Goal: Task Accomplishment & Management: Manage account settings

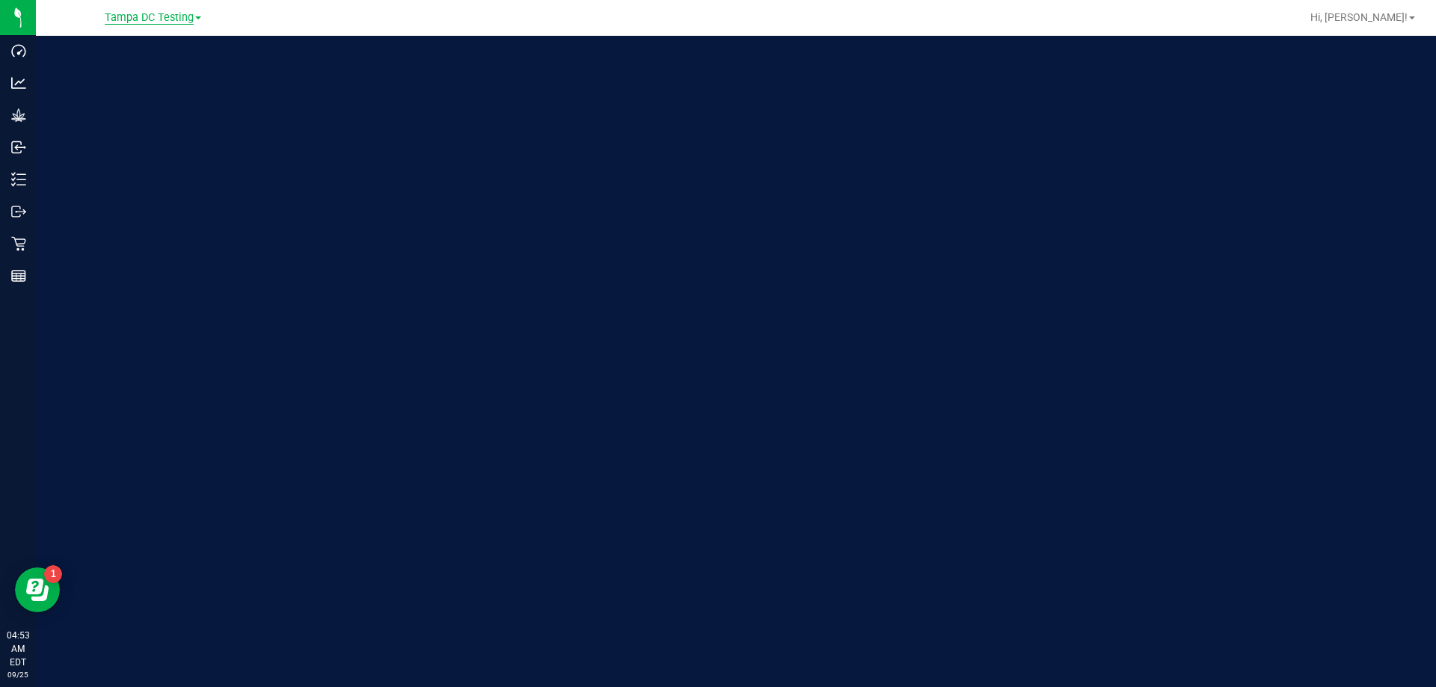
click at [188, 21] on span "Tampa DC Testing" at bounding box center [149, 17] width 89 height 13
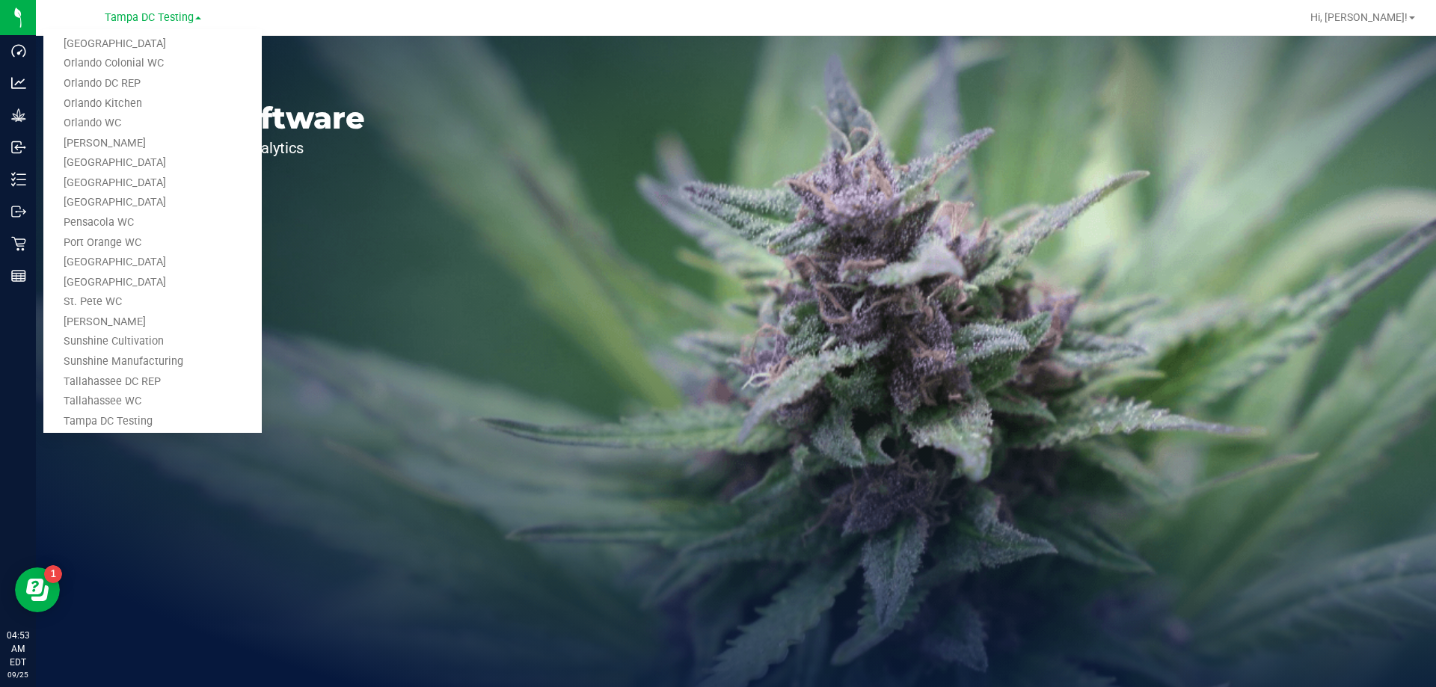
scroll to position [717, 0]
click at [143, 303] on link "Tampa Warehouse" at bounding box center [152, 310] width 218 height 20
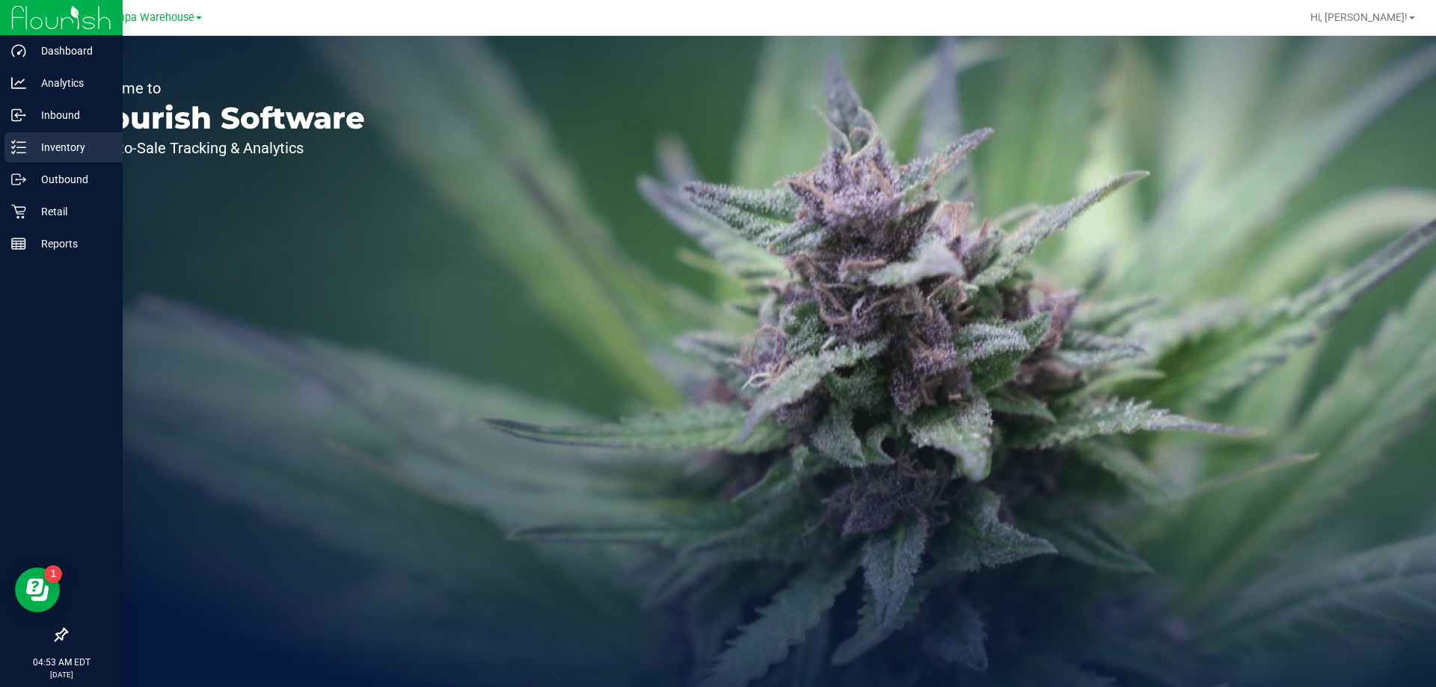
click at [58, 141] on p "Inventory" at bounding box center [71, 147] width 90 height 18
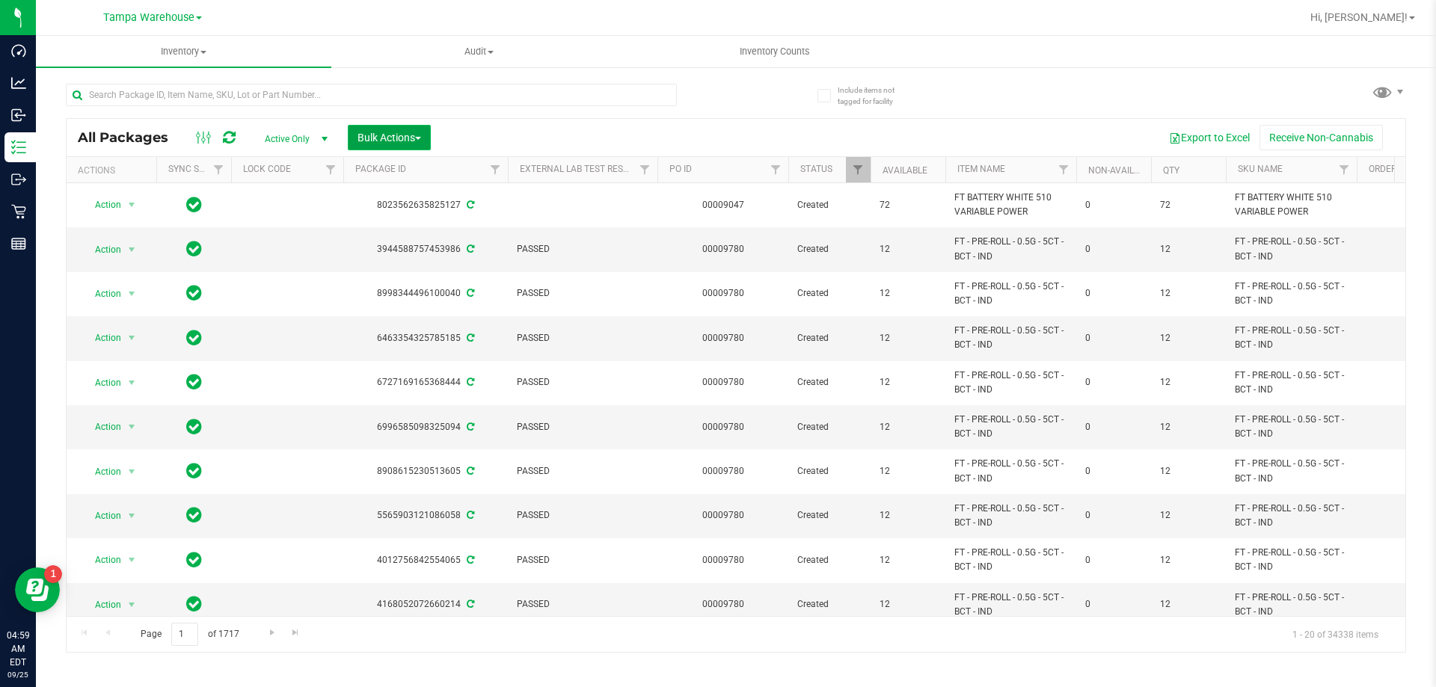
click at [405, 138] on span "Bulk Actions" at bounding box center [390, 138] width 64 height 12
click at [423, 171] on span "Add to outbound order" at bounding box center [408, 171] width 102 height 12
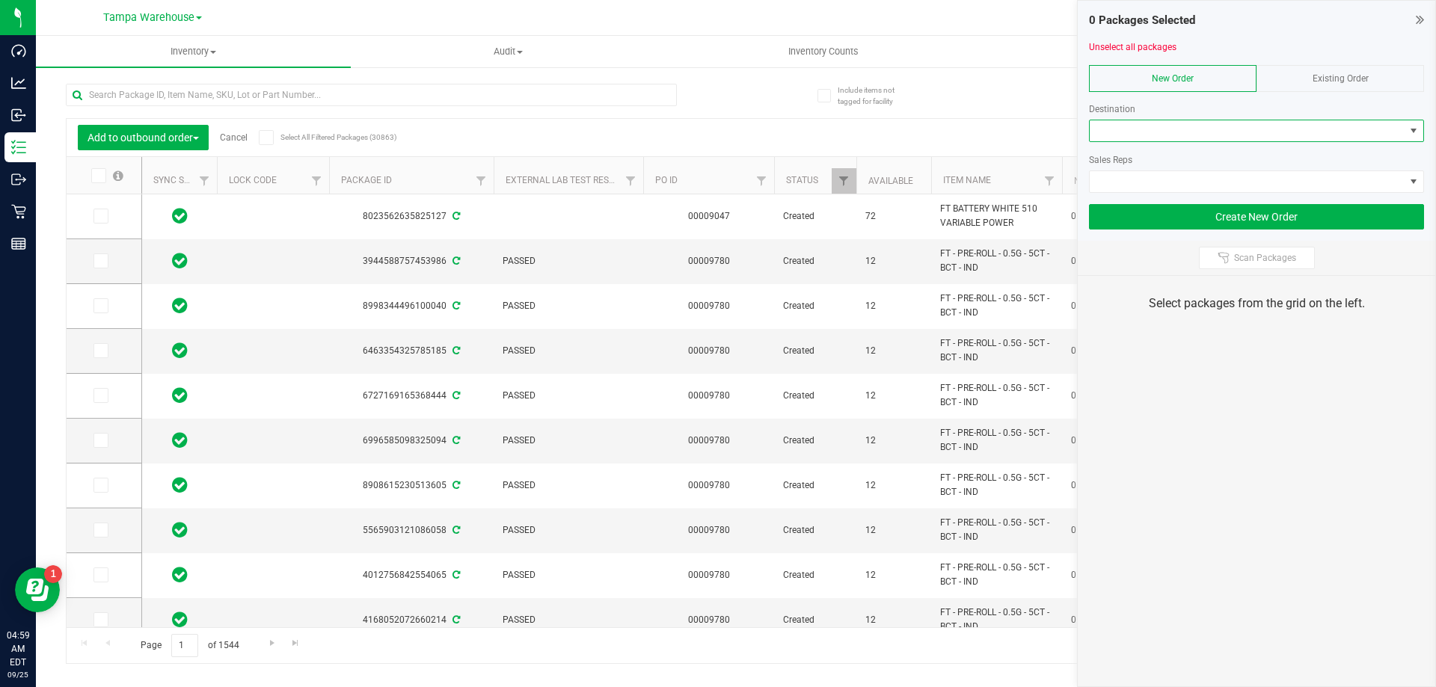
click at [1168, 132] on span at bounding box center [1247, 130] width 315 height 21
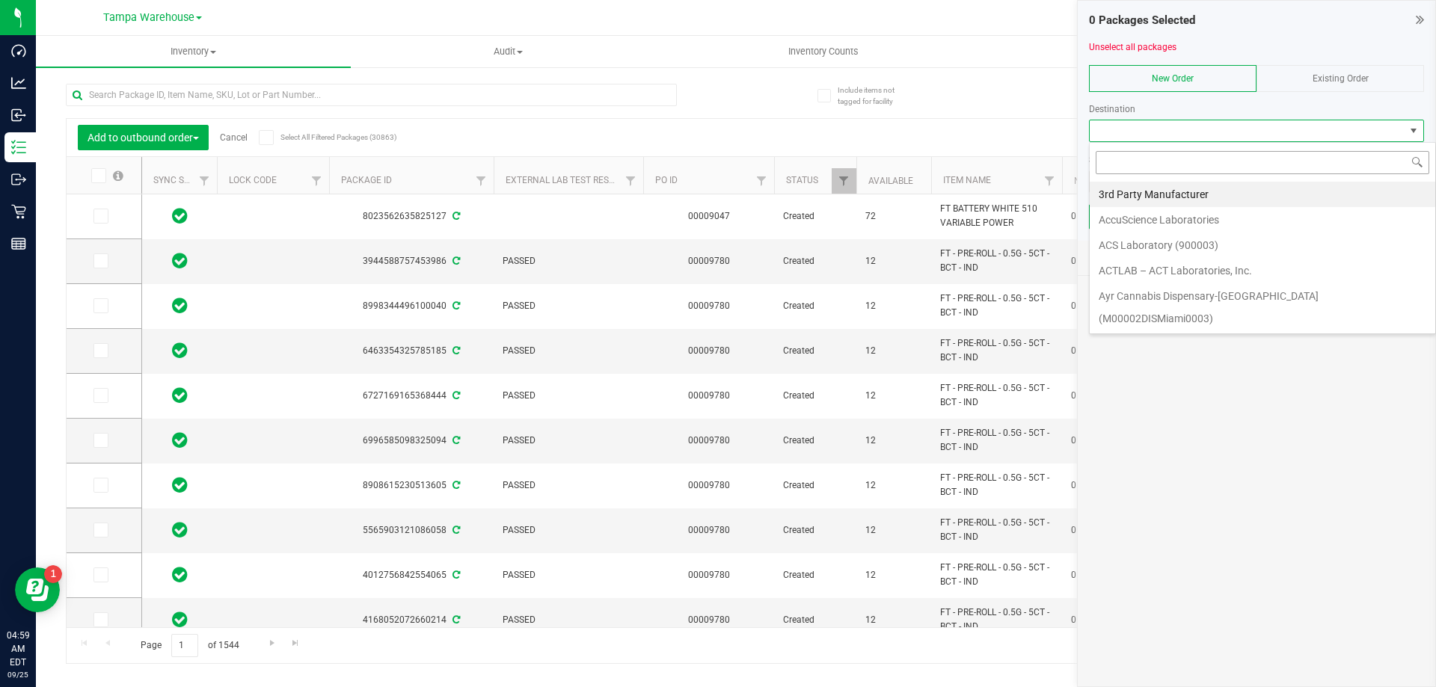
scroll to position [22, 335]
type input "largo"
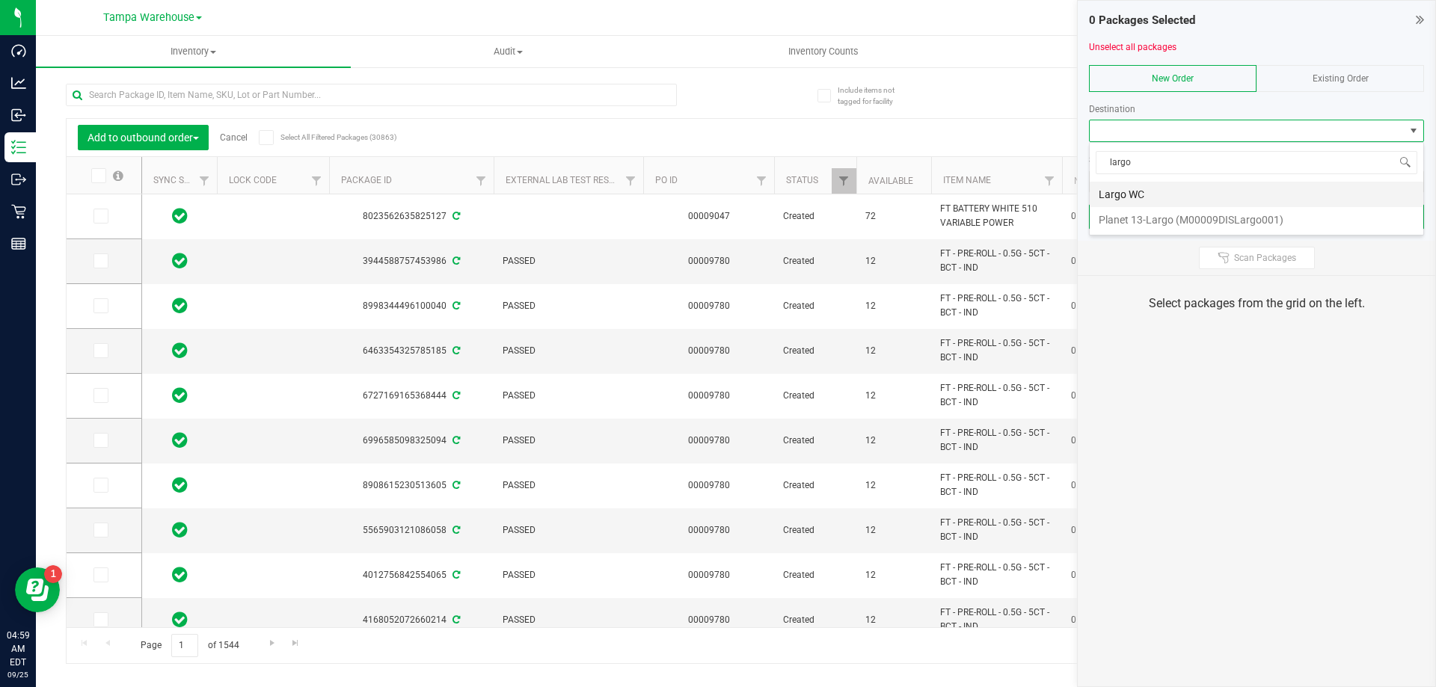
click at [1117, 189] on li "Largo WC" at bounding box center [1257, 194] width 334 height 25
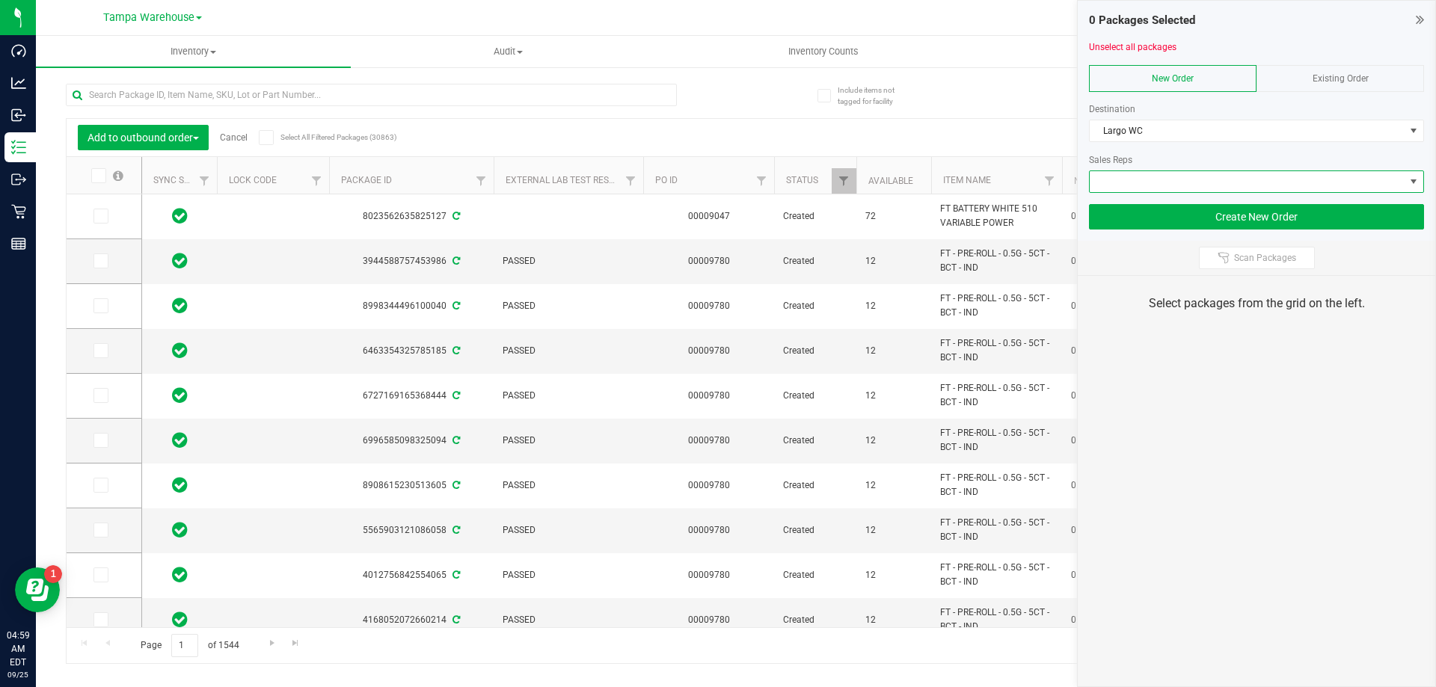
click at [1180, 186] on span at bounding box center [1247, 181] width 315 height 21
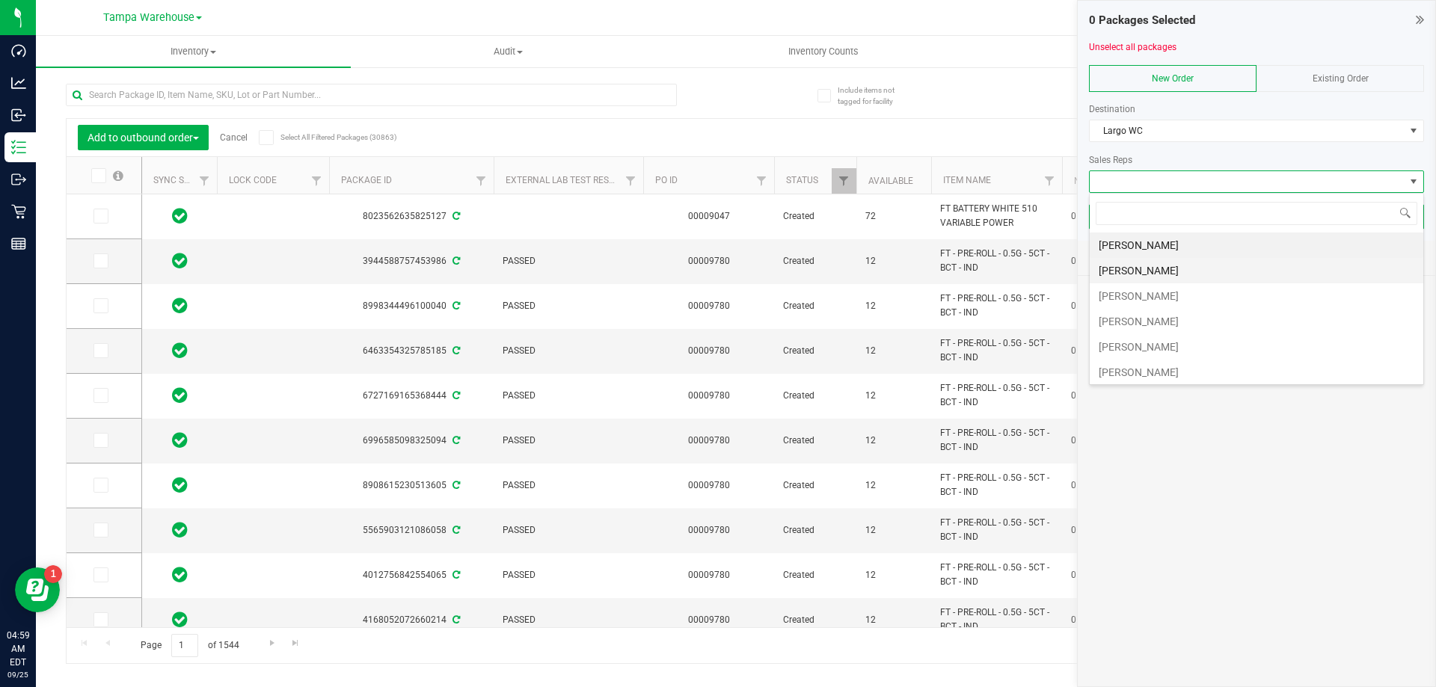
click at [1134, 269] on li "[PERSON_NAME]" at bounding box center [1257, 270] width 334 height 25
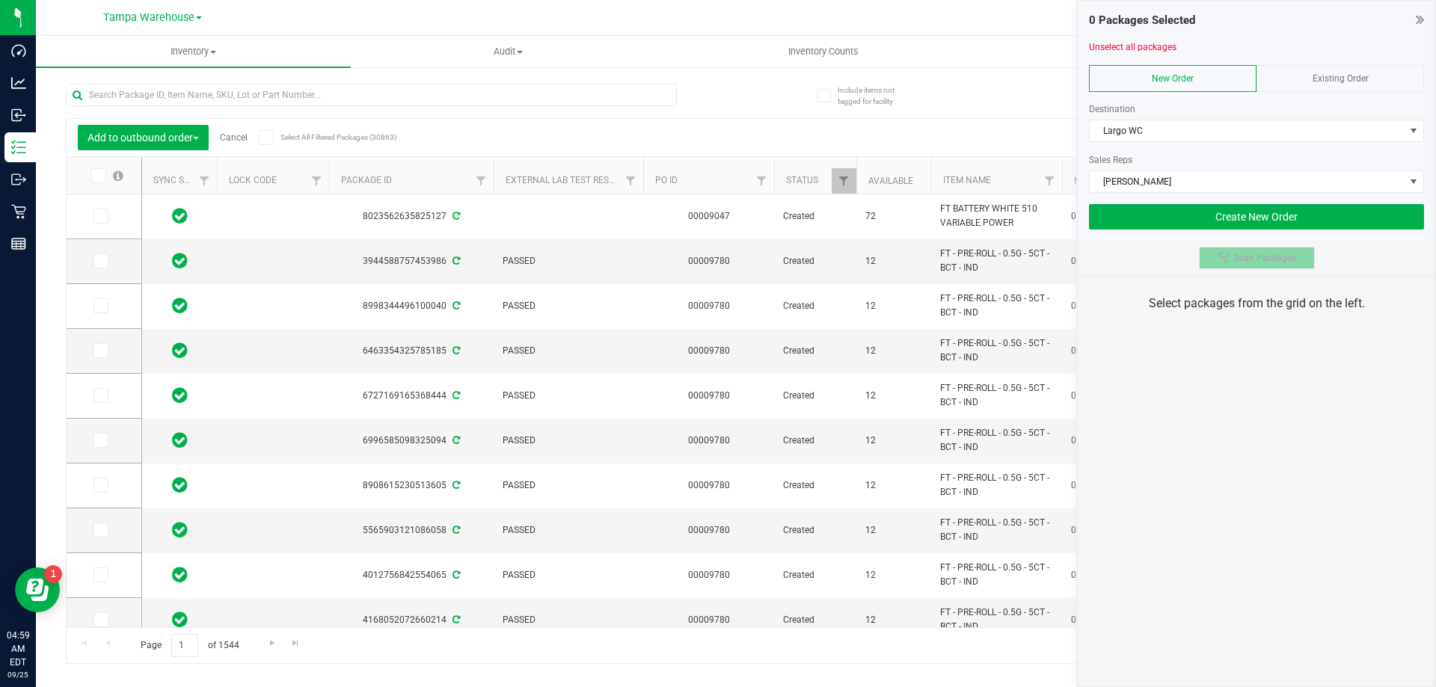
click at [1222, 265] on button "Scan Packages" at bounding box center [1257, 258] width 116 height 22
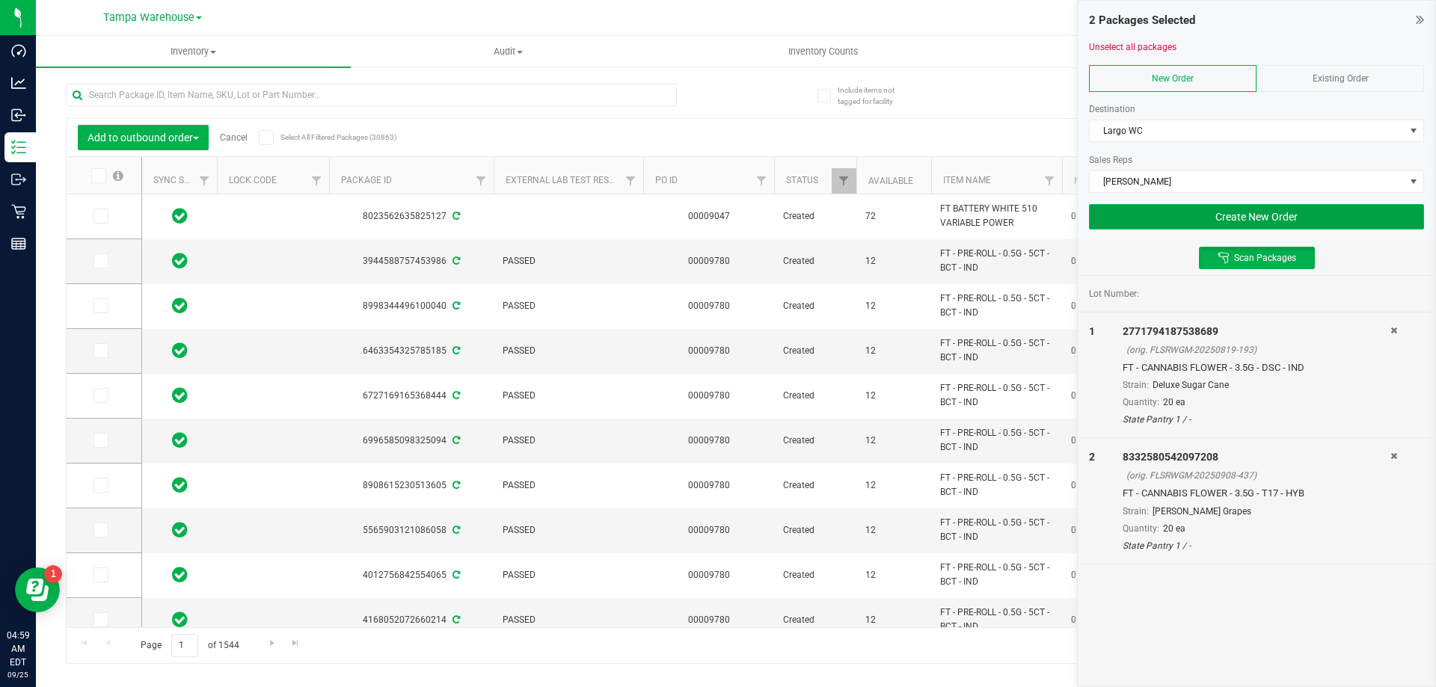
click at [1128, 221] on button "Create New Order" at bounding box center [1256, 216] width 335 height 25
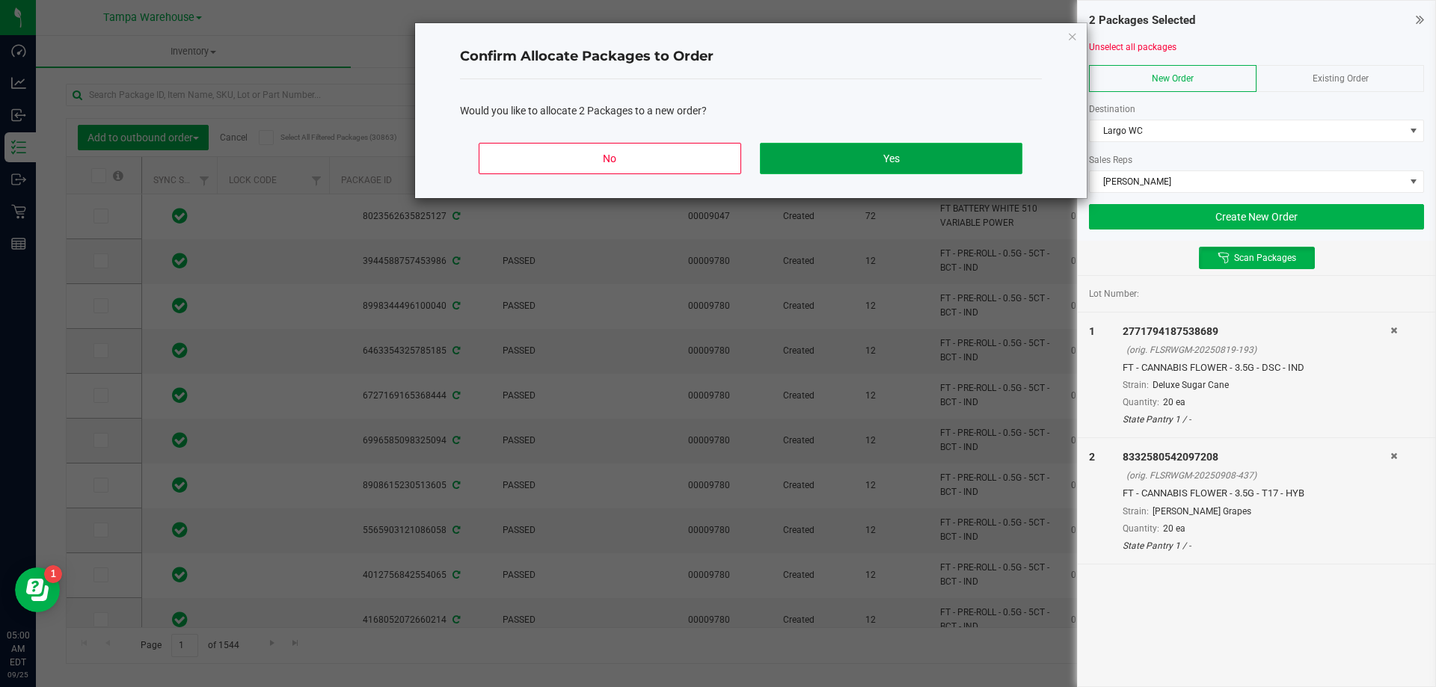
click at [822, 168] on button "Yes" at bounding box center [891, 158] width 262 height 31
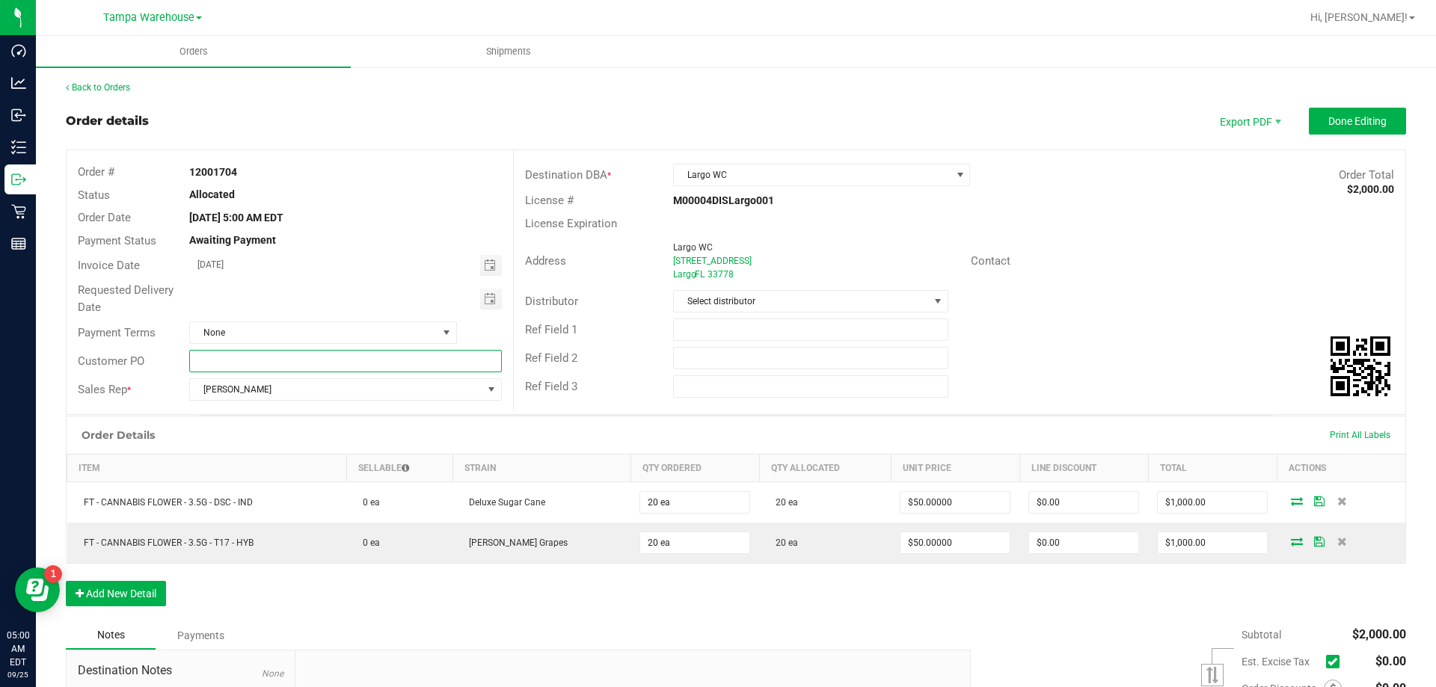
click at [326, 359] on input "text" at bounding box center [345, 361] width 312 height 22
click at [295, 362] on input "Largo WC" at bounding box center [345, 361] width 312 height 22
type input "Largo WC"
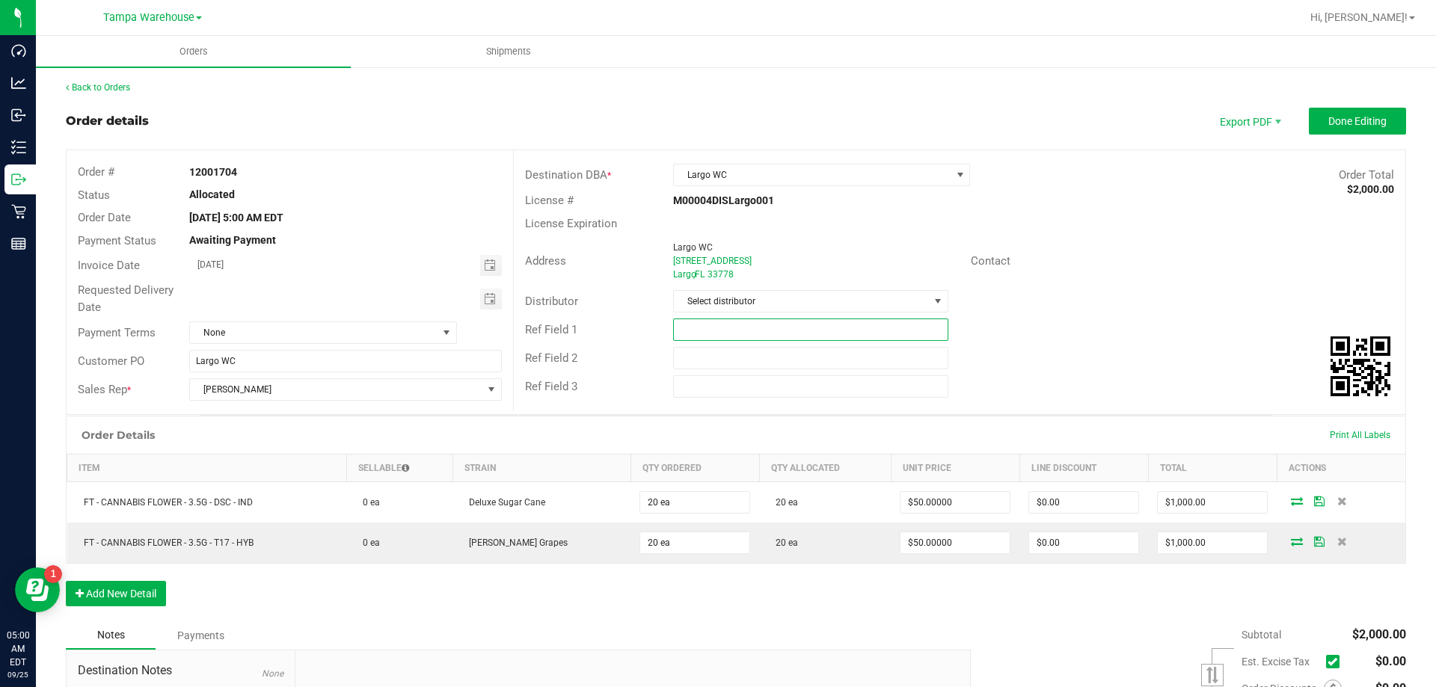
click at [679, 332] on input "text" at bounding box center [810, 330] width 275 height 22
paste input "Largo WC"
type input "Largo WC"
click at [674, 357] on input "text" at bounding box center [810, 358] width 275 height 22
paste input "Largo WC"
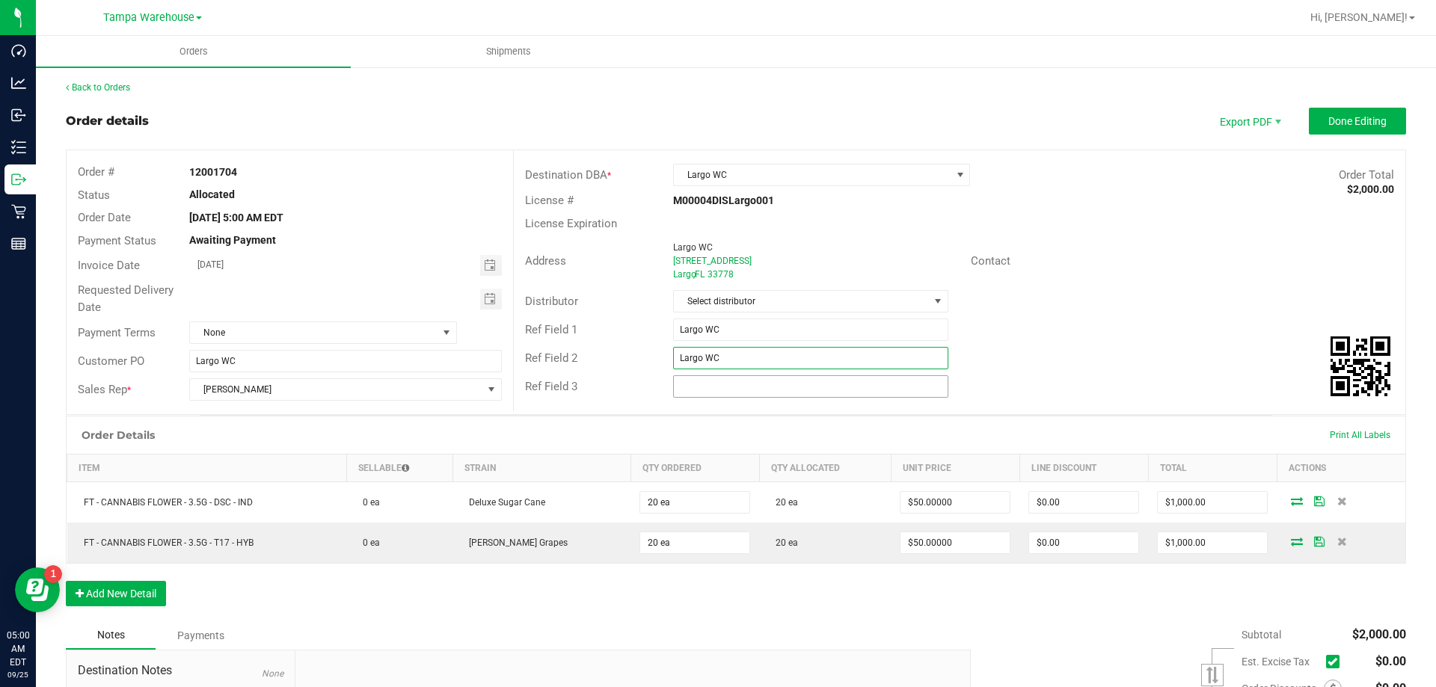
type input "Largo WC"
click at [687, 383] on input "text" at bounding box center [810, 386] width 275 height 22
paste input "Largo WC"
type input "Largo WC"
click at [707, 306] on span "Select distributor" at bounding box center [801, 301] width 254 height 21
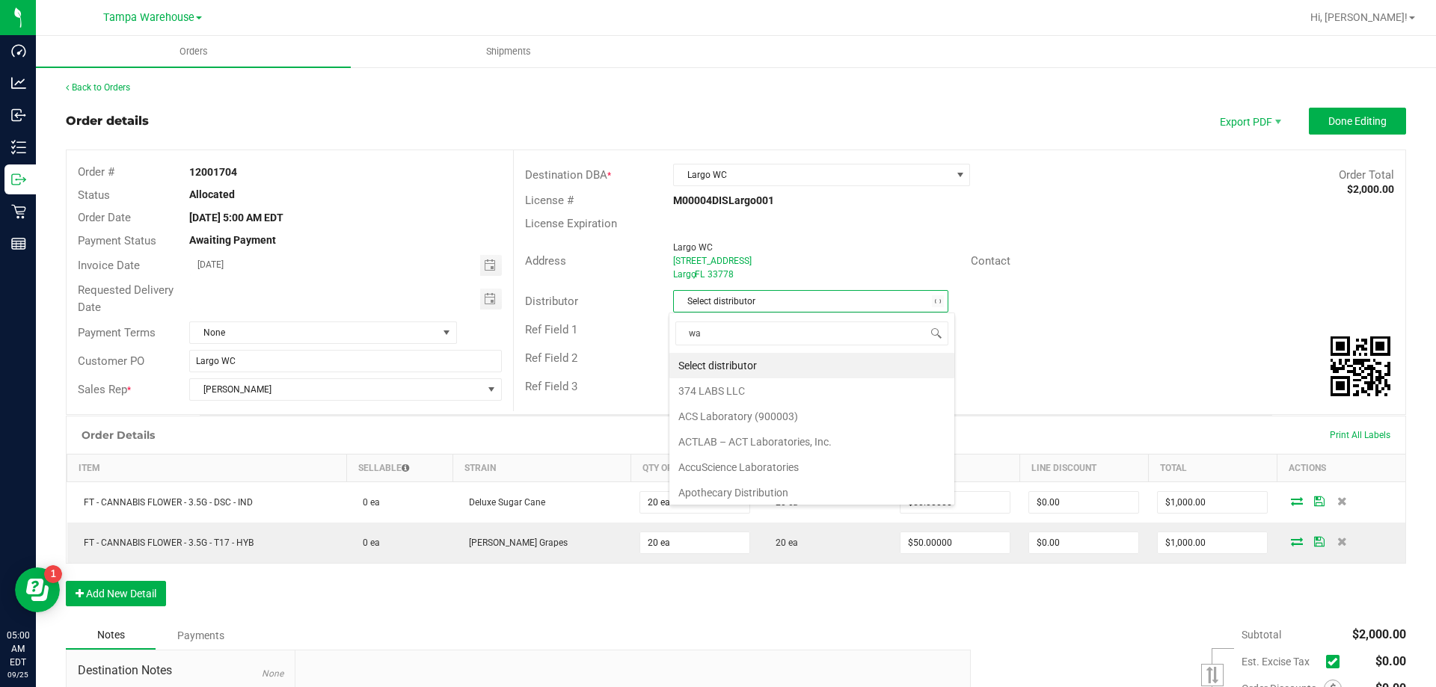
scroll to position [22, 272]
type input "ware"
click at [729, 367] on li "Tampa Warehouse" at bounding box center [804, 365] width 271 height 25
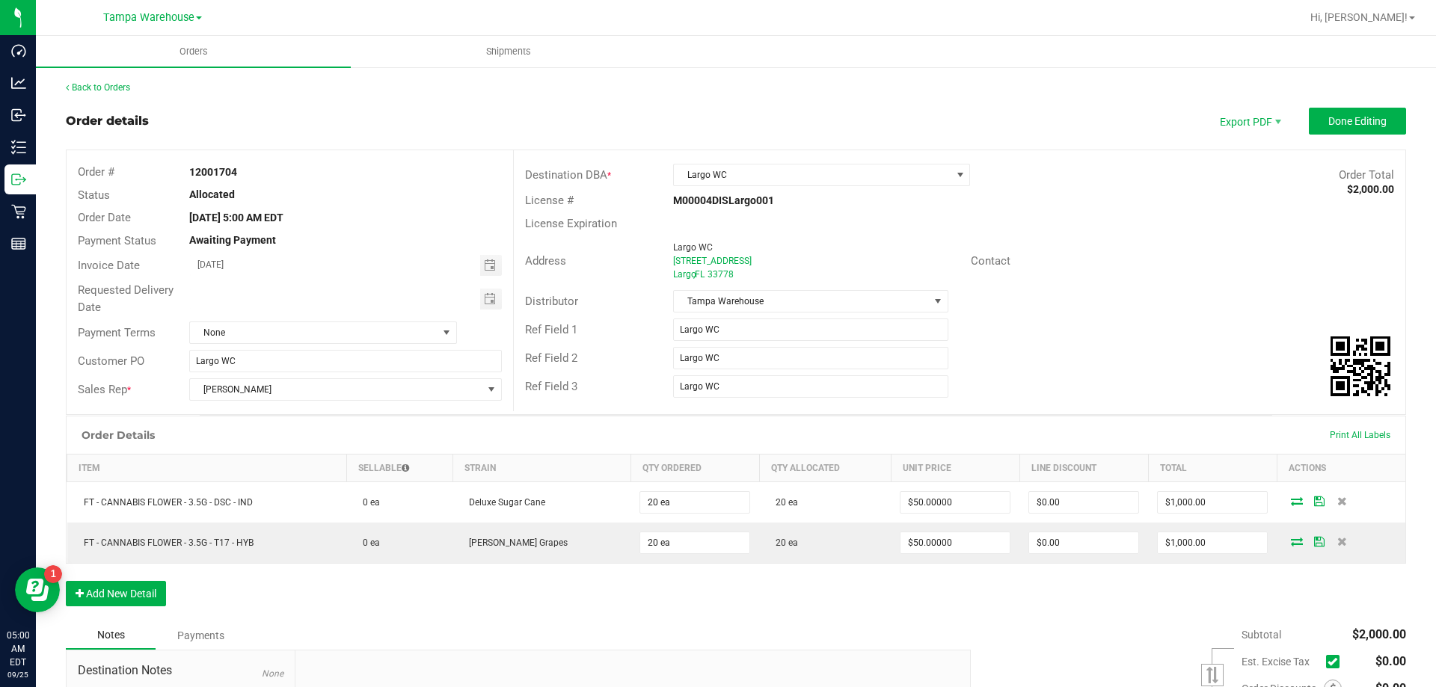
click at [1113, 336] on div "Ref Field 1 Largo WC" at bounding box center [960, 330] width 892 height 28
click at [1378, 119] on button "Done Editing" at bounding box center [1357, 121] width 97 height 27
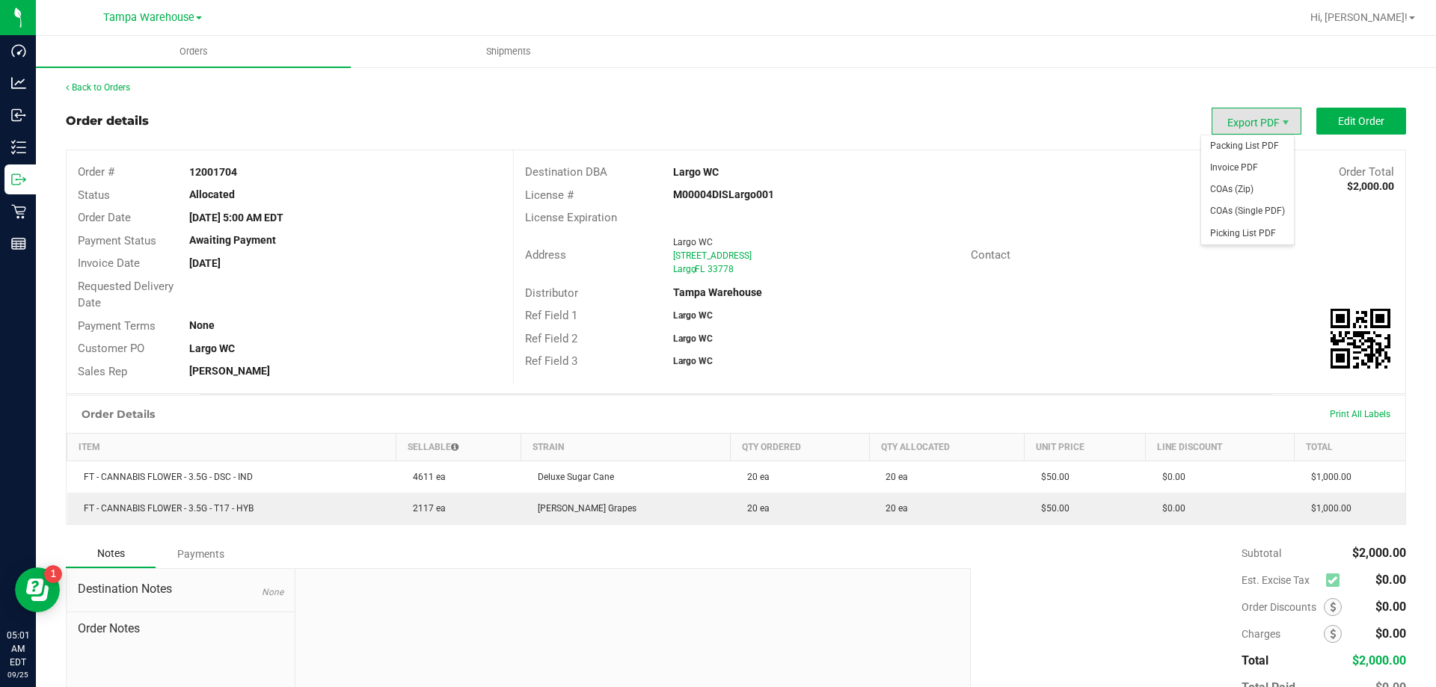
click at [1218, 120] on span "Export PDF" at bounding box center [1257, 121] width 90 height 27
click at [1209, 144] on span "Packing List PDF" at bounding box center [1247, 146] width 93 height 22
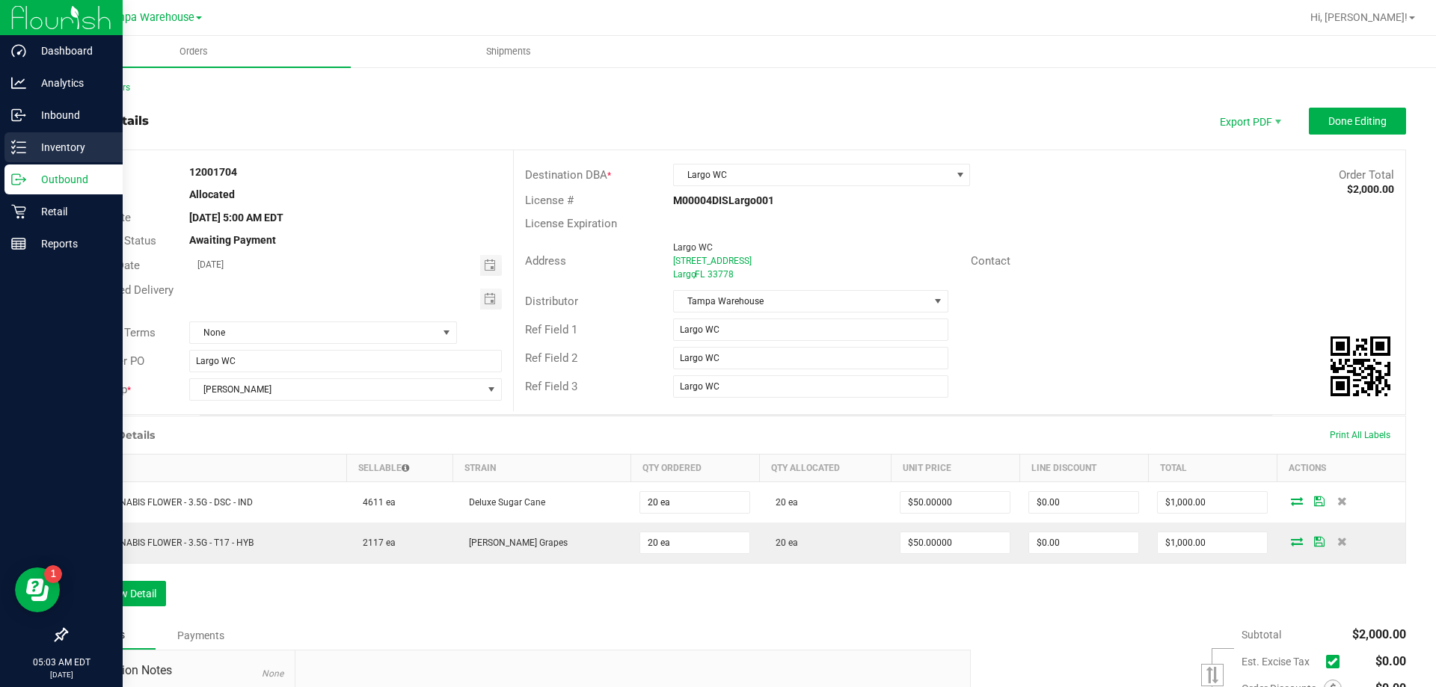
click at [58, 144] on p "Inventory" at bounding box center [71, 147] width 90 height 18
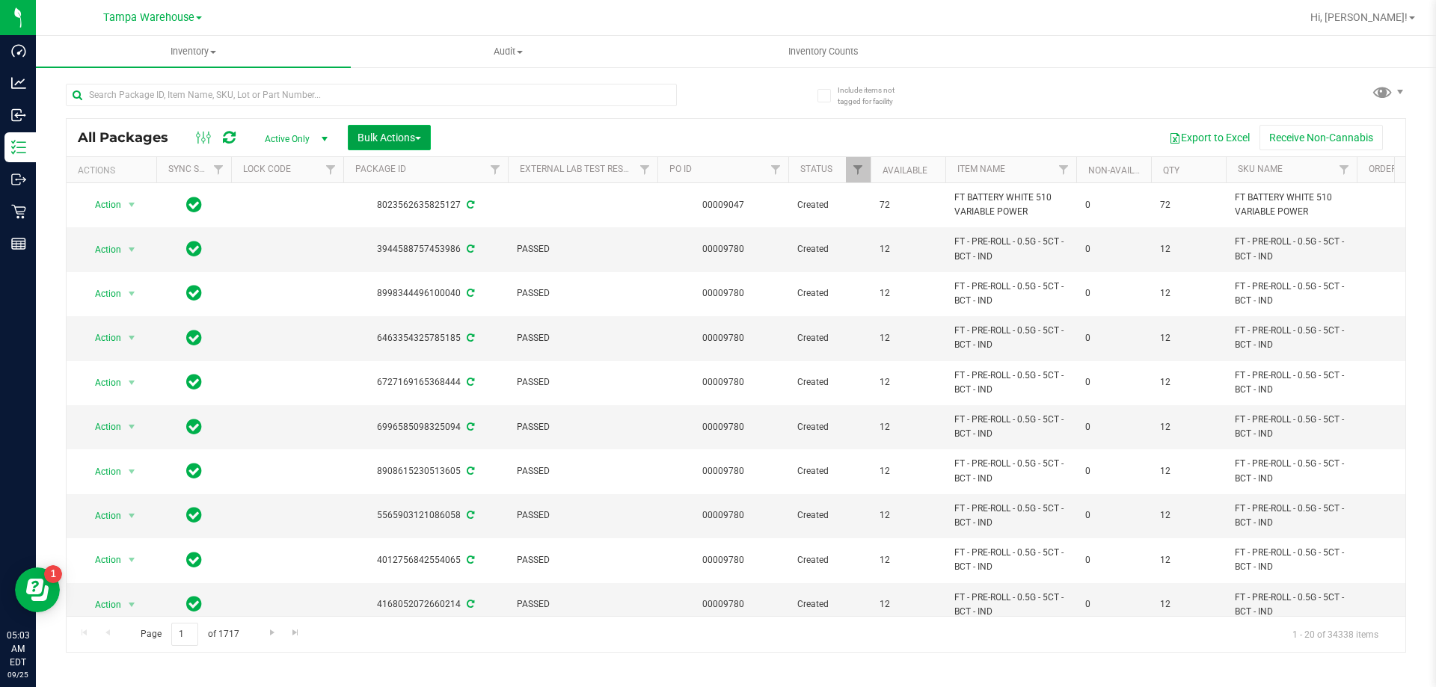
click at [407, 132] on span "Bulk Actions" at bounding box center [390, 138] width 64 height 12
click at [408, 169] on span "Add to outbound order" at bounding box center [408, 171] width 102 height 12
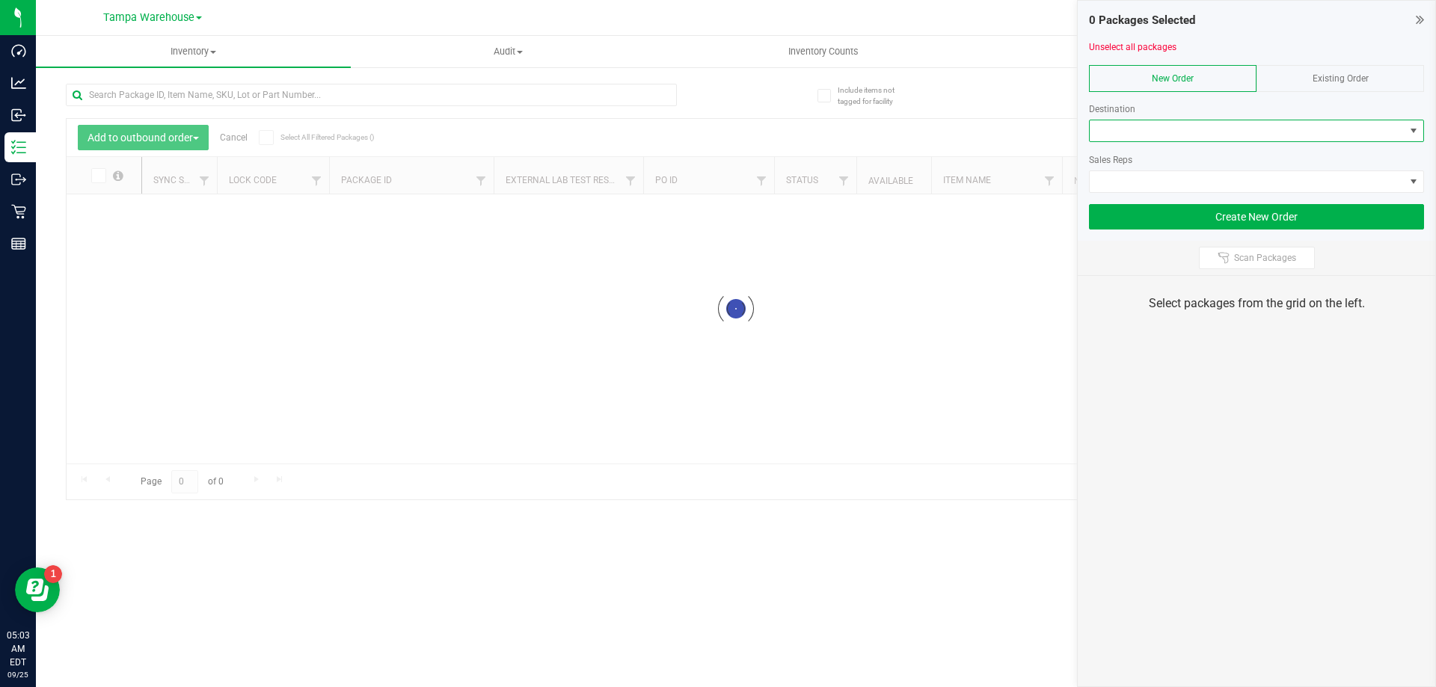
click at [1210, 133] on span at bounding box center [1247, 130] width 315 height 21
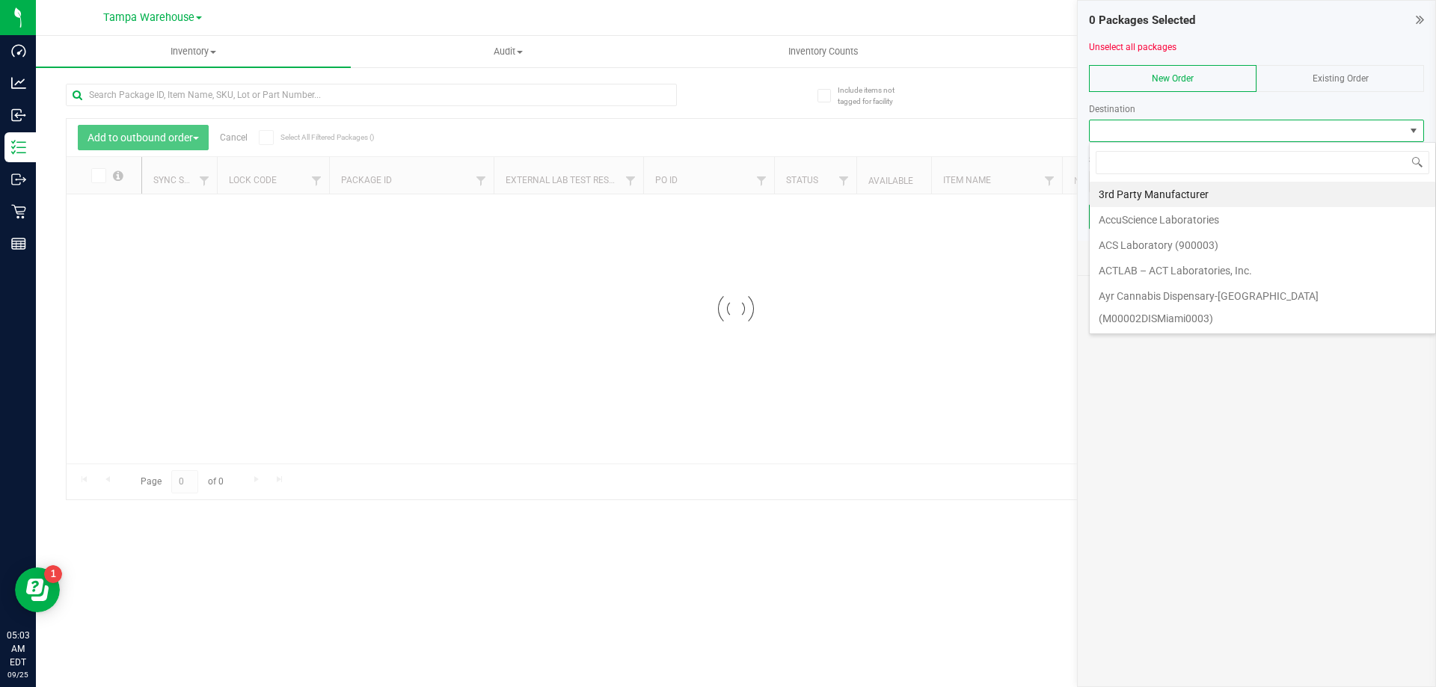
scroll to position [22, 335]
type input "brook"
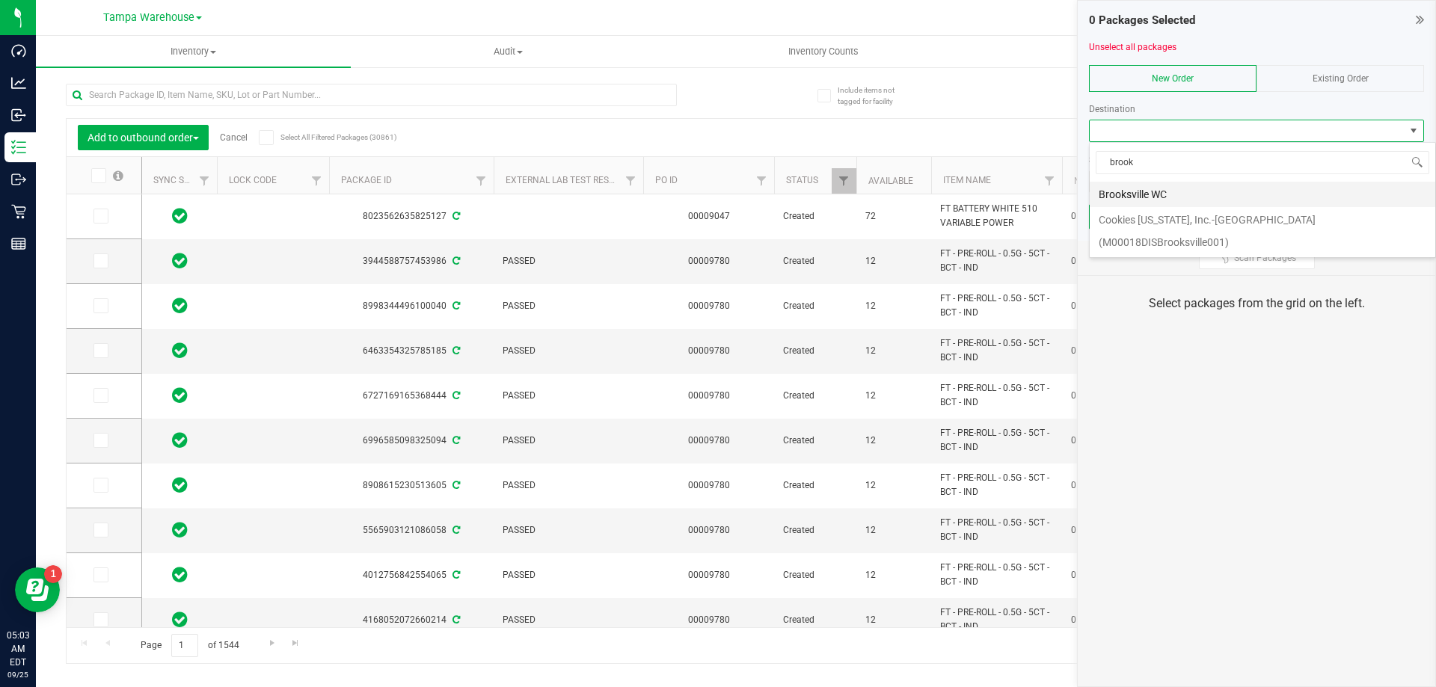
click at [1177, 191] on li "Brooksville WC" at bounding box center [1263, 194] width 346 height 25
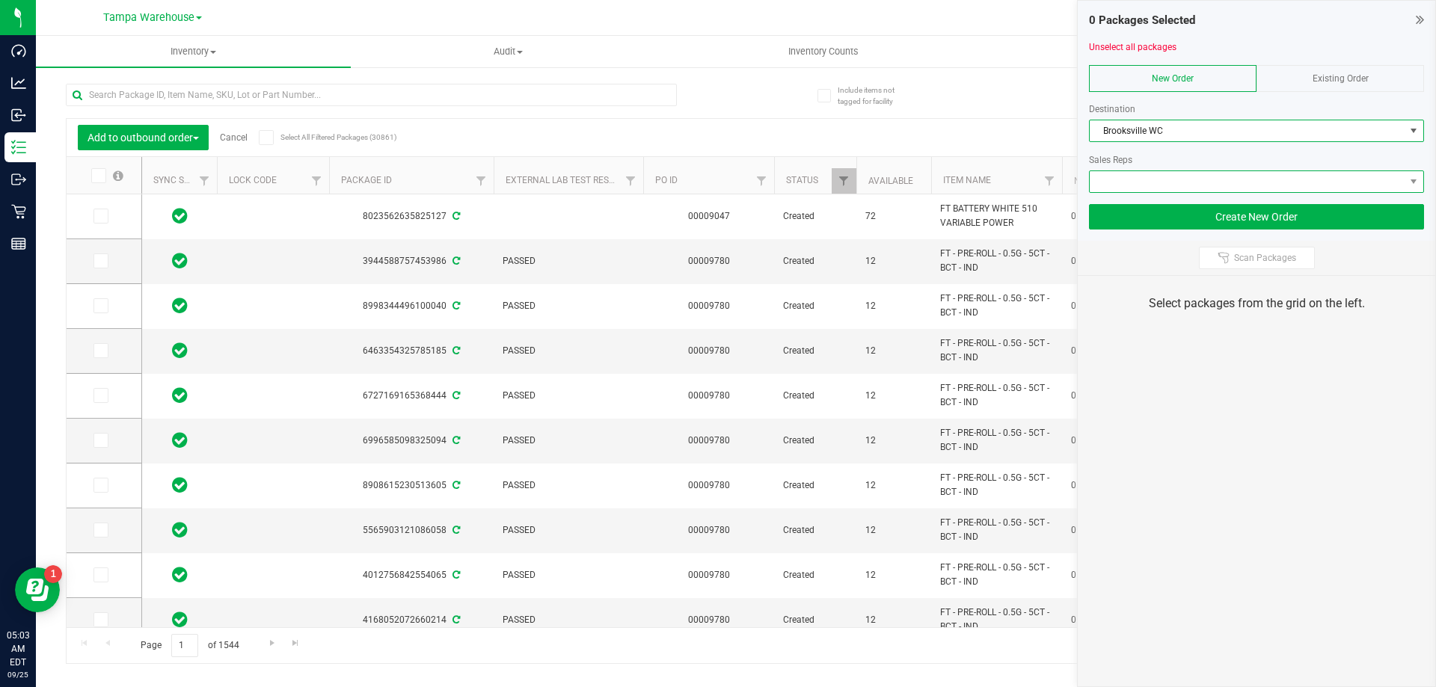
click at [1165, 177] on span at bounding box center [1247, 181] width 315 height 21
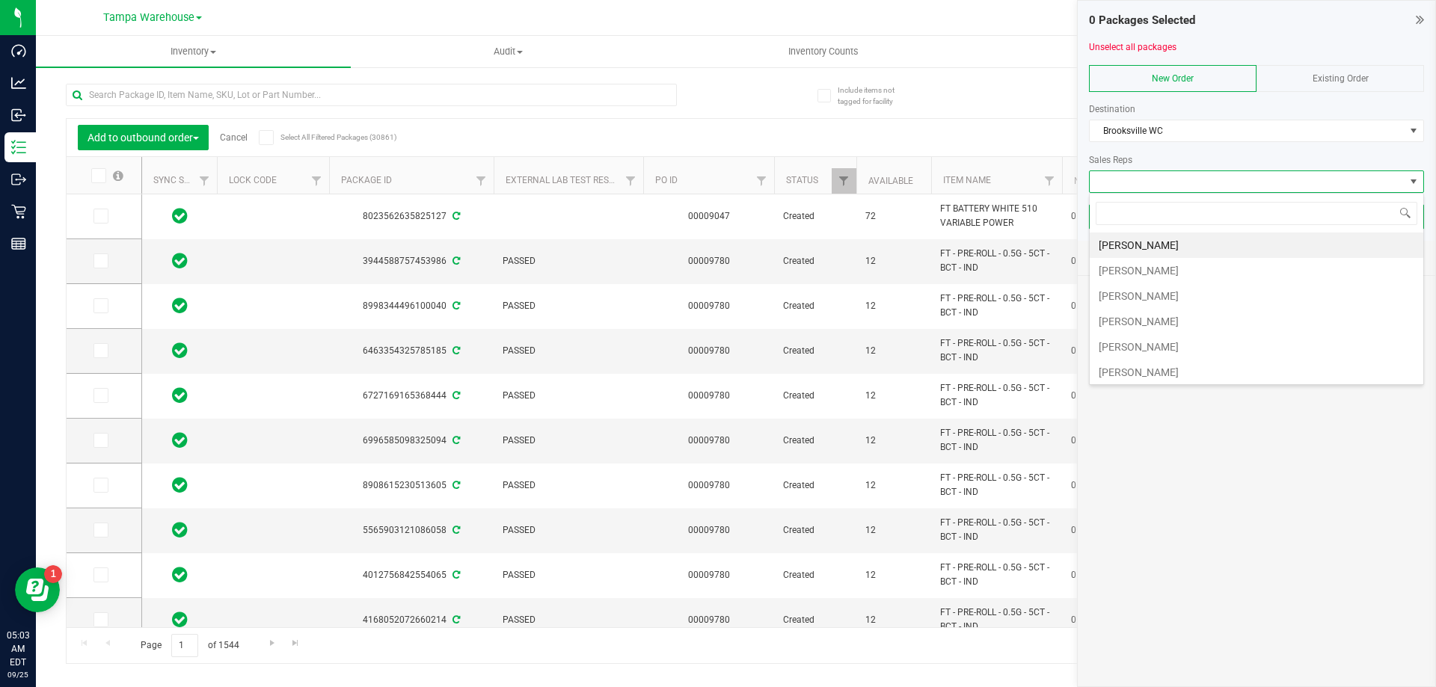
click at [1161, 277] on li "[PERSON_NAME]" at bounding box center [1257, 270] width 334 height 25
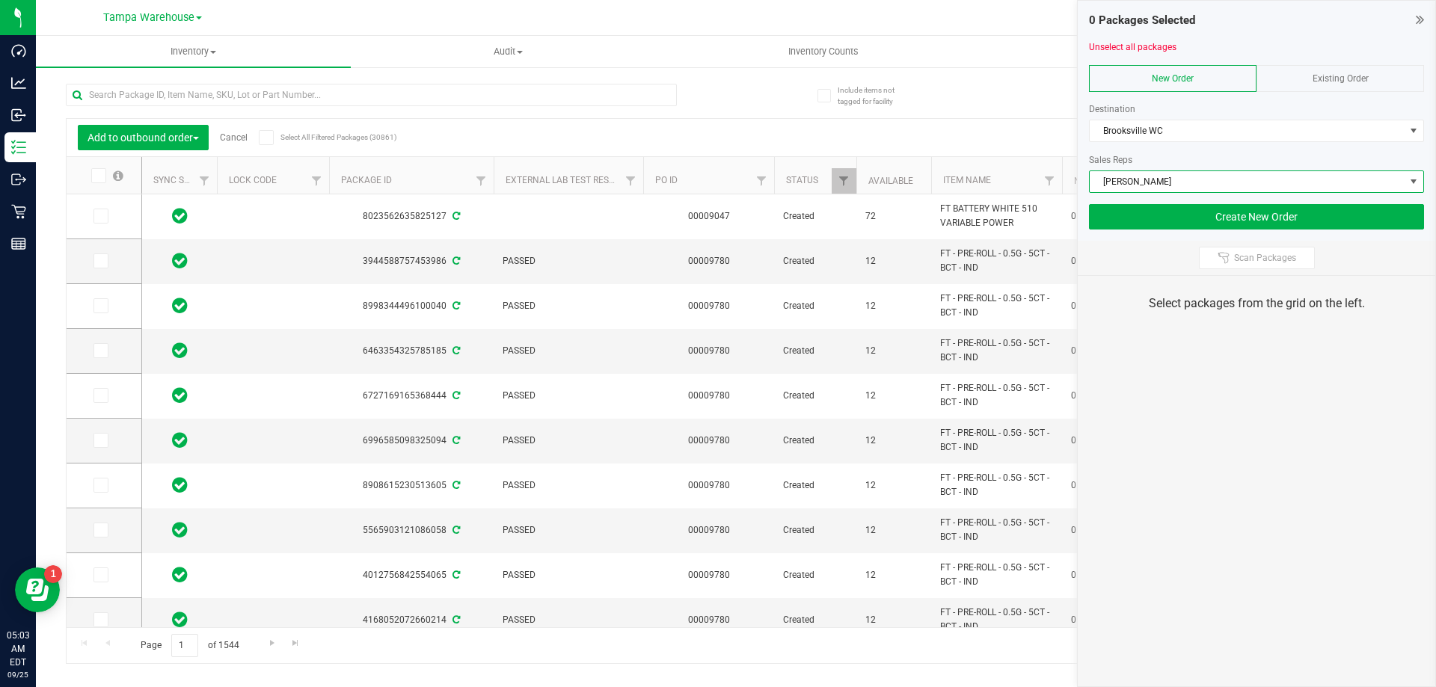
click at [1249, 257] on span "Scan Packages" at bounding box center [1265, 258] width 62 height 12
click at [1251, 346] on div "0 Packages Selected Unselect all packages New Order Existing Order Destination …" at bounding box center [1256, 343] width 359 height 687
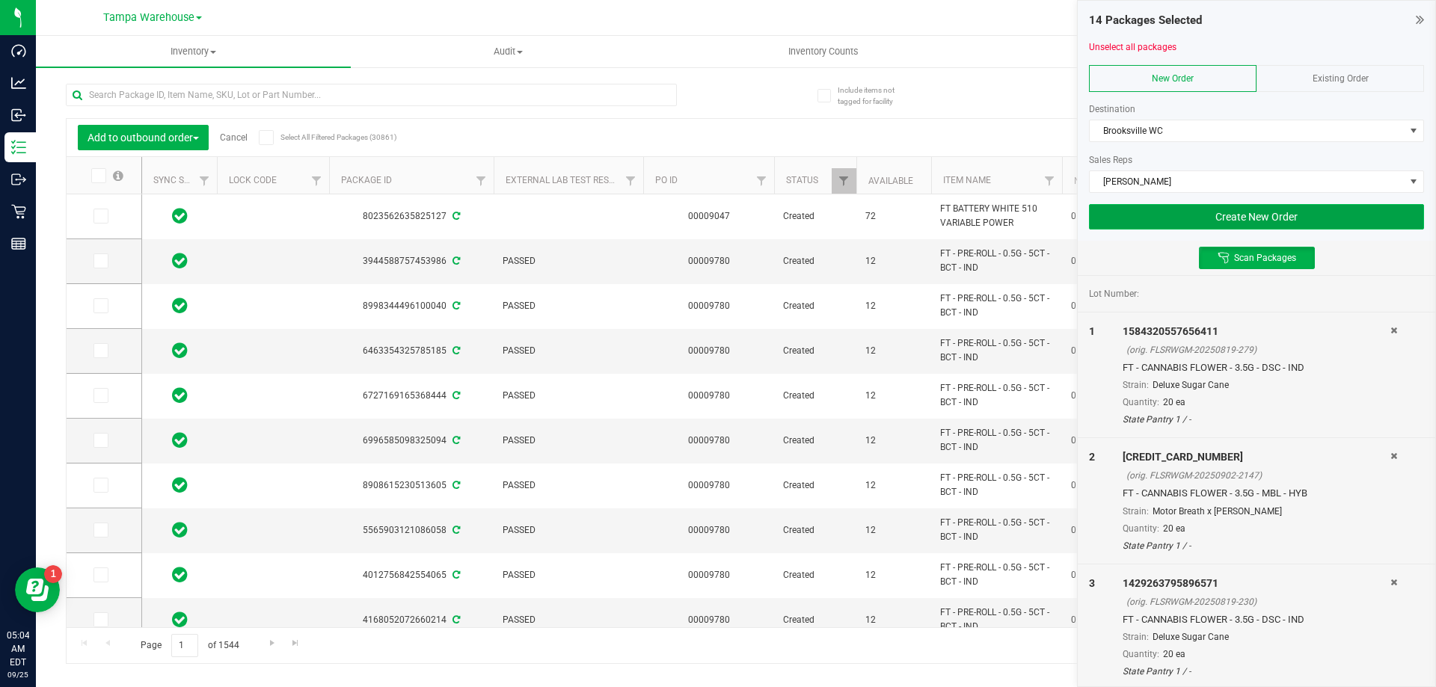
click at [1192, 216] on button "Create New Order" at bounding box center [1256, 216] width 335 height 25
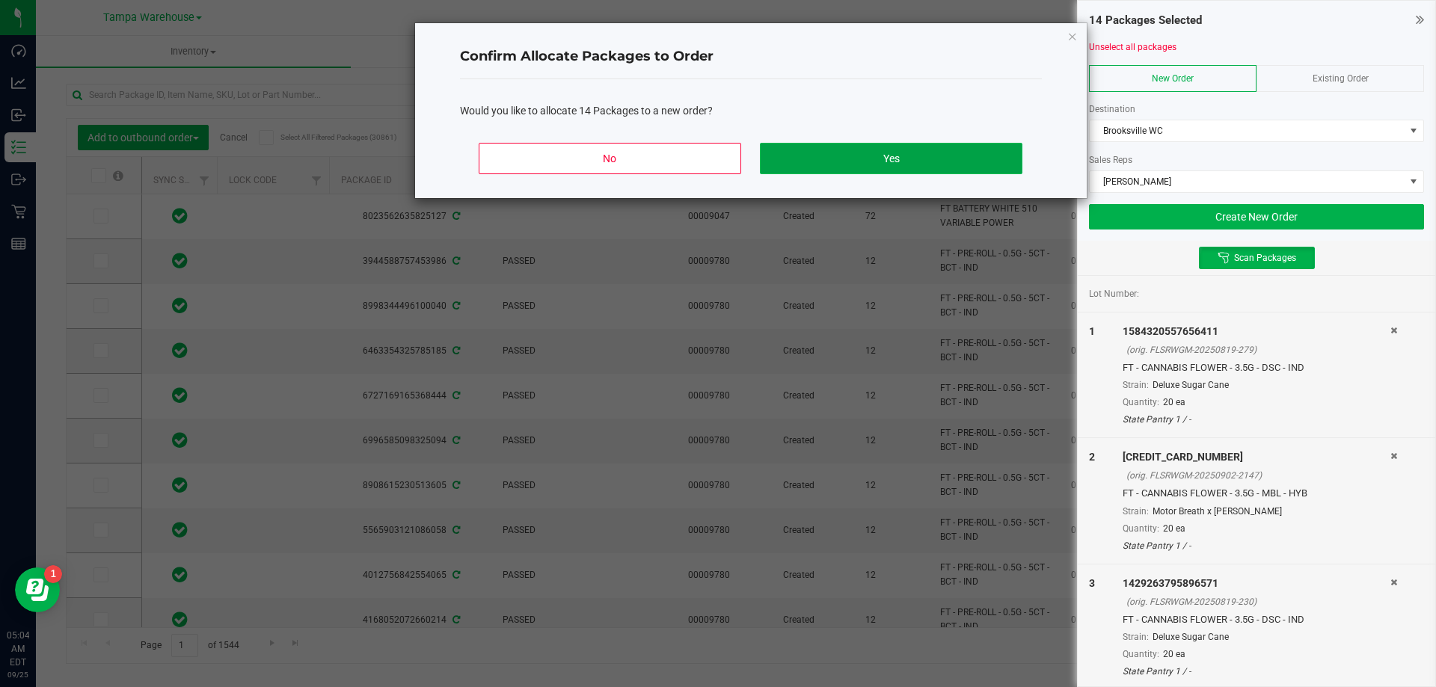
click at [998, 163] on button "Yes" at bounding box center [891, 158] width 262 height 31
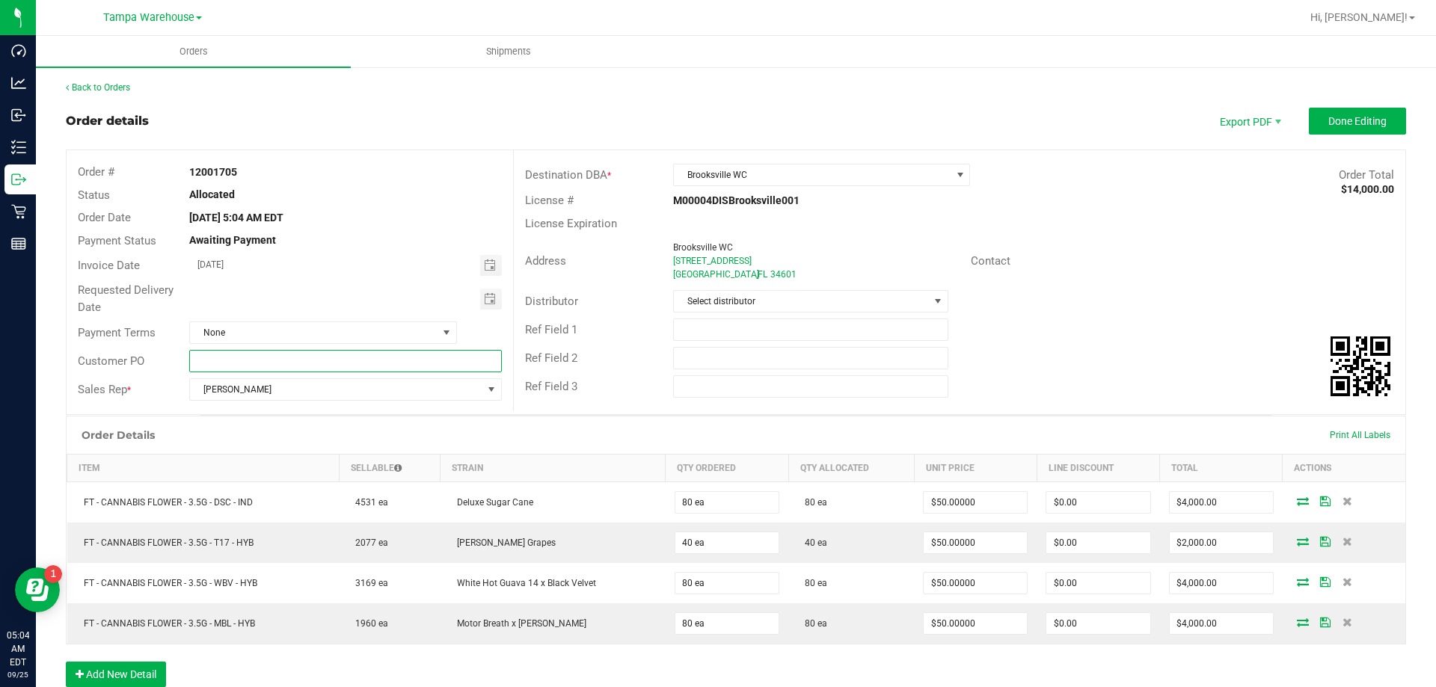
click at [257, 364] on input "text" at bounding box center [345, 361] width 312 height 22
click at [257, 363] on input "Brooksville WC" at bounding box center [345, 361] width 312 height 22
type input "Brooksville WC"
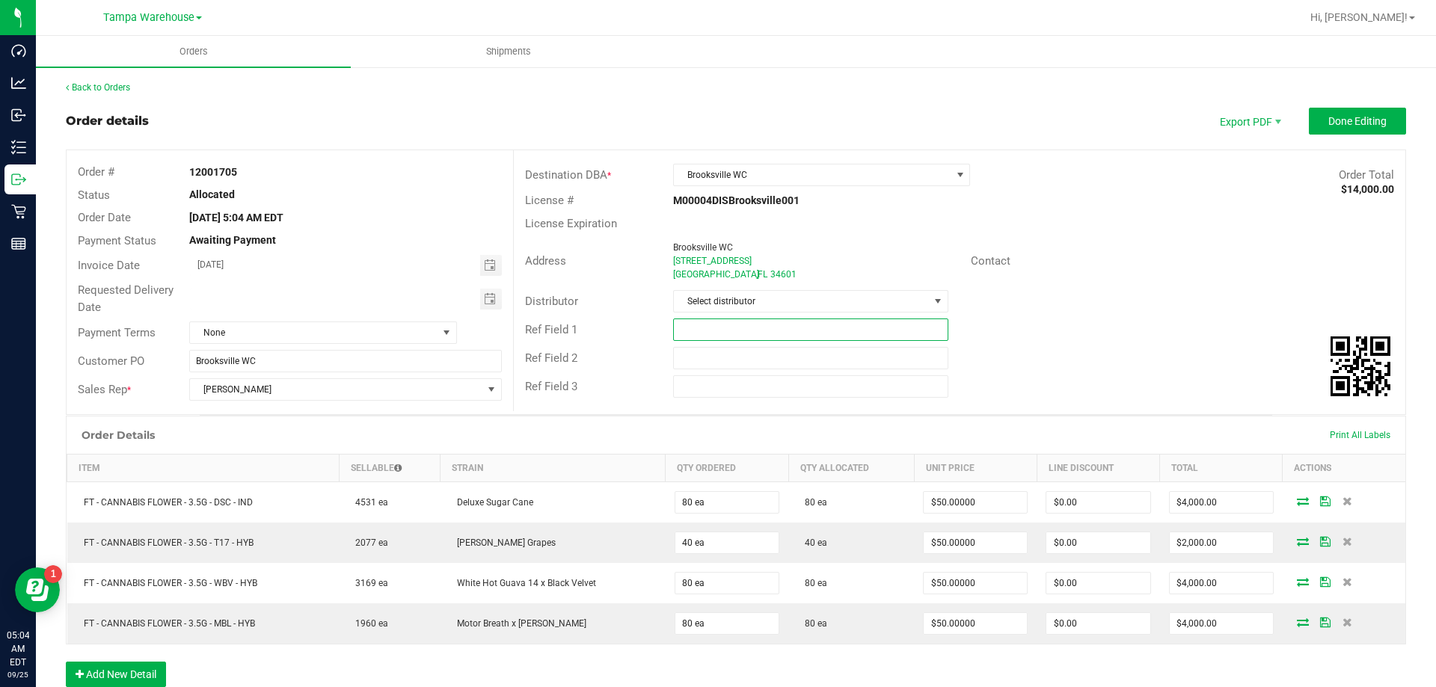
click at [716, 325] on input "text" at bounding box center [810, 330] width 275 height 22
paste input "Brooksville WC"
type input "Brooksville WC"
click at [711, 358] on input "text" at bounding box center [810, 358] width 275 height 22
paste input "Brooksville WC"
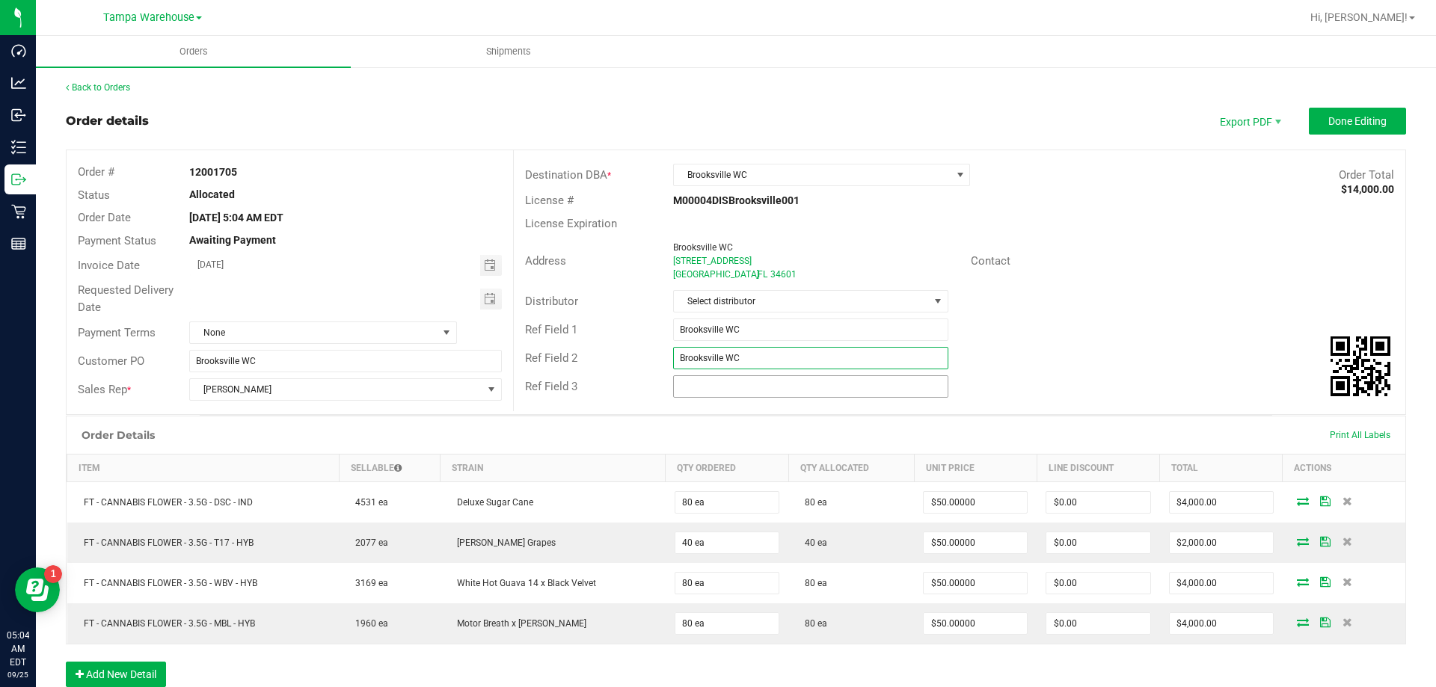
type input "Brooksville WC"
click at [707, 384] on input "text" at bounding box center [810, 386] width 275 height 22
paste input "Brooksville WC"
type input "Brooksville WC"
click at [730, 304] on span "Select distributor" at bounding box center [801, 301] width 254 height 21
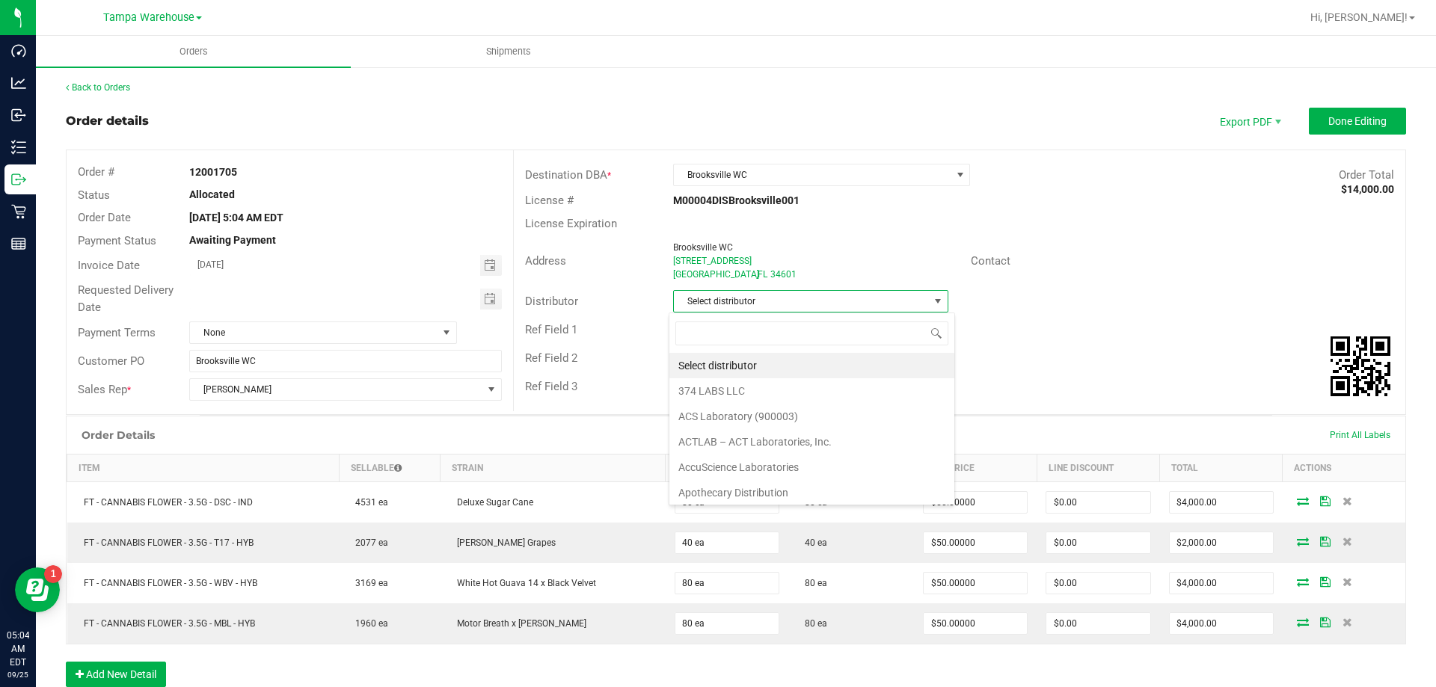
scroll to position [22, 272]
type input "ware"
click at [735, 365] on li "Tampa Warehouse" at bounding box center [804, 365] width 271 height 25
click at [1130, 349] on div "Ref Field 2 Brooksville WC" at bounding box center [960, 358] width 892 height 28
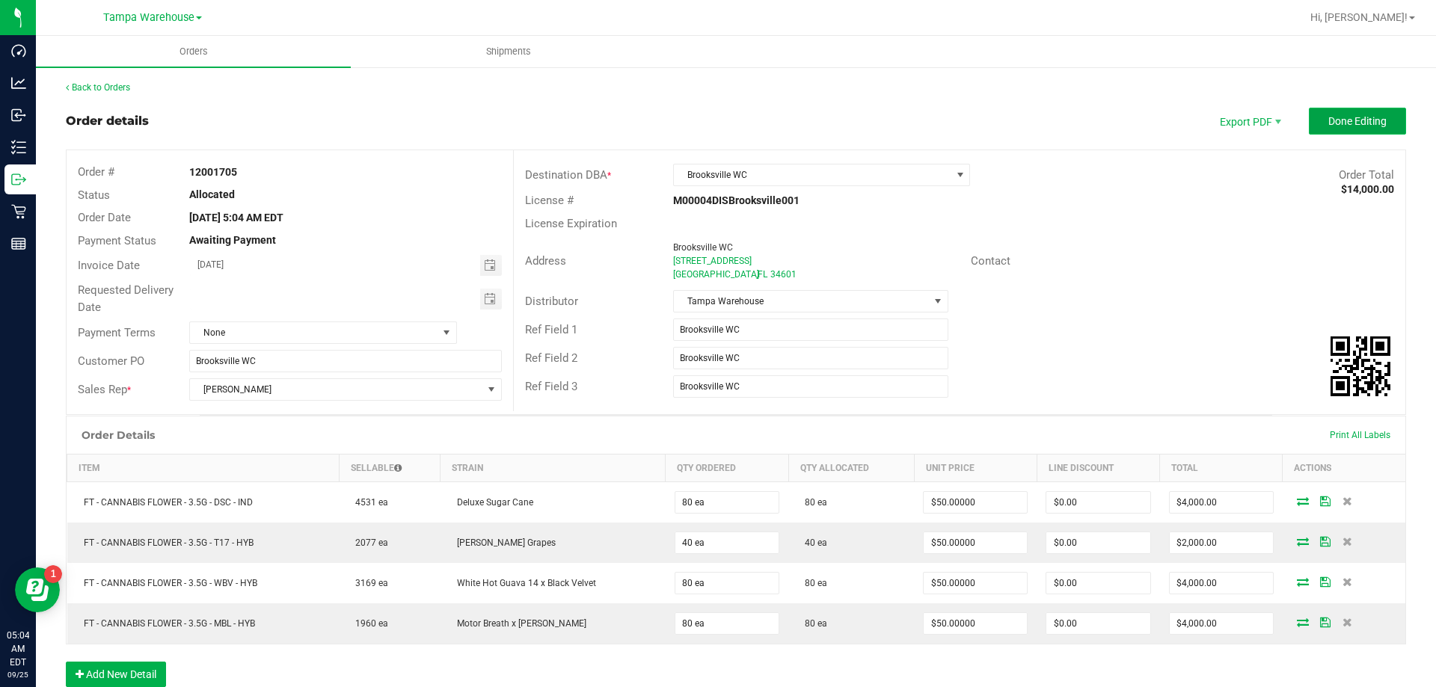
click at [1339, 115] on span "Done Editing" at bounding box center [1357, 121] width 58 height 12
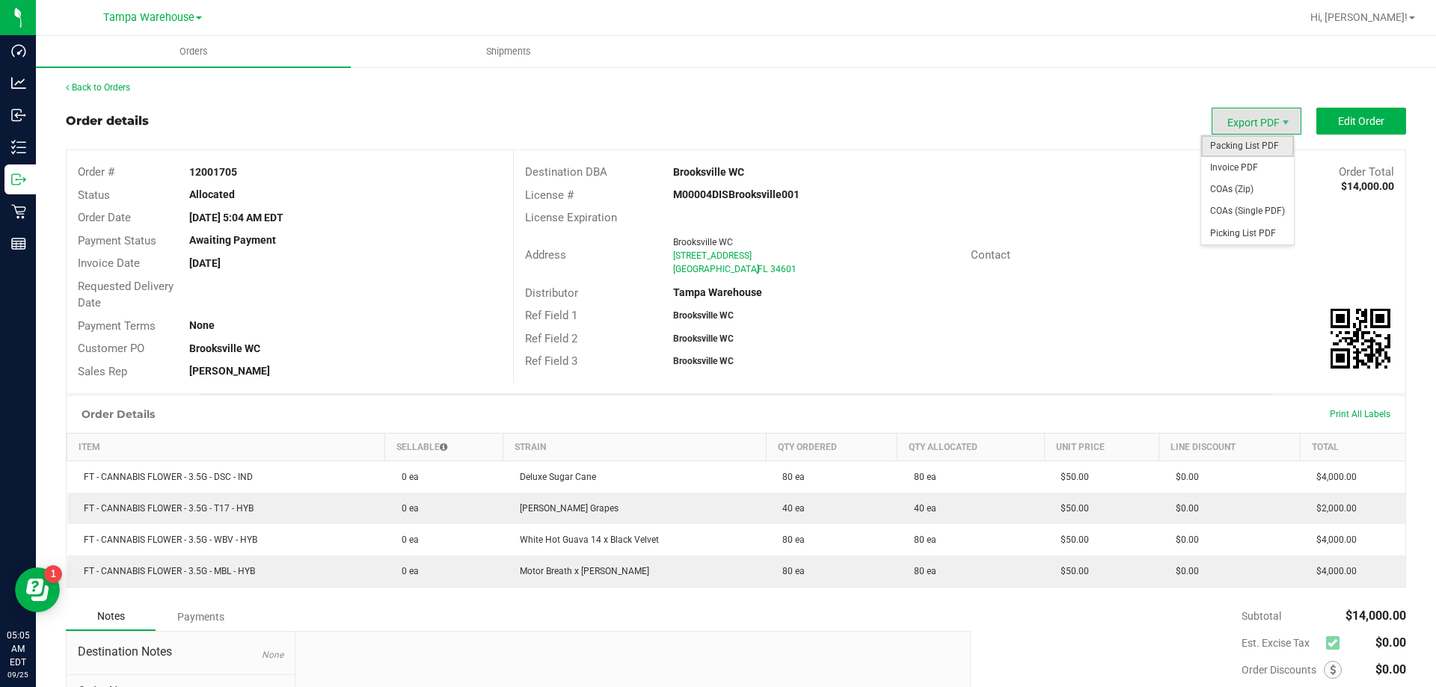
click at [1266, 145] on span "Packing List PDF" at bounding box center [1247, 146] width 93 height 22
click at [96, 91] on link "Back to Orders" at bounding box center [98, 87] width 64 height 10
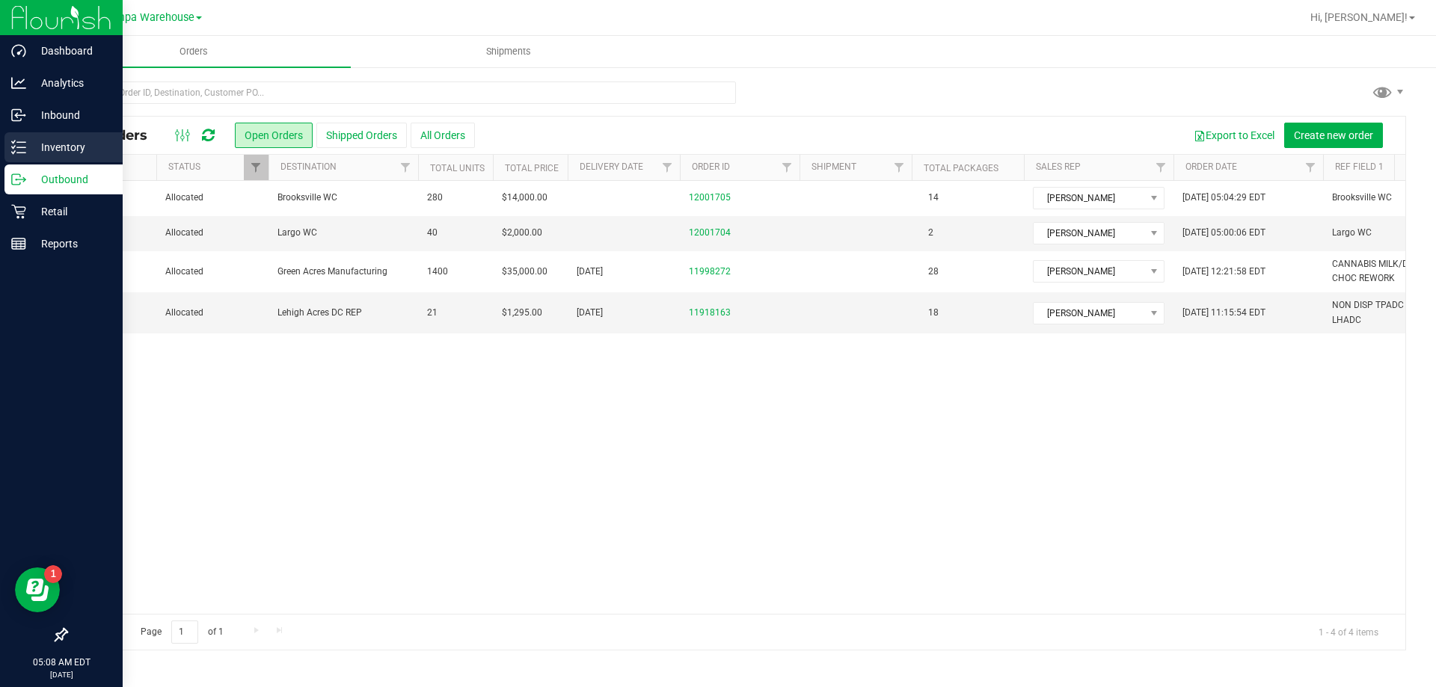
click at [55, 149] on p "Inventory" at bounding box center [71, 147] width 90 height 18
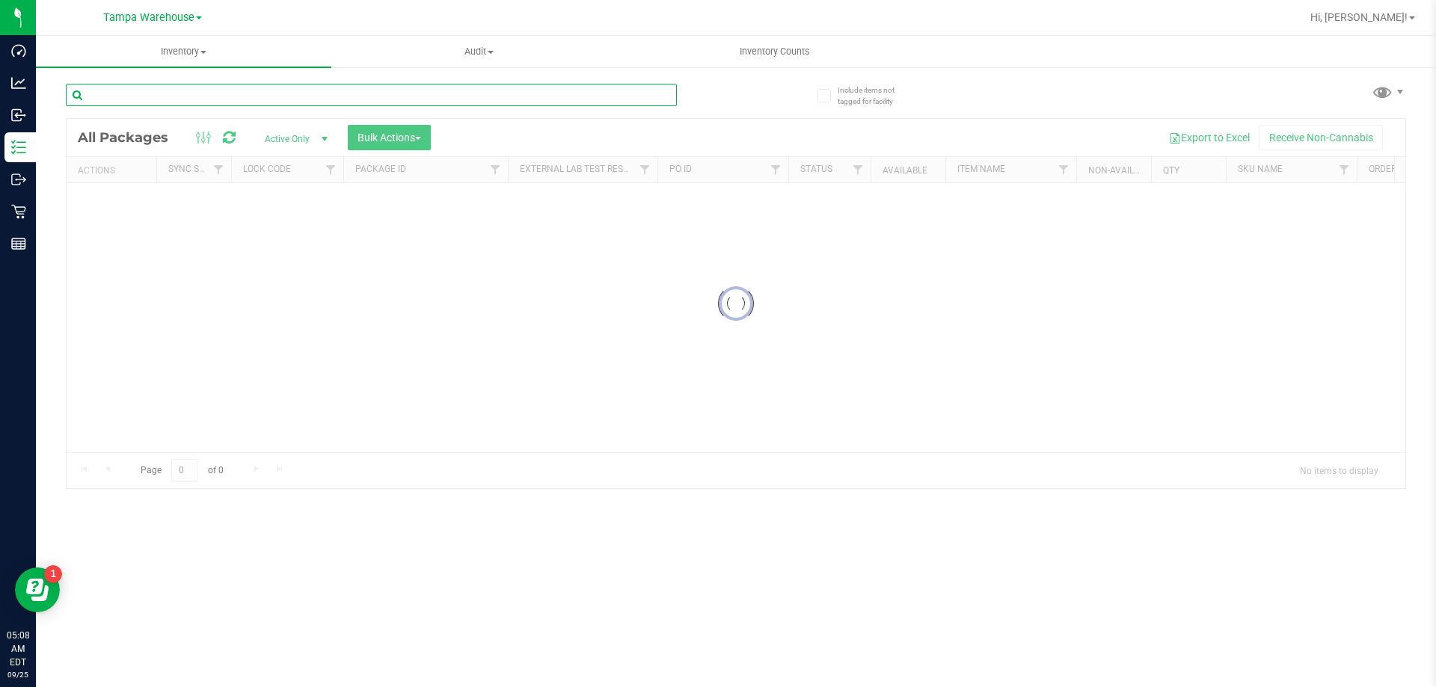
click at [301, 97] on input "text" at bounding box center [371, 95] width 611 height 22
click at [742, 99] on div "Loading... All Packages Active Only Active Only Lab Samples Locked All External…" at bounding box center [736, 280] width 1340 height 420
click at [414, 132] on div at bounding box center [736, 303] width 1339 height 369
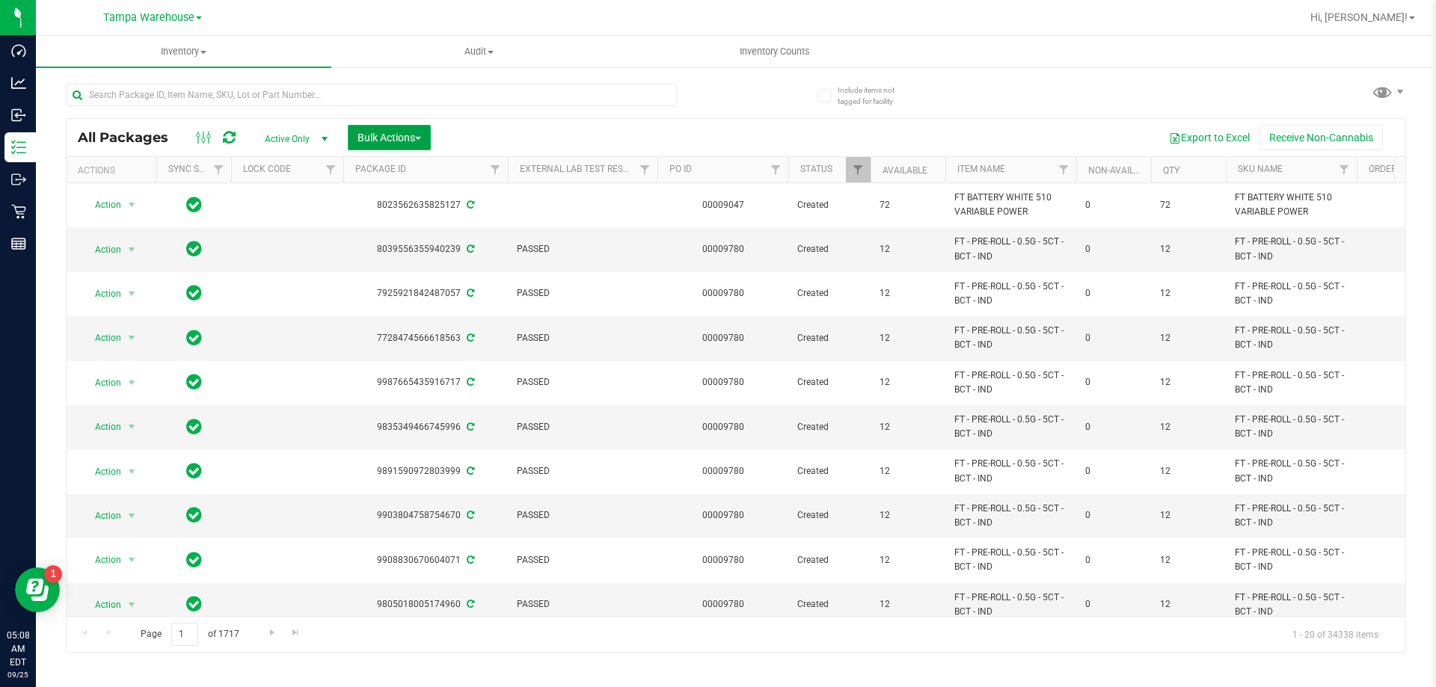
click at [376, 139] on span "Bulk Actions" at bounding box center [390, 138] width 64 height 12
click at [427, 167] on span "Add to outbound order" at bounding box center [408, 171] width 102 height 12
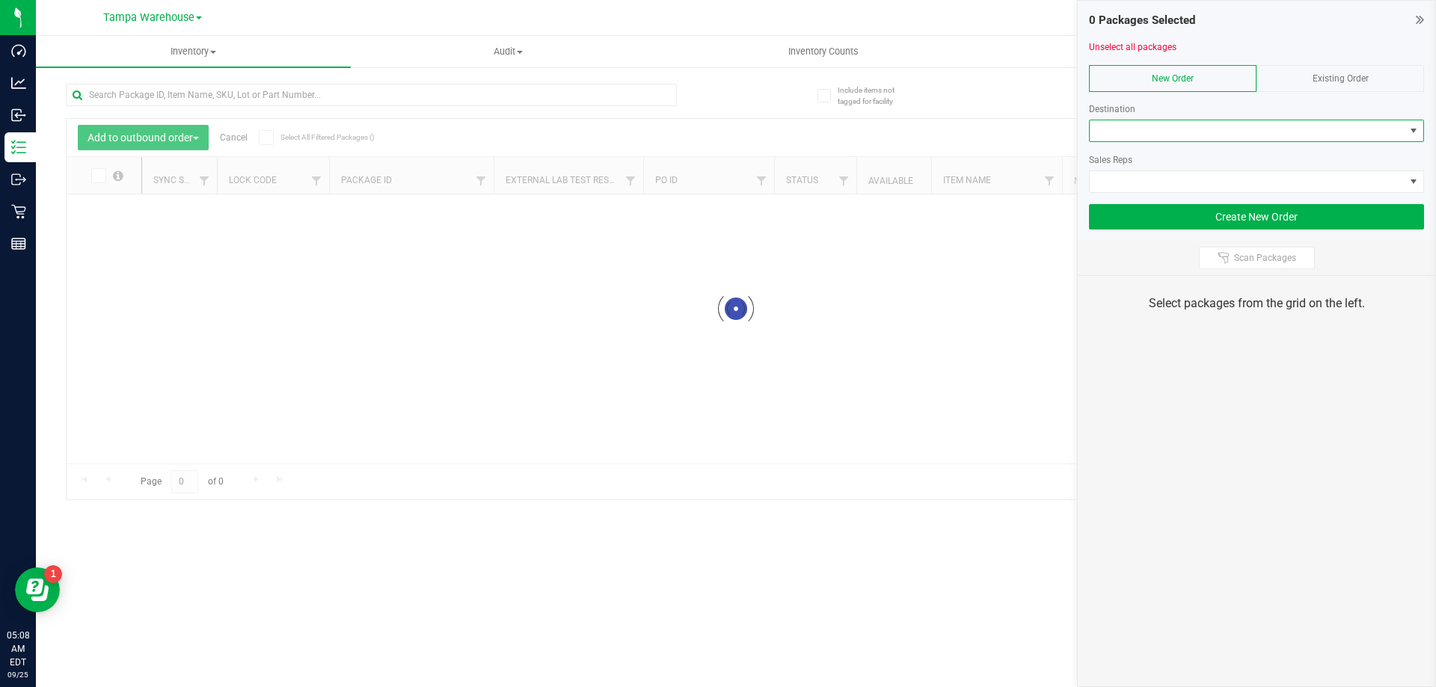
click at [1222, 129] on span at bounding box center [1247, 130] width 315 height 21
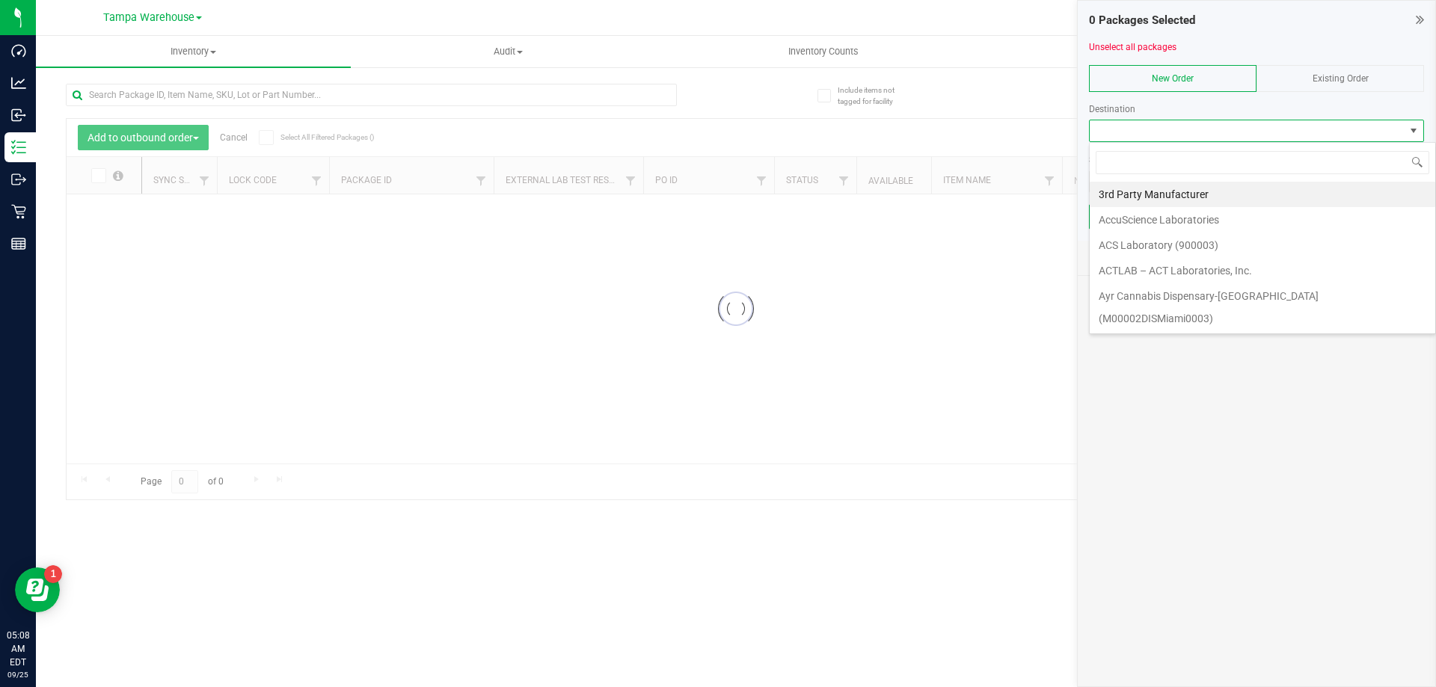
scroll to position [22, 335]
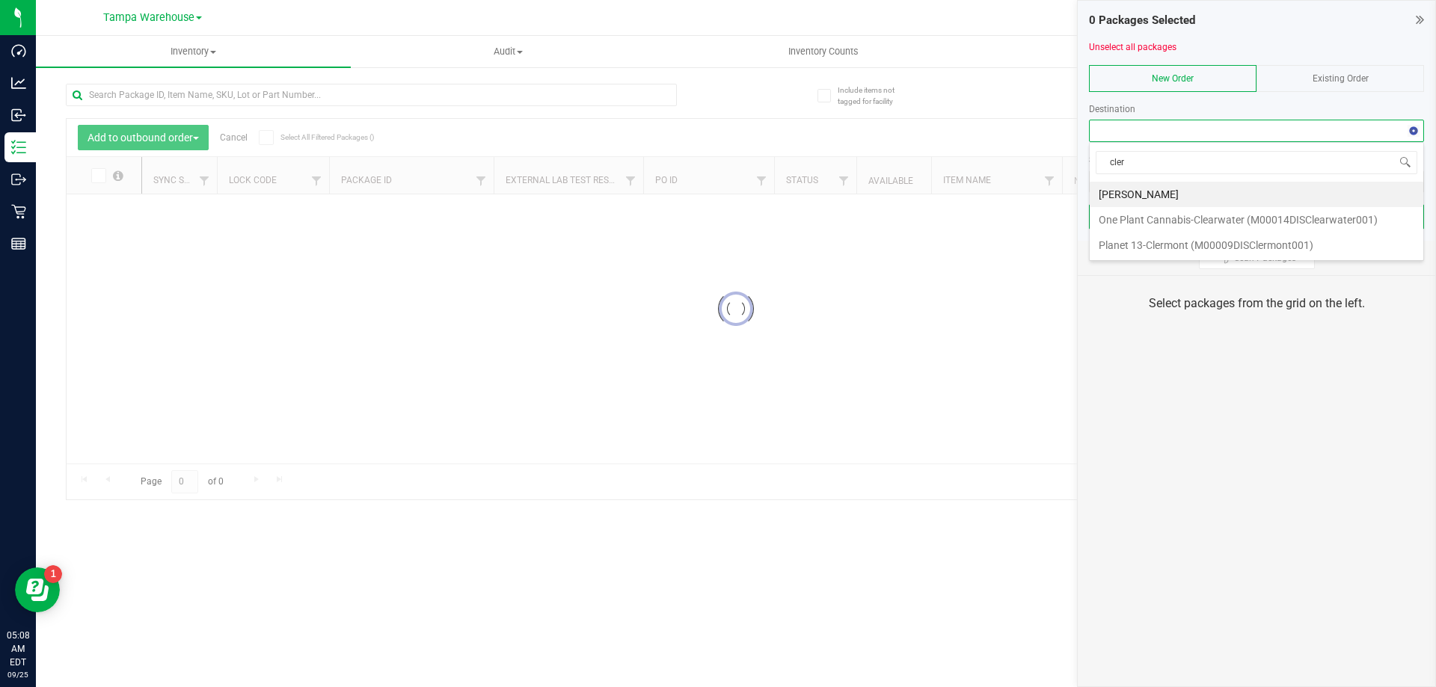
type input "clerm"
click at [1160, 197] on li "[PERSON_NAME]" at bounding box center [1257, 194] width 334 height 25
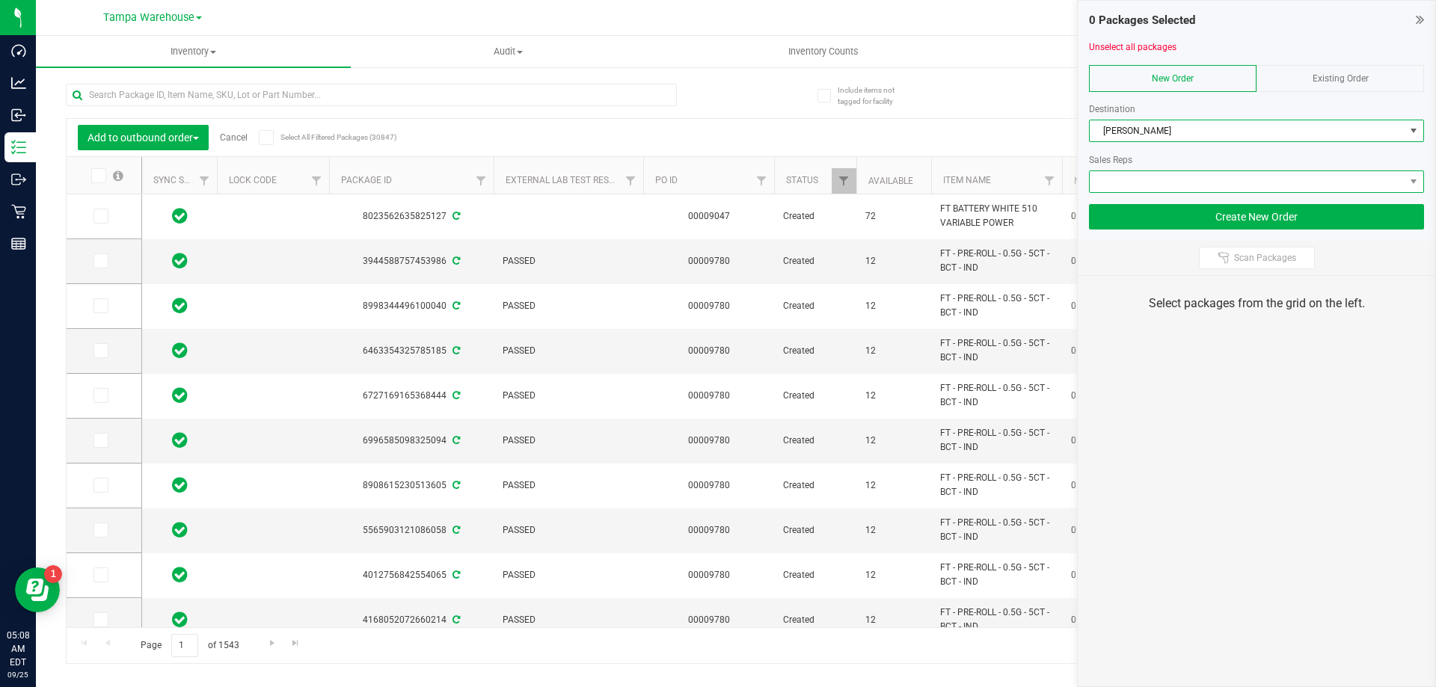
click at [1171, 184] on span at bounding box center [1247, 181] width 315 height 21
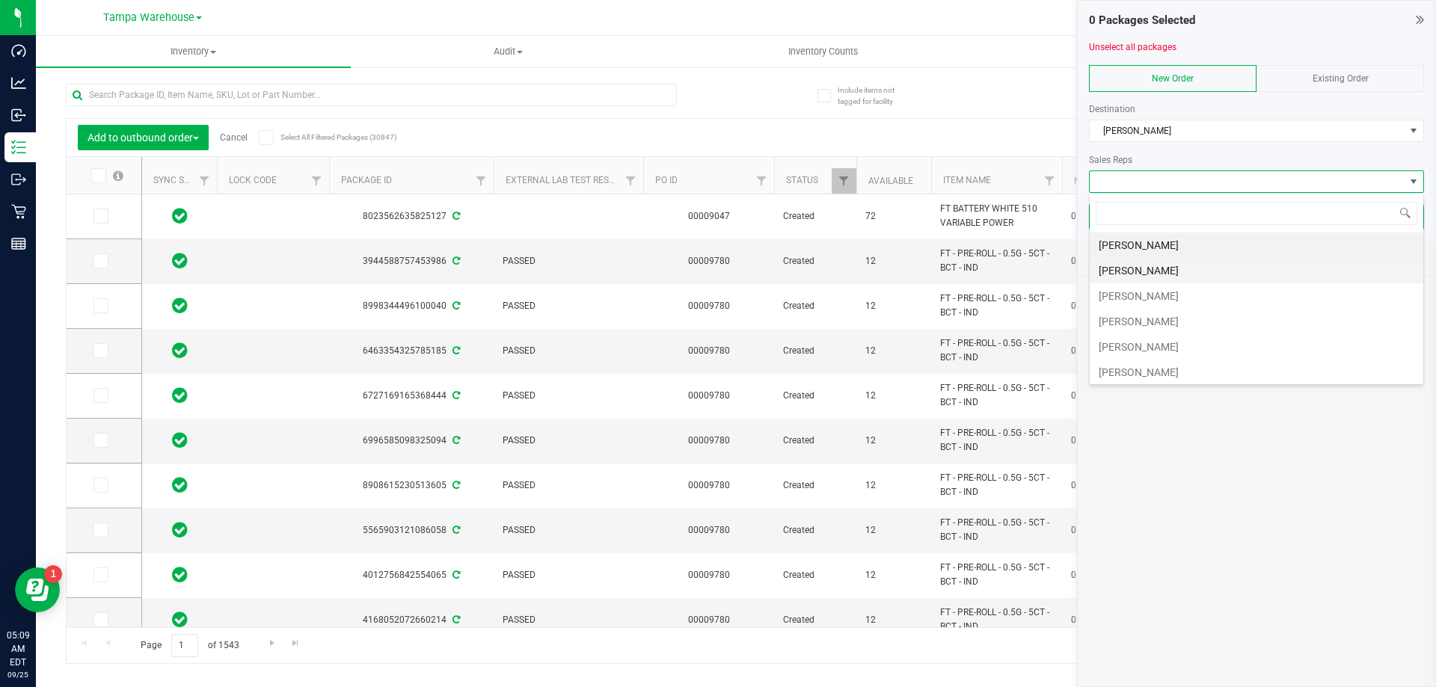
click at [1140, 269] on li "[PERSON_NAME]" at bounding box center [1257, 270] width 334 height 25
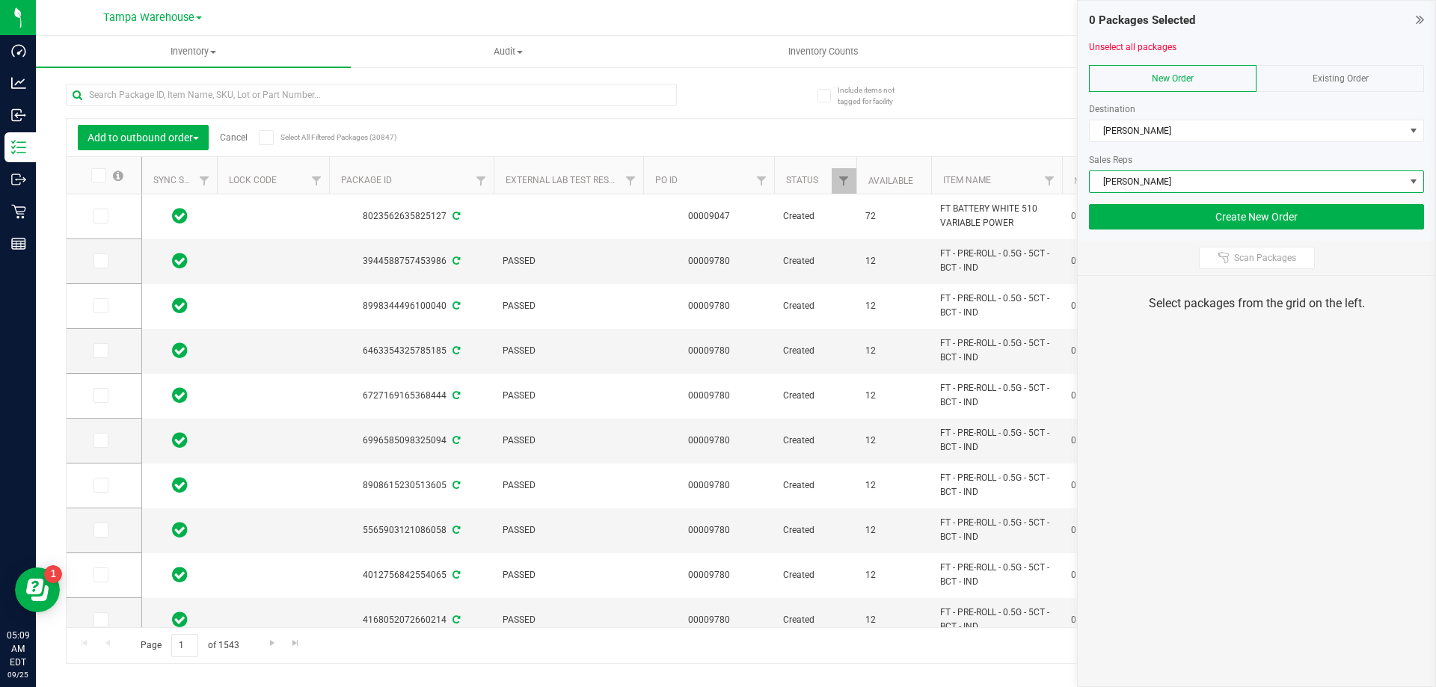
click at [1236, 258] on span "Scan Packages" at bounding box center [1265, 258] width 62 height 12
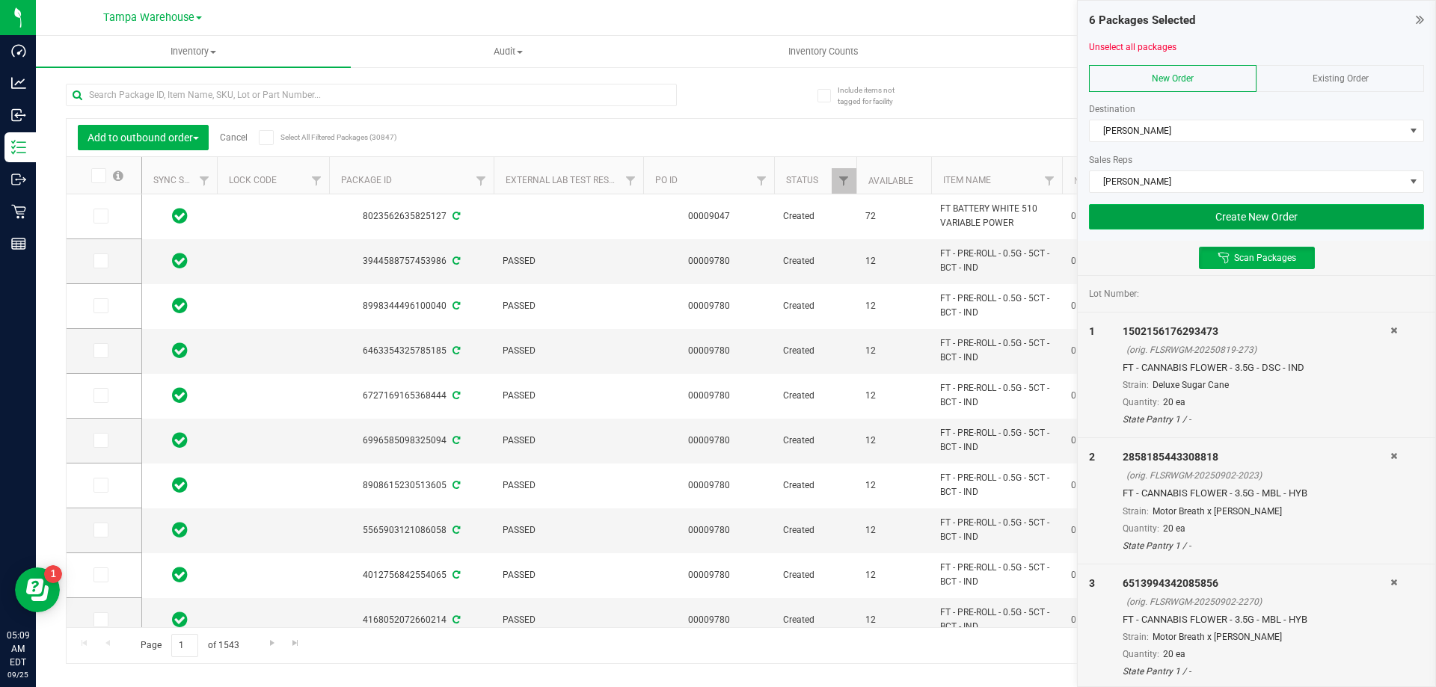
click at [1178, 227] on button "Create New Order" at bounding box center [1256, 216] width 335 height 25
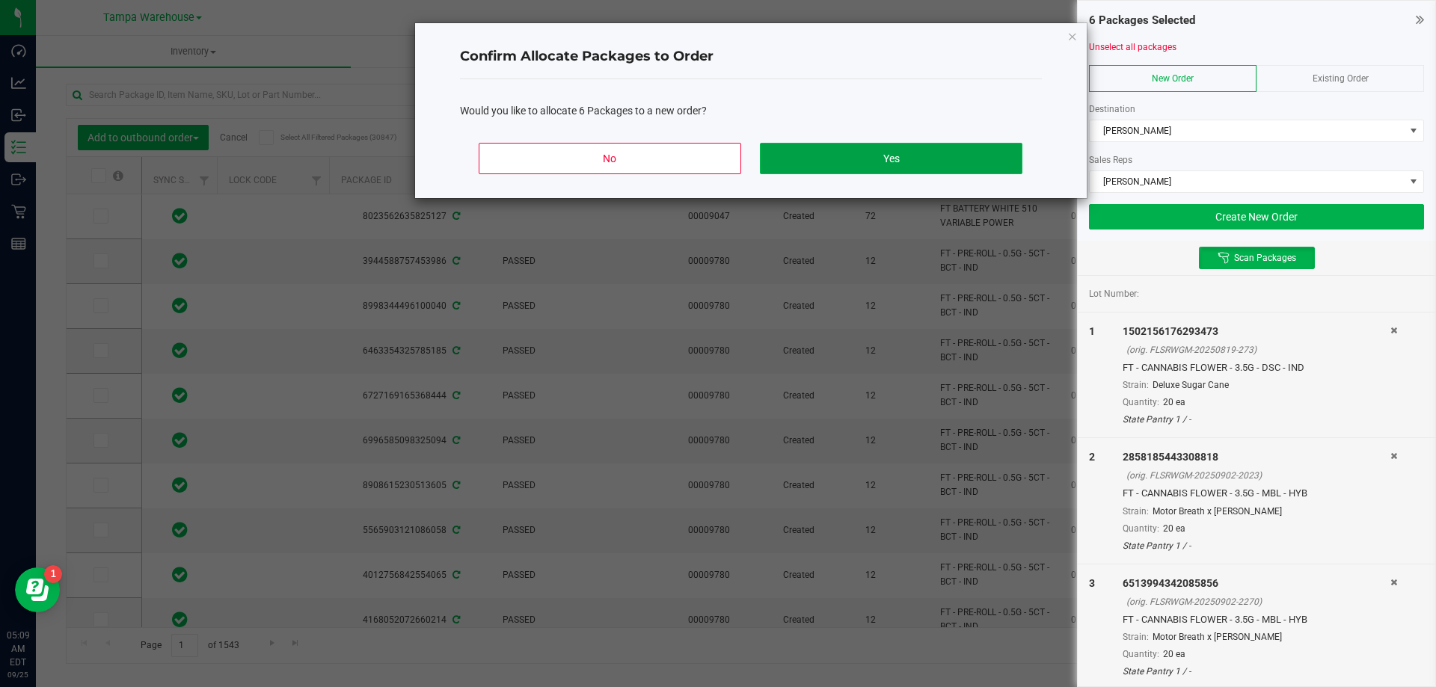
click at [998, 167] on button "Yes" at bounding box center [891, 158] width 262 height 31
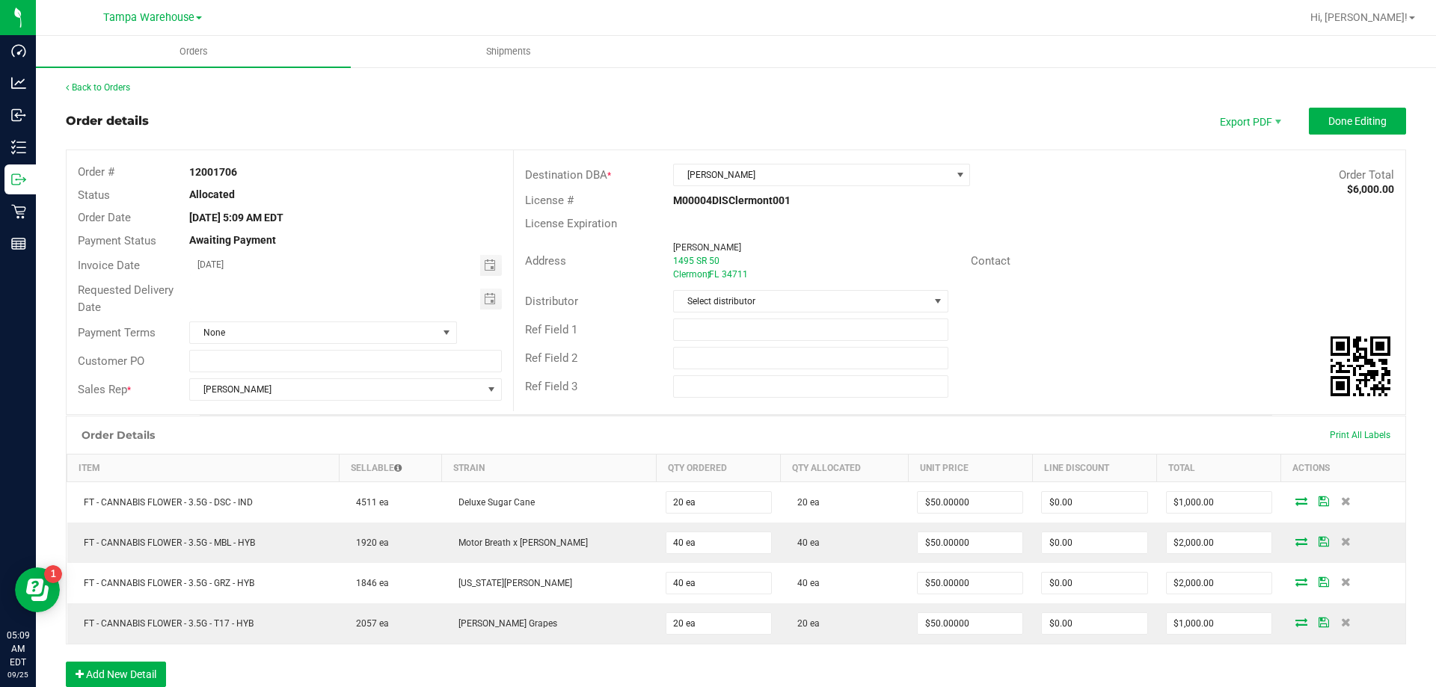
click at [384, 373] on div "Customer PO" at bounding box center [290, 361] width 447 height 28
click at [384, 366] on input "text" at bounding box center [345, 361] width 312 height 22
click at [384, 355] on input "[PERSON_NAME]" at bounding box center [345, 361] width 312 height 22
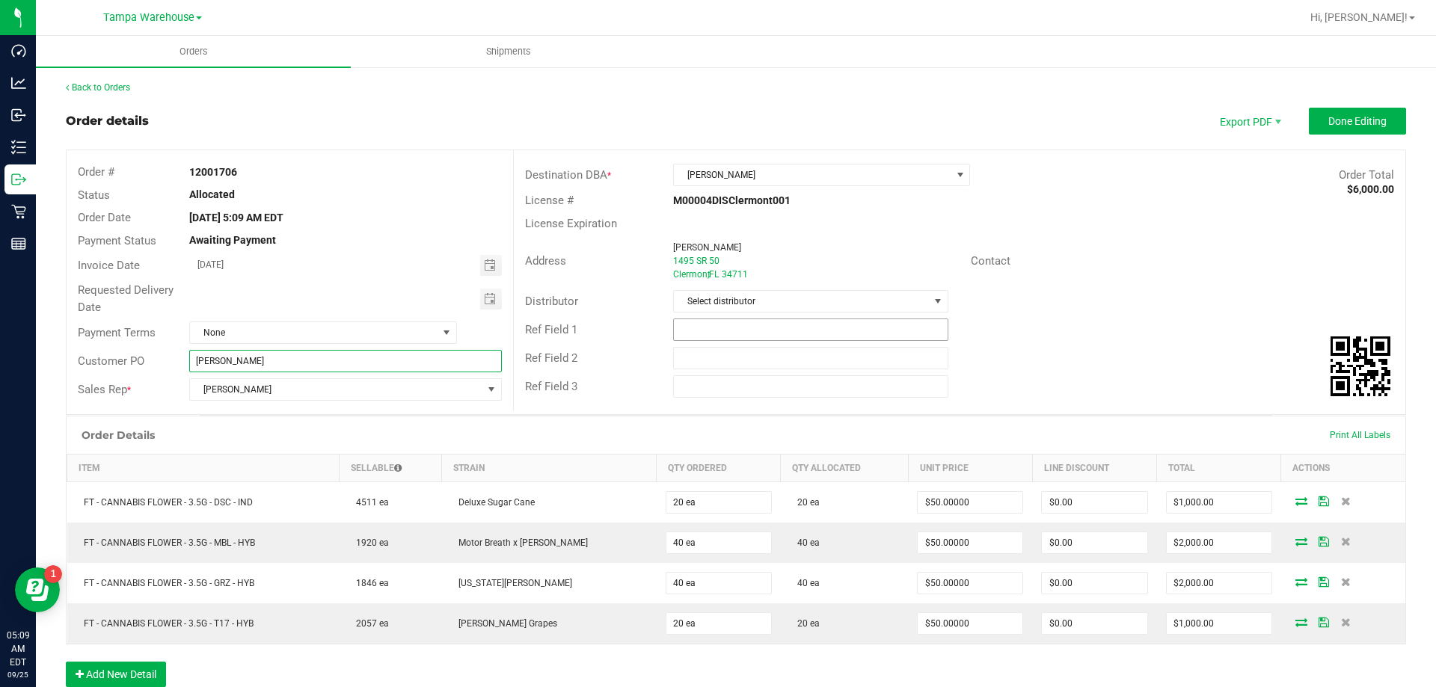
type input "[PERSON_NAME]"
click at [708, 337] on input "text" at bounding box center [810, 330] width 275 height 22
paste input "[PERSON_NAME]"
type input "[PERSON_NAME]"
click at [689, 357] on input "text" at bounding box center [810, 358] width 275 height 22
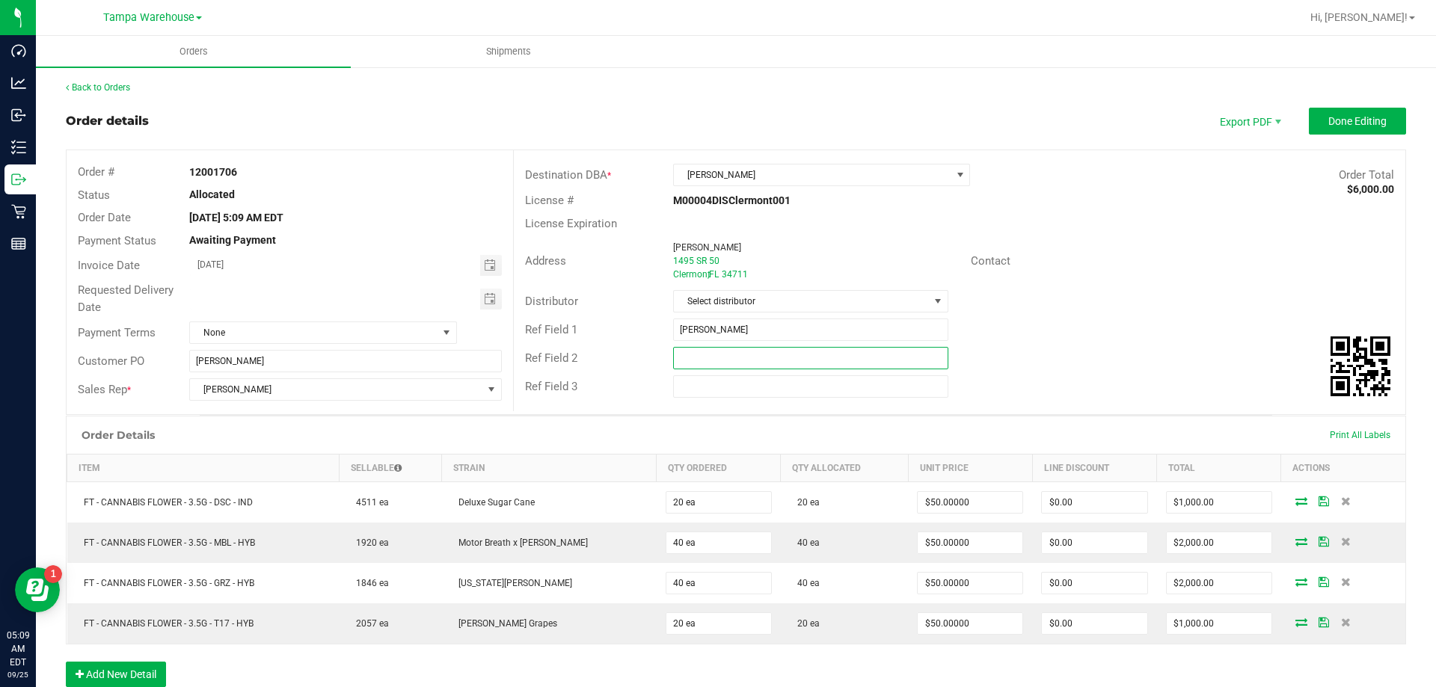
paste input "[PERSON_NAME]"
type input "[PERSON_NAME]"
click at [690, 387] on input "text" at bounding box center [810, 386] width 275 height 22
paste input "[PERSON_NAME]"
type input "[PERSON_NAME]"
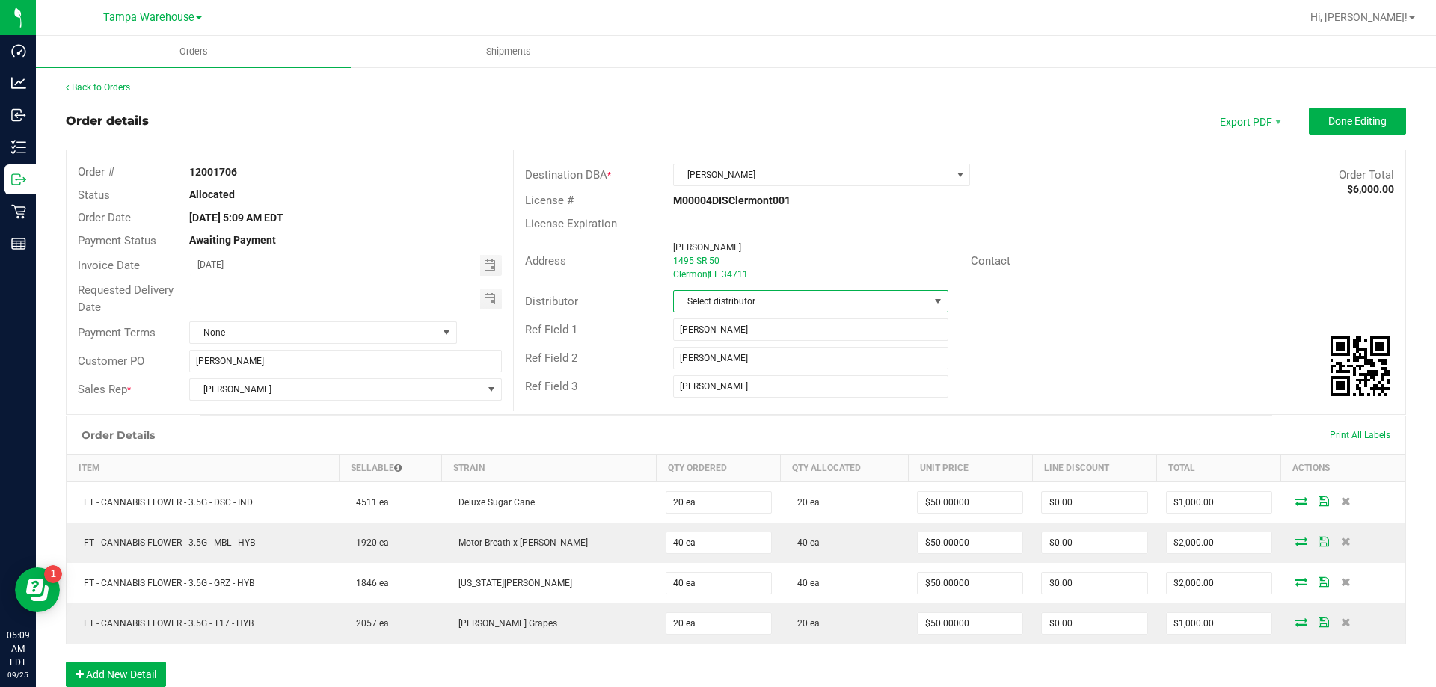
click at [749, 304] on span "Select distributor" at bounding box center [801, 301] width 254 height 21
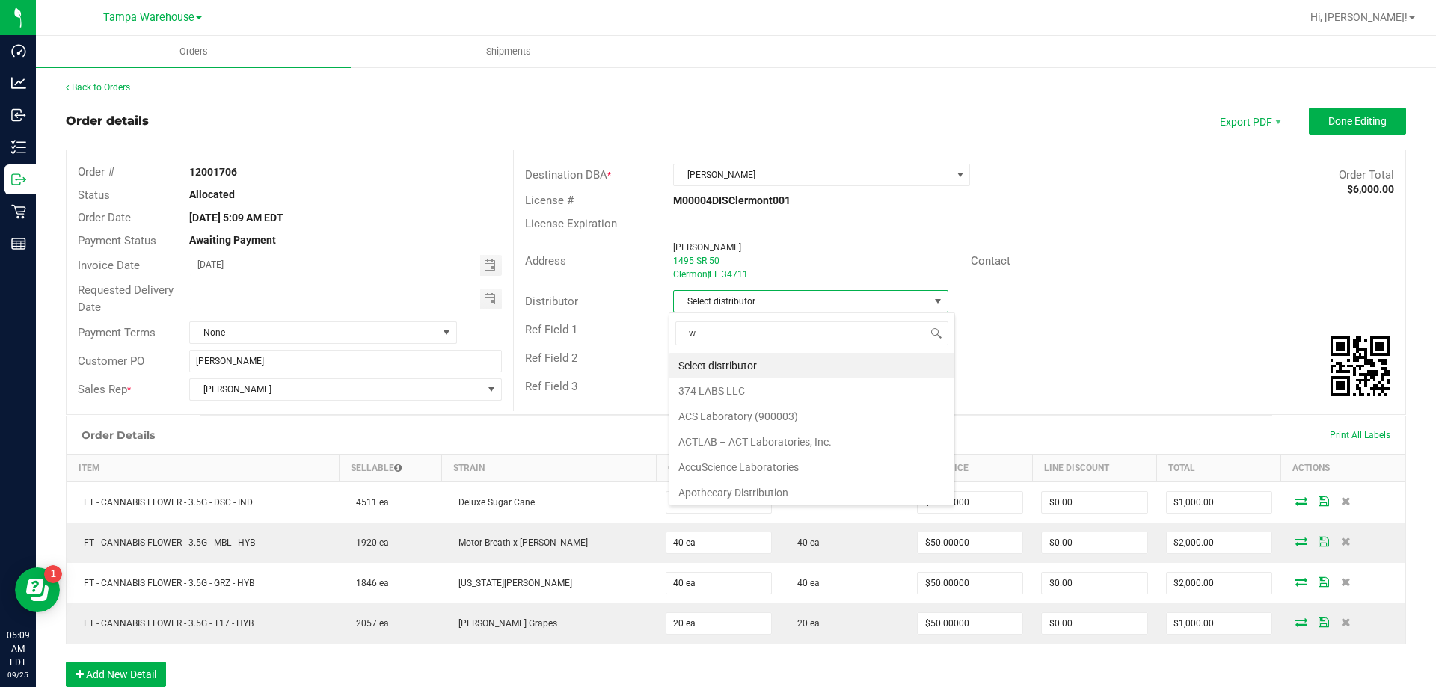
scroll to position [22, 272]
type input "ware"
click at [745, 369] on li "Tampa Warehouse" at bounding box center [804, 365] width 271 height 25
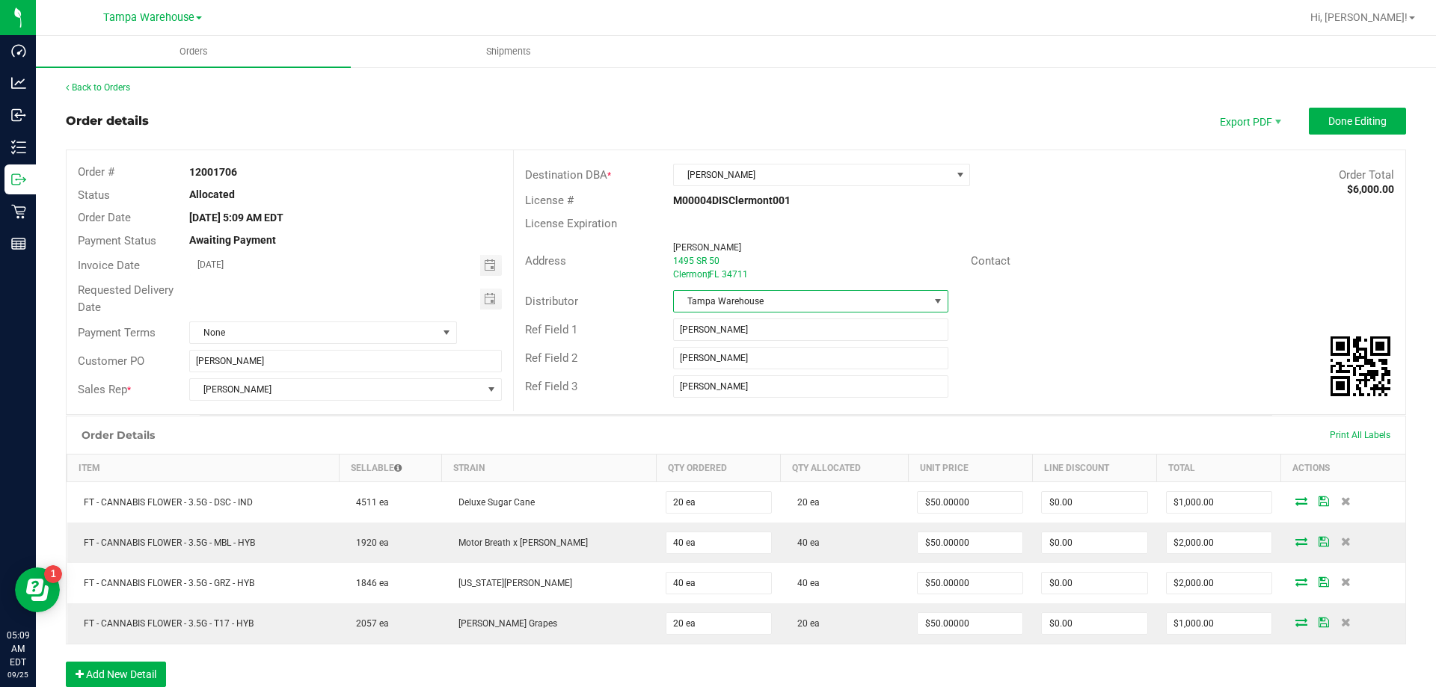
click at [1061, 342] on div "Ref Field 1 [PERSON_NAME]" at bounding box center [960, 330] width 892 height 28
click at [1328, 110] on button "Done Editing" at bounding box center [1357, 121] width 97 height 27
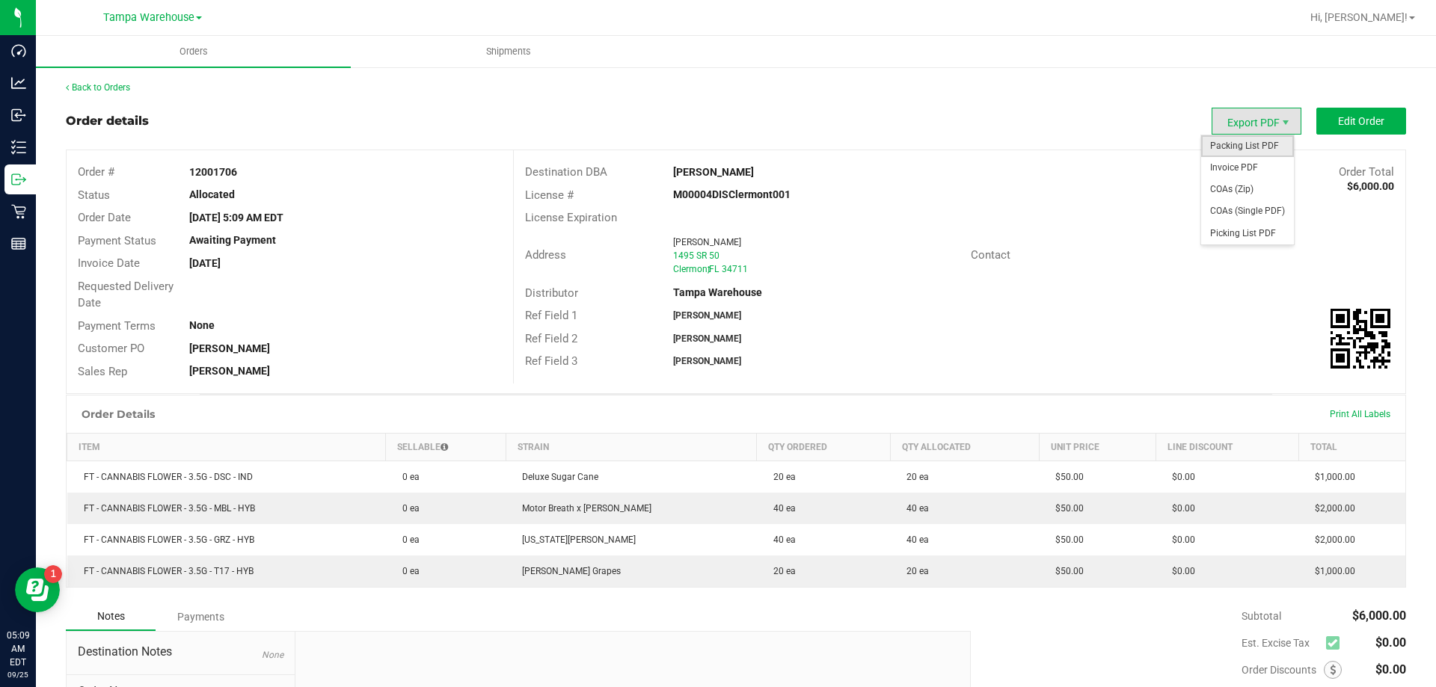
click at [1240, 147] on span "Packing List PDF" at bounding box center [1247, 146] width 93 height 22
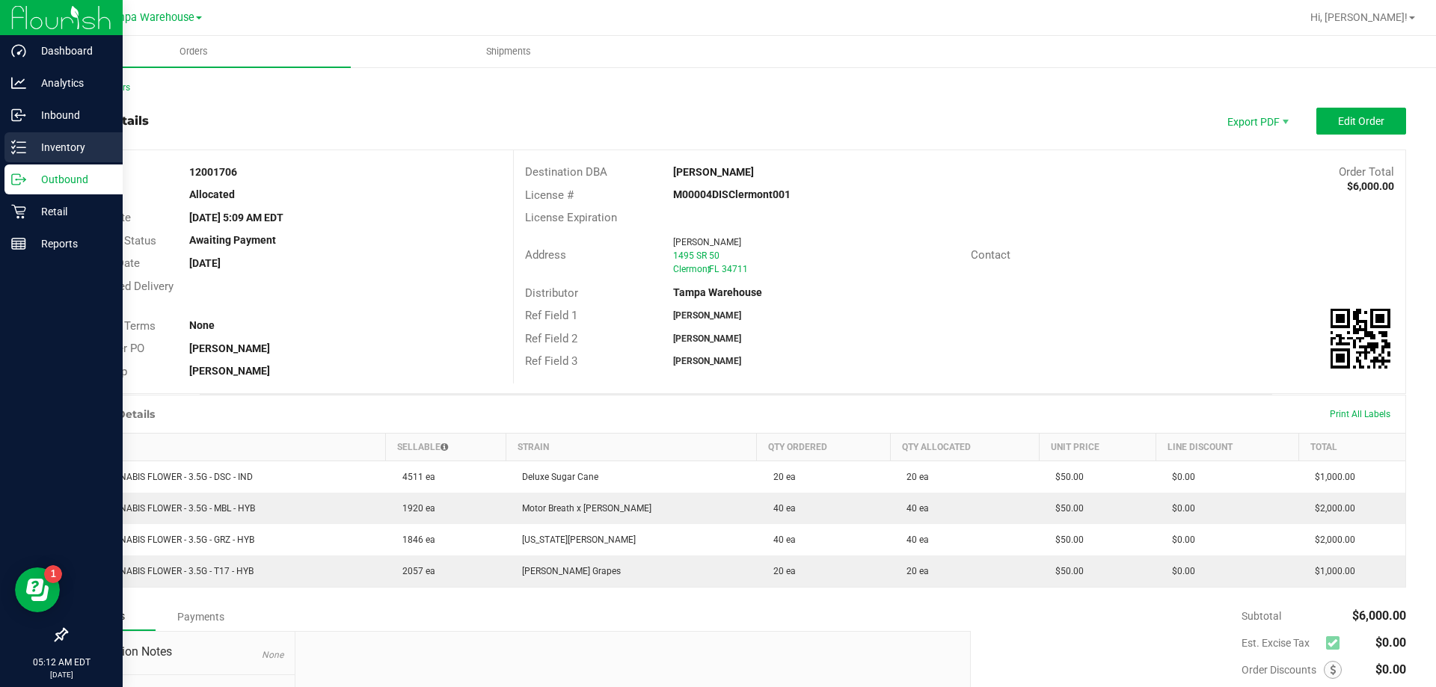
click at [55, 148] on p "Inventory" at bounding box center [71, 147] width 90 height 18
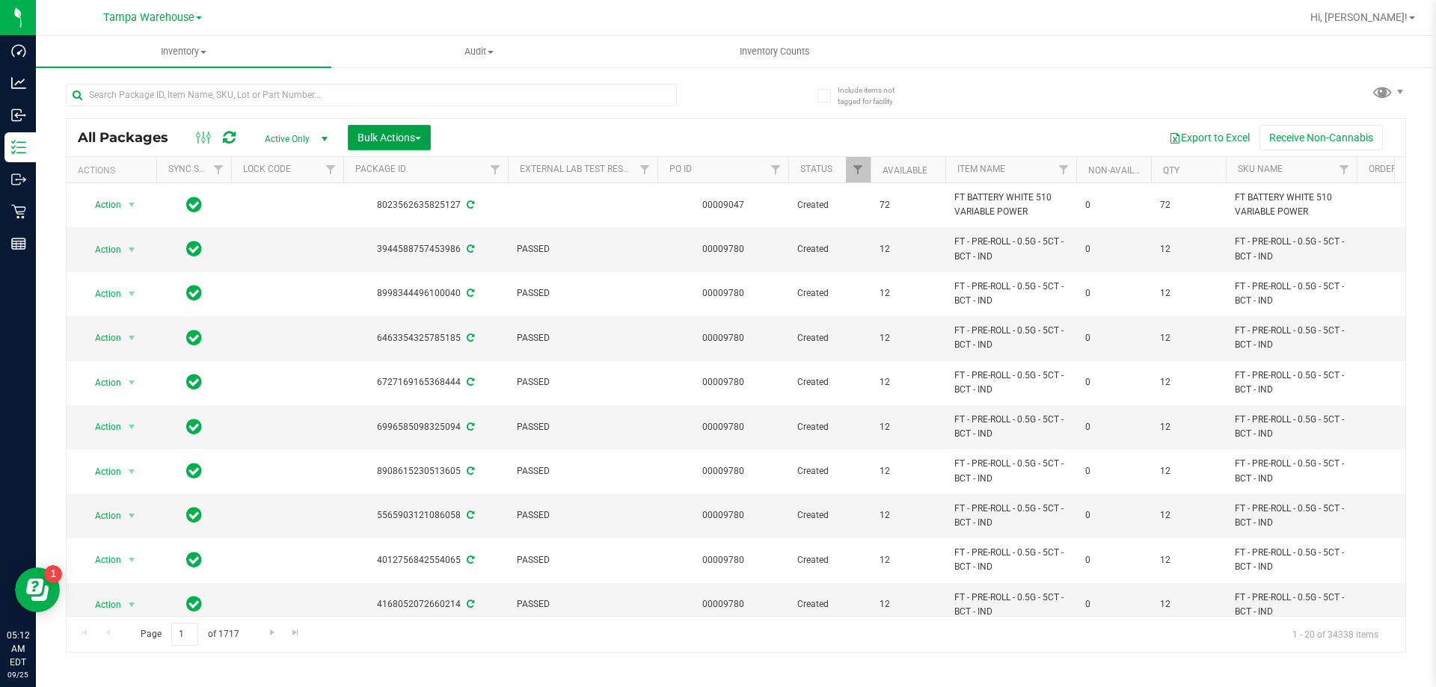
click at [390, 138] on span "Bulk Actions" at bounding box center [390, 138] width 64 height 12
click at [438, 172] on span "Add to outbound order" at bounding box center [408, 171] width 102 height 12
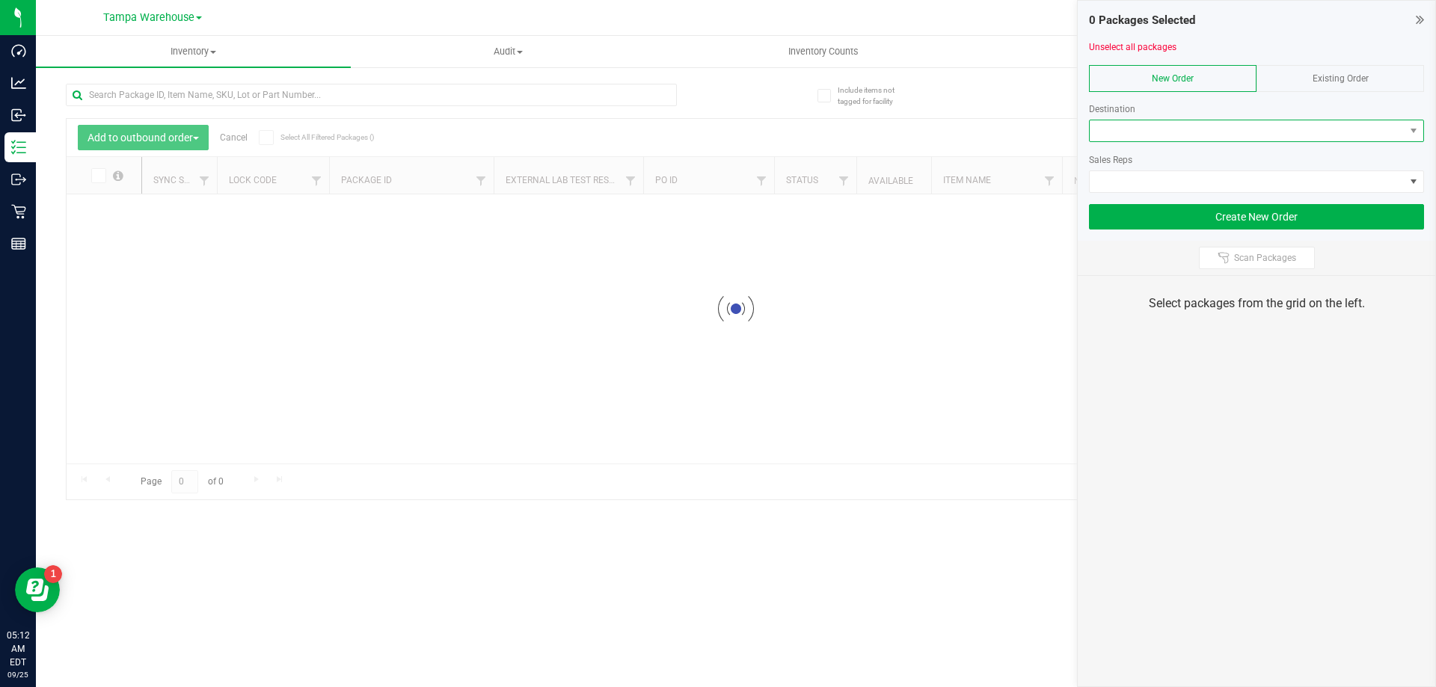
click at [1298, 135] on span at bounding box center [1247, 130] width 315 height 21
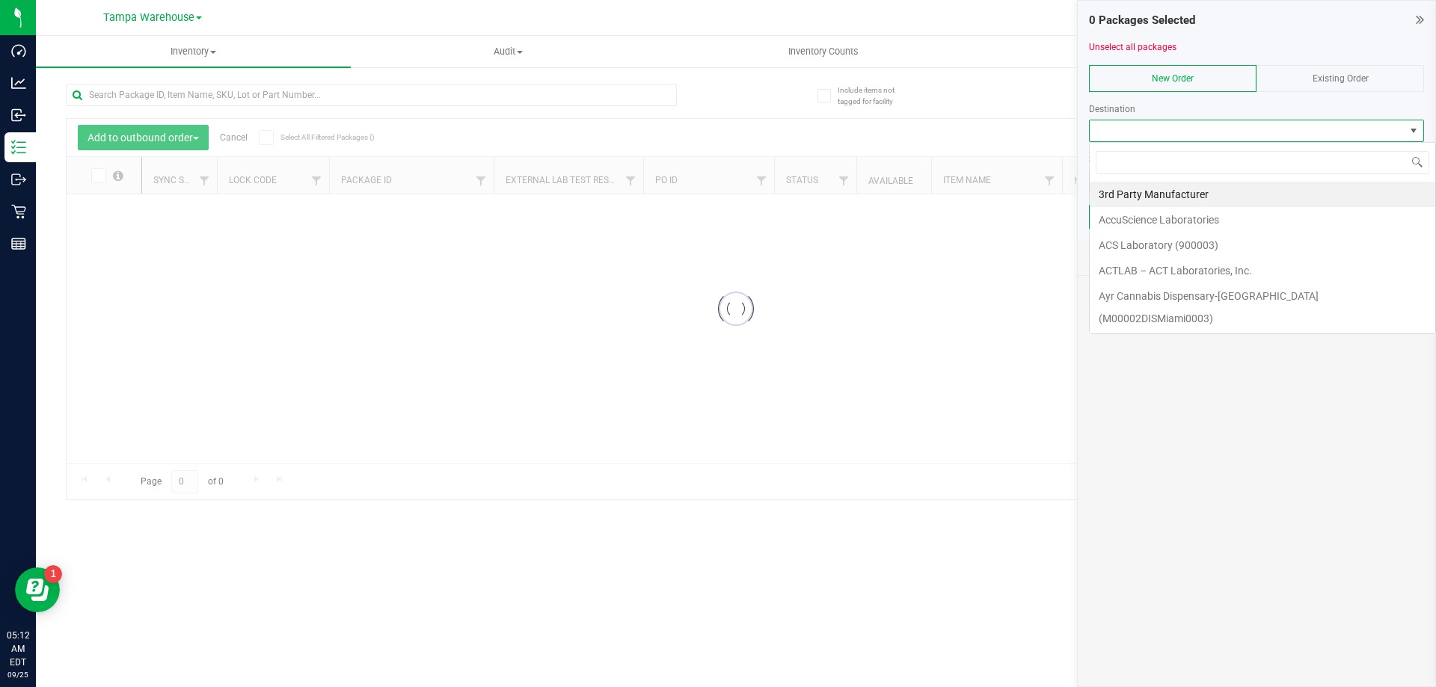
scroll to position [22, 335]
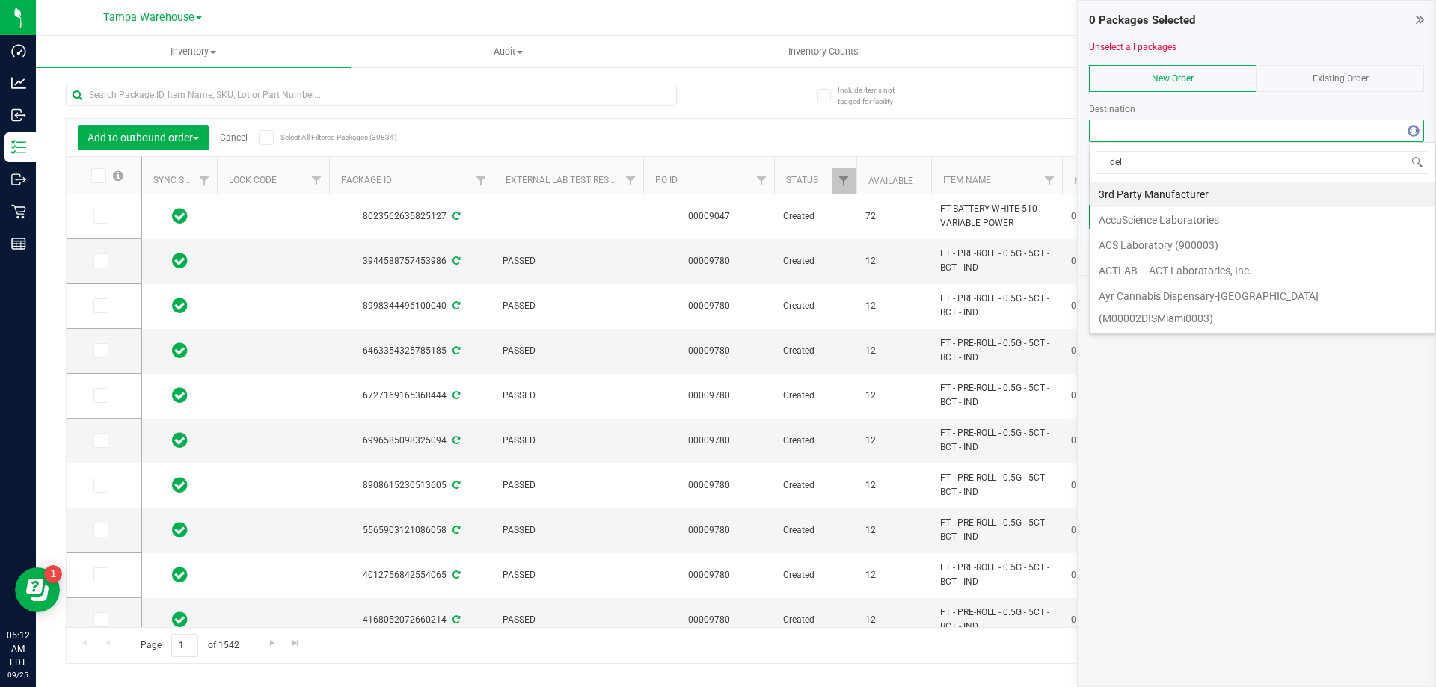
type input "delt"
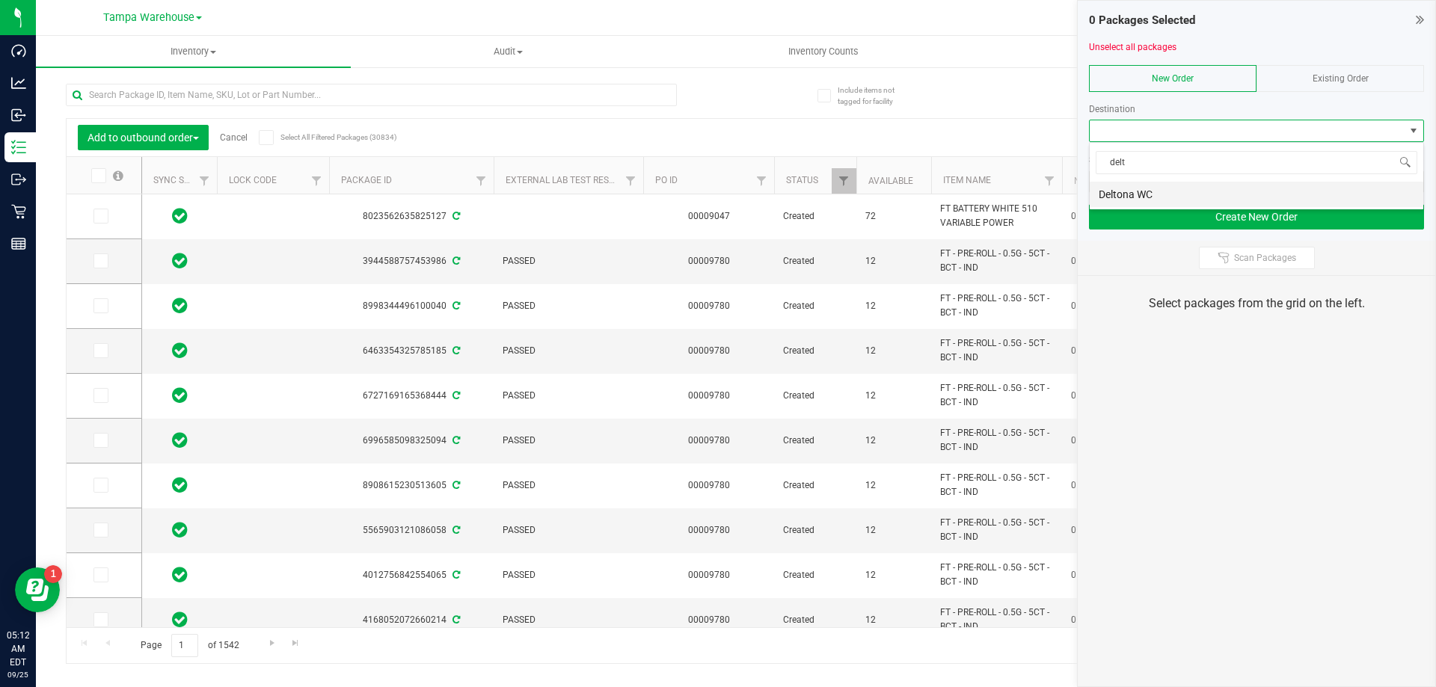
click at [1177, 190] on li "Deltona WC" at bounding box center [1257, 194] width 334 height 25
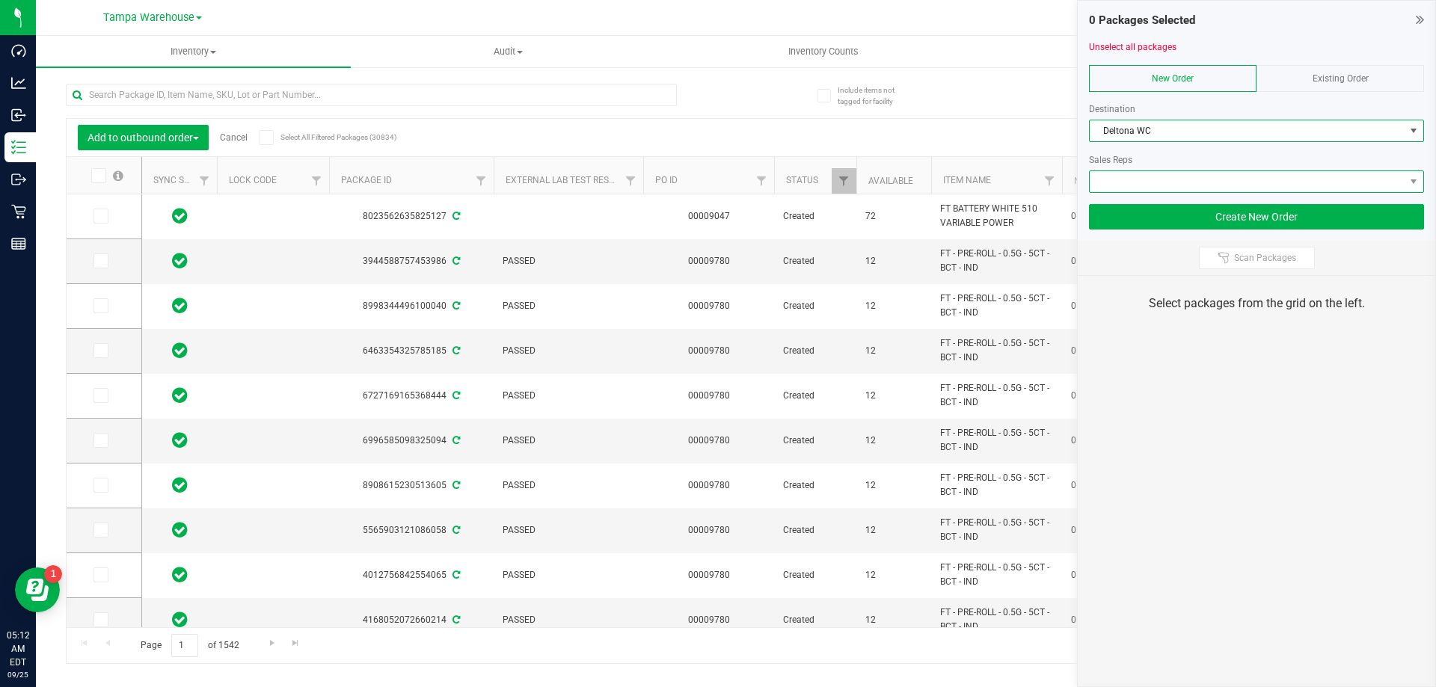
click at [1183, 174] on span at bounding box center [1247, 181] width 315 height 21
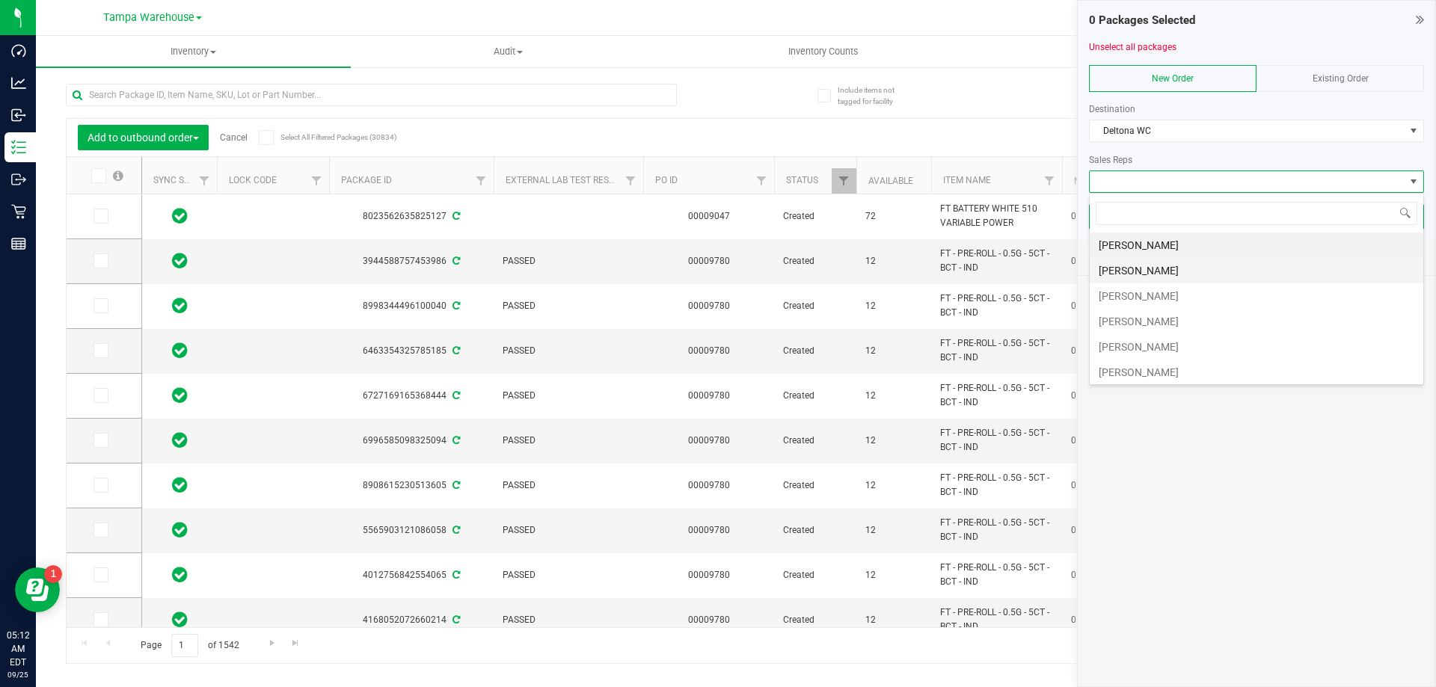
click at [1149, 273] on li "[PERSON_NAME]" at bounding box center [1257, 270] width 334 height 25
click at [1138, 266] on div "Scan Packages" at bounding box center [1257, 258] width 358 height 34
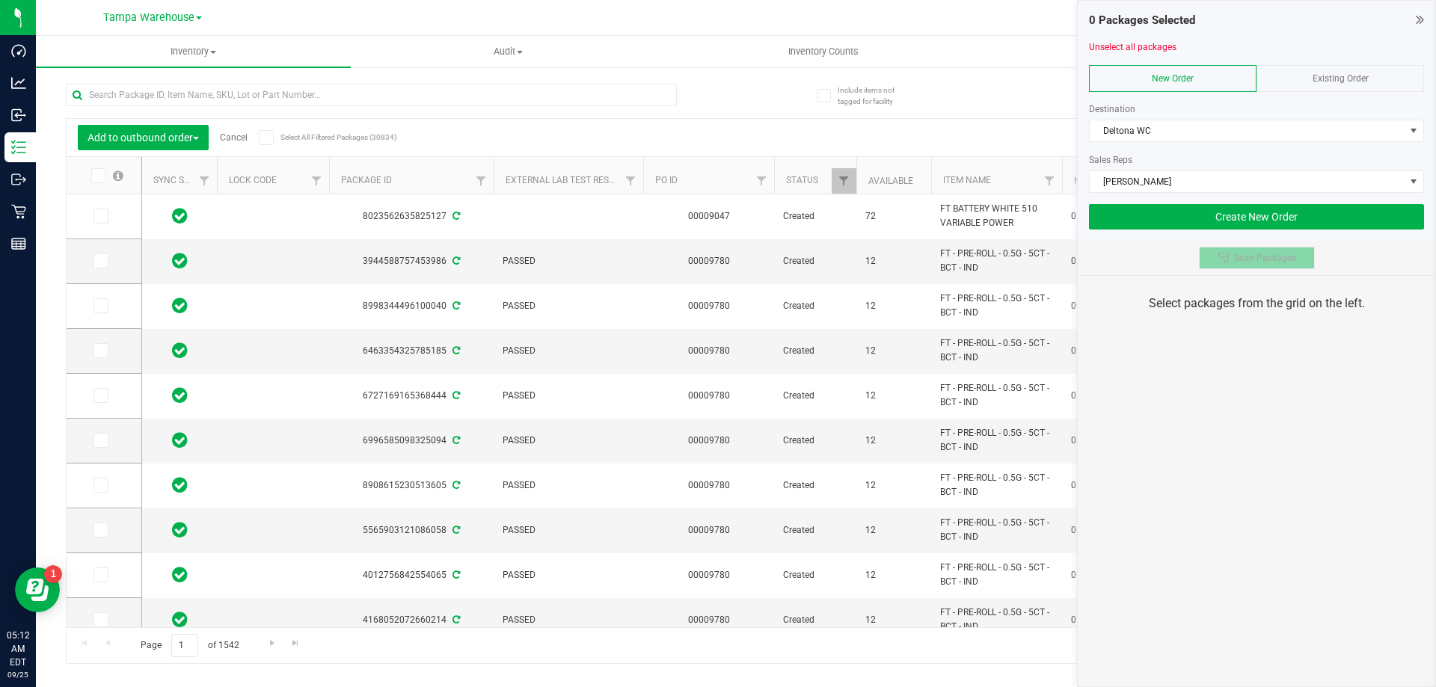
click at [1245, 264] on button "Scan Packages" at bounding box center [1257, 258] width 116 height 22
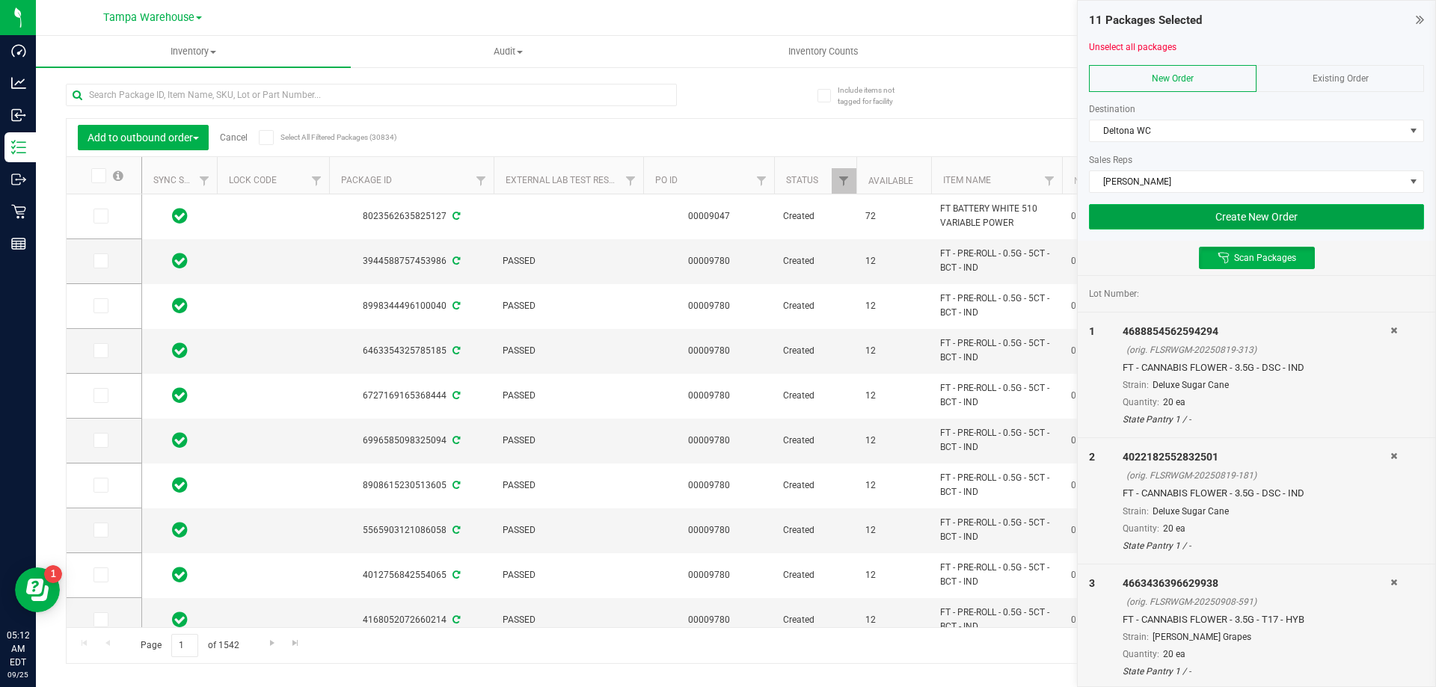
click at [1287, 213] on button "Create New Order" at bounding box center [1256, 216] width 335 height 25
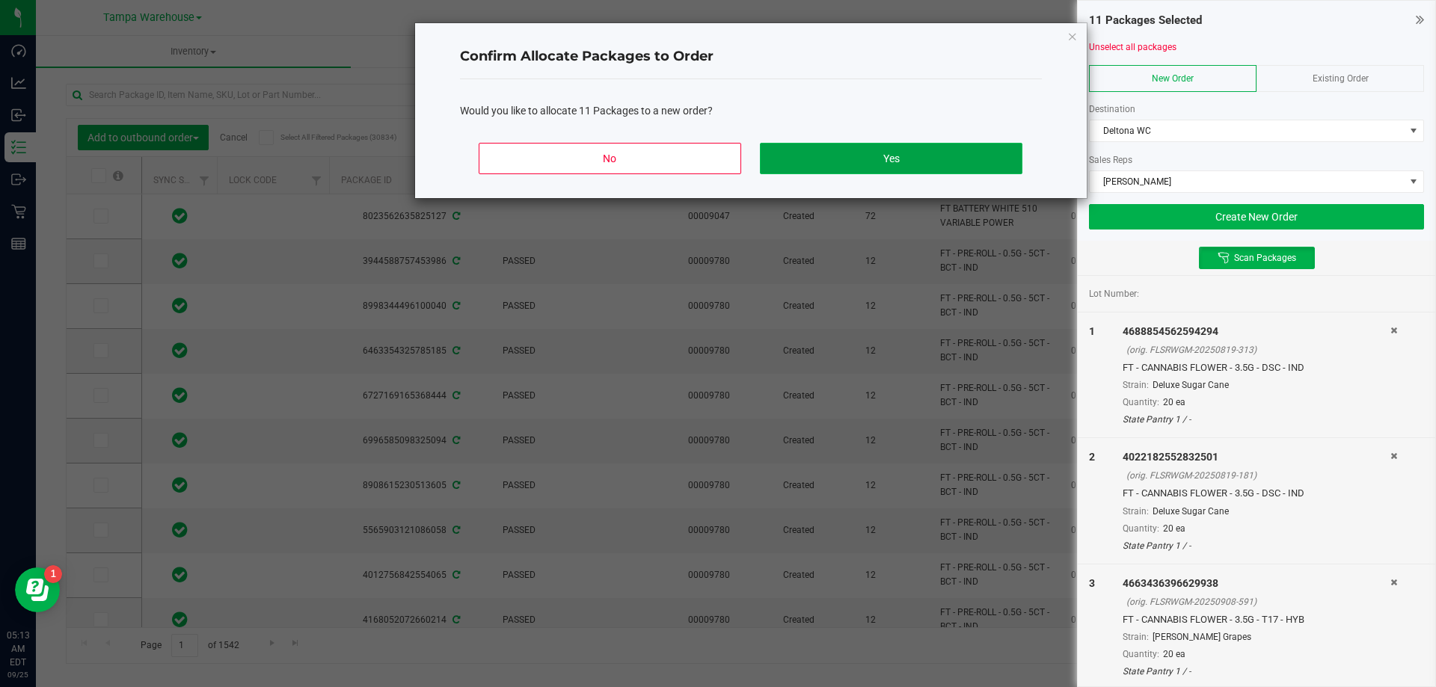
click at [979, 162] on button "Yes" at bounding box center [891, 158] width 262 height 31
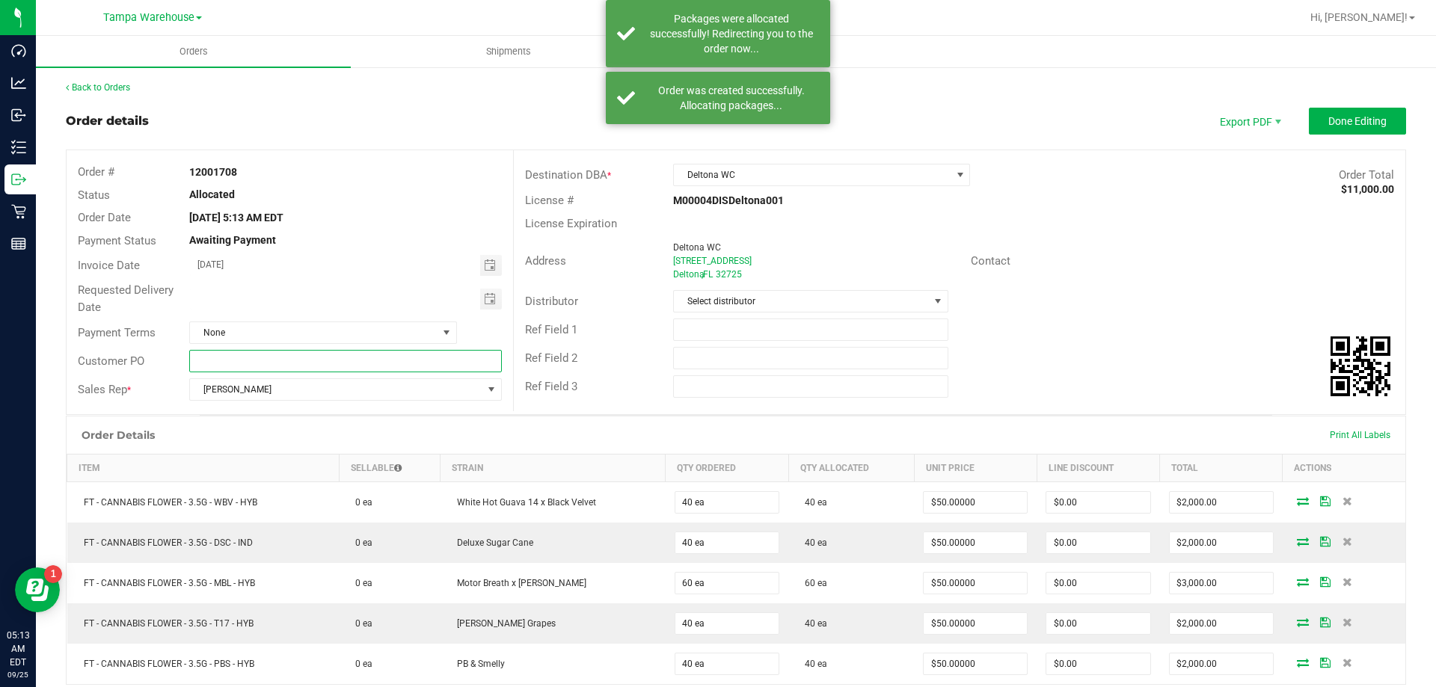
click at [370, 363] on input "text" at bounding box center [345, 361] width 312 height 22
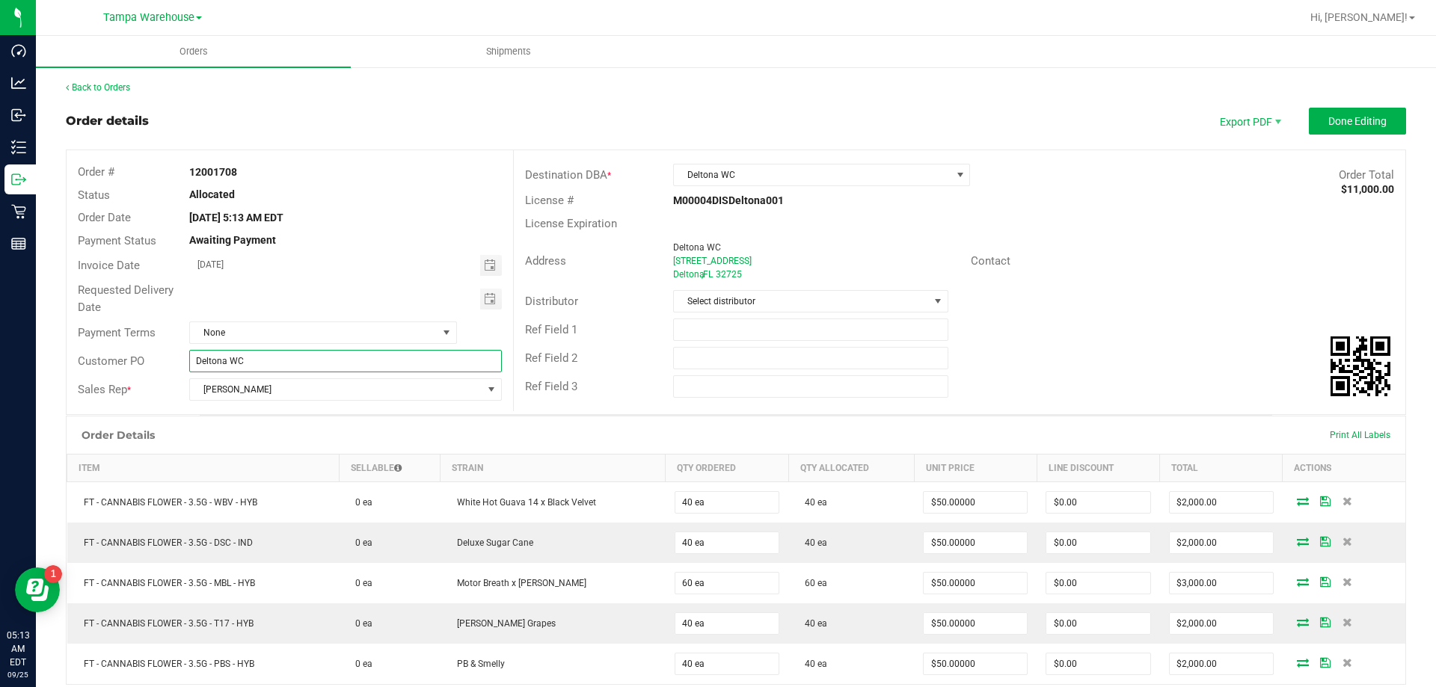
click at [367, 357] on input "Deltona WC" at bounding box center [345, 361] width 312 height 22
type input "Deltona WC"
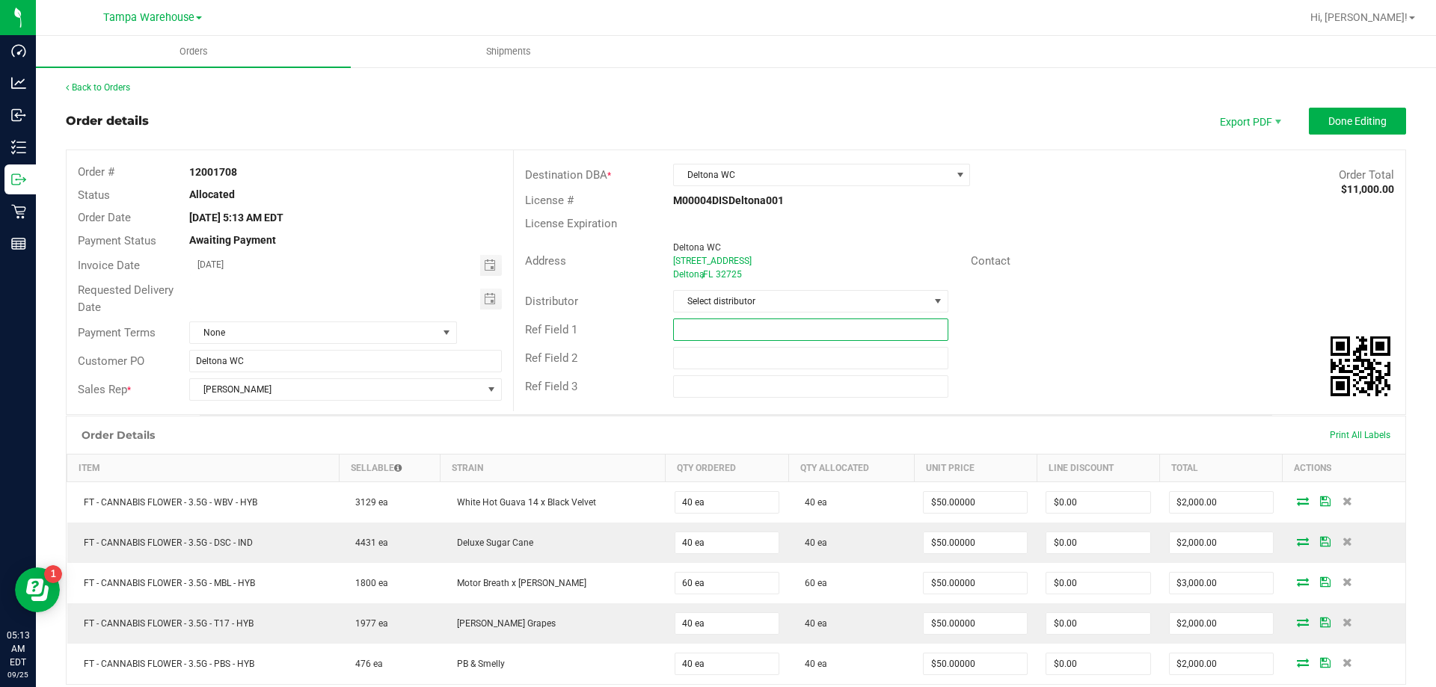
click at [706, 336] on input "text" at bounding box center [810, 330] width 275 height 22
paste input "Deltona WC"
type input "Deltona WC"
click at [705, 351] on input "text" at bounding box center [810, 358] width 275 height 22
paste input "Deltona WC"
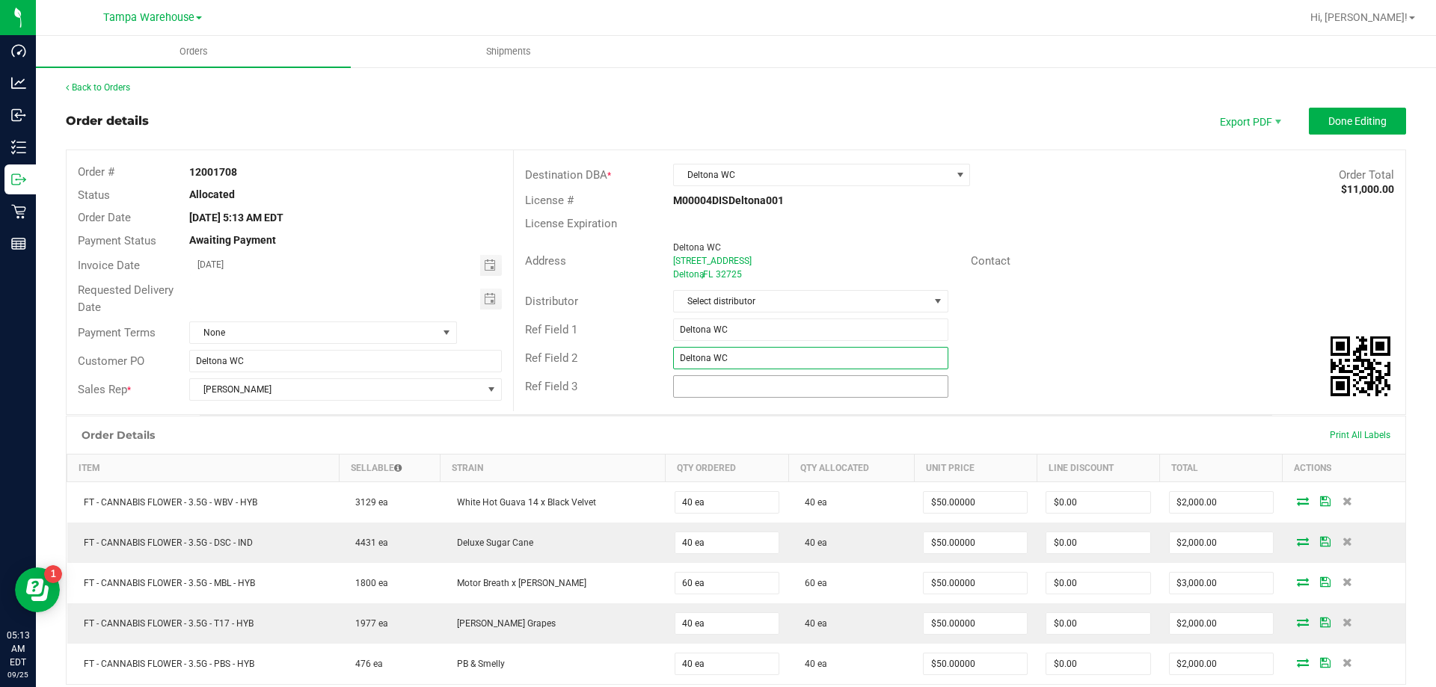
type input "Deltona WC"
click at [710, 381] on input "text" at bounding box center [810, 386] width 275 height 22
paste input "Deltona WC"
type input "Deltona WC"
click at [746, 303] on span "Select distributor" at bounding box center [801, 301] width 254 height 21
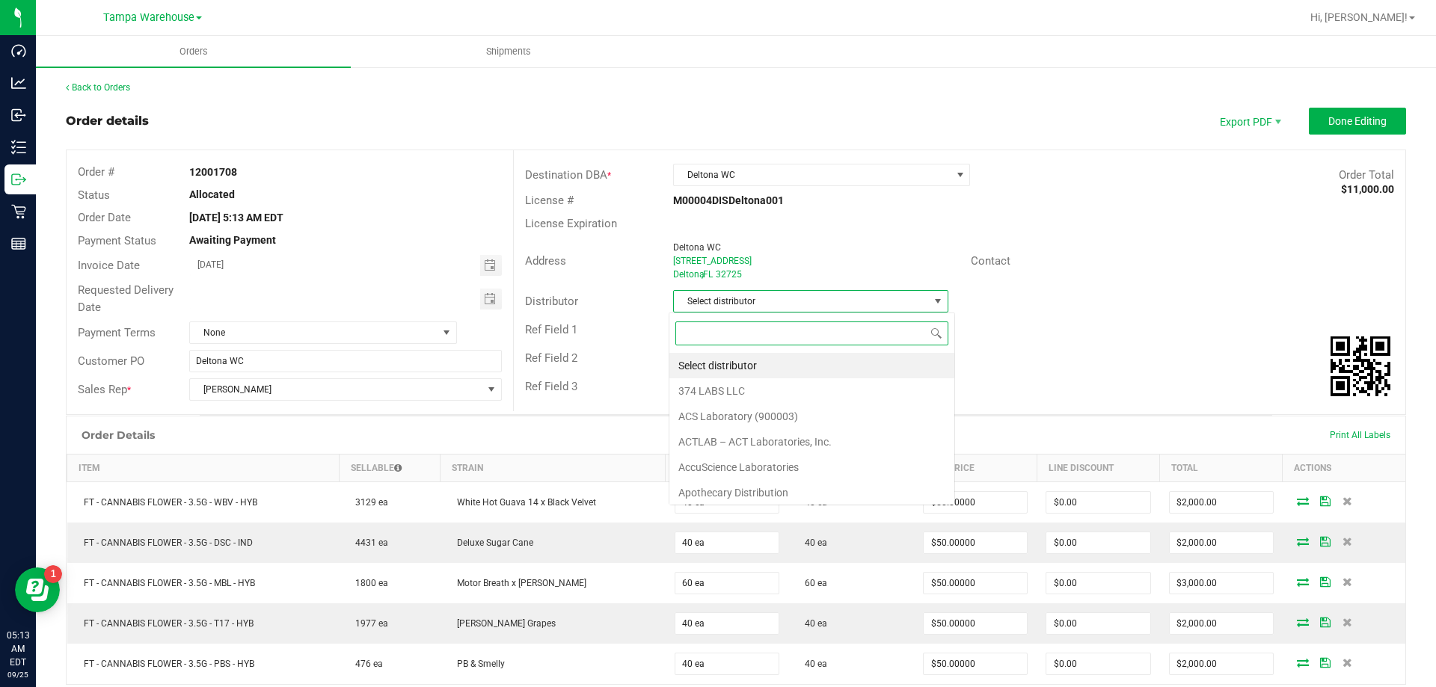
scroll to position [22, 272]
type input "ware"
click at [758, 364] on li "Tampa Warehouse" at bounding box center [804, 365] width 271 height 25
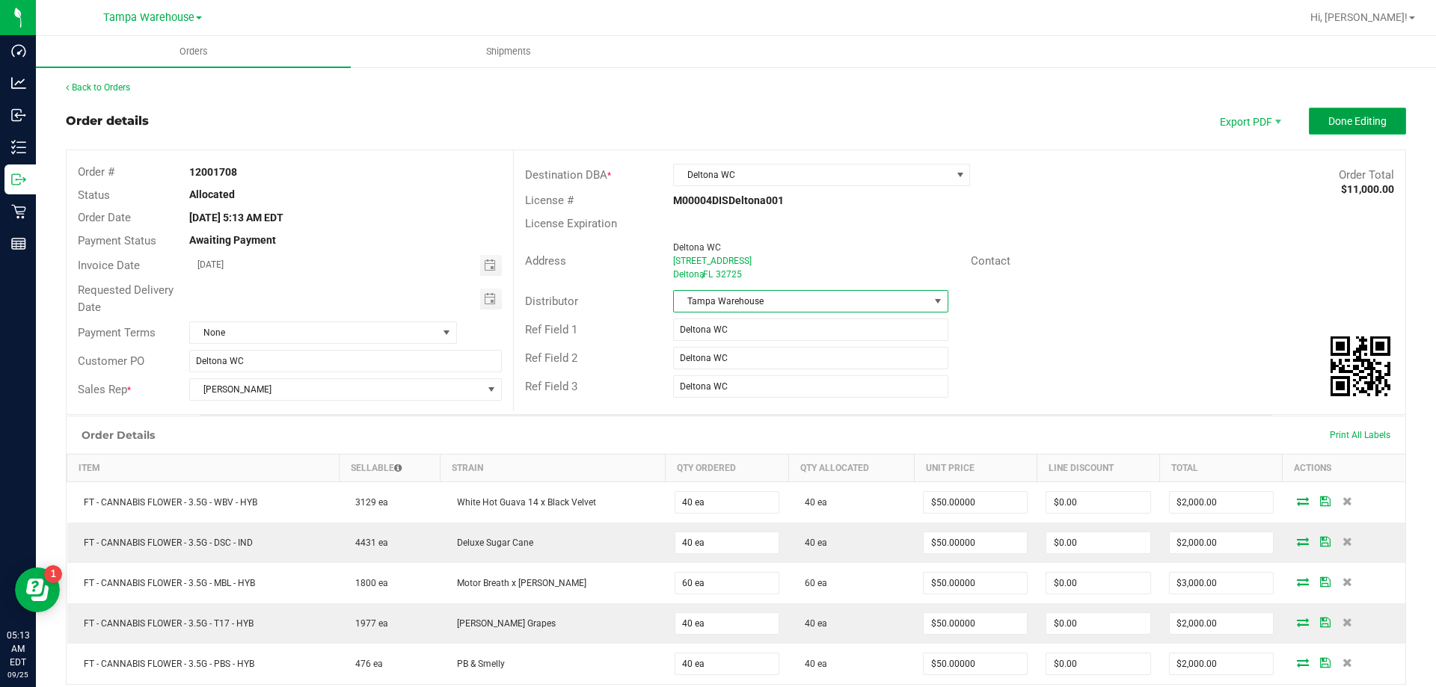
click at [1361, 125] on span "Done Editing" at bounding box center [1357, 121] width 58 height 12
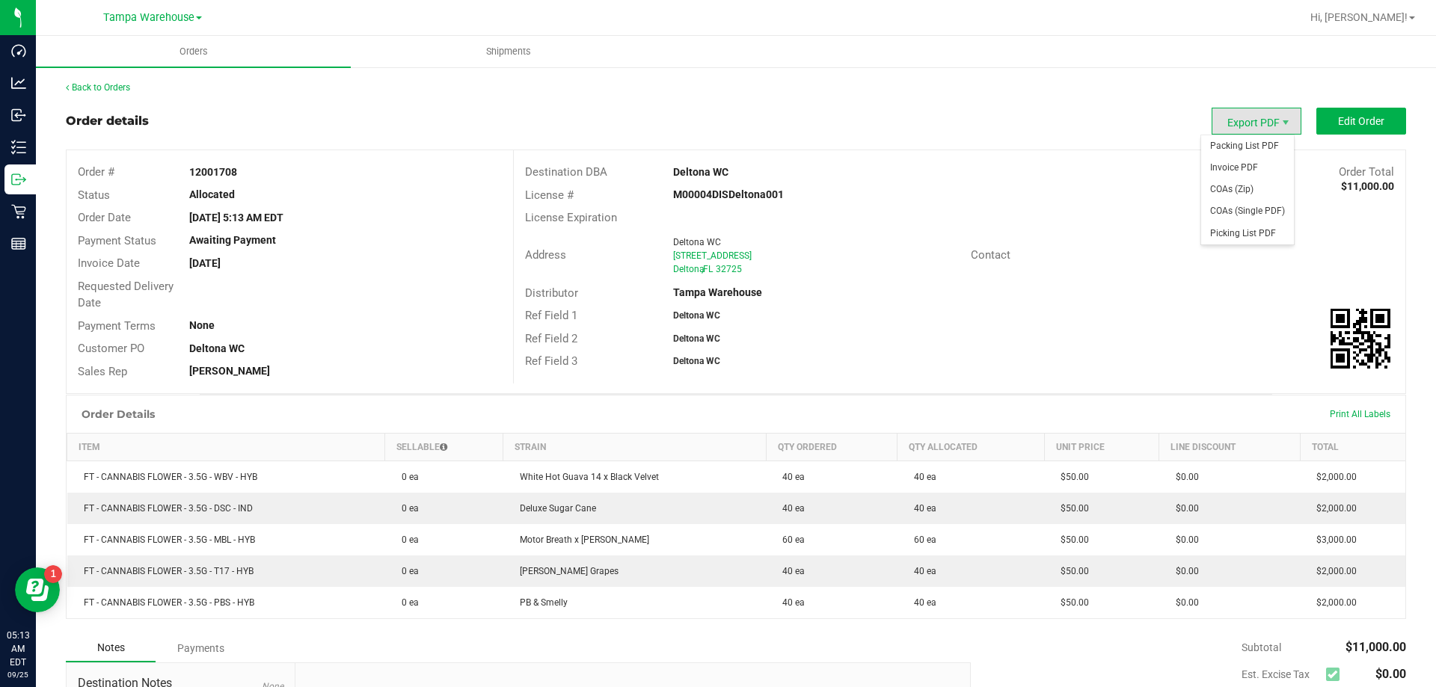
click at [1241, 118] on span "Export PDF" at bounding box center [1257, 121] width 90 height 27
click at [1237, 141] on span "Packing List PDF" at bounding box center [1247, 146] width 93 height 22
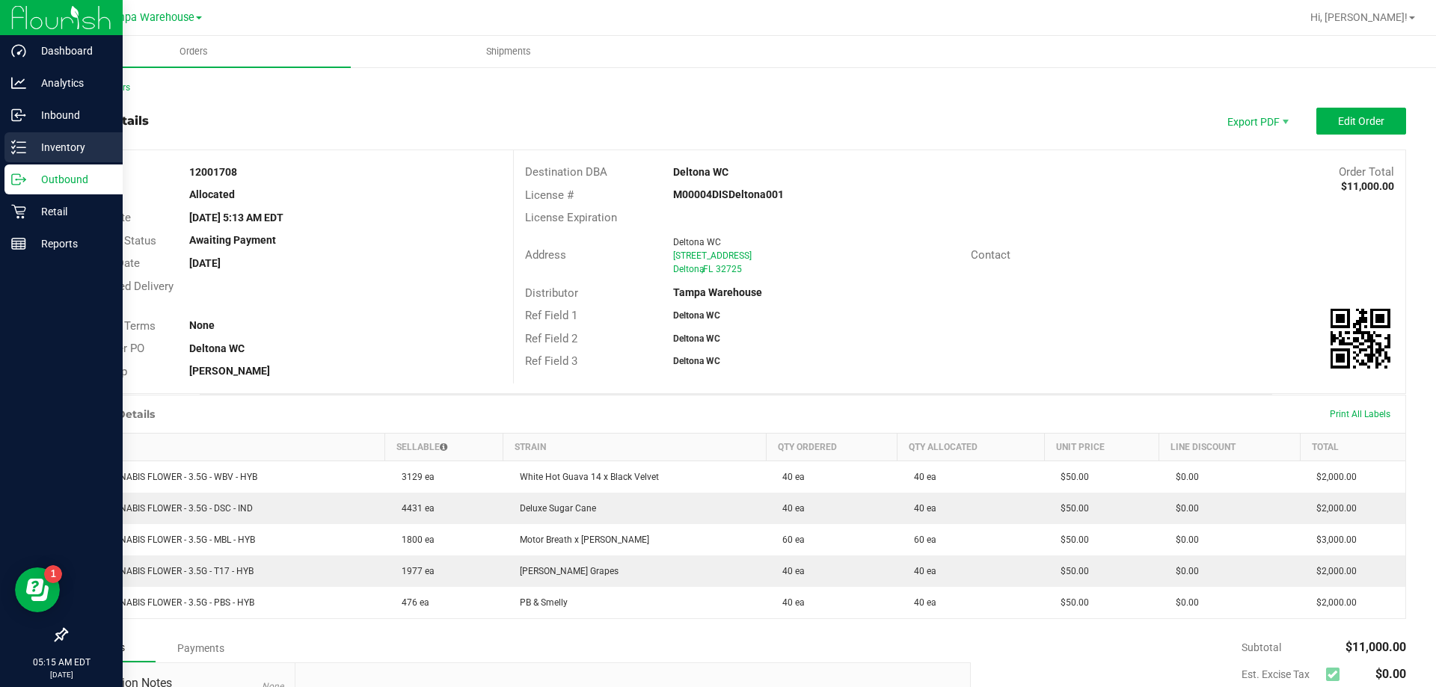
click at [54, 146] on p "Inventory" at bounding box center [71, 147] width 90 height 18
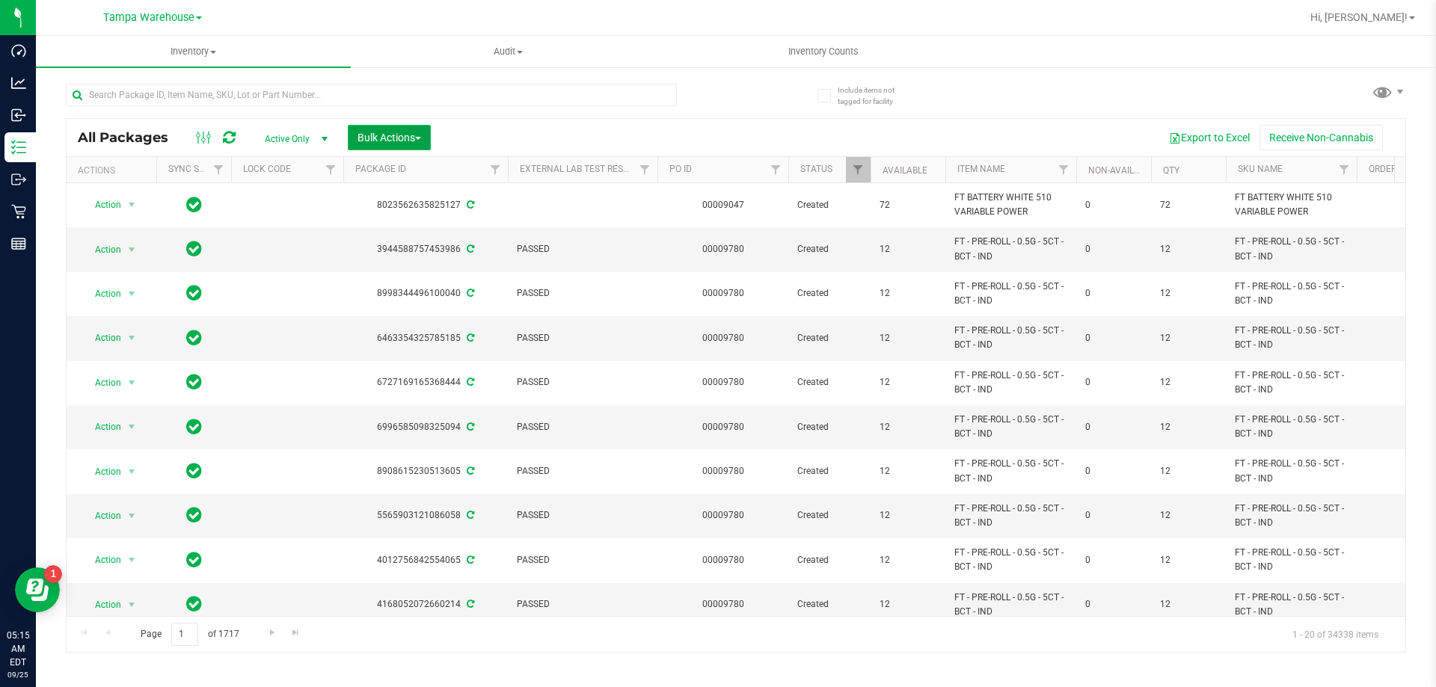
click at [388, 136] on span "Bulk Actions" at bounding box center [390, 138] width 64 height 12
click at [434, 171] on span "Add to outbound order" at bounding box center [408, 171] width 102 height 12
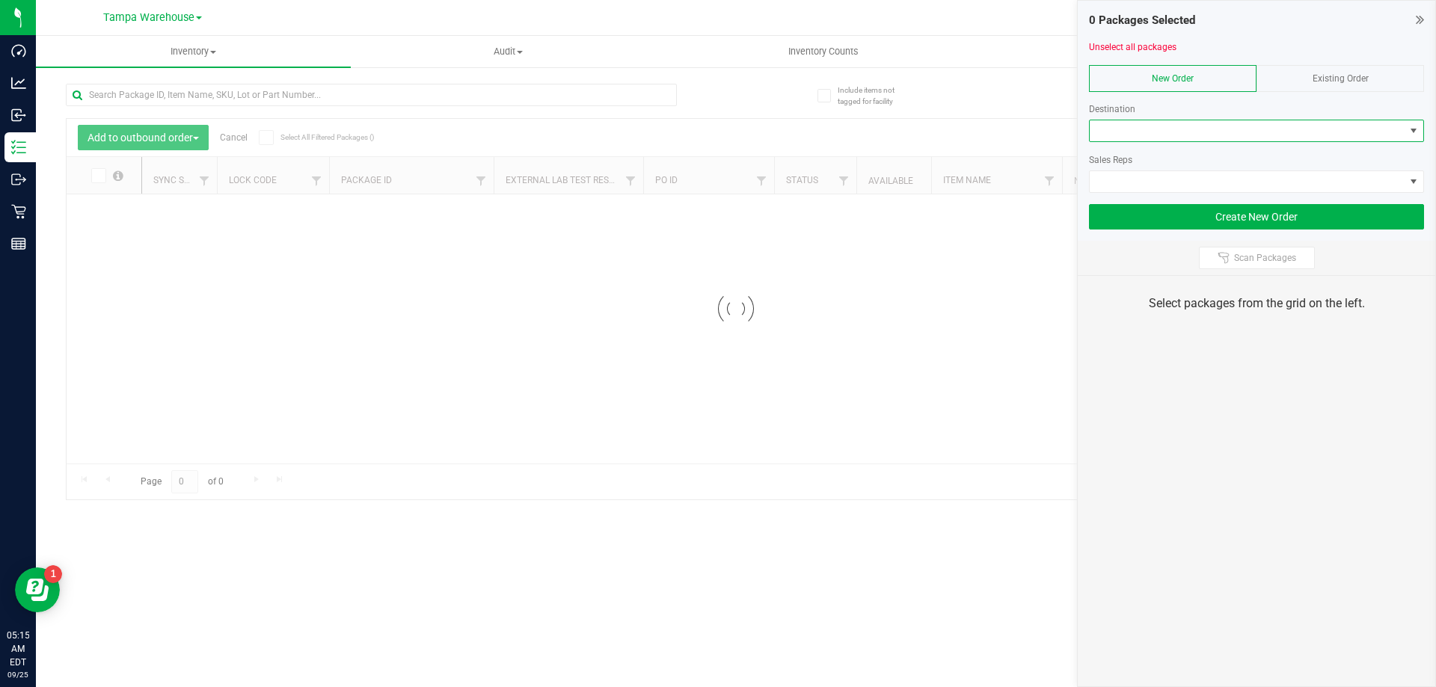
click at [1169, 135] on span at bounding box center [1247, 130] width 315 height 21
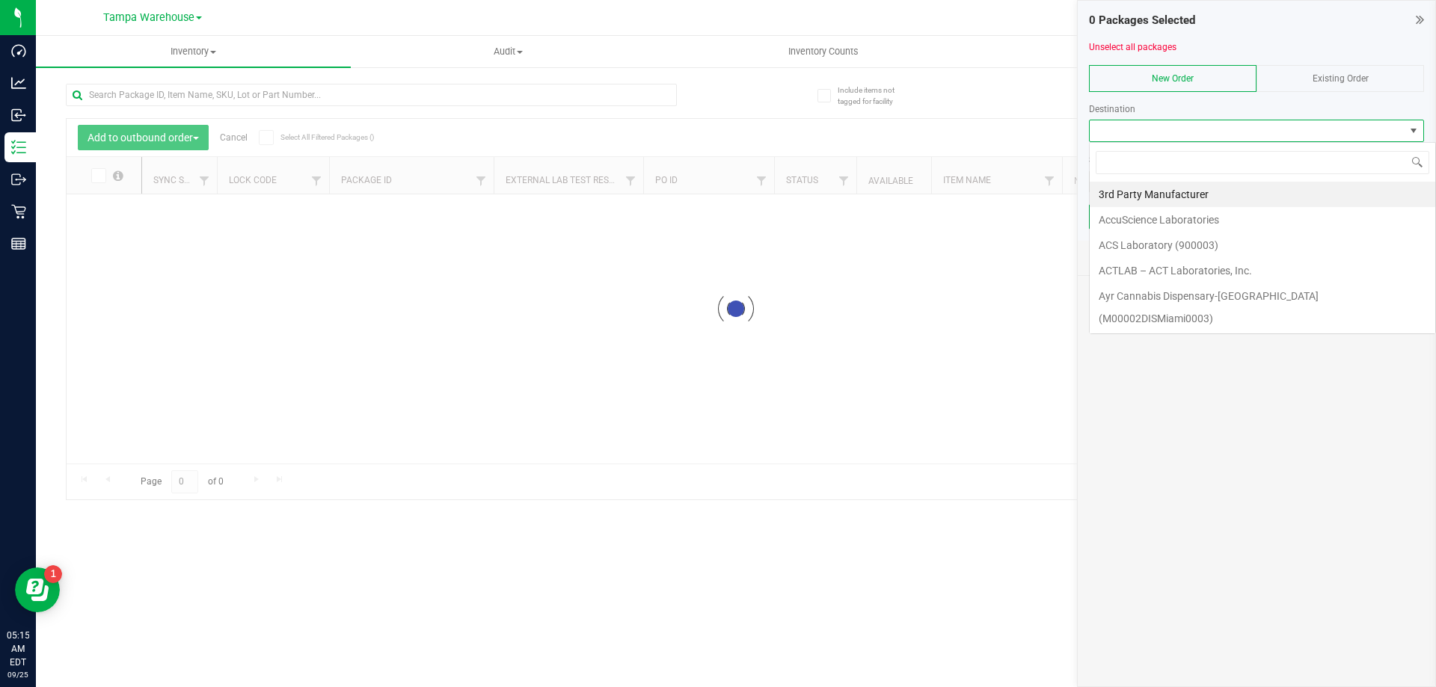
scroll to position [22, 335]
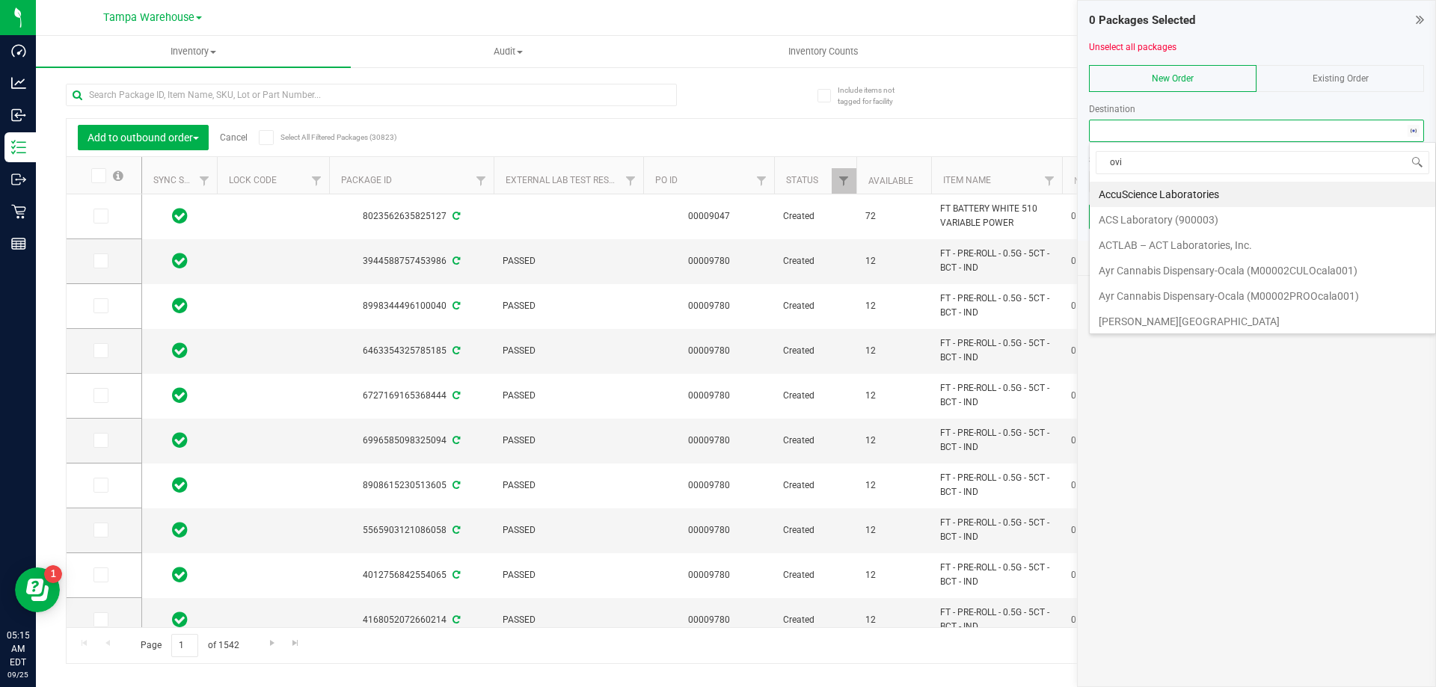
type input "ovie"
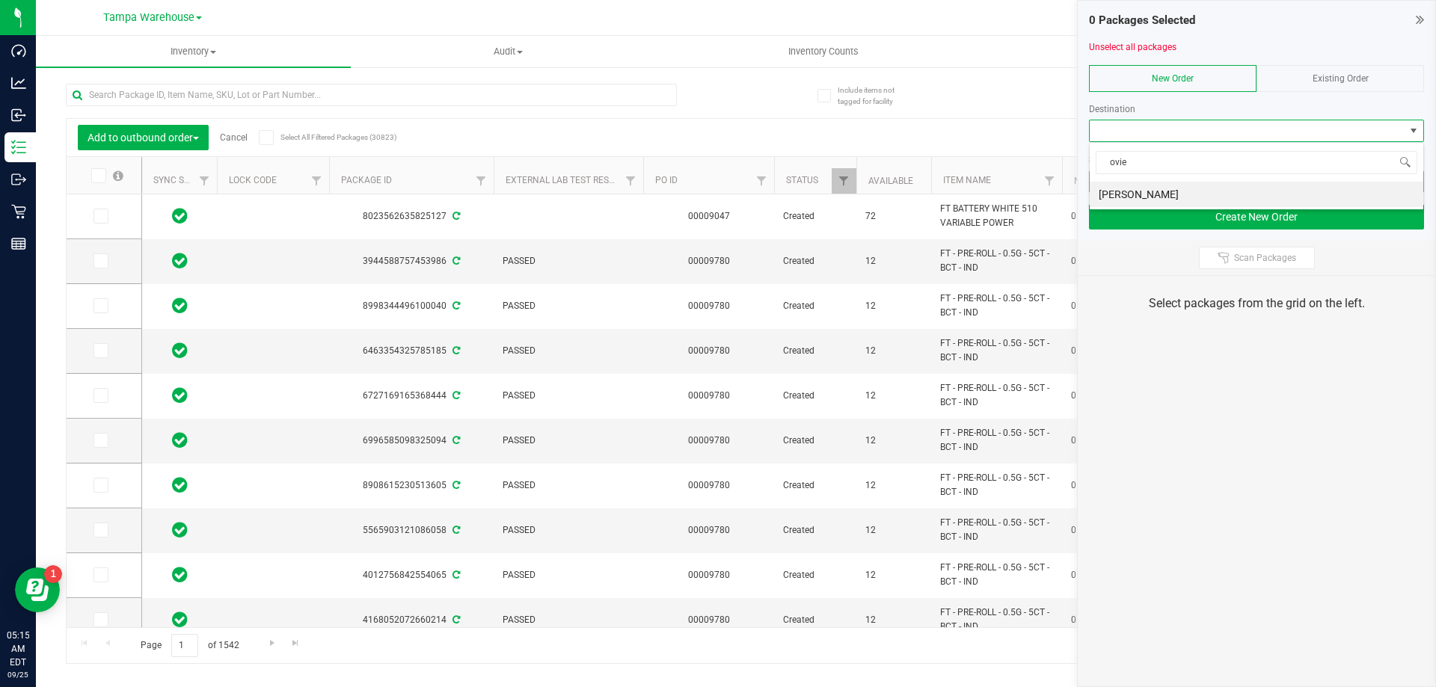
click at [1115, 193] on li "[PERSON_NAME]" at bounding box center [1257, 194] width 334 height 25
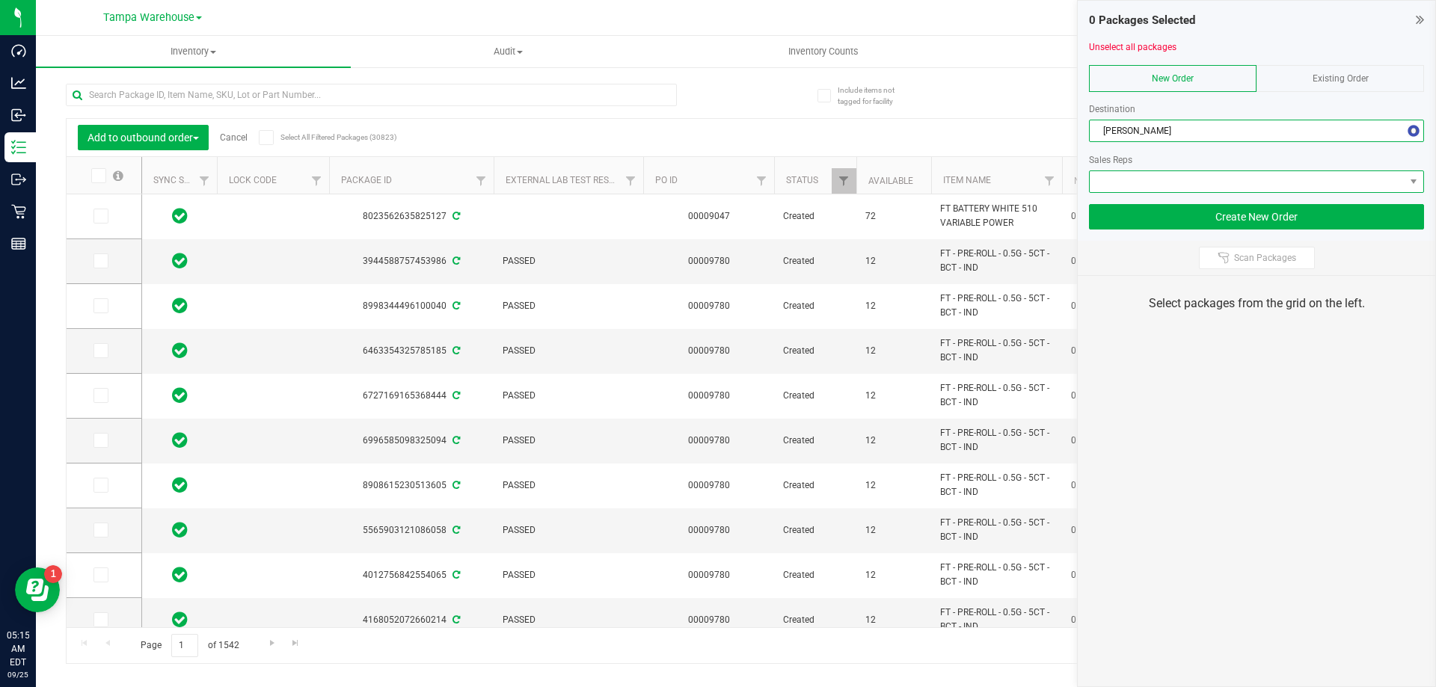
click at [1183, 185] on span at bounding box center [1247, 181] width 315 height 21
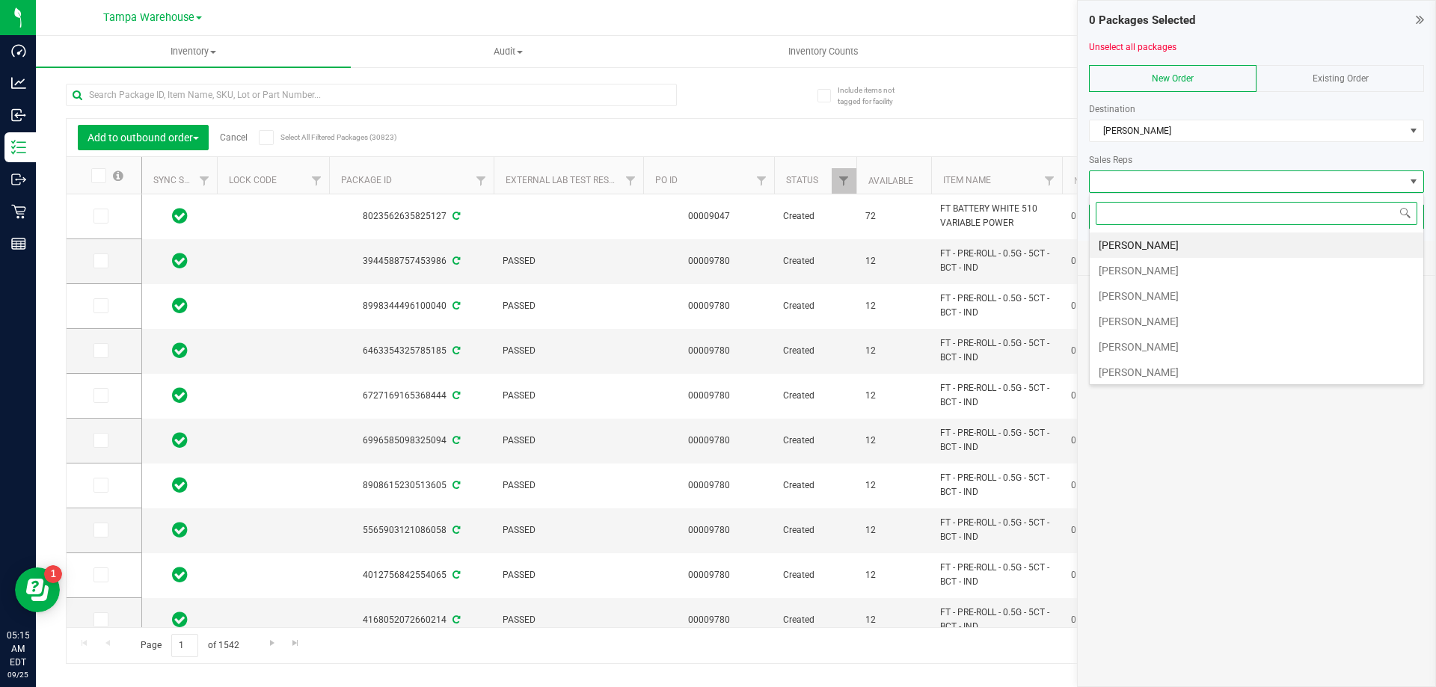
click at [1150, 268] on li "[PERSON_NAME]" at bounding box center [1257, 270] width 334 height 25
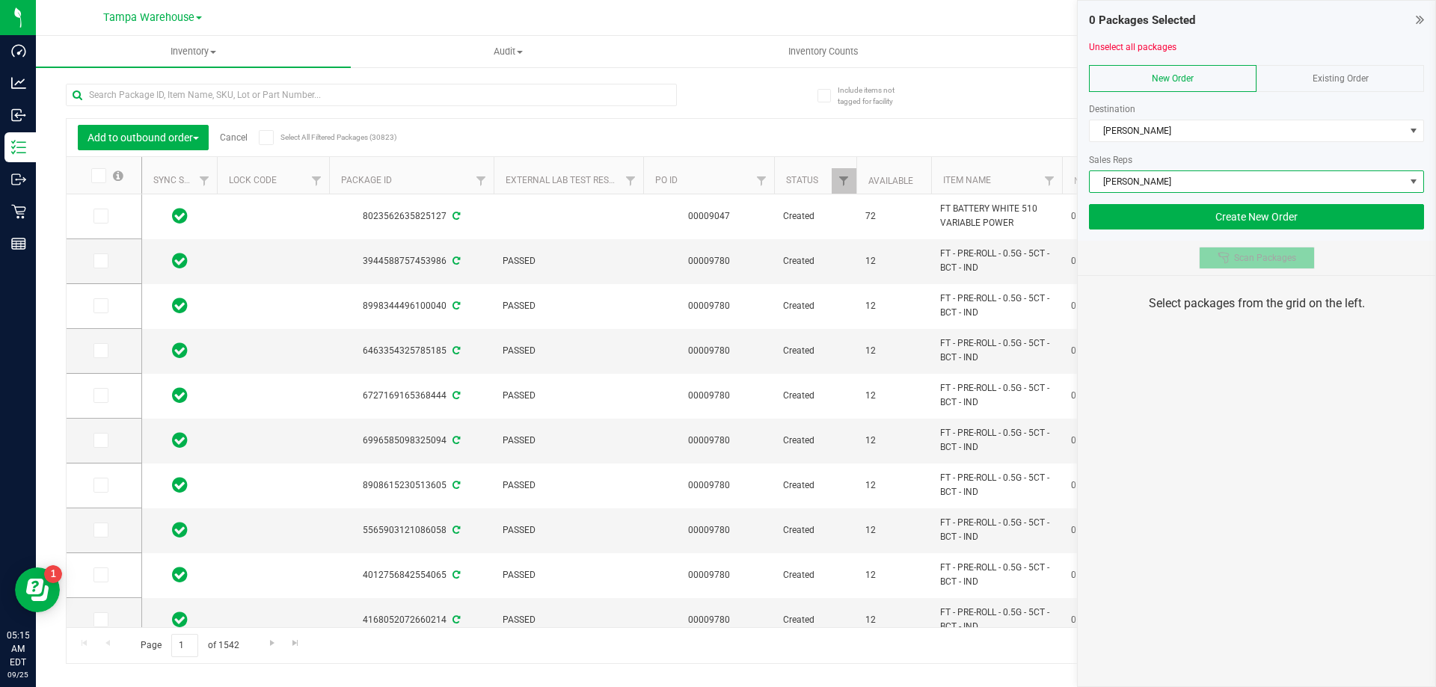
click at [1262, 258] on span "Scan Packages" at bounding box center [1265, 258] width 62 height 12
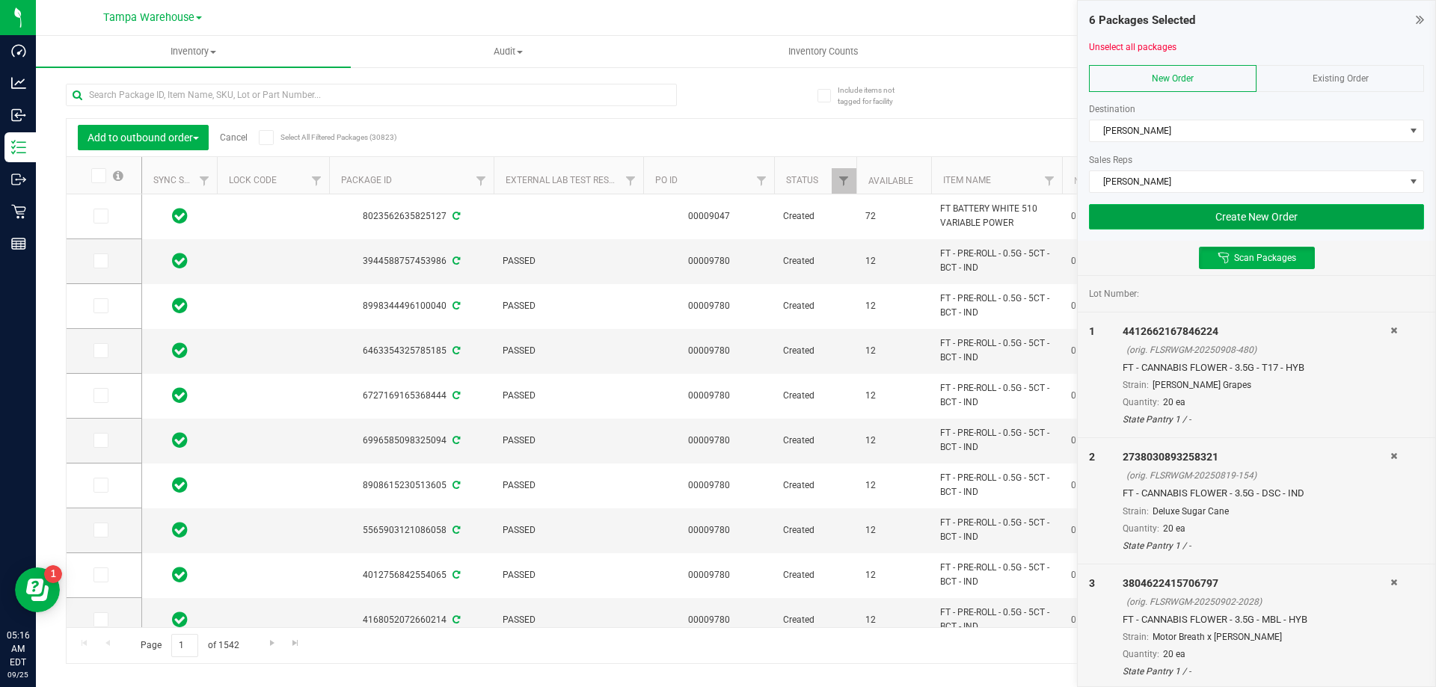
click at [1129, 216] on button "Create New Order" at bounding box center [1256, 216] width 335 height 25
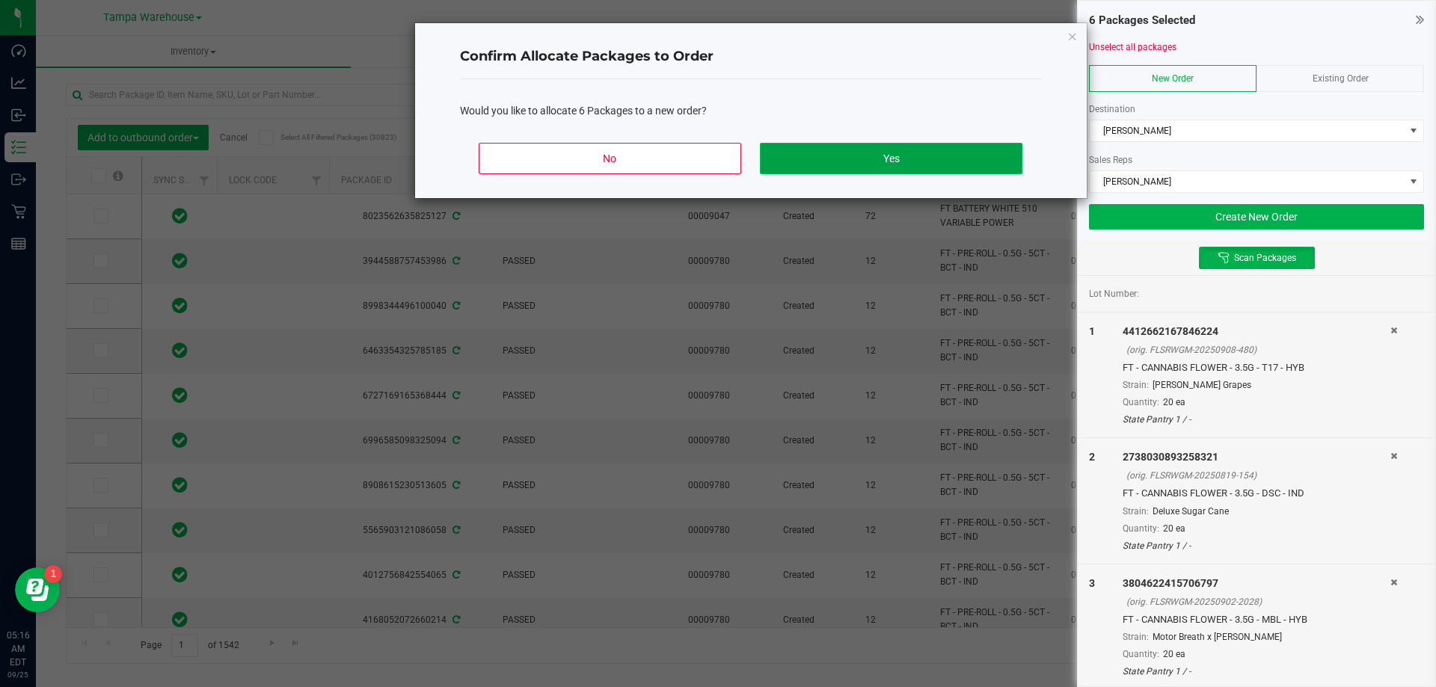
click at [963, 162] on button "Yes" at bounding box center [891, 158] width 262 height 31
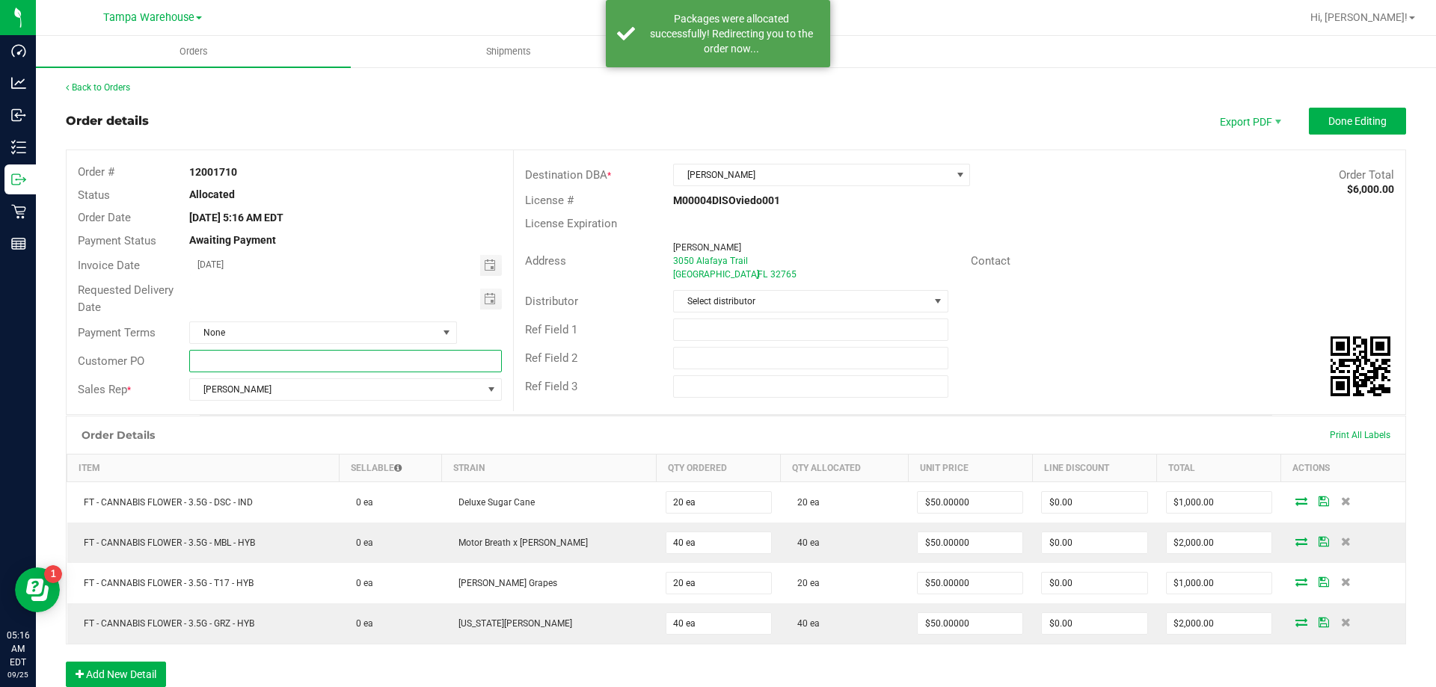
click at [371, 355] on input "text" at bounding box center [345, 361] width 312 height 22
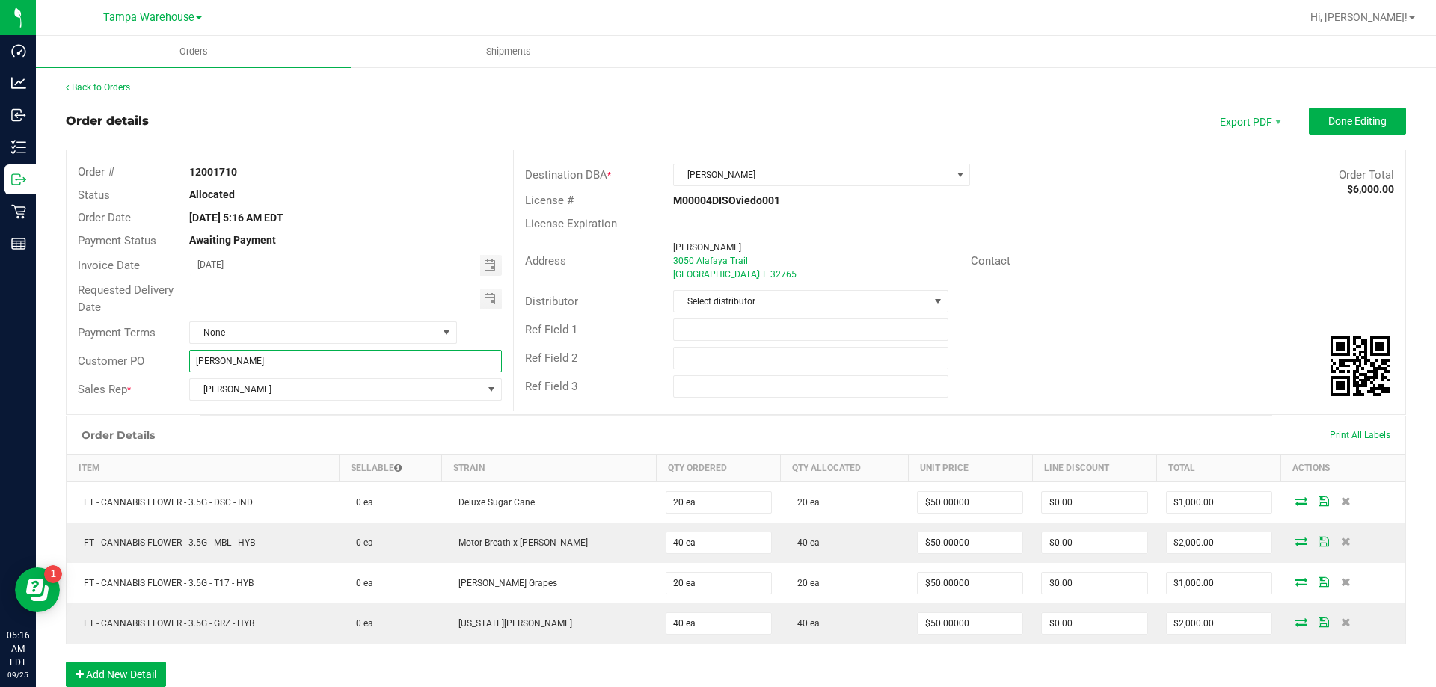
click at [273, 365] on input "[PERSON_NAME]" at bounding box center [345, 361] width 312 height 22
type input "[PERSON_NAME]"
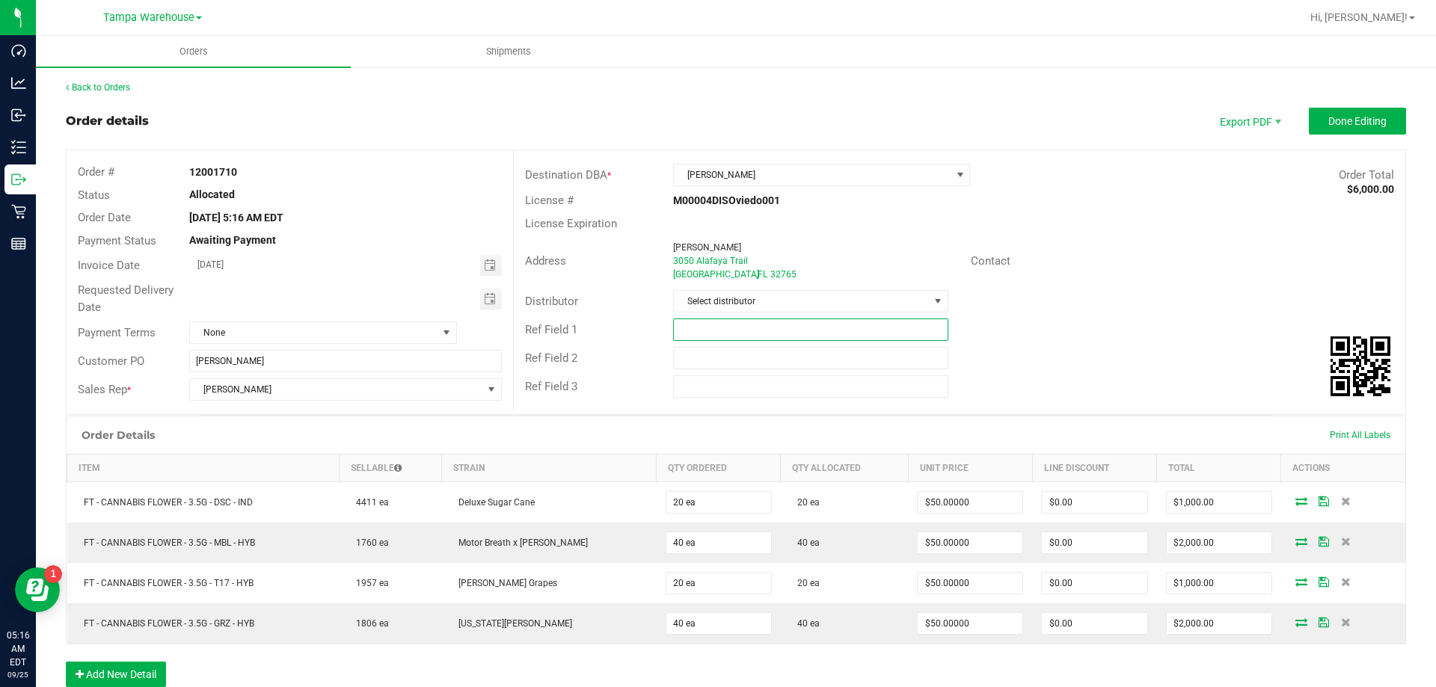
click at [711, 325] on input "text" at bounding box center [810, 330] width 275 height 22
paste input "[PERSON_NAME]"
type input "[PERSON_NAME]"
click at [711, 347] on input "text" at bounding box center [810, 358] width 275 height 22
paste input "[PERSON_NAME]"
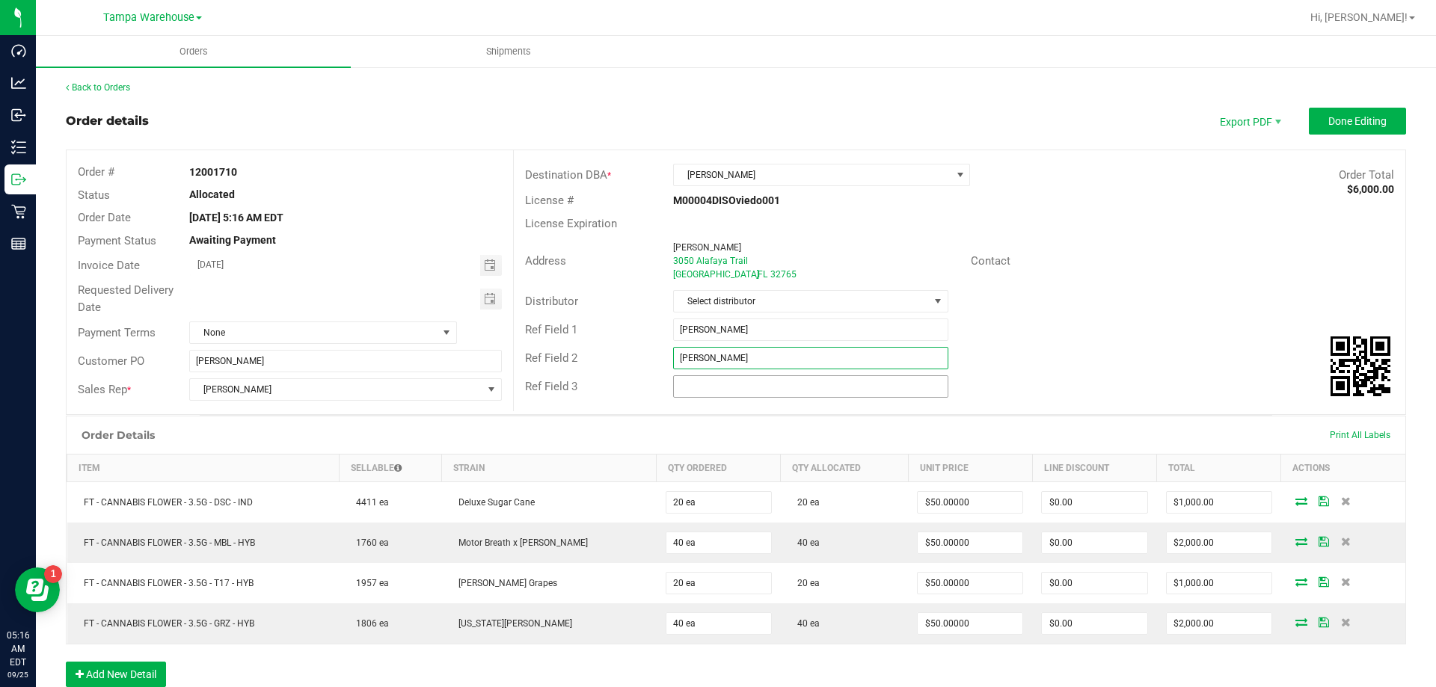
type input "[PERSON_NAME]"
click at [714, 379] on input "text" at bounding box center [810, 386] width 275 height 22
paste input "[PERSON_NAME]"
type input "[PERSON_NAME]"
click at [732, 305] on span "Select distributor" at bounding box center [801, 301] width 254 height 21
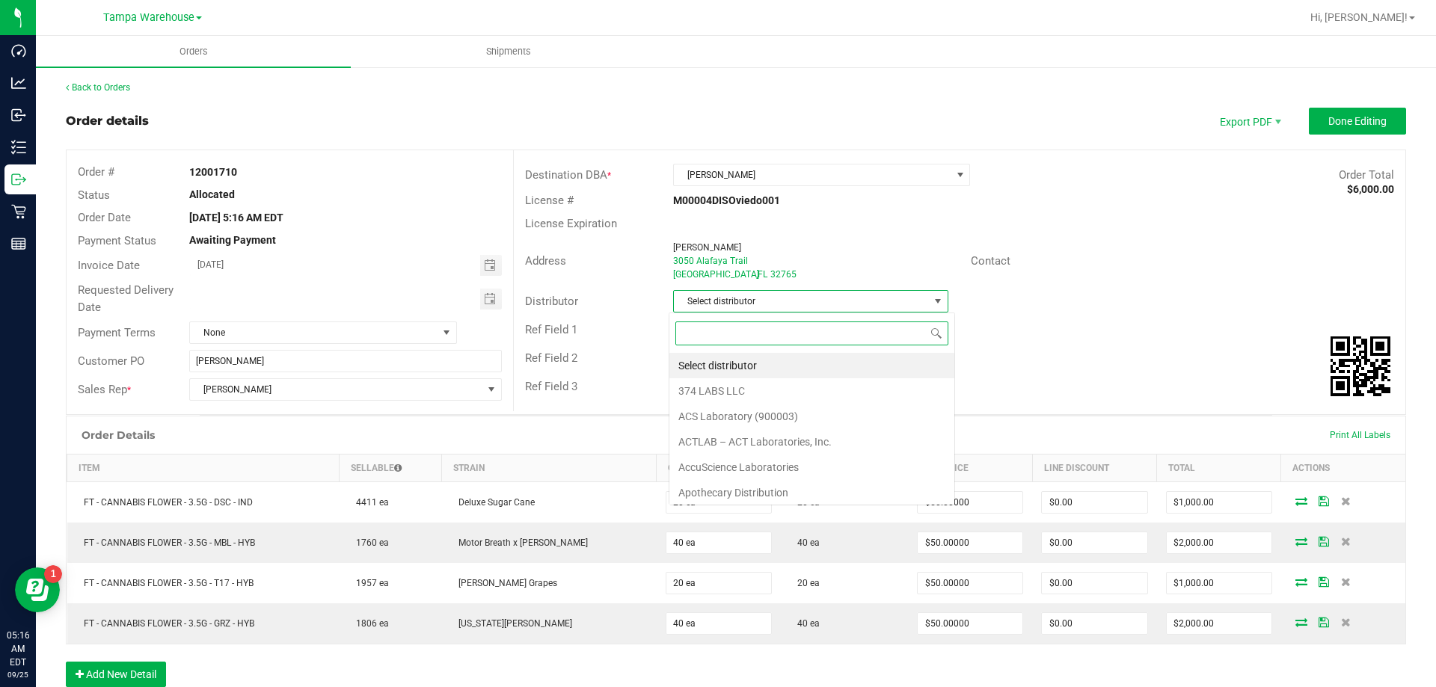
scroll to position [22, 272]
type input "ware"
click at [742, 365] on li "Tampa Warehouse" at bounding box center [804, 365] width 271 height 25
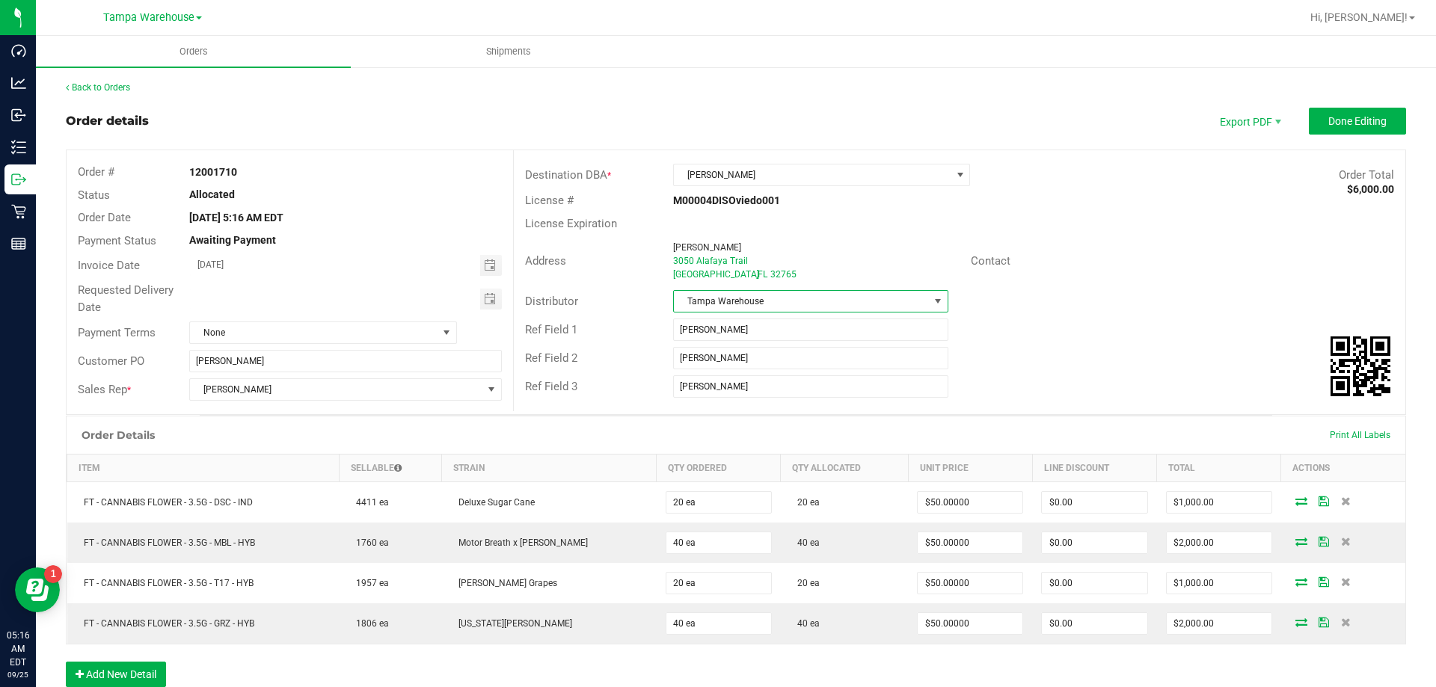
click at [1126, 295] on div "Distributor Tampa Warehouse" at bounding box center [960, 301] width 892 height 28
click at [1317, 128] on button "Done Editing" at bounding box center [1357, 121] width 97 height 27
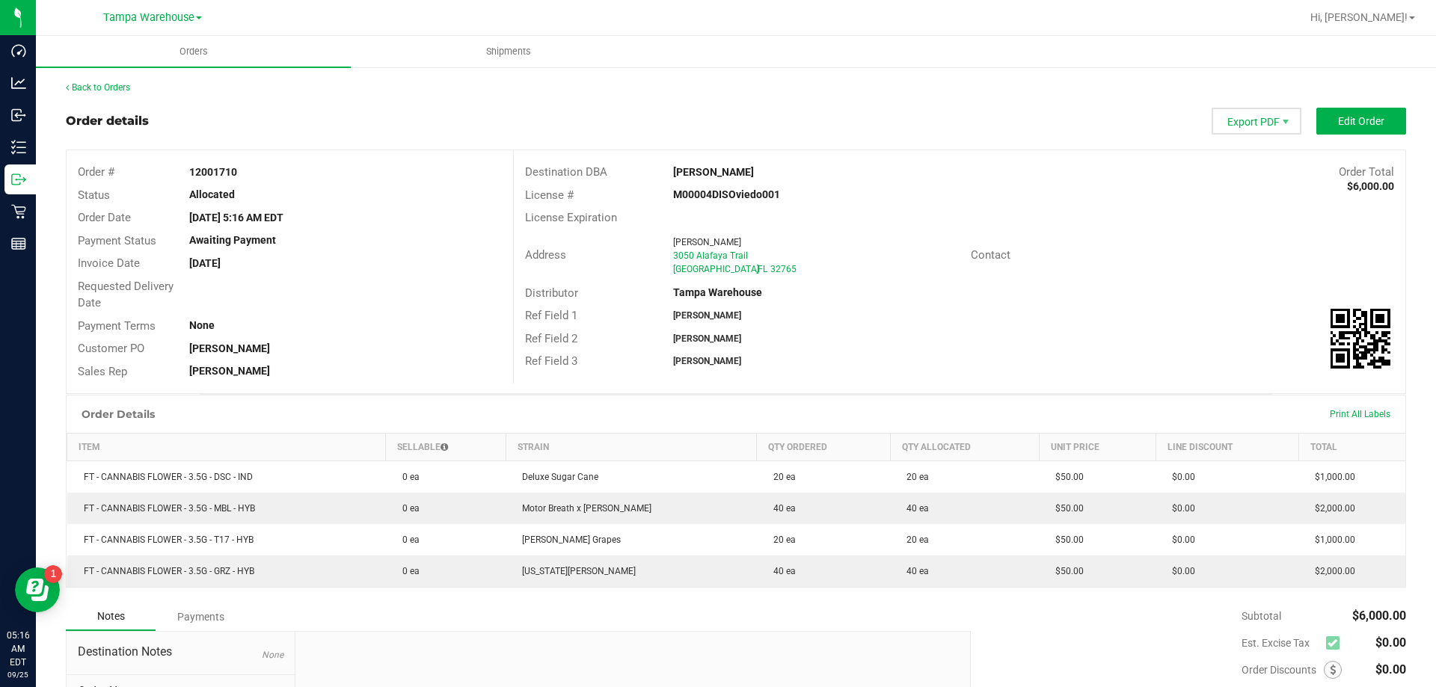
click at [1228, 121] on span "Export PDF" at bounding box center [1257, 121] width 90 height 27
click at [1231, 145] on span "Packing List PDF" at bounding box center [1247, 146] width 93 height 22
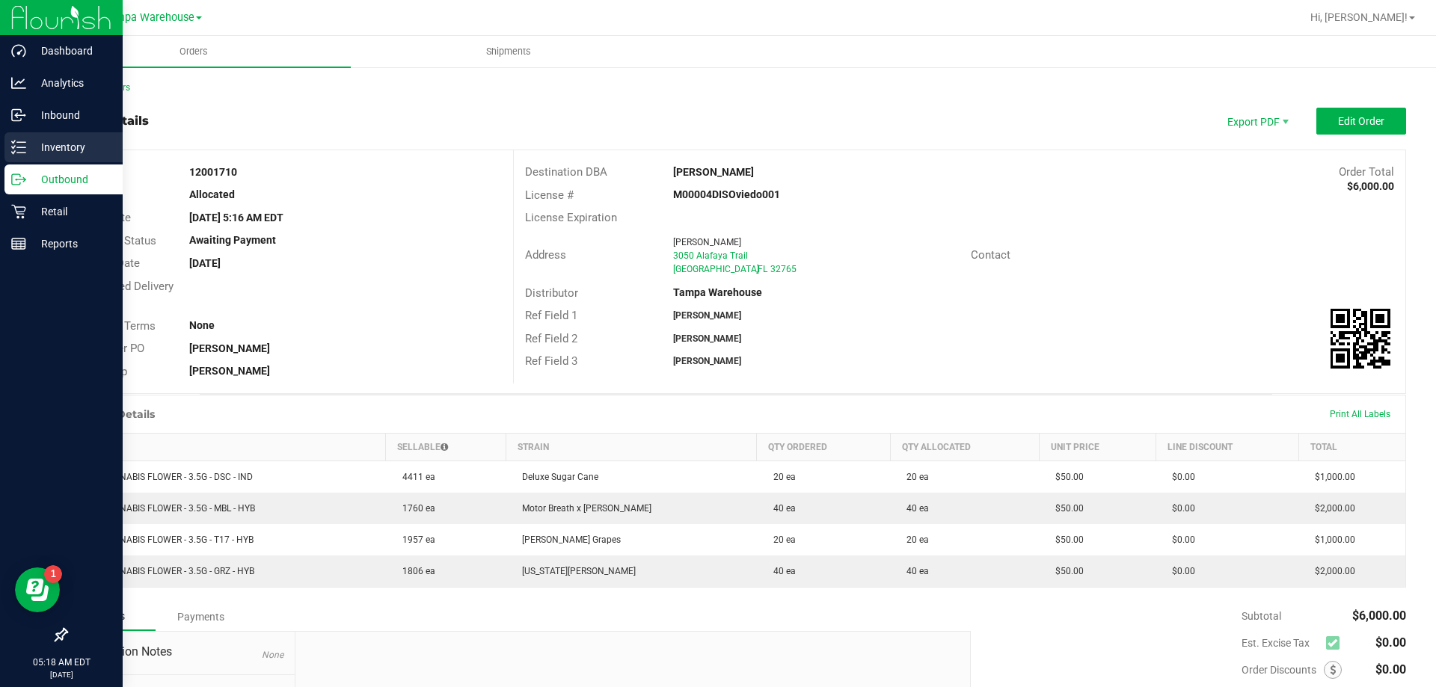
click at [71, 148] on p "Inventory" at bounding box center [71, 147] width 90 height 18
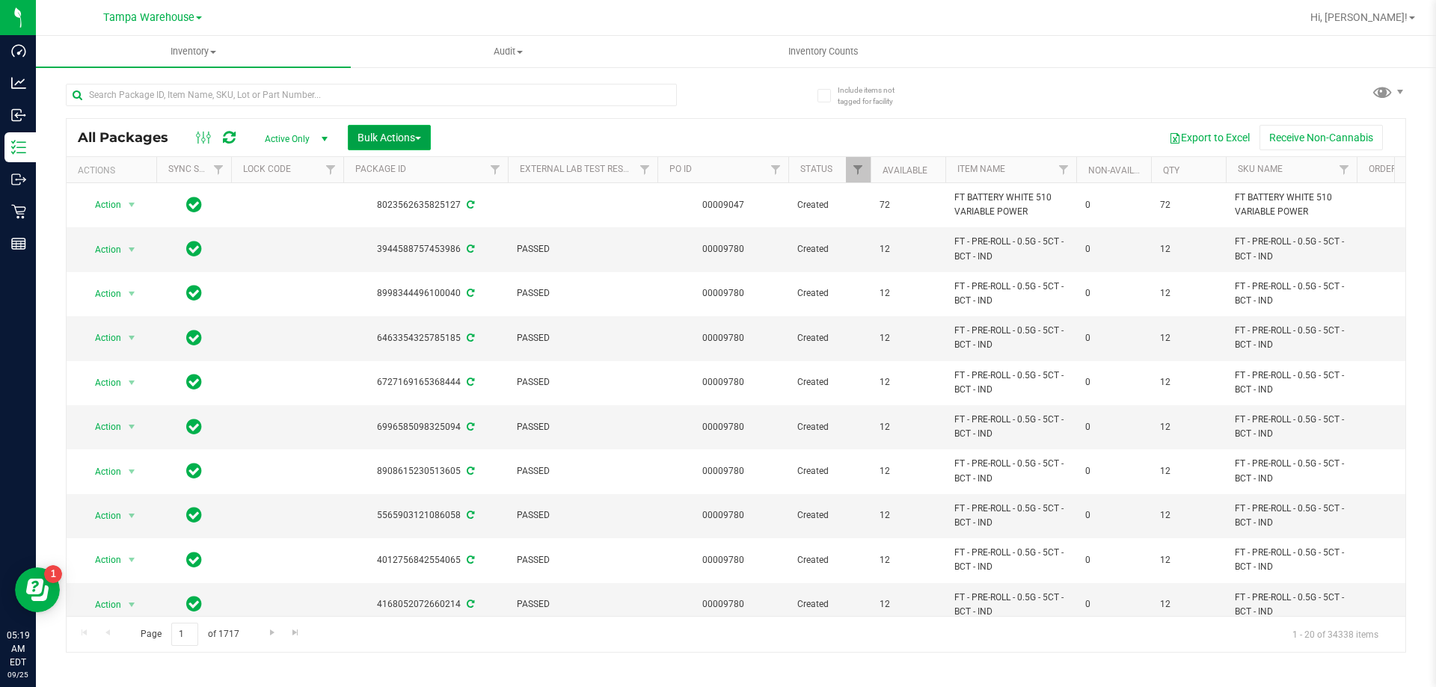
click at [399, 137] on span "Bulk Actions" at bounding box center [390, 138] width 64 height 12
click at [387, 175] on span "Add to outbound order" at bounding box center [408, 171] width 102 height 12
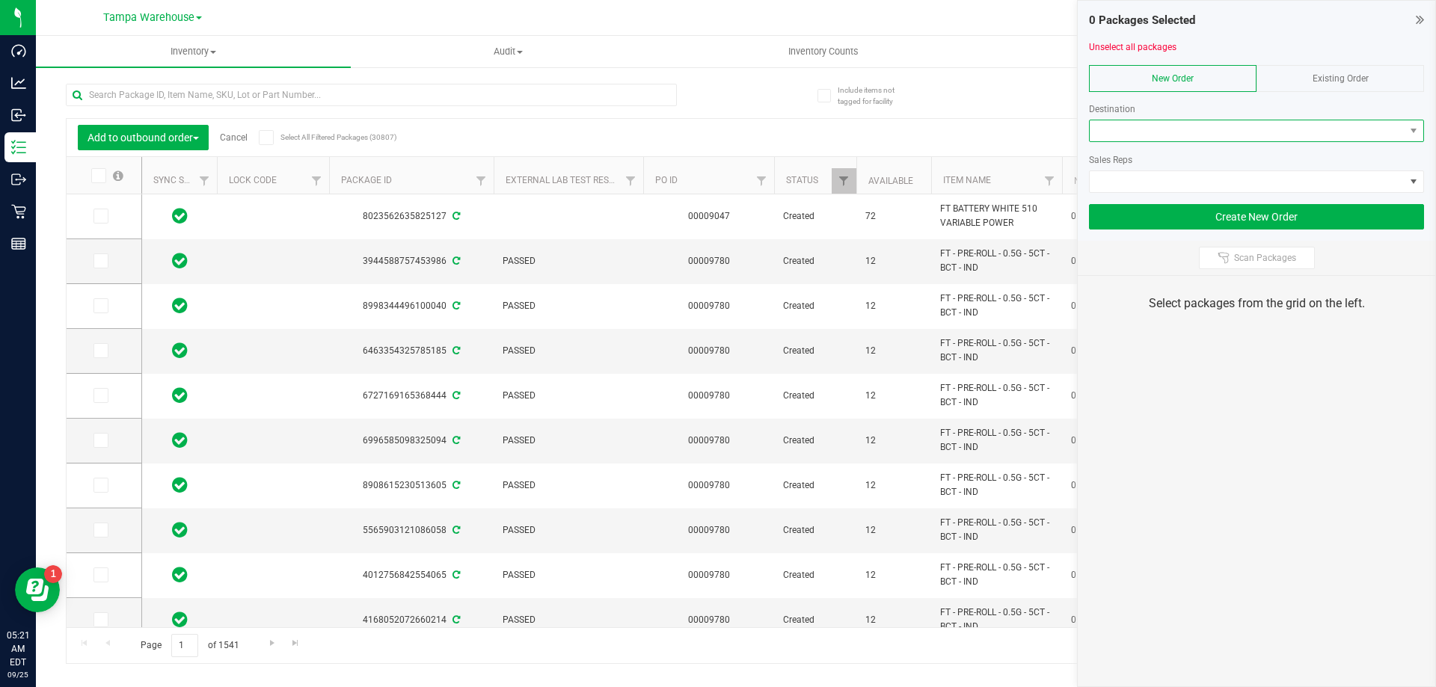
click at [1197, 125] on span at bounding box center [1247, 130] width 315 height 21
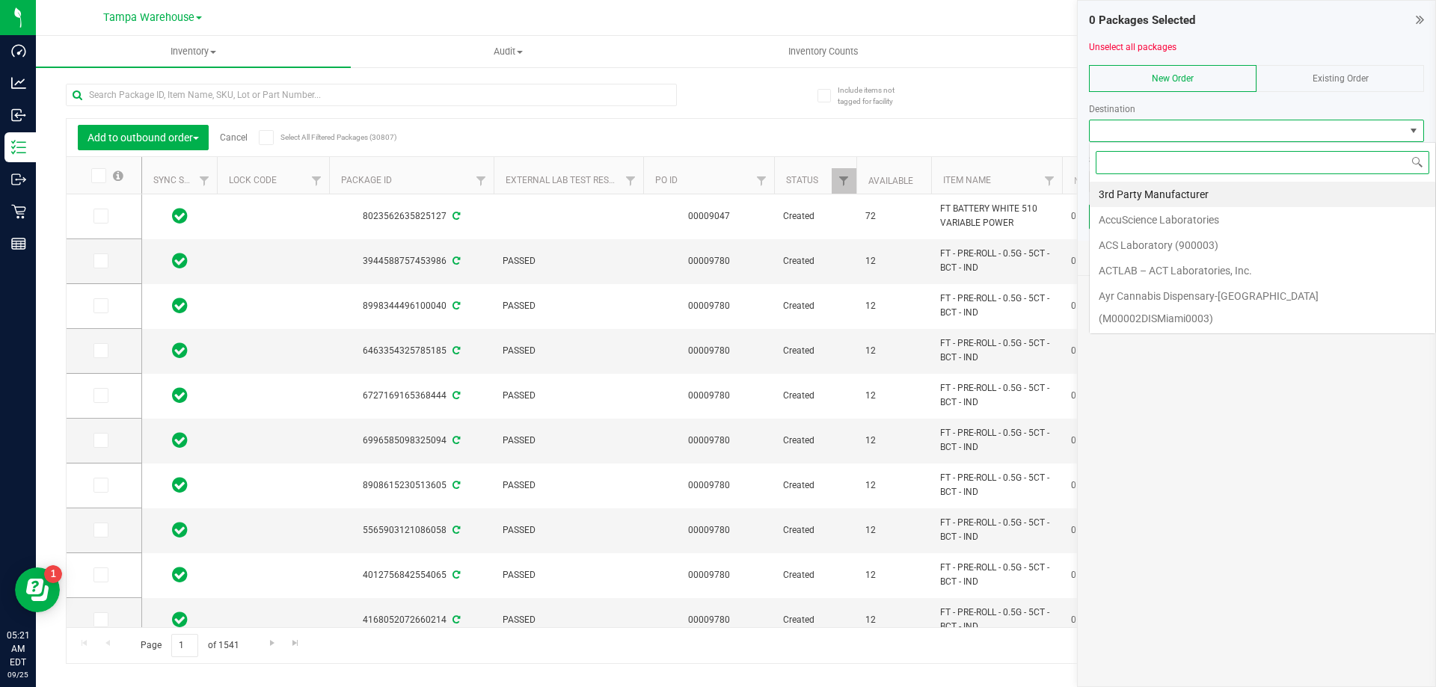
scroll to position [22, 335]
type input "[GEOGRAPHIC_DATA]"
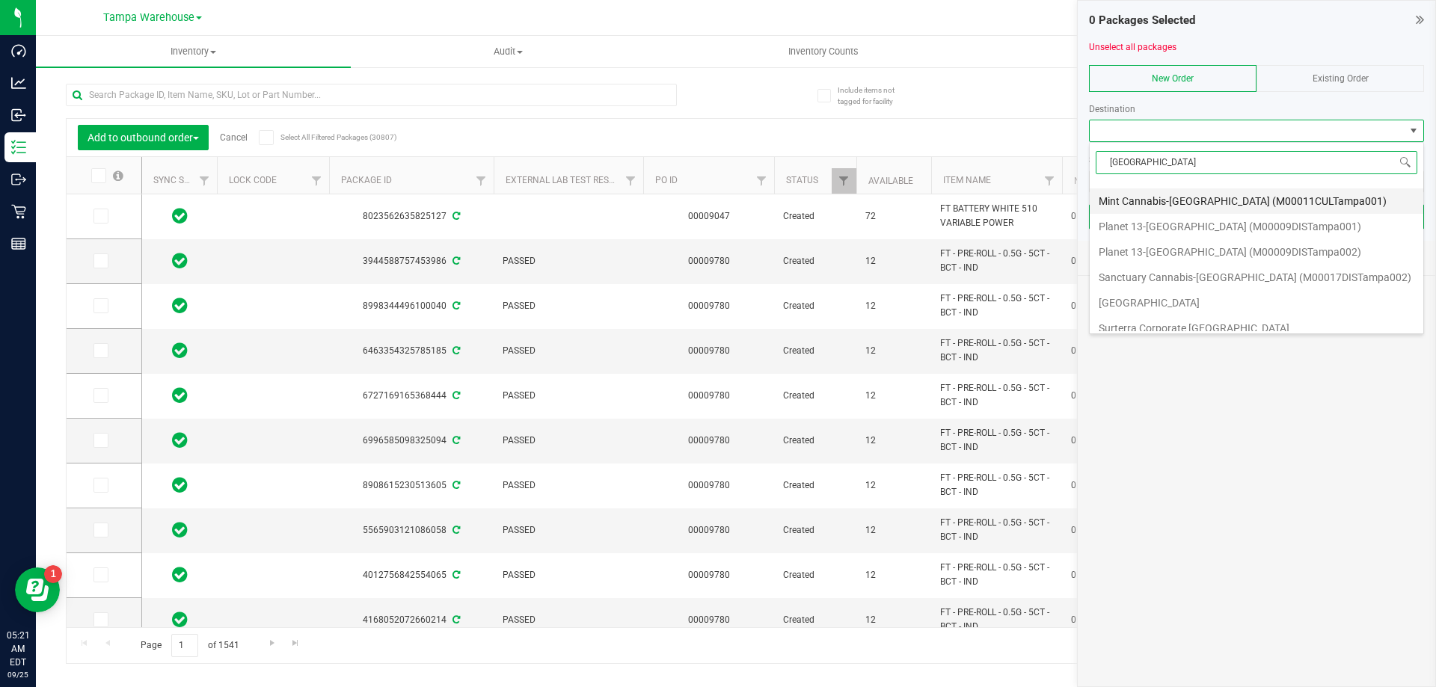
scroll to position [156, 0]
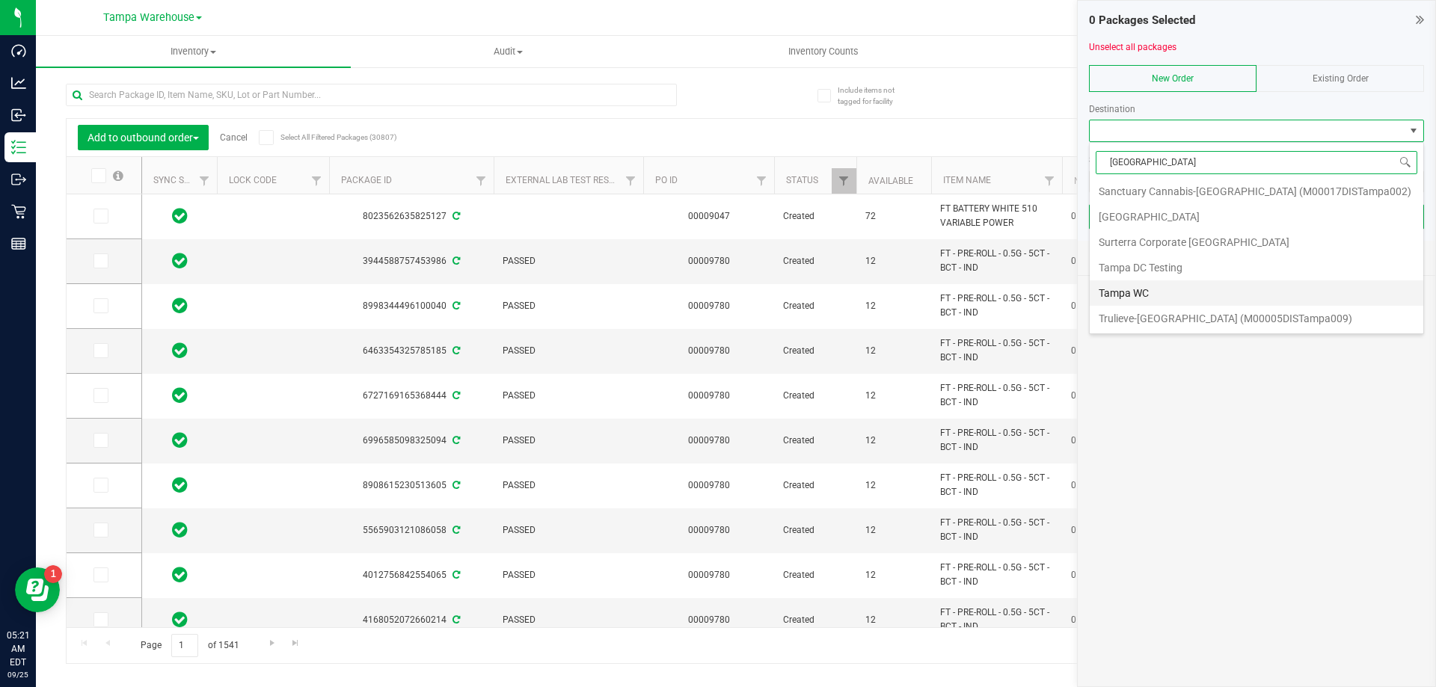
click at [1174, 294] on li "Tampa WC" at bounding box center [1257, 292] width 334 height 25
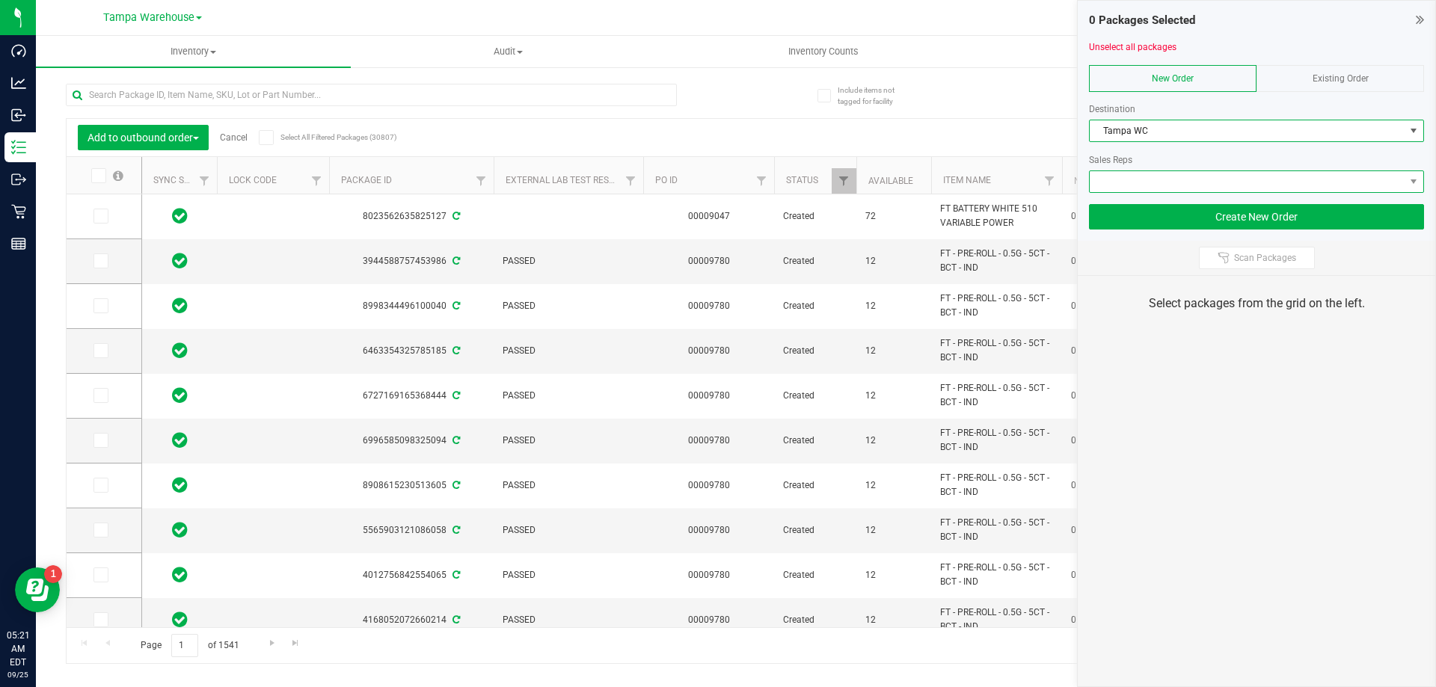
click at [1148, 180] on span at bounding box center [1247, 181] width 315 height 21
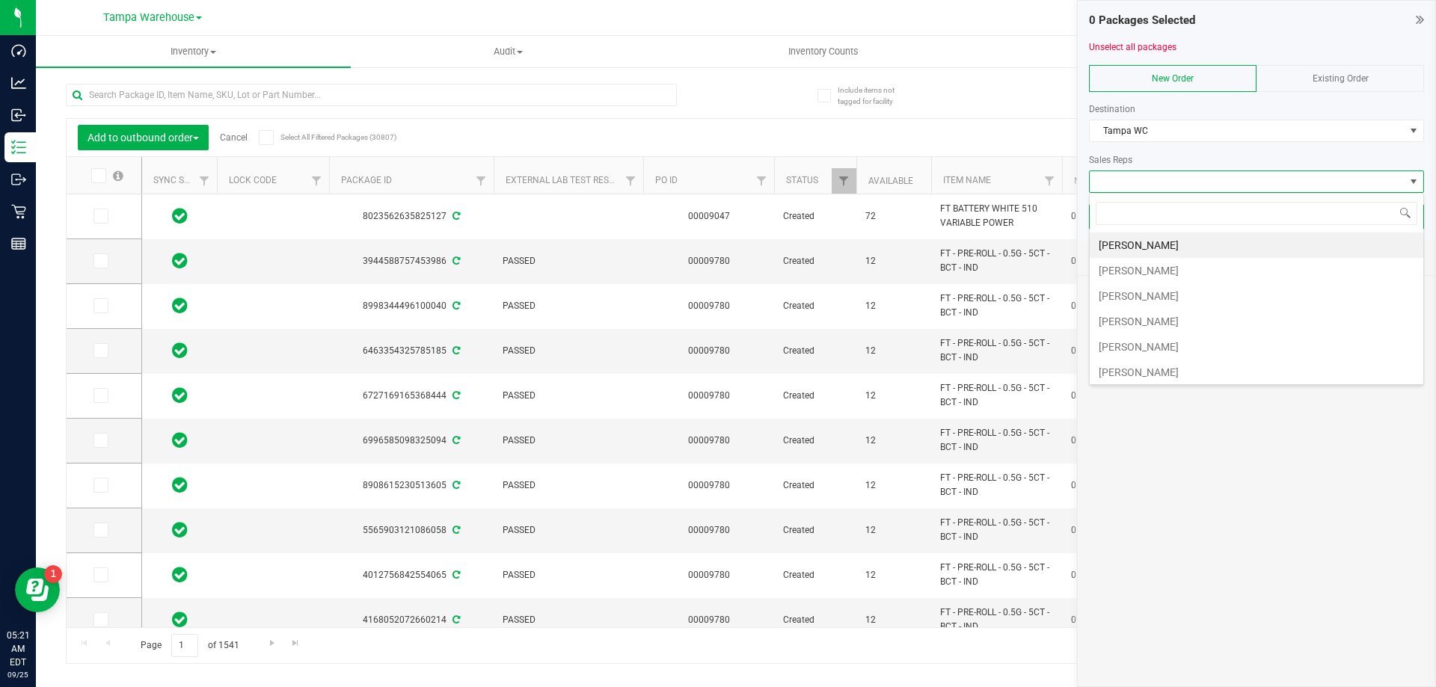
scroll to position [22, 335]
click at [1153, 269] on li "[PERSON_NAME]" at bounding box center [1257, 270] width 334 height 25
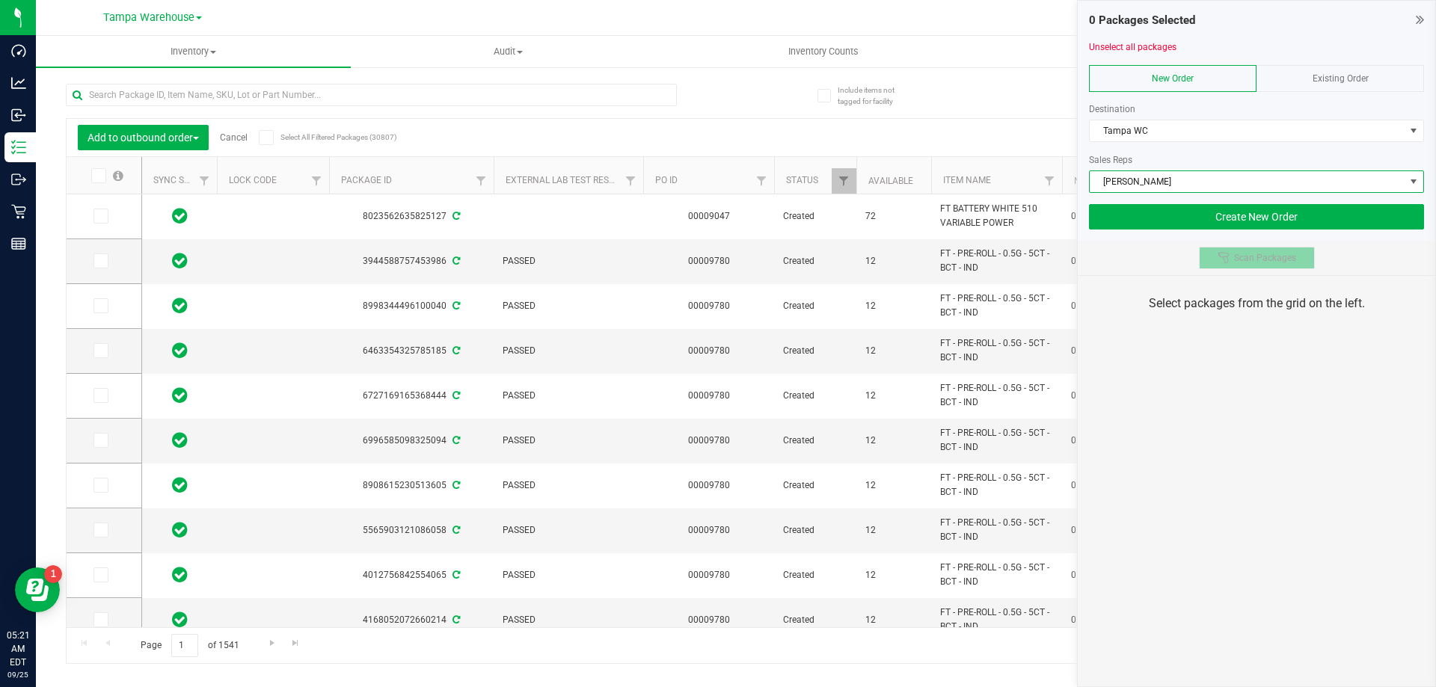
click at [1264, 259] on span "Scan Packages" at bounding box center [1265, 258] width 62 height 12
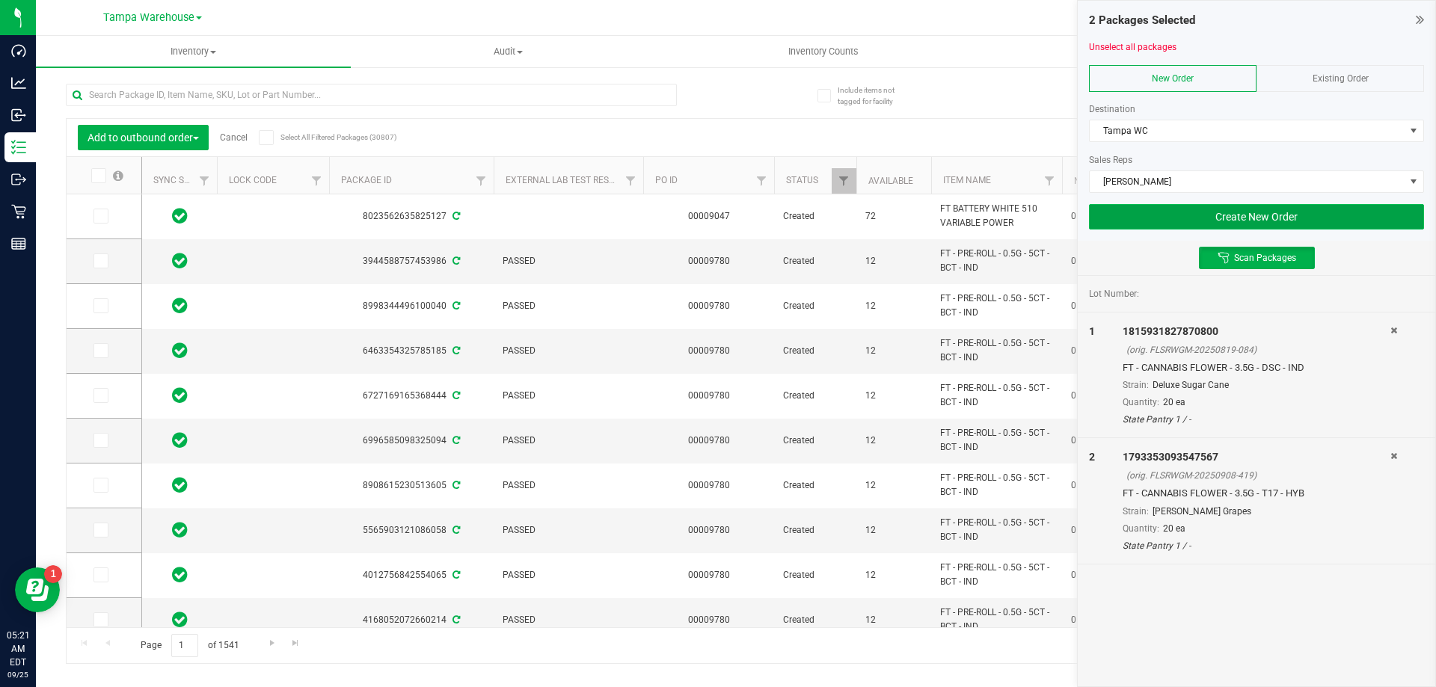
click at [1248, 216] on button "Create New Order" at bounding box center [1256, 216] width 335 height 25
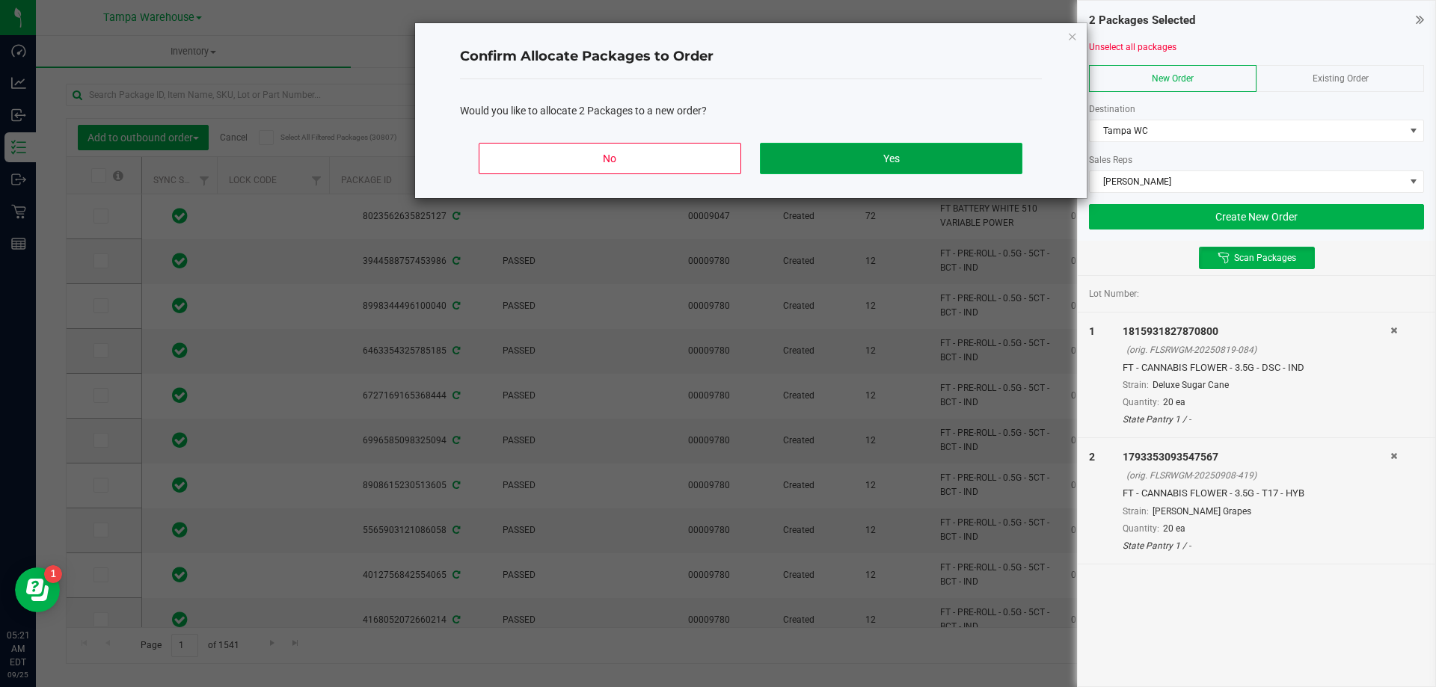
click at [942, 151] on button "Yes" at bounding box center [891, 158] width 262 height 31
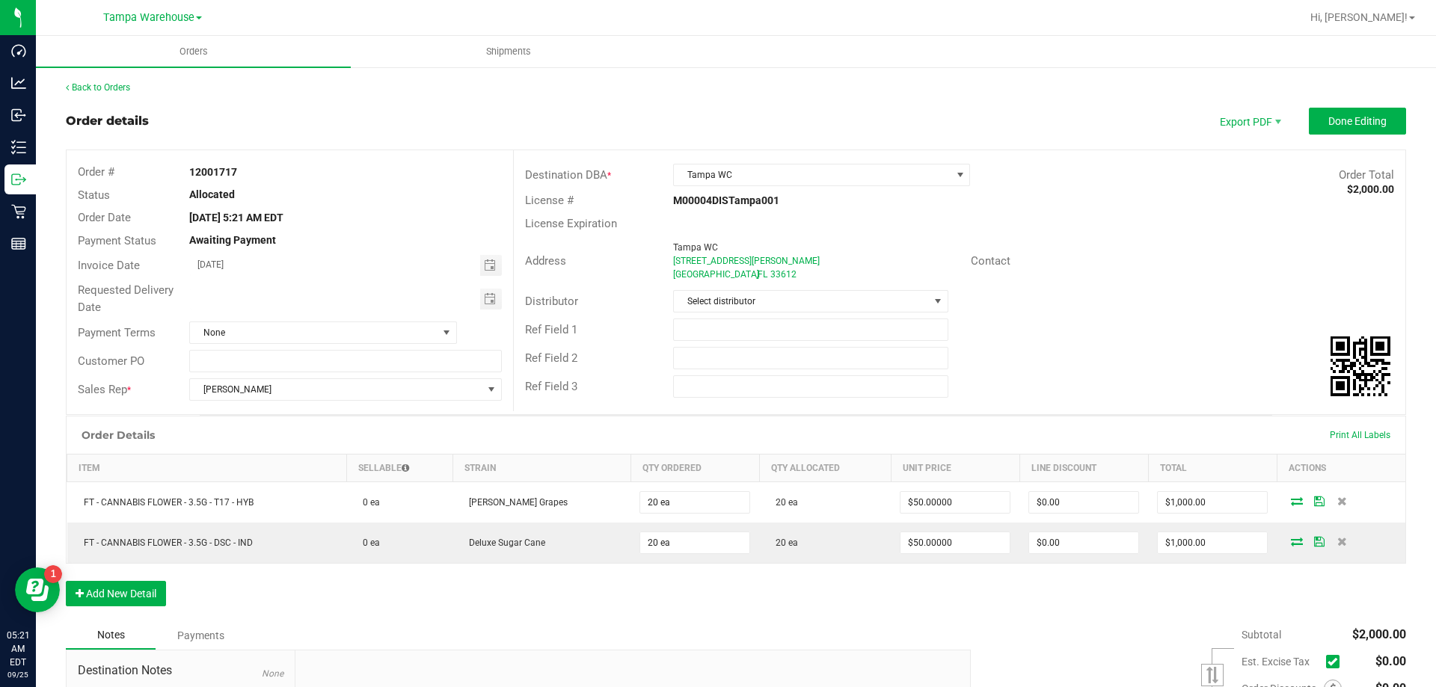
click at [242, 373] on div "Customer PO" at bounding box center [290, 361] width 447 height 28
click at [262, 370] on input "text" at bounding box center [345, 361] width 312 height 22
drag, startPoint x: 270, startPoint y: 365, endPoint x: 197, endPoint y: 356, distance: 73.1
click at [197, 356] on input "Tampa [PERSON_NAME]" at bounding box center [345, 361] width 312 height 22
type input "Tampa [PERSON_NAME]"
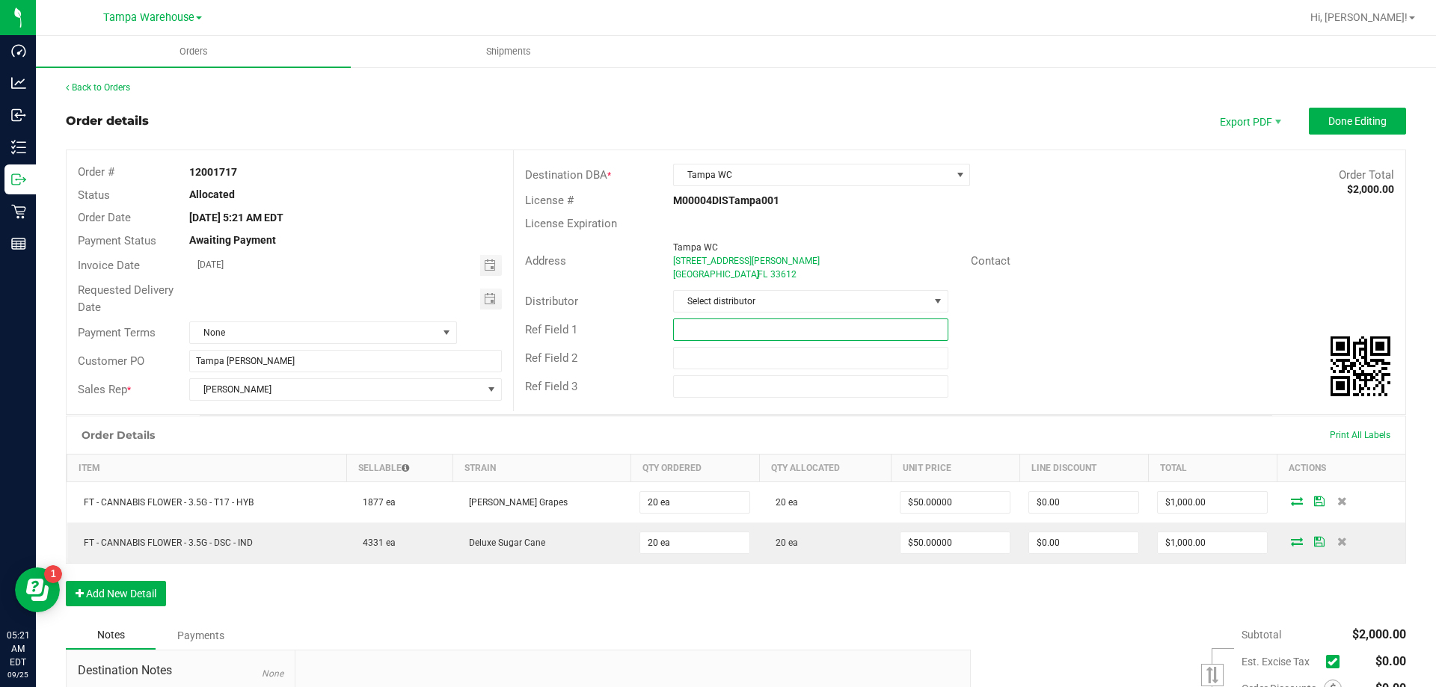
click at [761, 334] on input "text" at bounding box center [810, 330] width 275 height 22
paste input "Tampa [PERSON_NAME]"
type input "Tampa [PERSON_NAME]"
click at [753, 357] on input "text" at bounding box center [810, 358] width 275 height 22
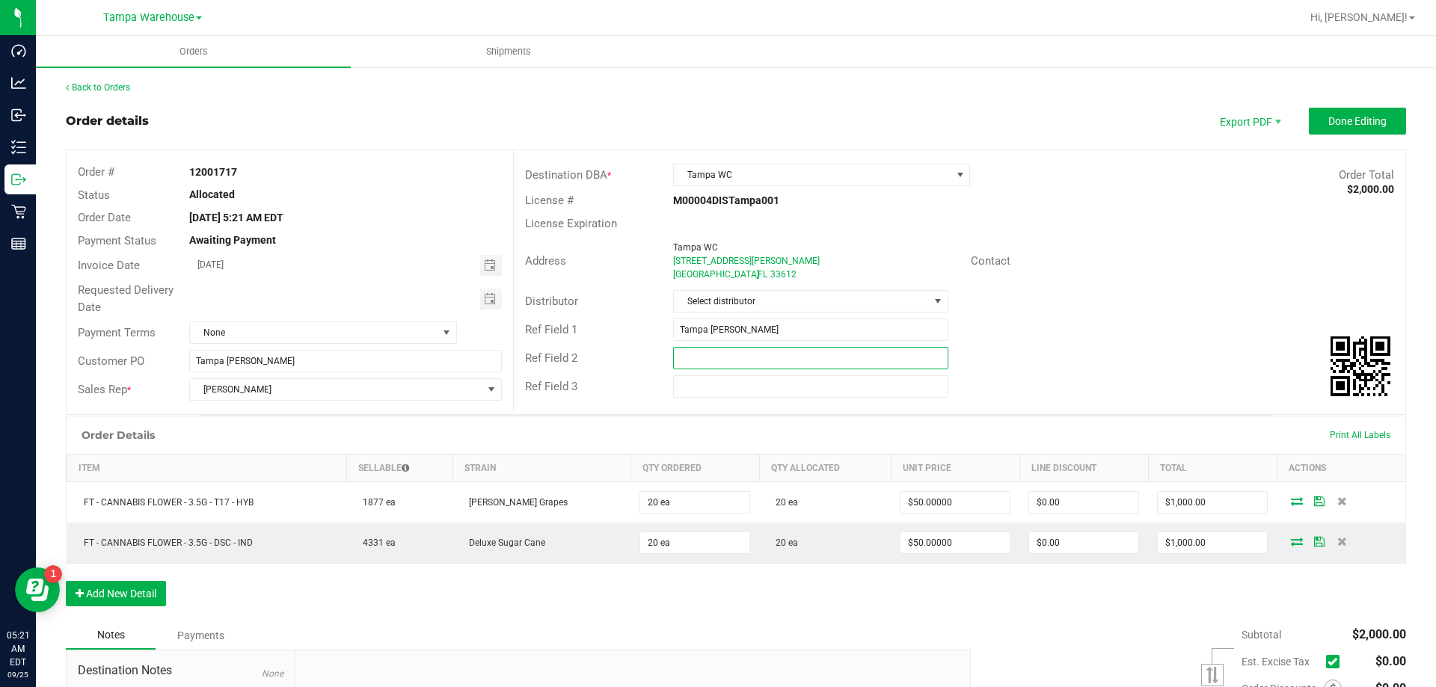
paste input "Tampa [PERSON_NAME]"
type input "Tampa [PERSON_NAME]"
click at [758, 381] on input "text" at bounding box center [810, 386] width 275 height 22
paste input "Tampa [PERSON_NAME]"
type input "Tampa [PERSON_NAME]"
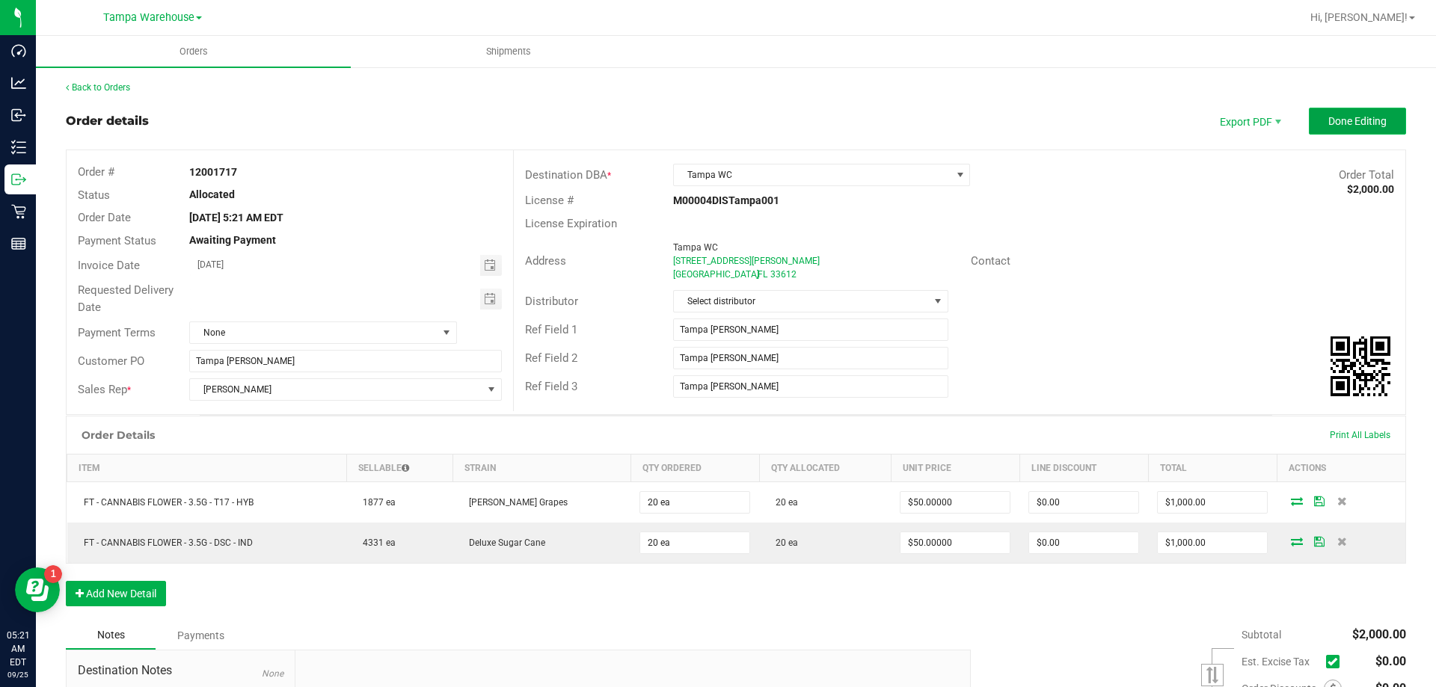
click at [1363, 123] on span "Done Editing" at bounding box center [1357, 121] width 58 height 12
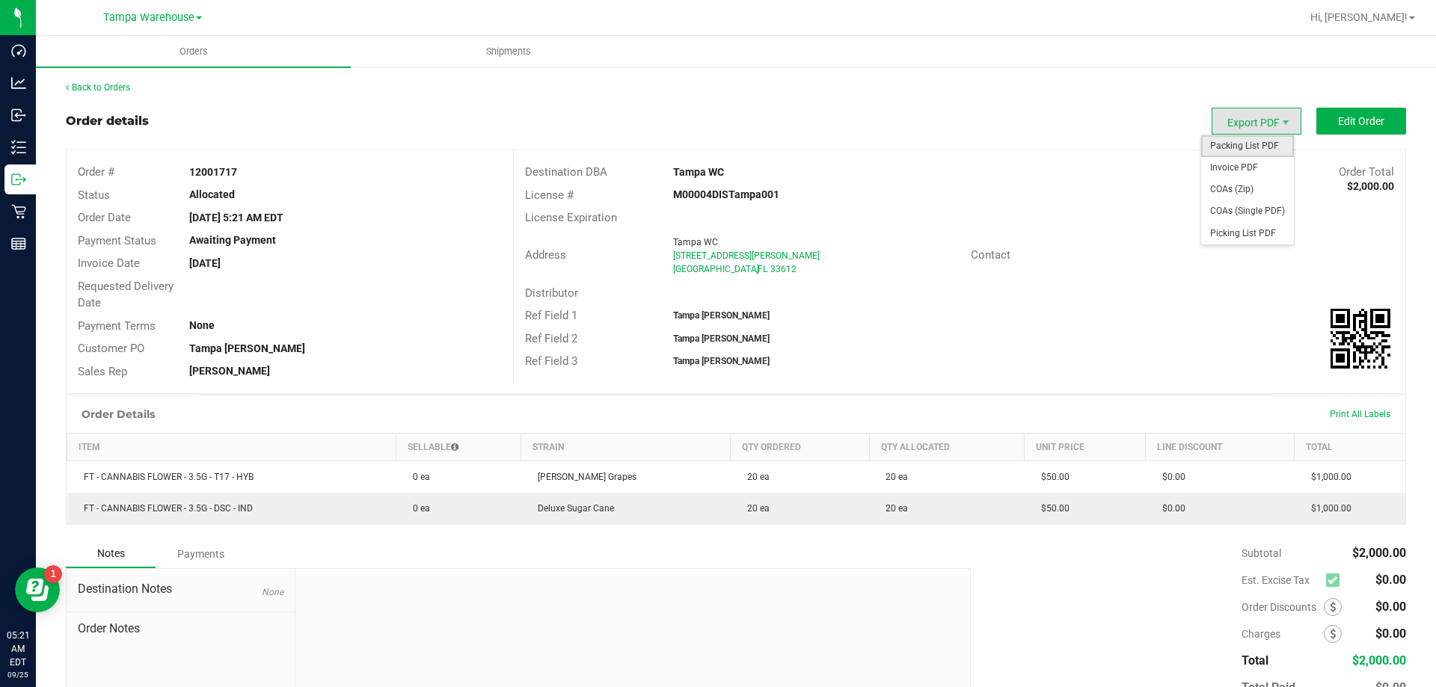
click at [1241, 141] on span "Packing List PDF" at bounding box center [1247, 146] width 93 height 22
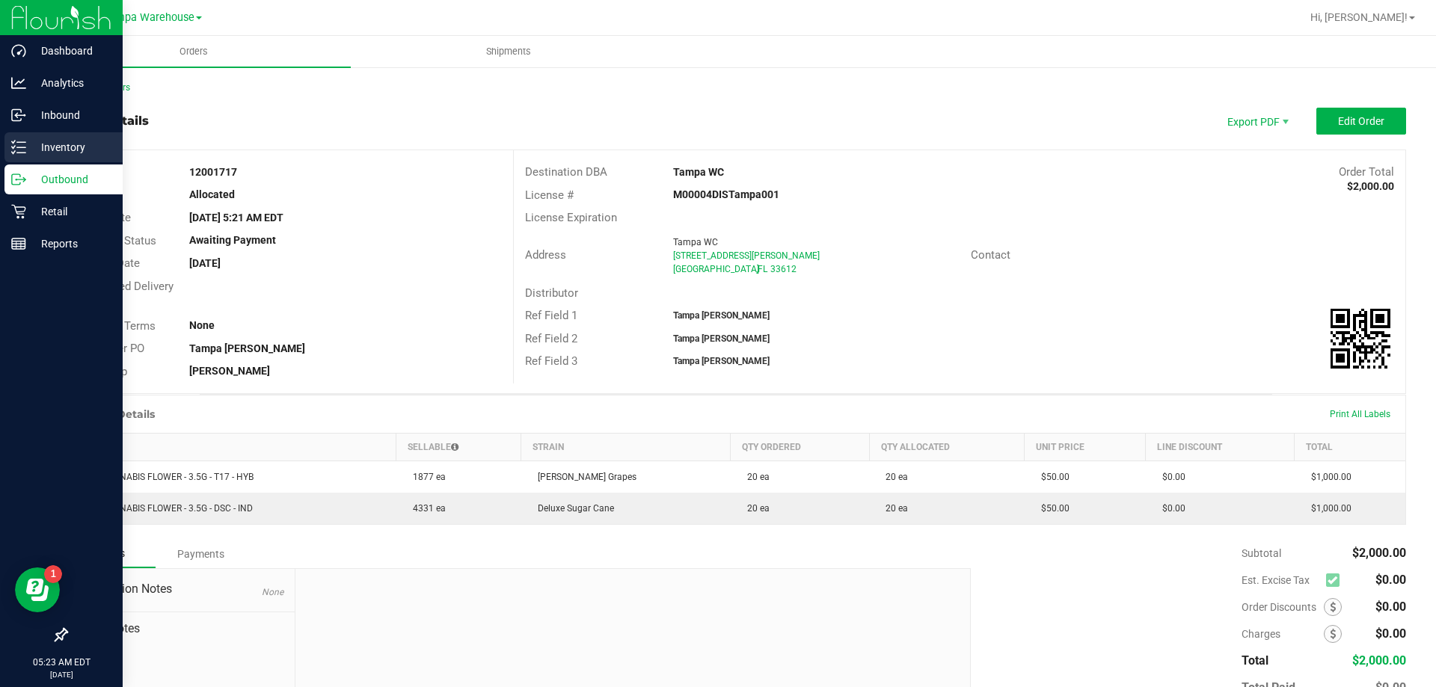
click at [54, 147] on p "Inventory" at bounding box center [71, 147] width 90 height 18
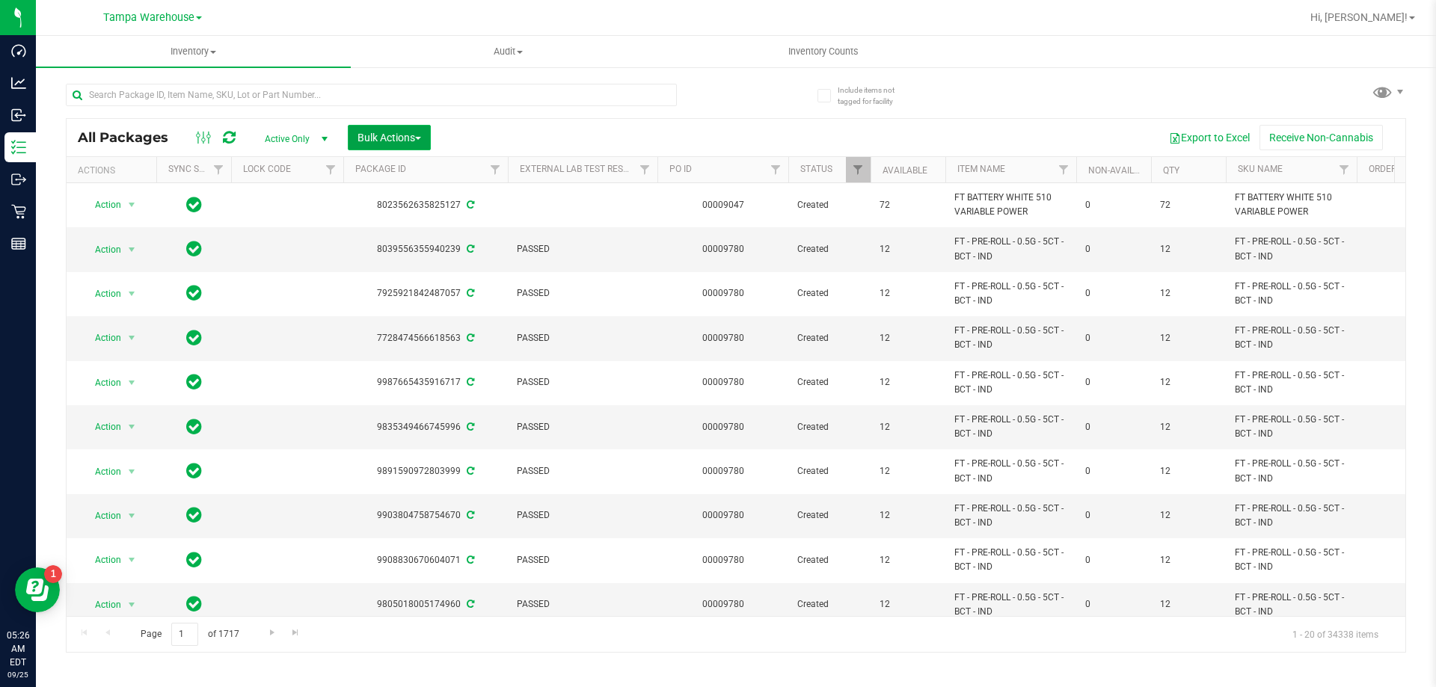
click at [376, 128] on button "Bulk Actions" at bounding box center [389, 137] width 83 height 25
click at [418, 175] on span "Add to outbound order" at bounding box center [408, 171] width 102 height 12
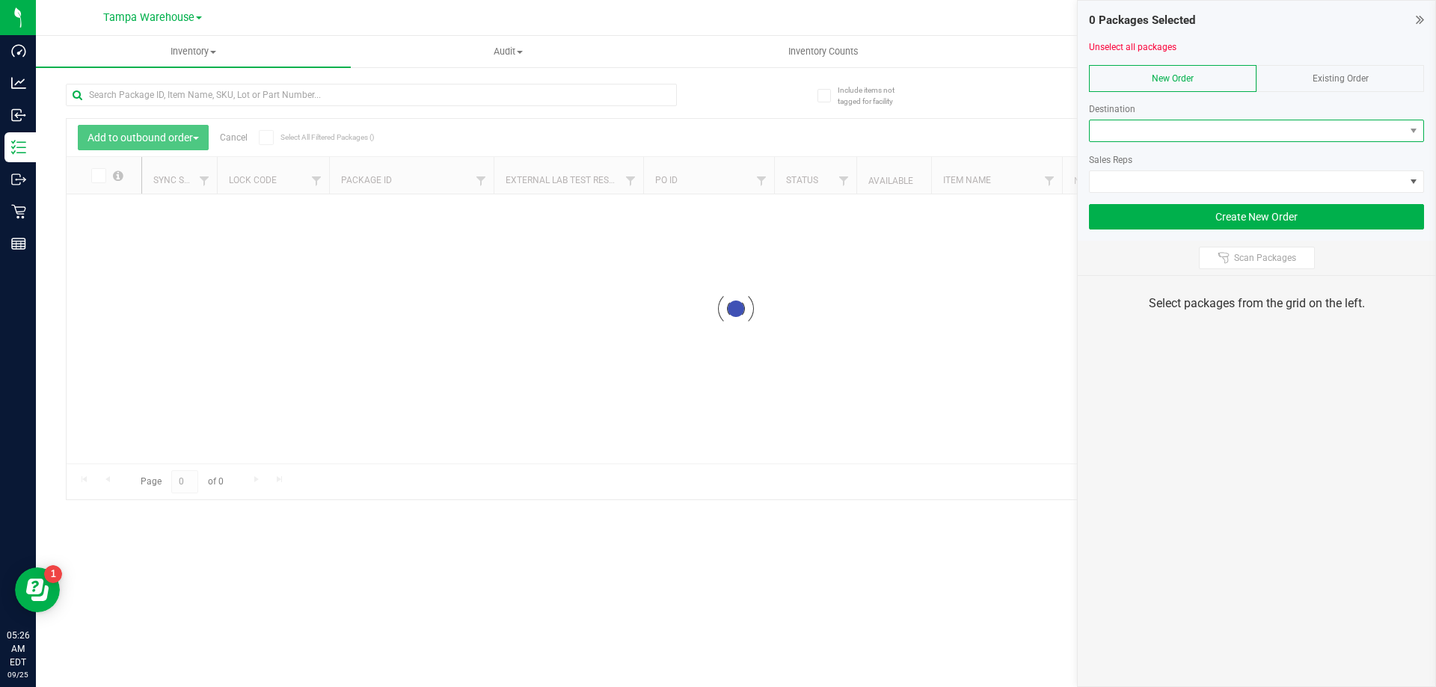
click at [1134, 137] on span at bounding box center [1247, 130] width 315 height 21
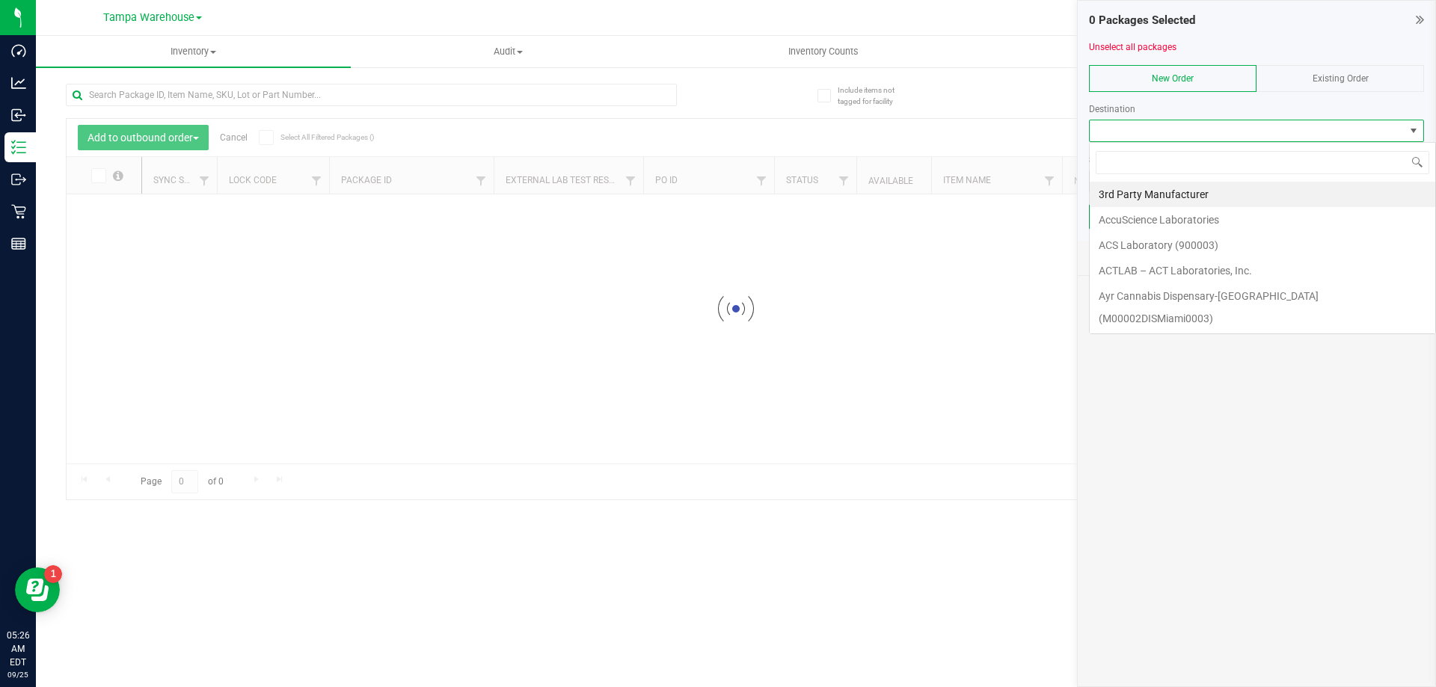
scroll to position [22, 335]
type input "[PERSON_NAME]"
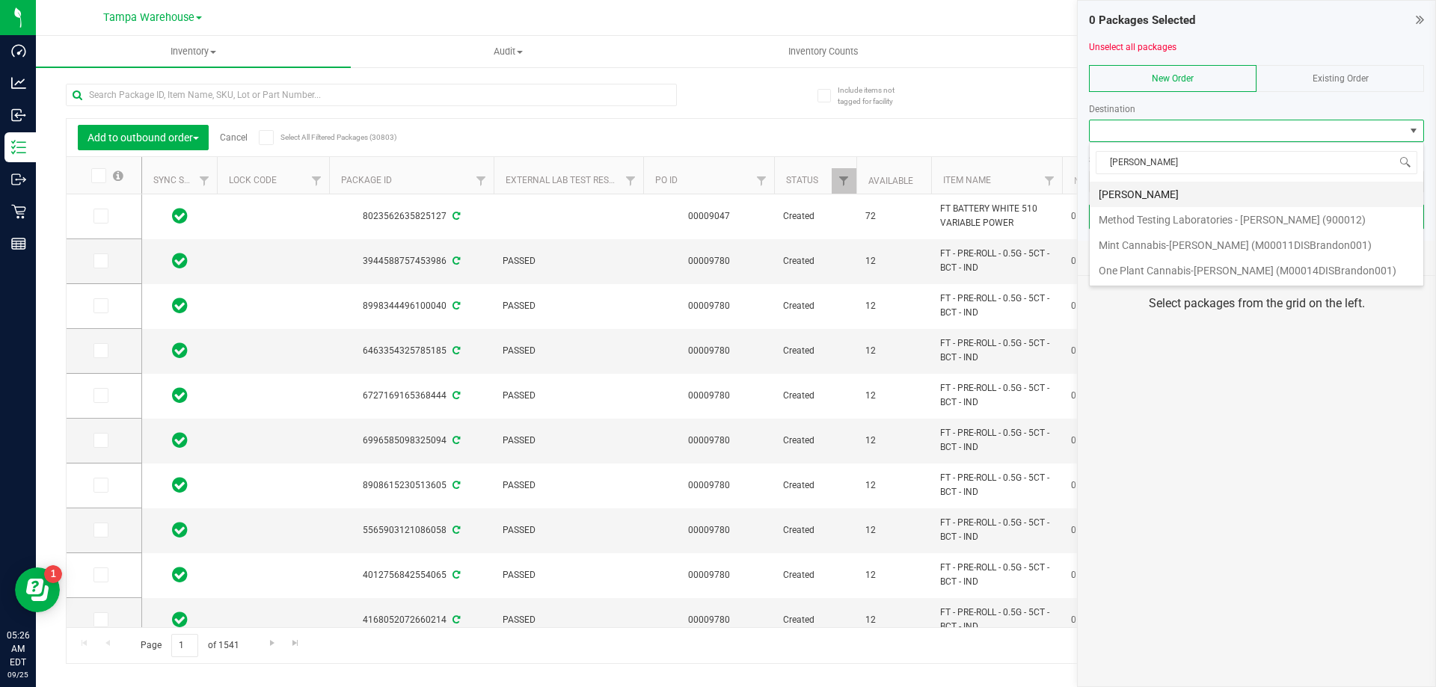
click at [1120, 188] on li "[PERSON_NAME]" at bounding box center [1257, 194] width 334 height 25
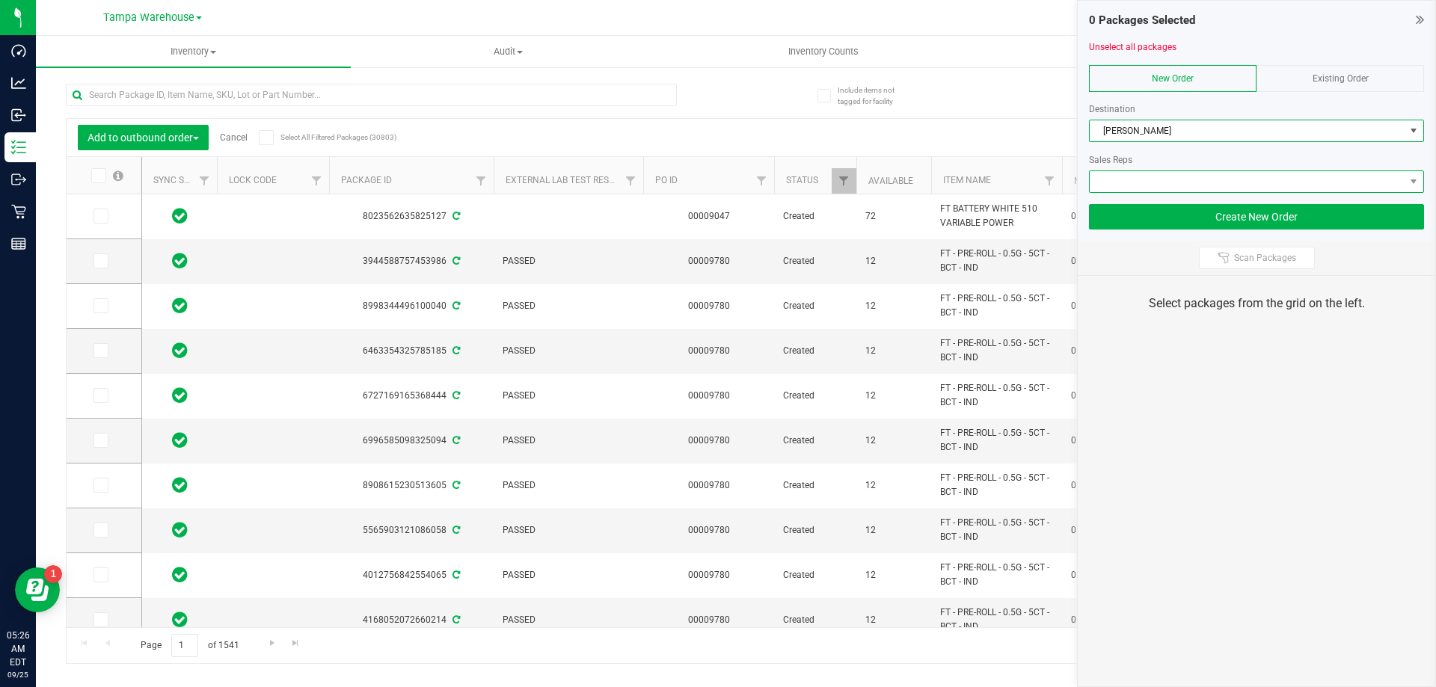
click at [1133, 179] on span at bounding box center [1247, 181] width 315 height 21
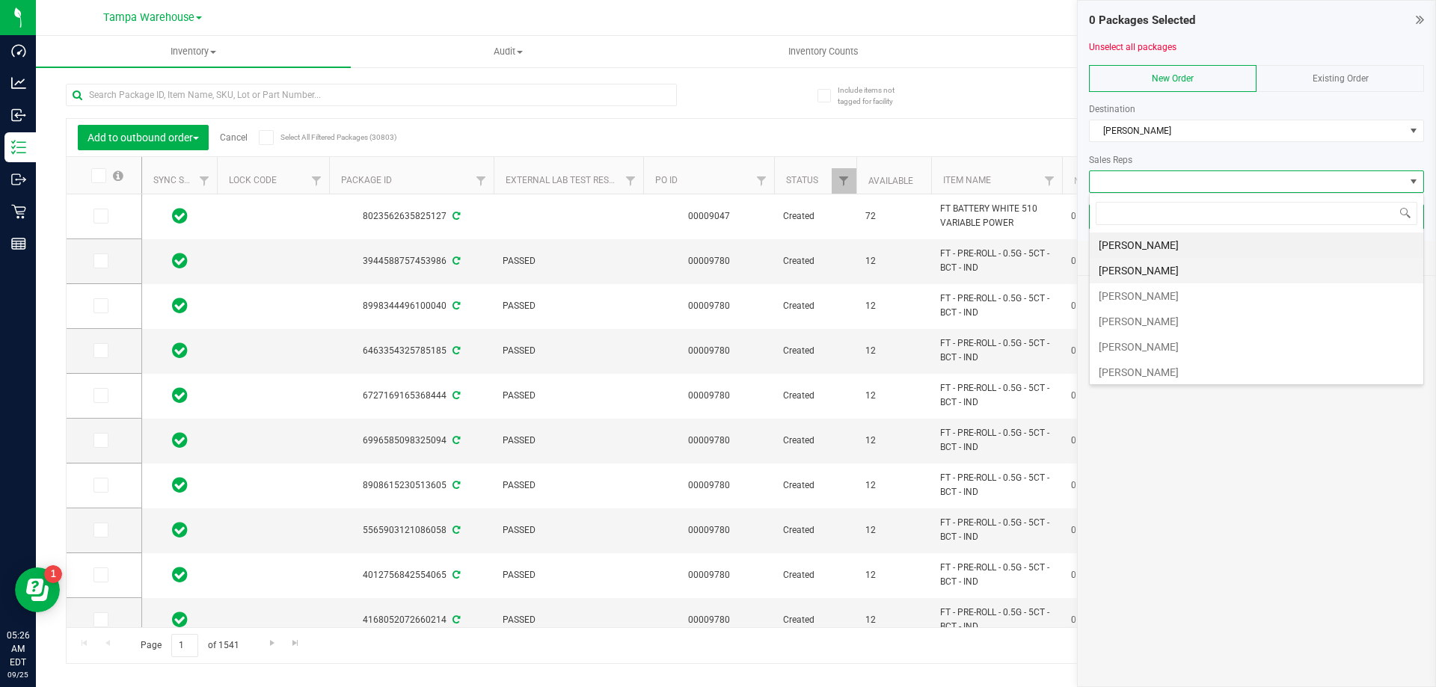
click at [1119, 273] on li "[PERSON_NAME]" at bounding box center [1257, 270] width 334 height 25
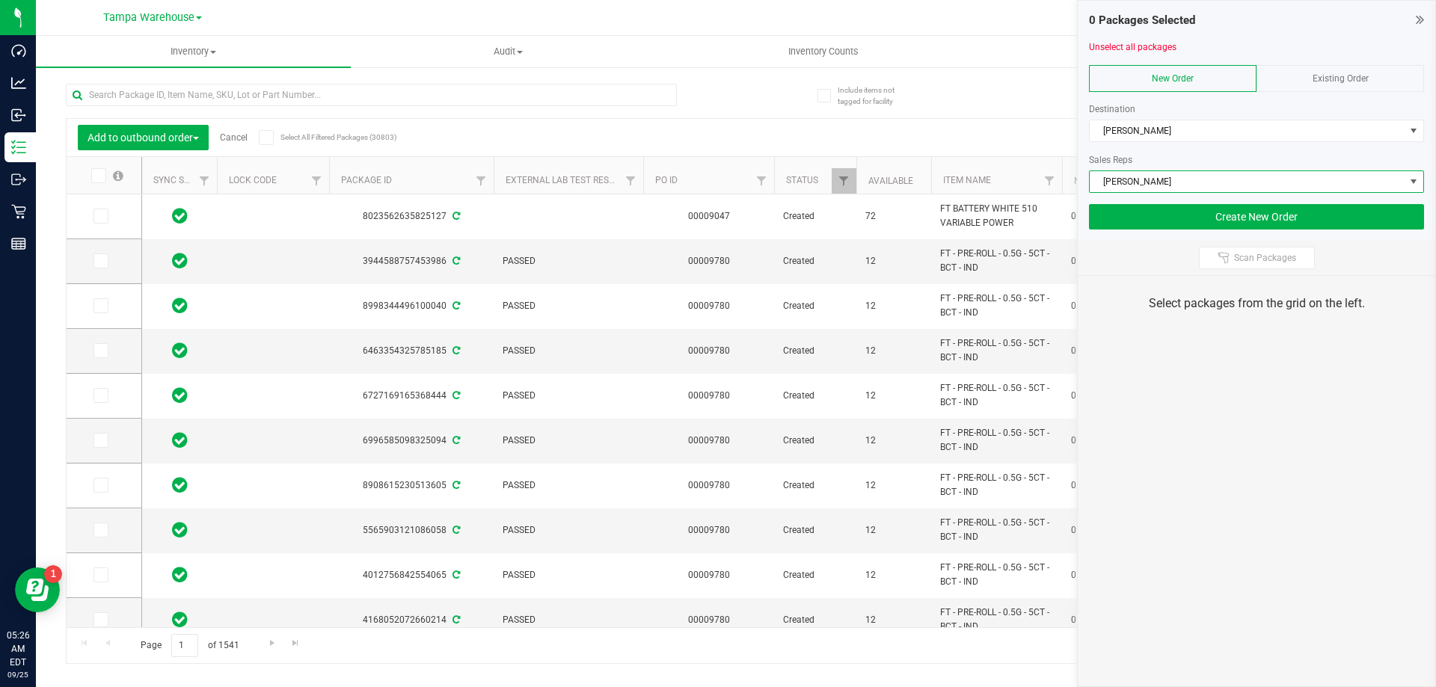
click at [1236, 259] on span "Scan Packages" at bounding box center [1265, 258] width 62 height 12
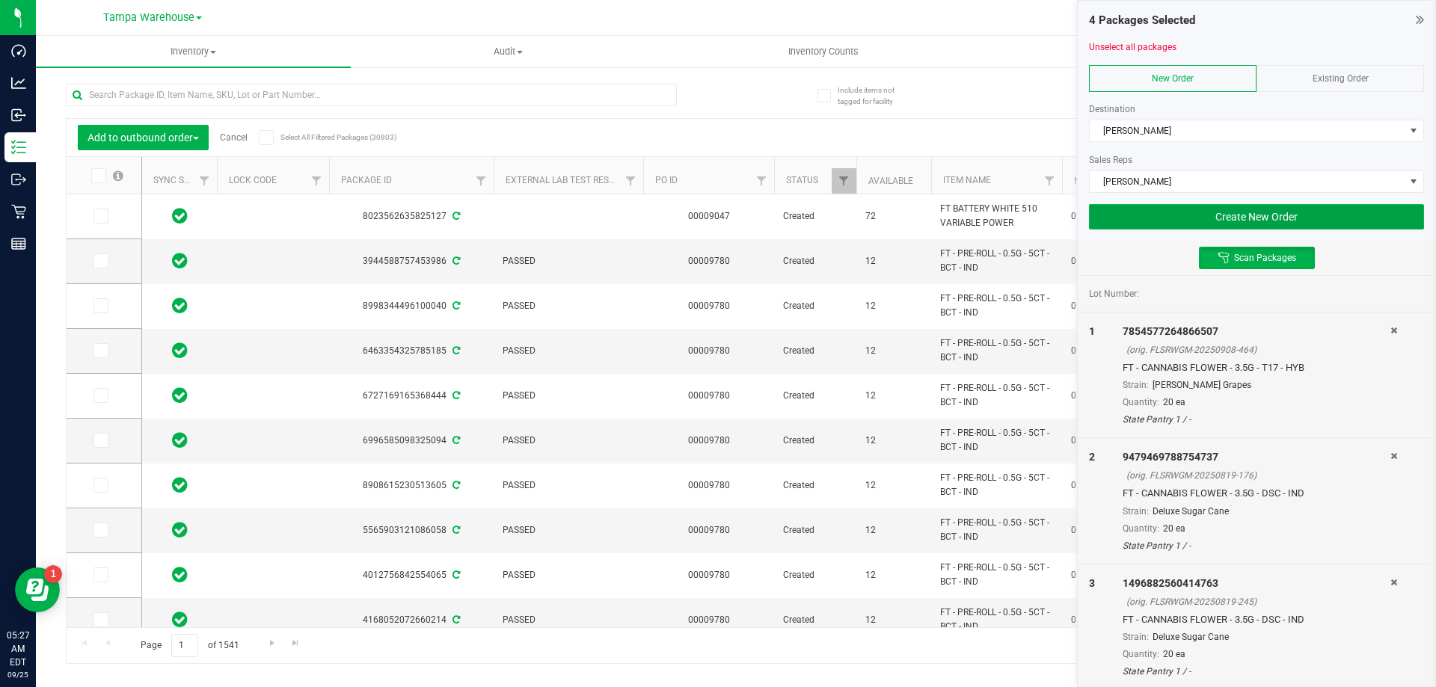
click at [1253, 218] on button "Create New Order" at bounding box center [1256, 216] width 335 height 25
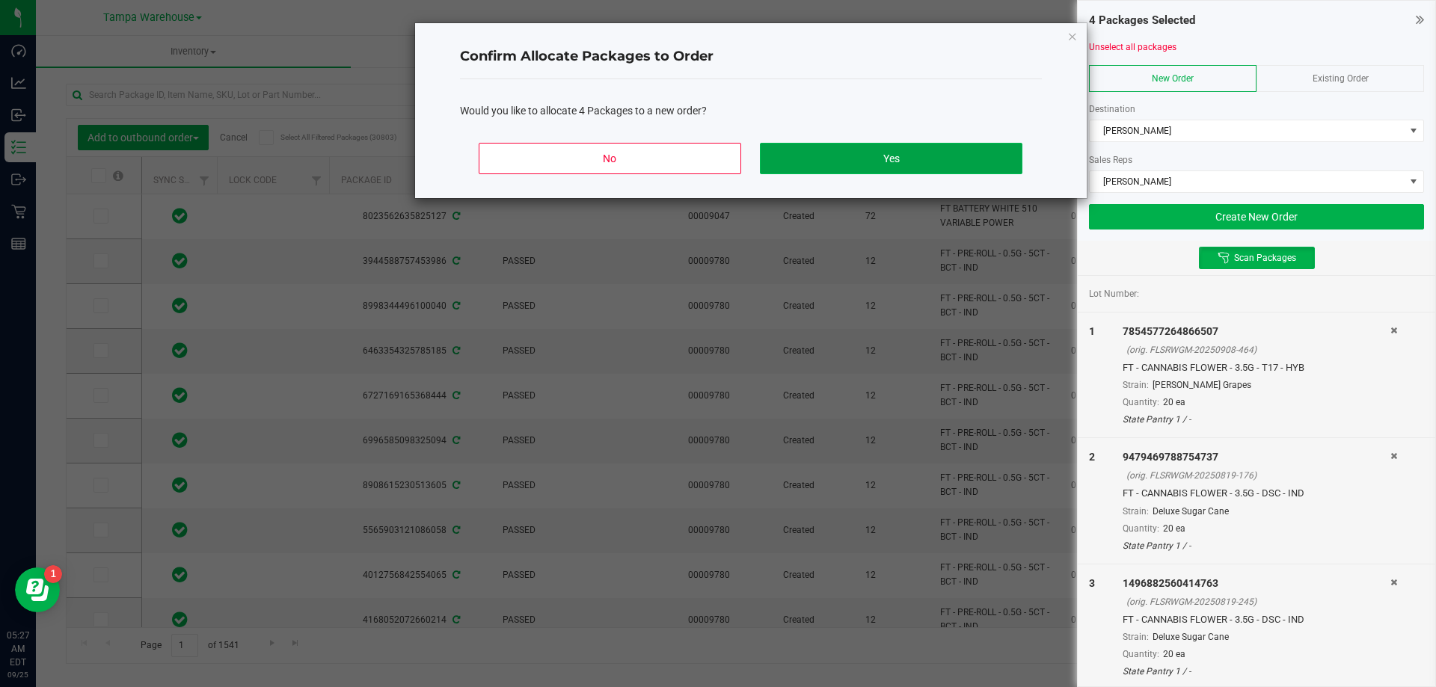
click at [963, 165] on button "Yes" at bounding box center [891, 158] width 262 height 31
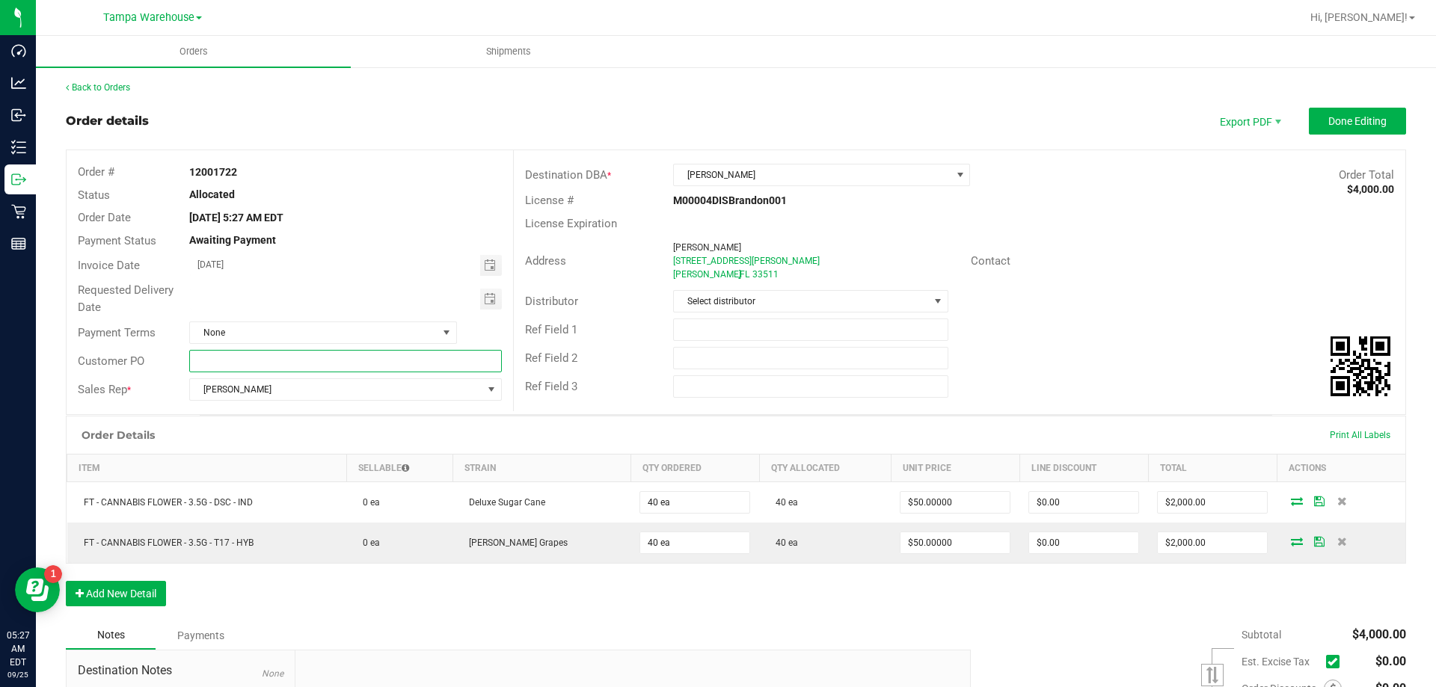
click at [348, 361] on input "text" at bounding box center [345, 361] width 312 height 22
click at [344, 361] on input "[PERSON_NAME]" at bounding box center [345, 361] width 312 height 22
type input "[PERSON_NAME]"
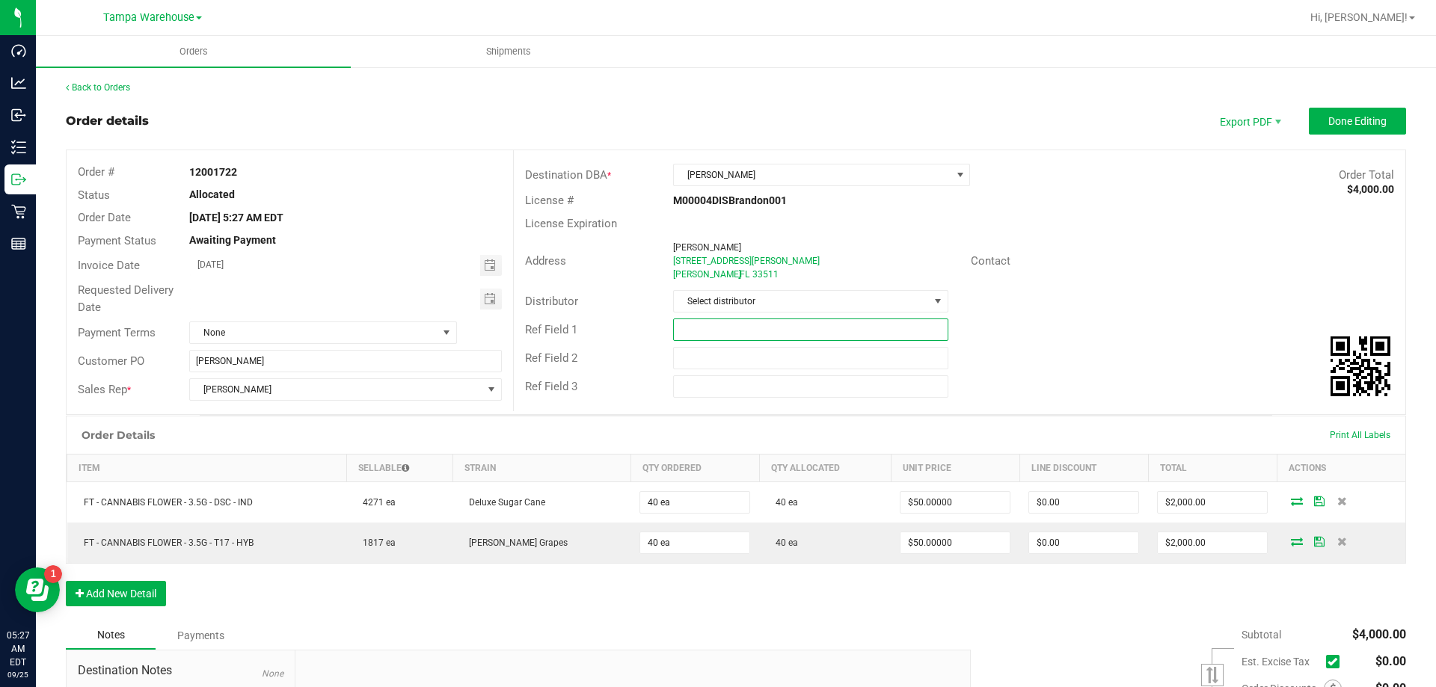
click at [772, 331] on input "text" at bounding box center [810, 330] width 275 height 22
paste input "[PERSON_NAME]"
type input "[PERSON_NAME]"
click at [755, 361] on input "text" at bounding box center [810, 358] width 275 height 22
paste input "[PERSON_NAME]"
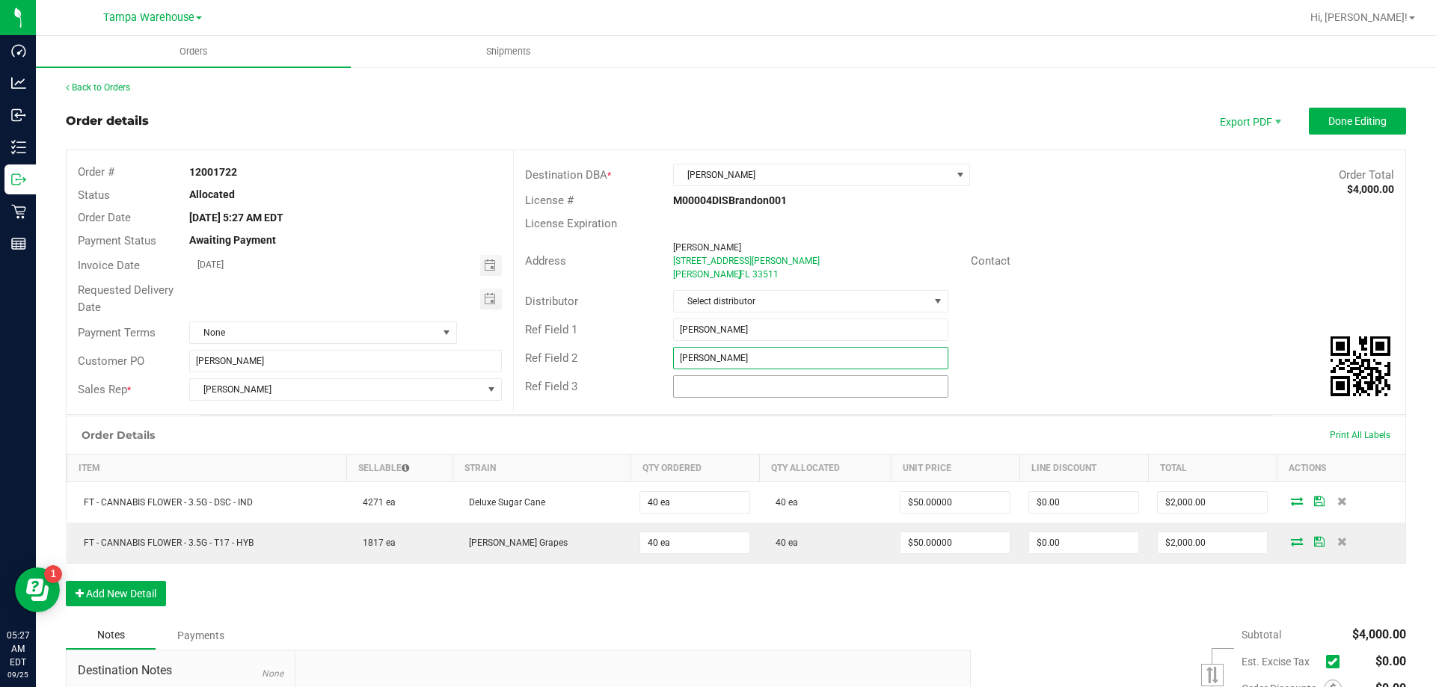
type input "[PERSON_NAME]"
click at [758, 390] on input "text" at bounding box center [810, 386] width 275 height 22
paste input "[PERSON_NAME]"
type input "[PERSON_NAME]"
click at [1141, 335] on div "Ref Field 1 [PERSON_NAME]" at bounding box center [960, 330] width 892 height 28
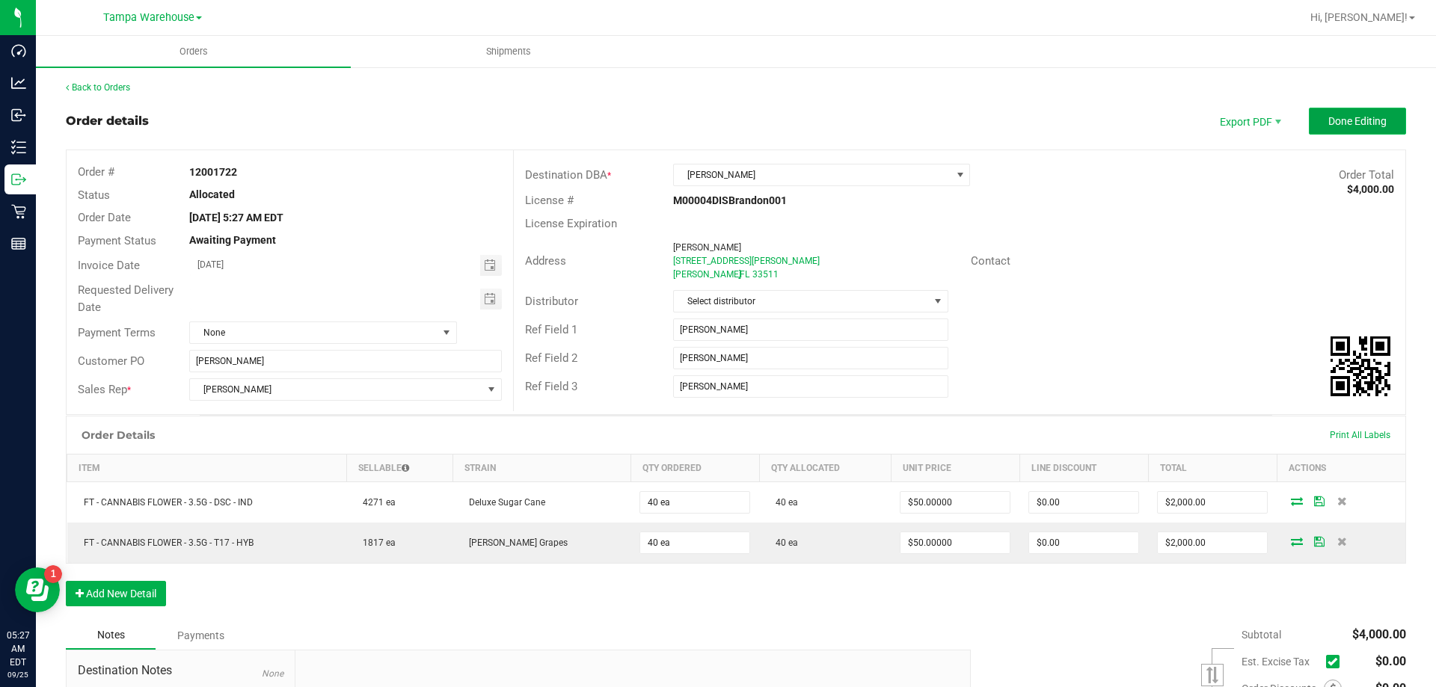
click at [1355, 123] on span "Done Editing" at bounding box center [1357, 121] width 58 height 12
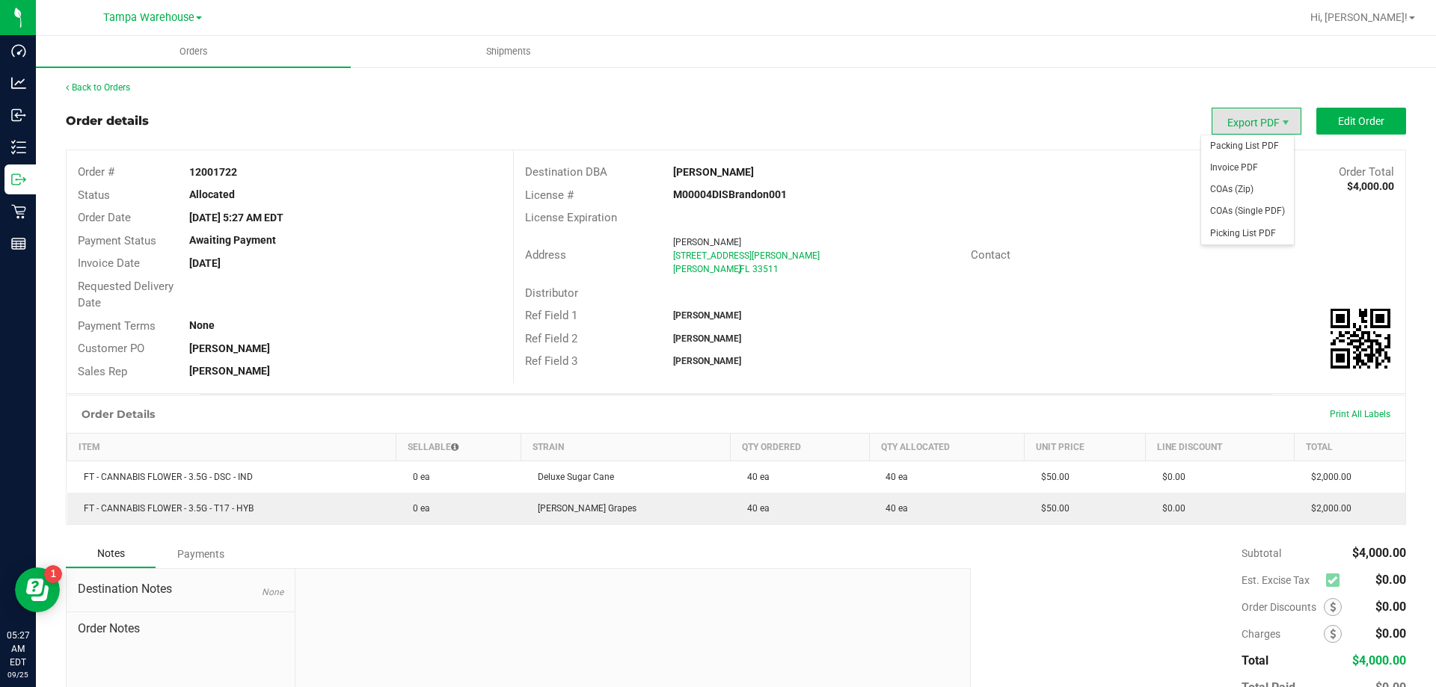
click at [1240, 120] on span "Export PDF" at bounding box center [1257, 121] width 90 height 27
click at [1240, 140] on span "Packing List PDF" at bounding box center [1247, 146] width 93 height 22
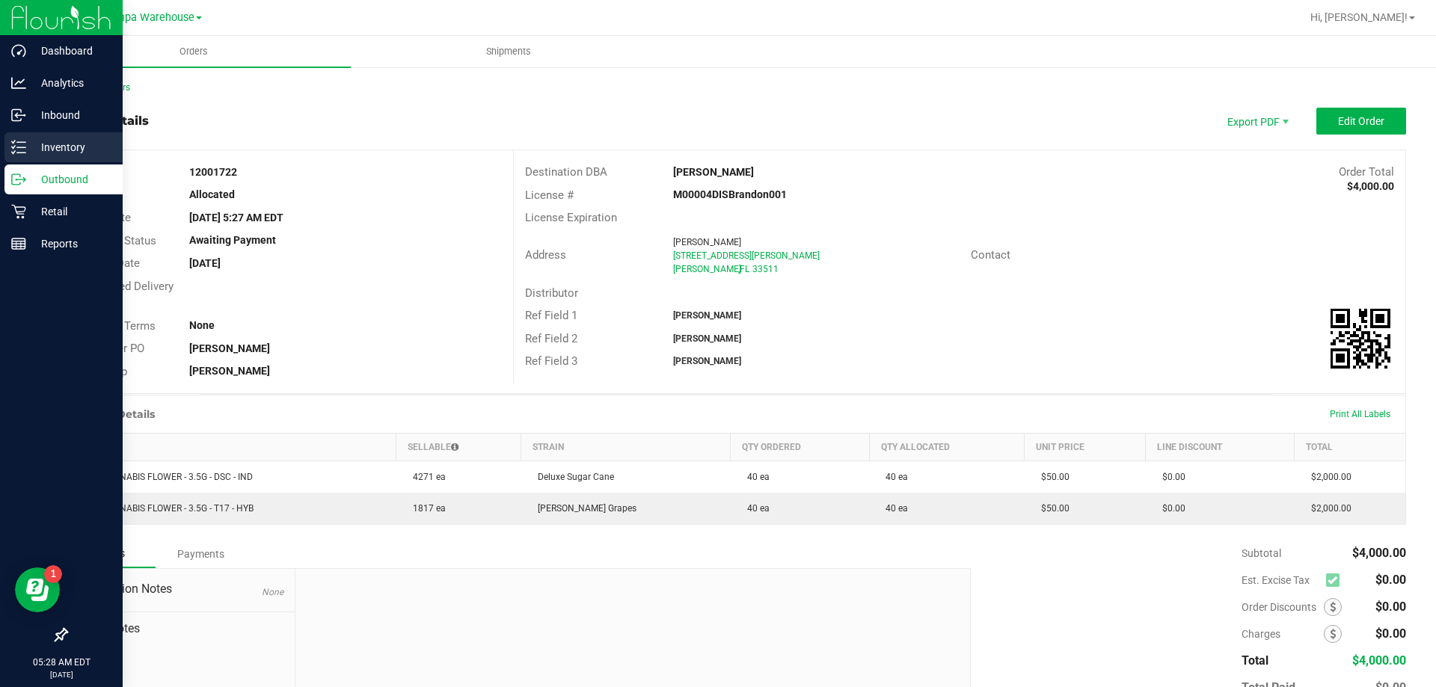
click at [62, 150] on p "Inventory" at bounding box center [71, 147] width 90 height 18
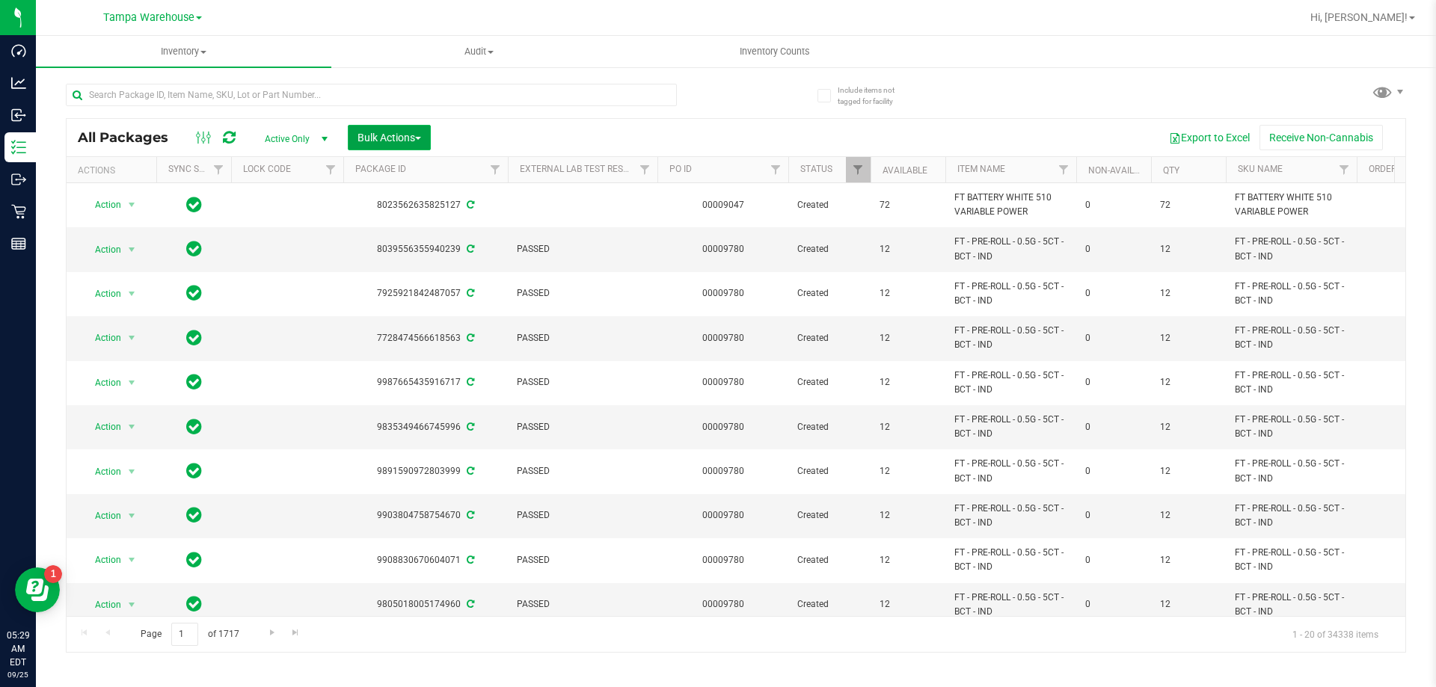
click at [381, 132] on span "Bulk Actions" at bounding box center [390, 138] width 64 height 12
click at [396, 174] on span "Add to outbound order" at bounding box center [408, 171] width 102 height 12
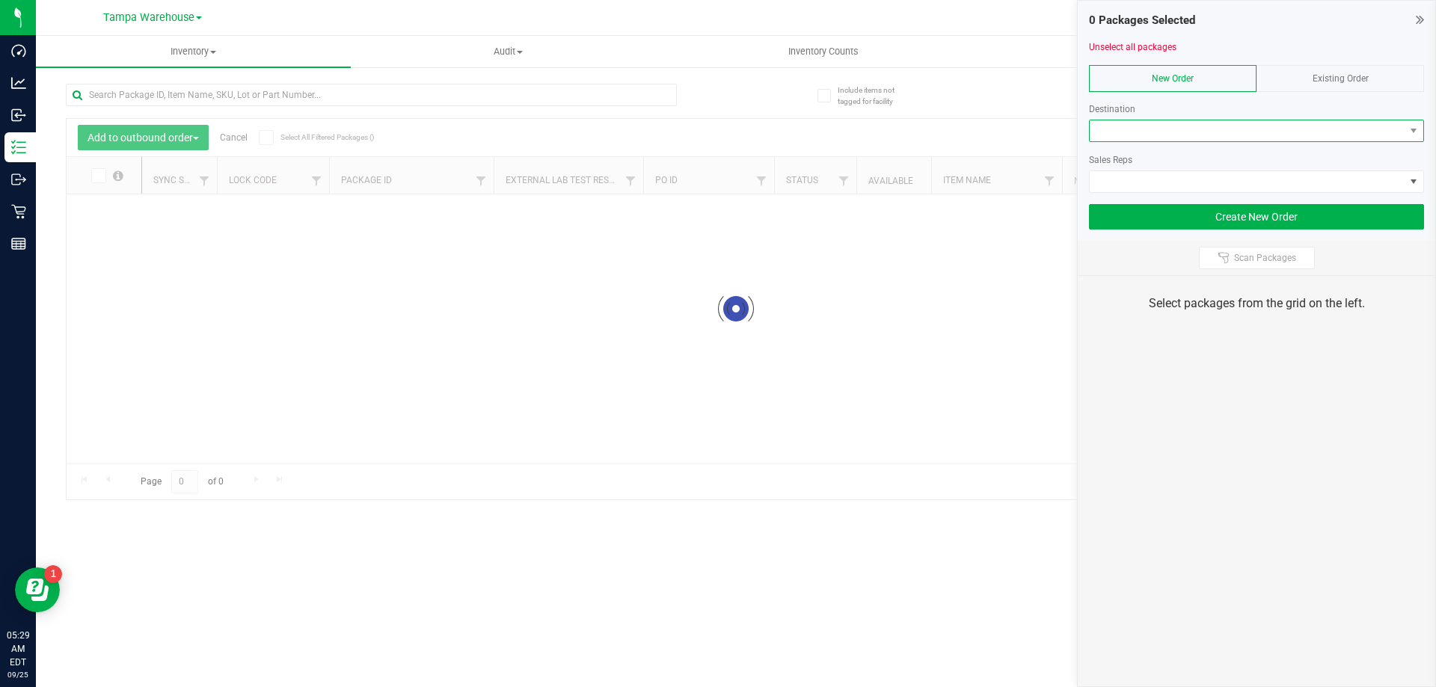
click at [1155, 135] on span at bounding box center [1247, 130] width 315 height 21
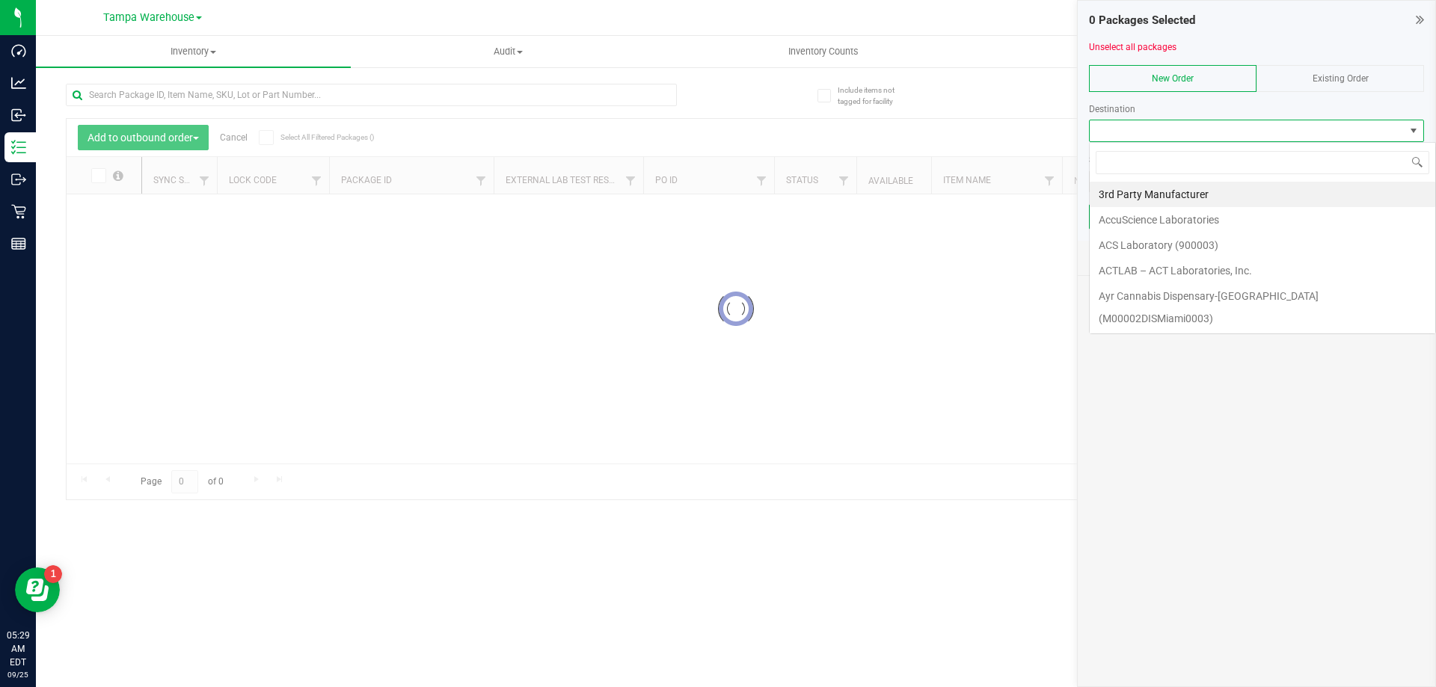
scroll to position [22, 335]
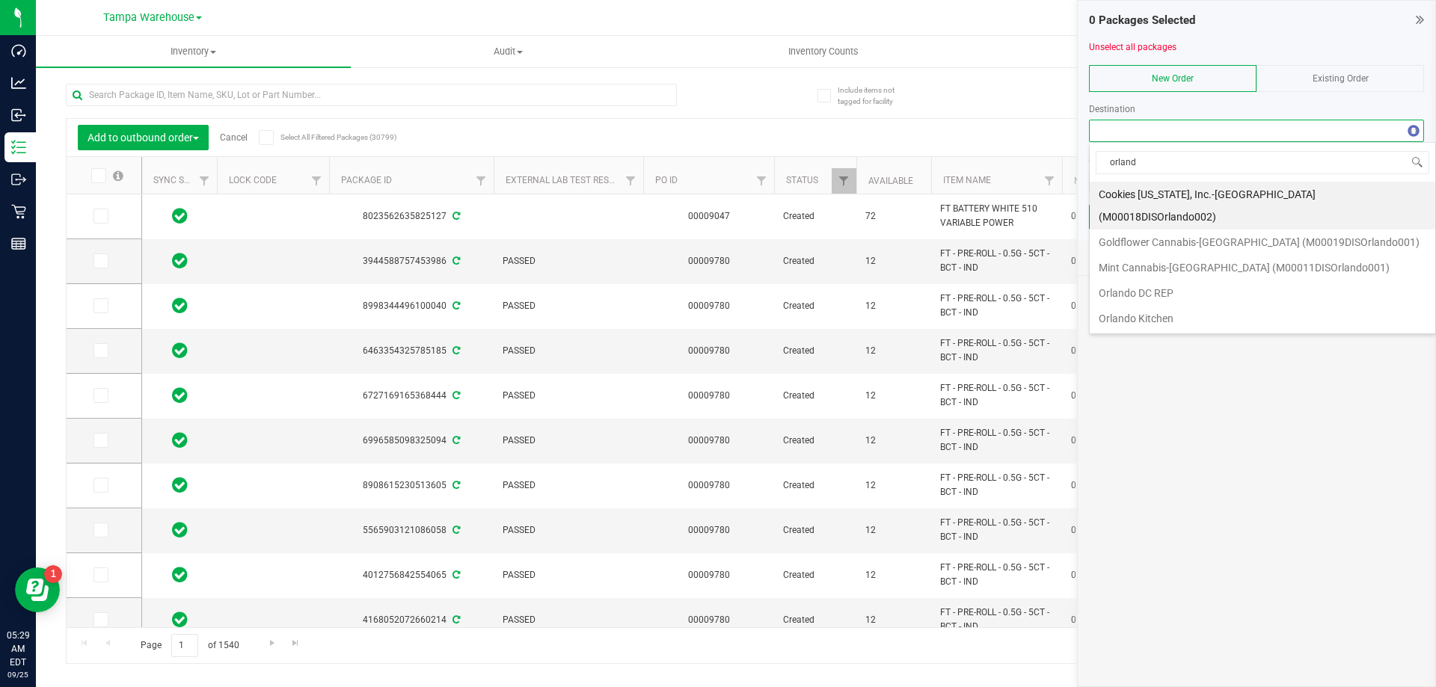
type input "orlando"
click at [1145, 331] on li "Orlando WC" at bounding box center [1263, 343] width 346 height 25
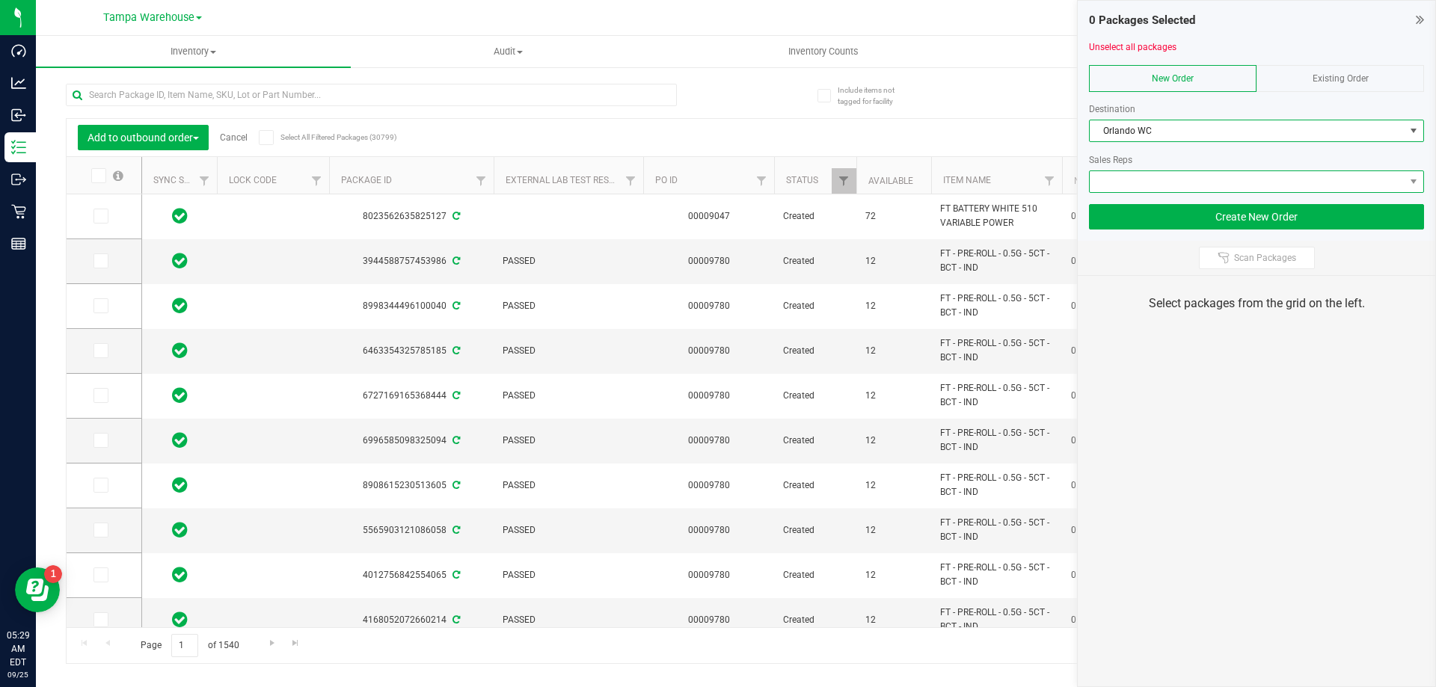
click at [1159, 179] on span at bounding box center [1247, 181] width 315 height 21
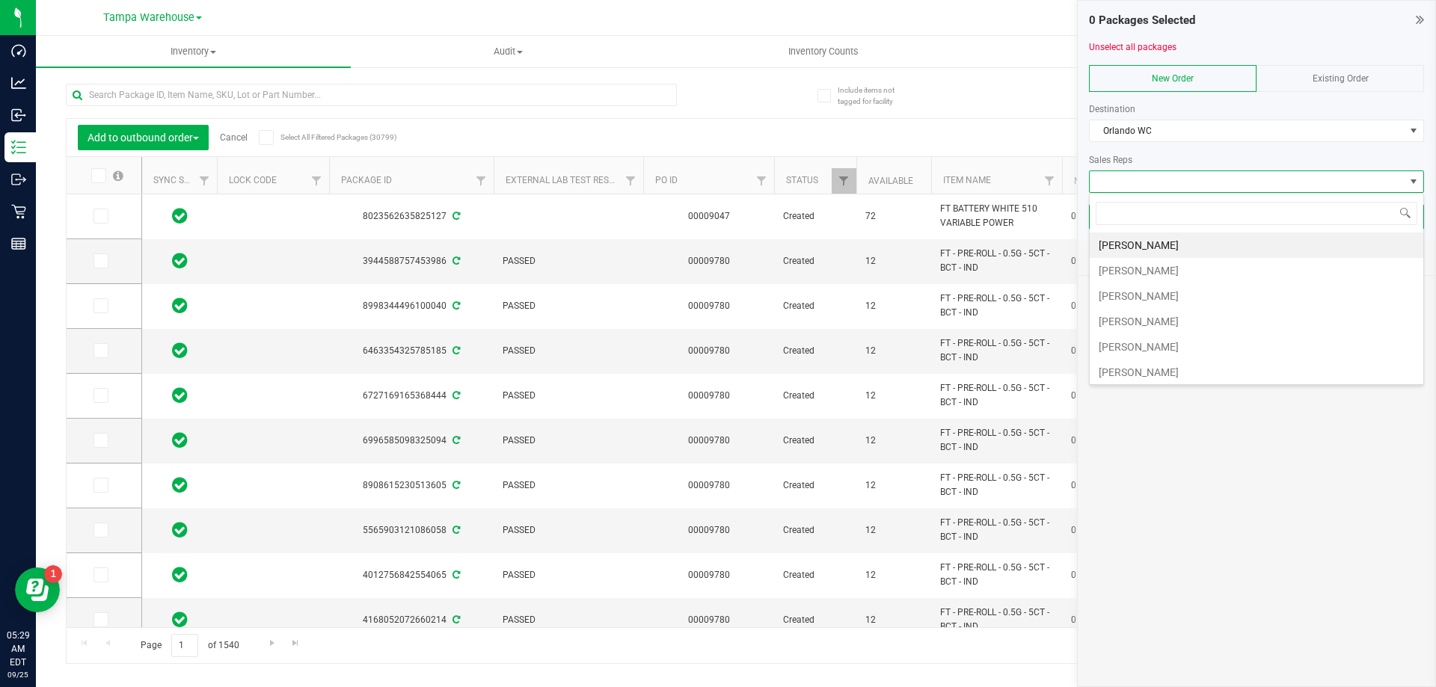
click at [1143, 272] on li "[PERSON_NAME]" at bounding box center [1257, 270] width 334 height 25
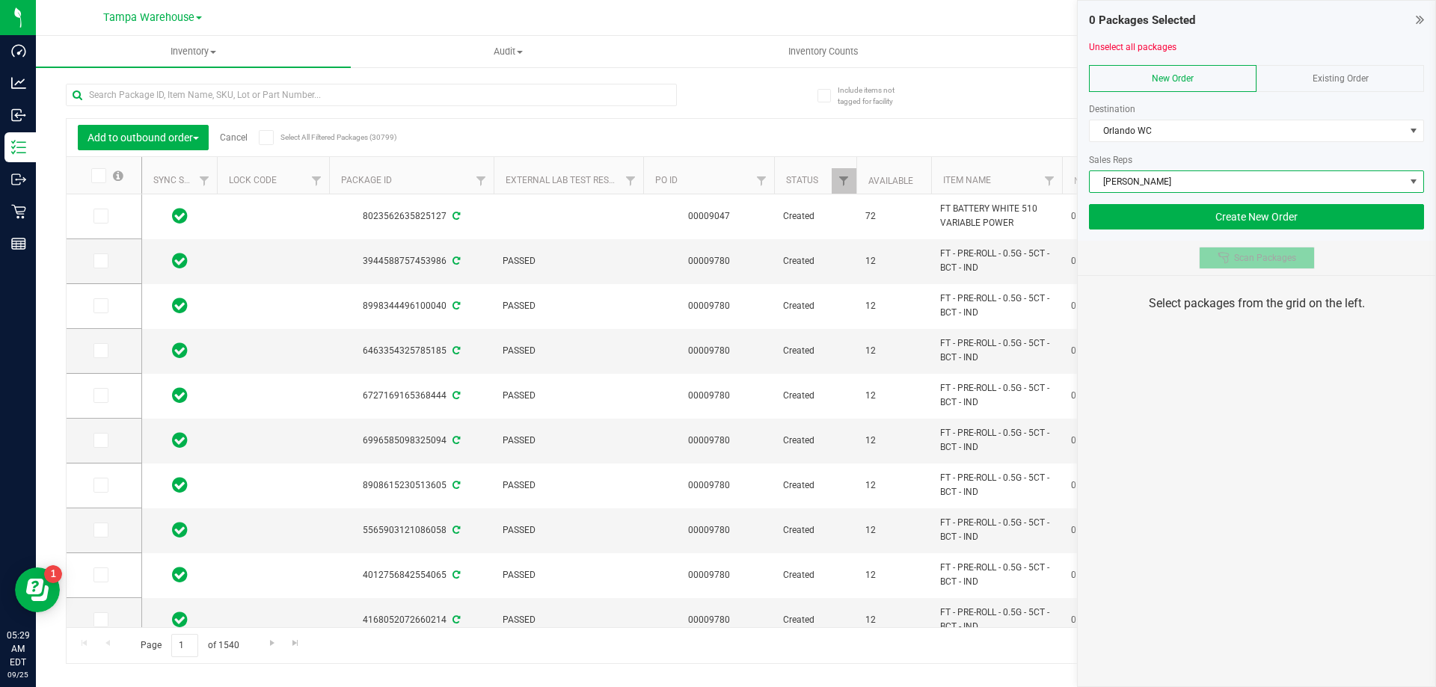
click at [1237, 253] on span "Scan Packages" at bounding box center [1265, 258] width 62 height 12
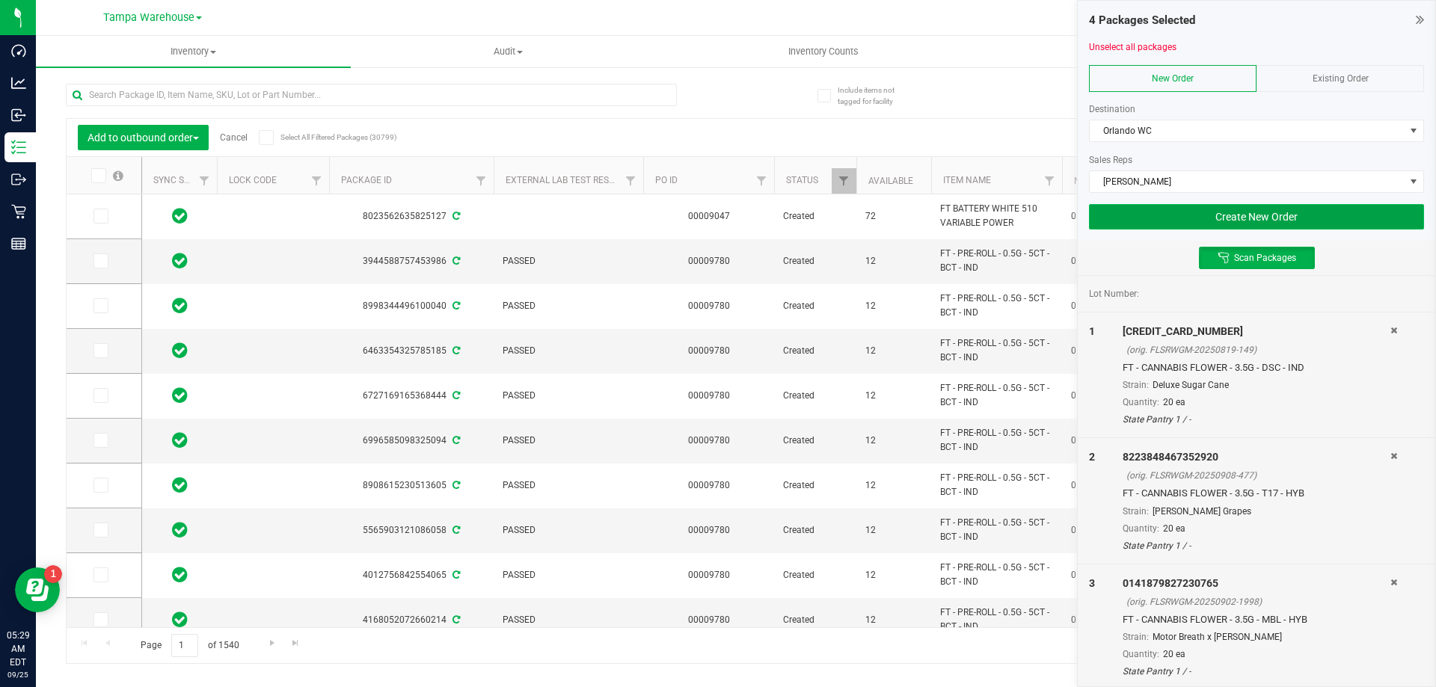
click at [1127, 218] on button "Create New Order" at bounding box center [1256, 216] width 335 height 25
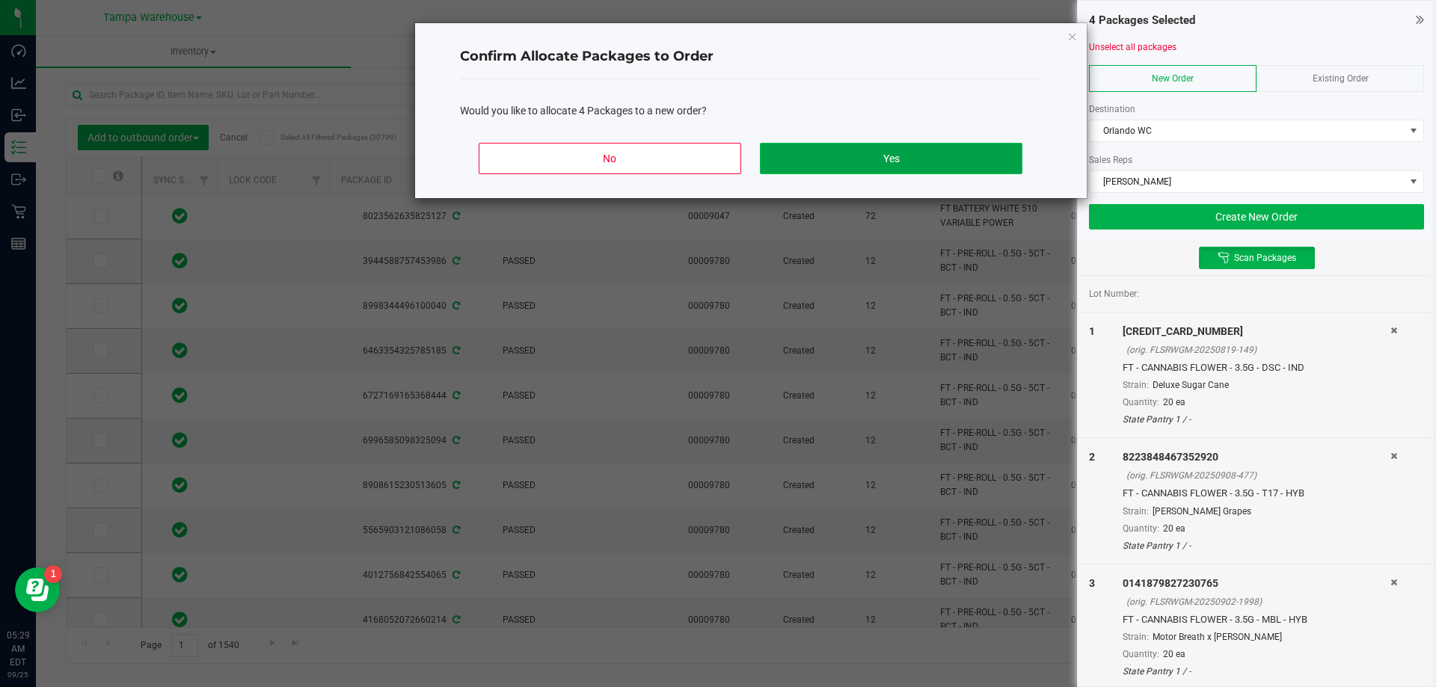
click at [935, 153] on button "Yes" at bounding box center [891, 158] width 262 height 31
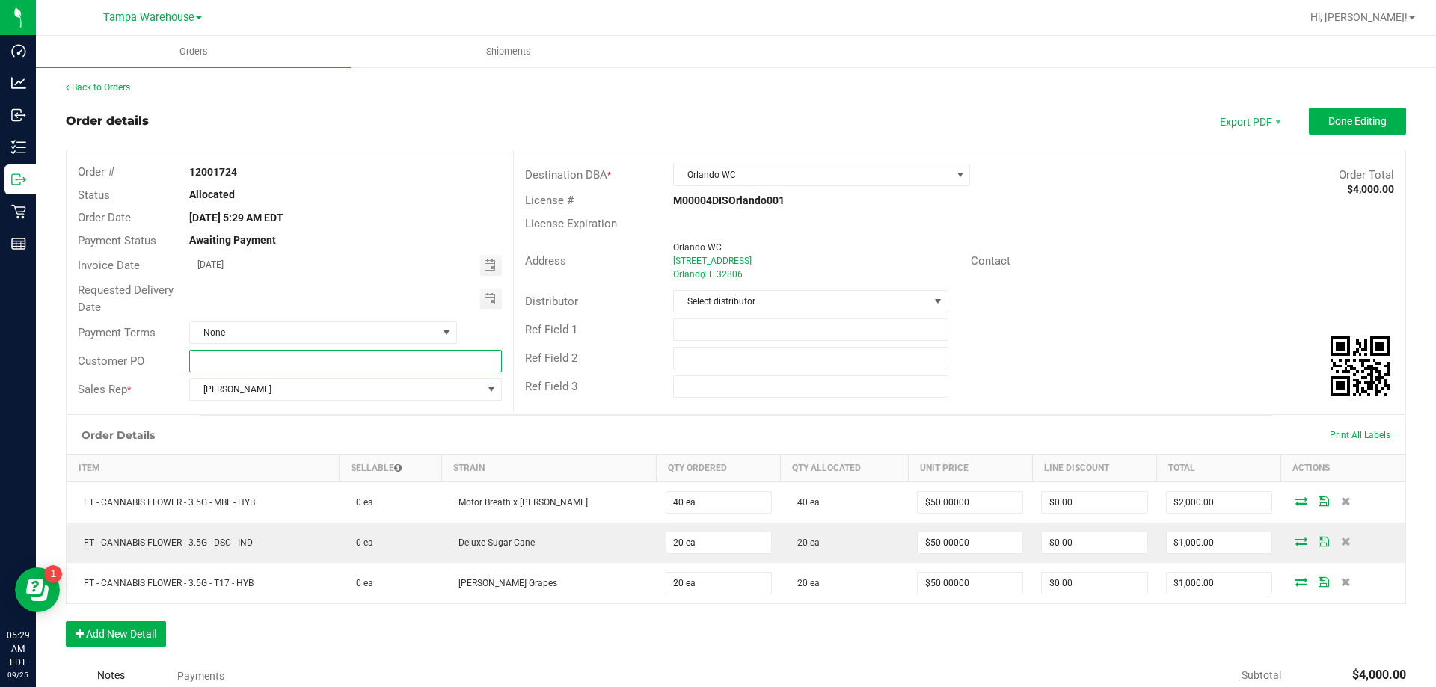
click at [340, 359] on input "text" at bounding box center [345, 361] width 312 height 22
click at [340, 359] on input "Orlando WC" at bounding box center [345, 361] width 312 height 22
type input "Orlando WC"
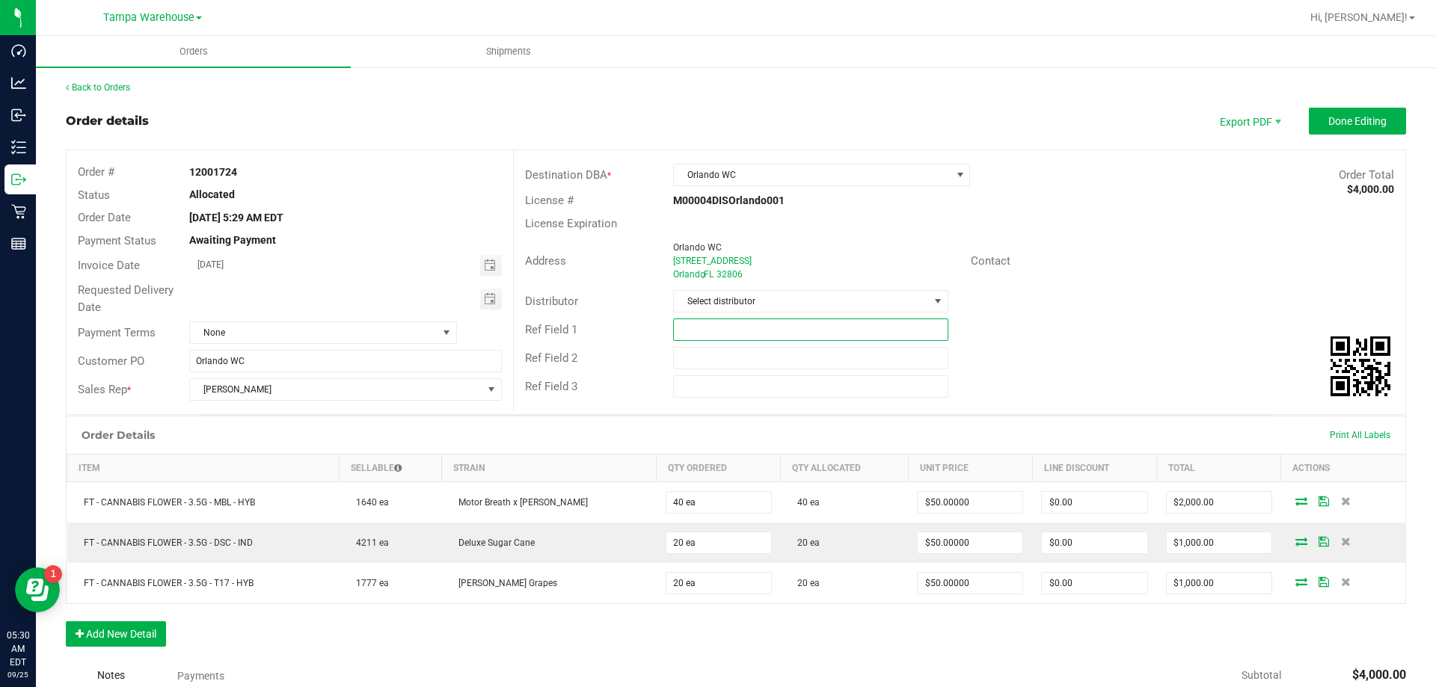
click at [801, 331] on input "text" at bounding box center [810, 330] width 275 height 22
paste input "Orlando WC"
type input "Orlando WC"
click at [797, 350] on input "text" at bounding box center [810, 358] width 275 height 22
paste input "Orlando WC"
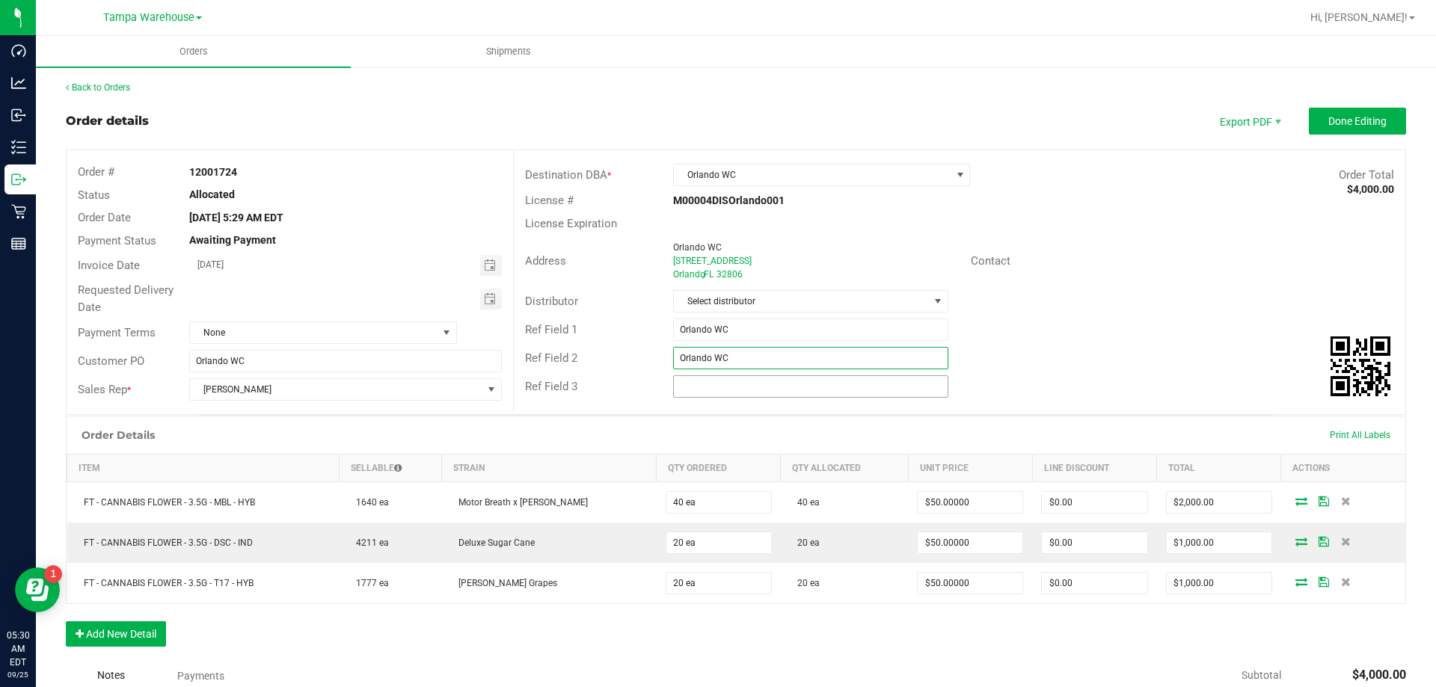
type input "Orlando WC"
click at [797, 386] on input "text" at bounding box center [810, 386] width 275 height 22
paste input "Orlando WC"
type input "Orlando WC"
click at [1131, 292] on div "Distributor Select distributor" at bounding box center [960, 301] width 892 height 28
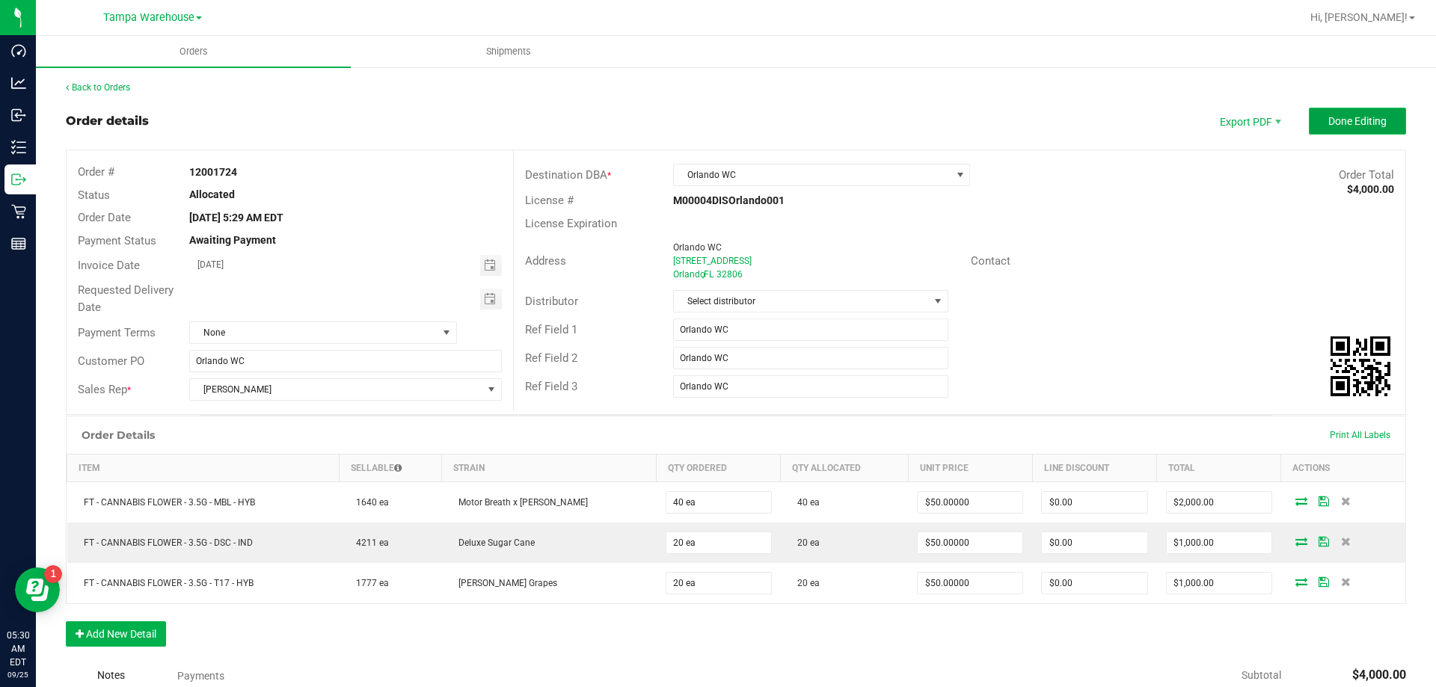
click at [1328, 126] on span "Done Editing" at bounding box center [1357, 121] width 58 height 12
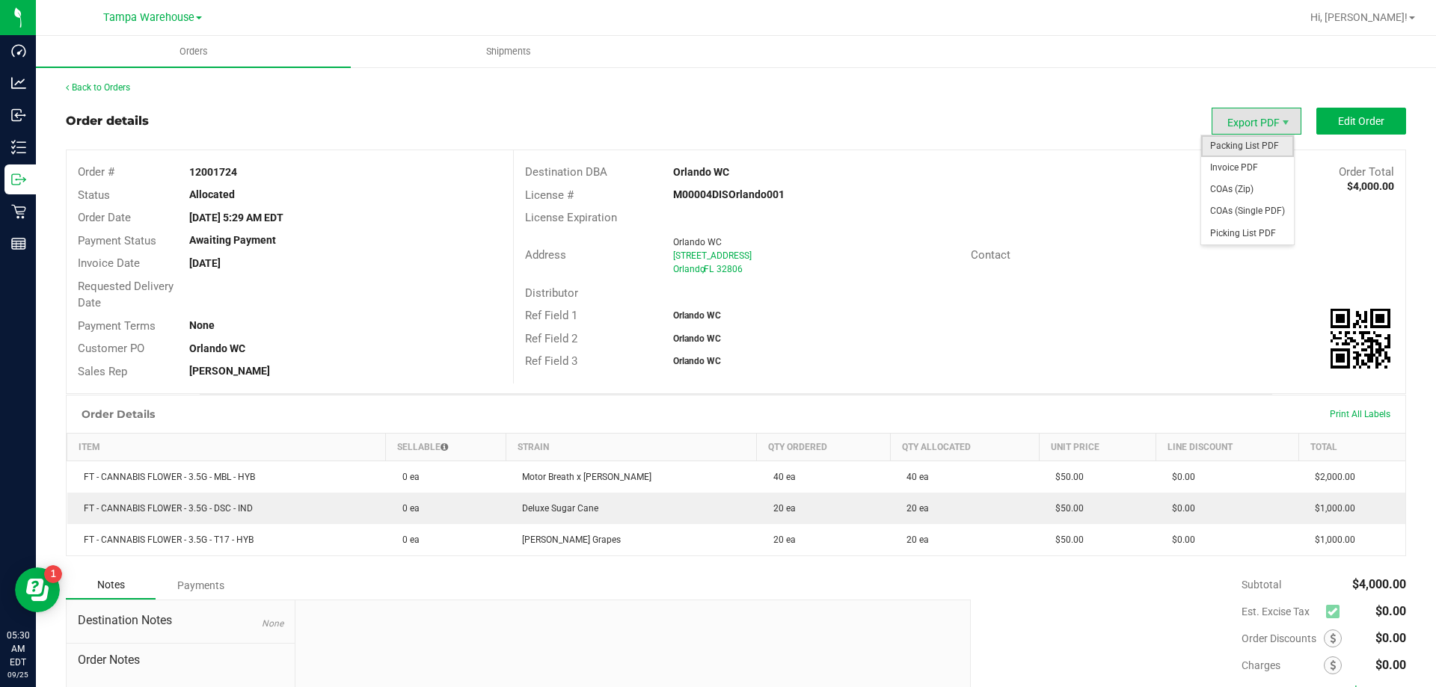
click at [1263, 150] on span "Packing List PDF" at bounding box center [1247, 146] width 93 height 22
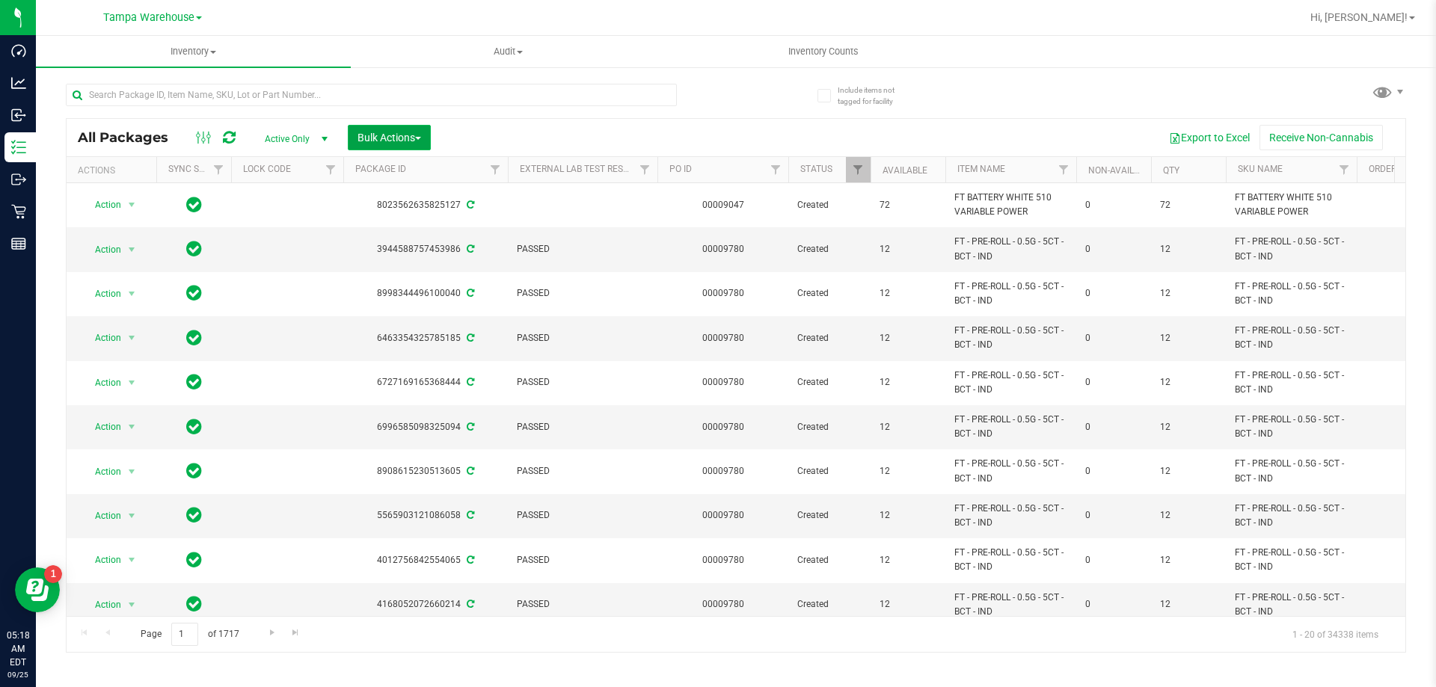
click at [374, 135] on span "Bulk Actions" at bounding box center [390, 138] width 64 height 12
click at [393, 174] on span "Add to outbound order" at bounding box center [408, 171] width 102 height 12
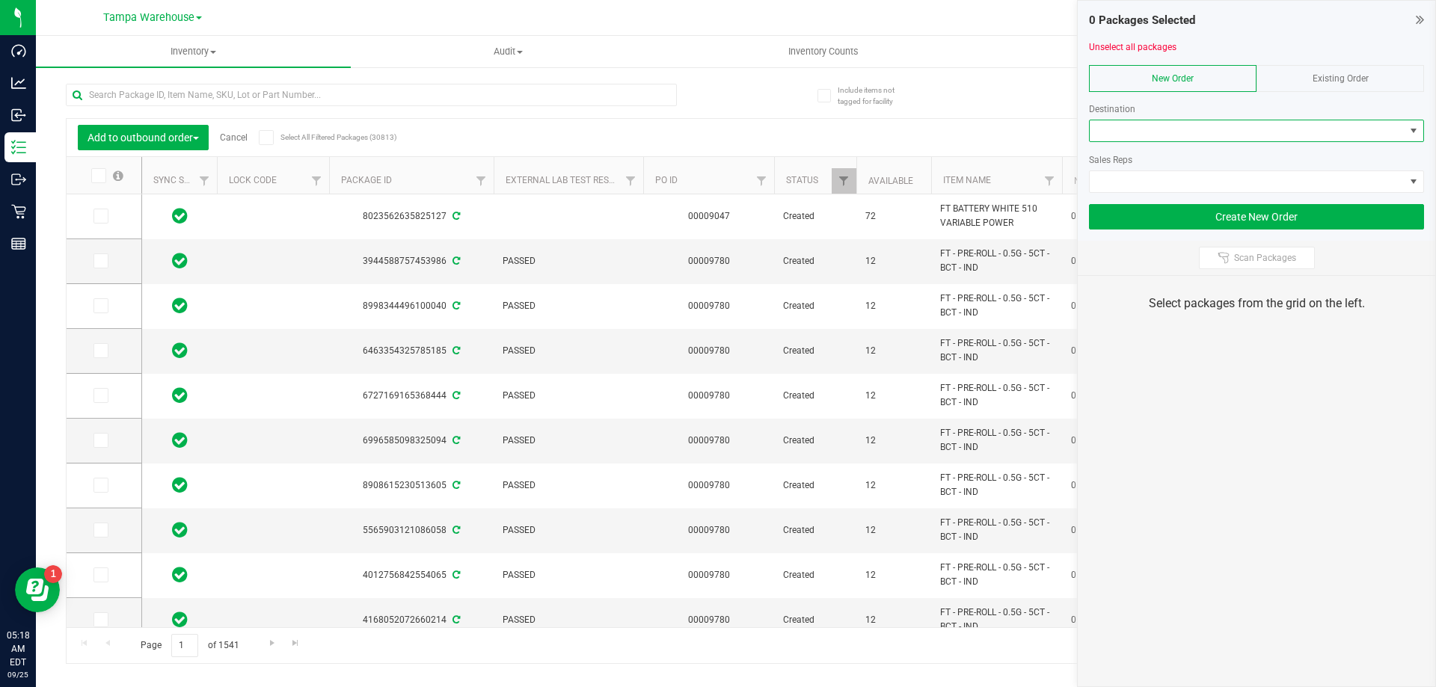
click at [1192, 128] on span at bounding box center [1247, 130] width 315 height 21
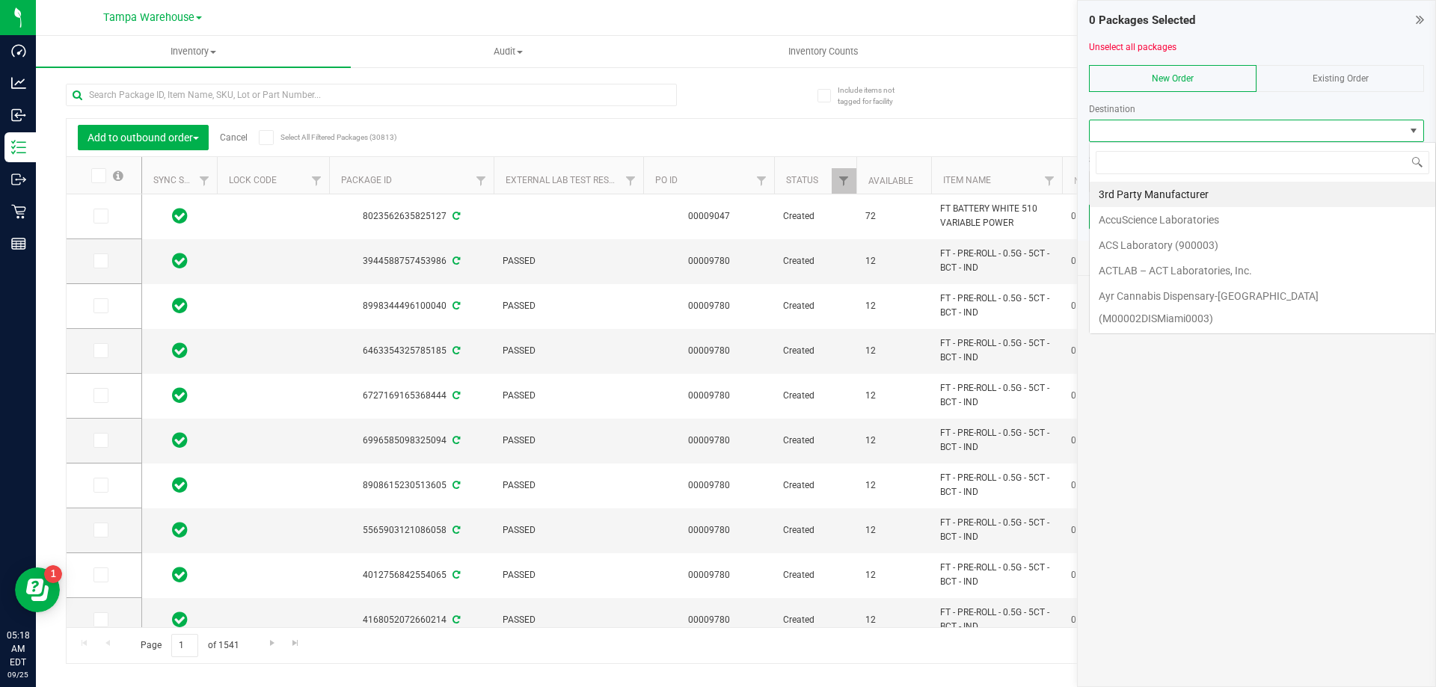
scroll to position [22, 335]
type input "wint"
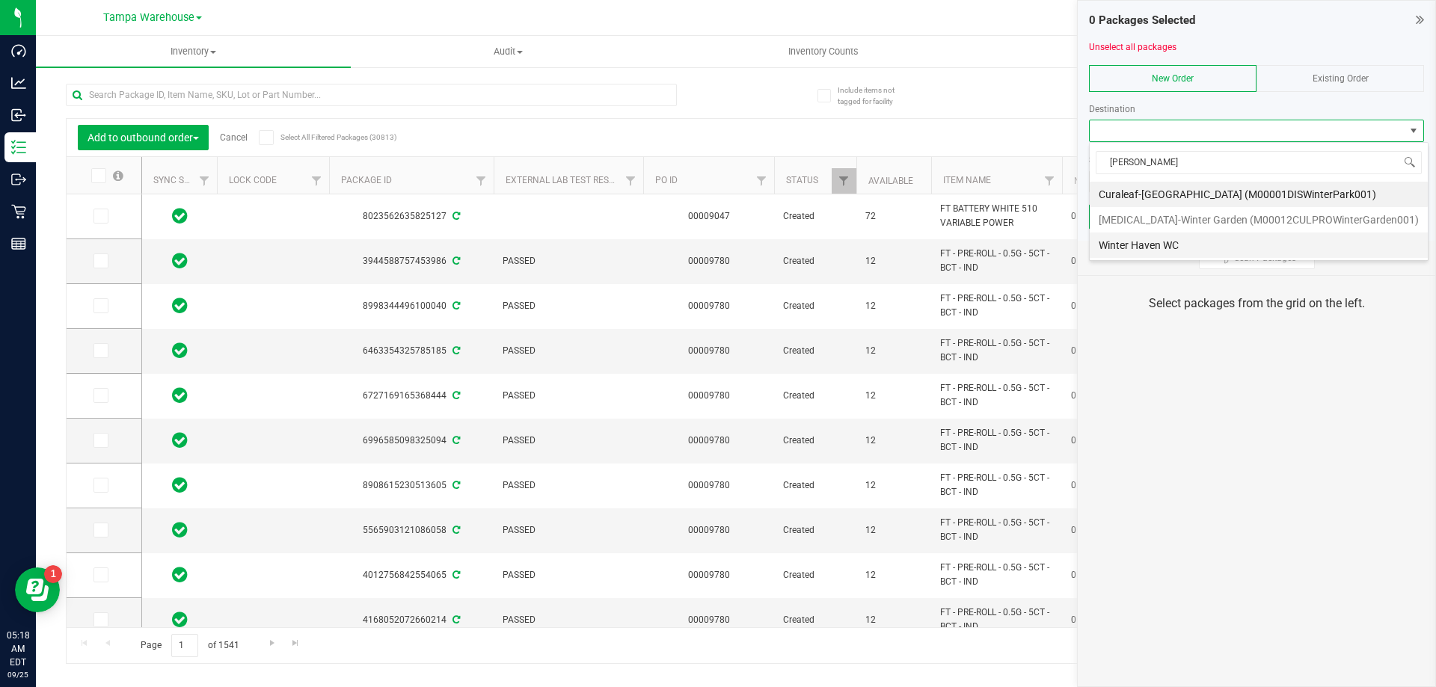
click at [1158, 246] on li "Winter Haven WC" at bounding box center [1259, 245] width 338 height 25
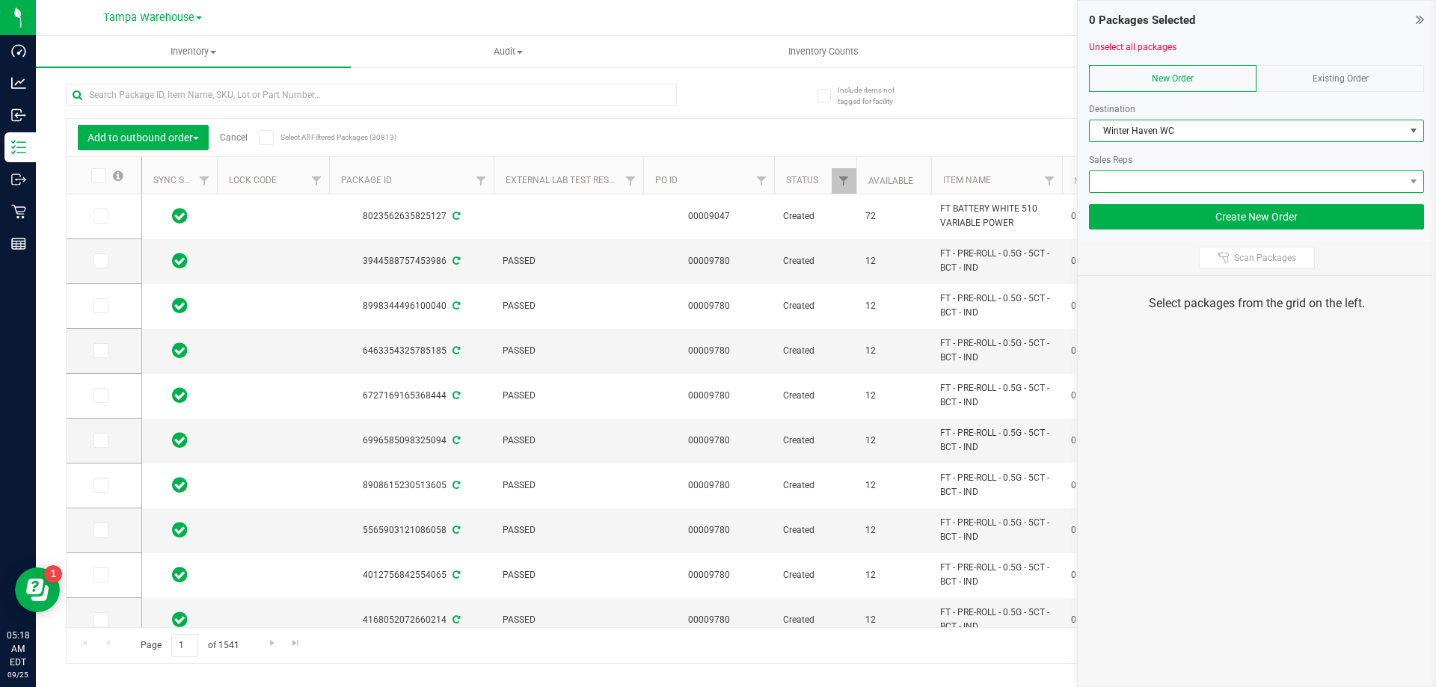
click at [1134, 180] on span at bounding box center [1247, 181] width 315 height 21
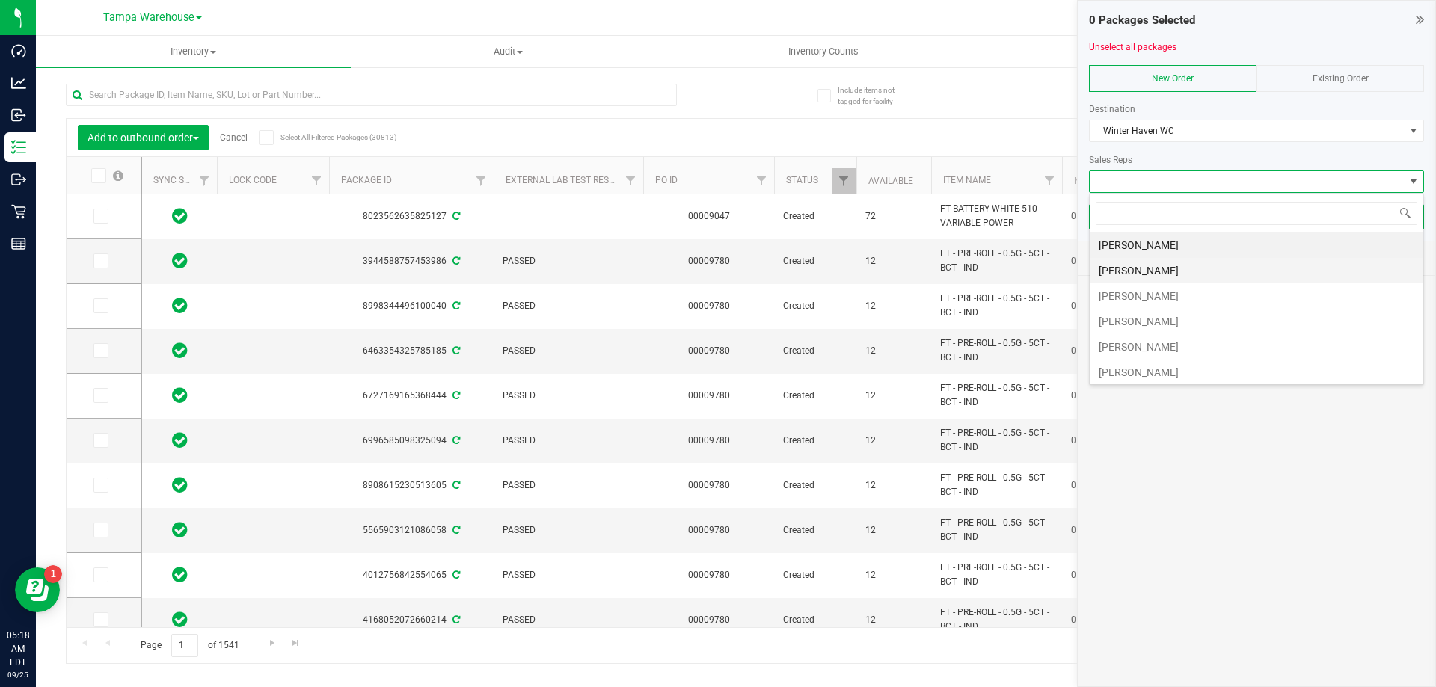
click at [1131, 274] on li "[PERSON_NAME]" at bounding box center [1257, 270] width 334 height 25
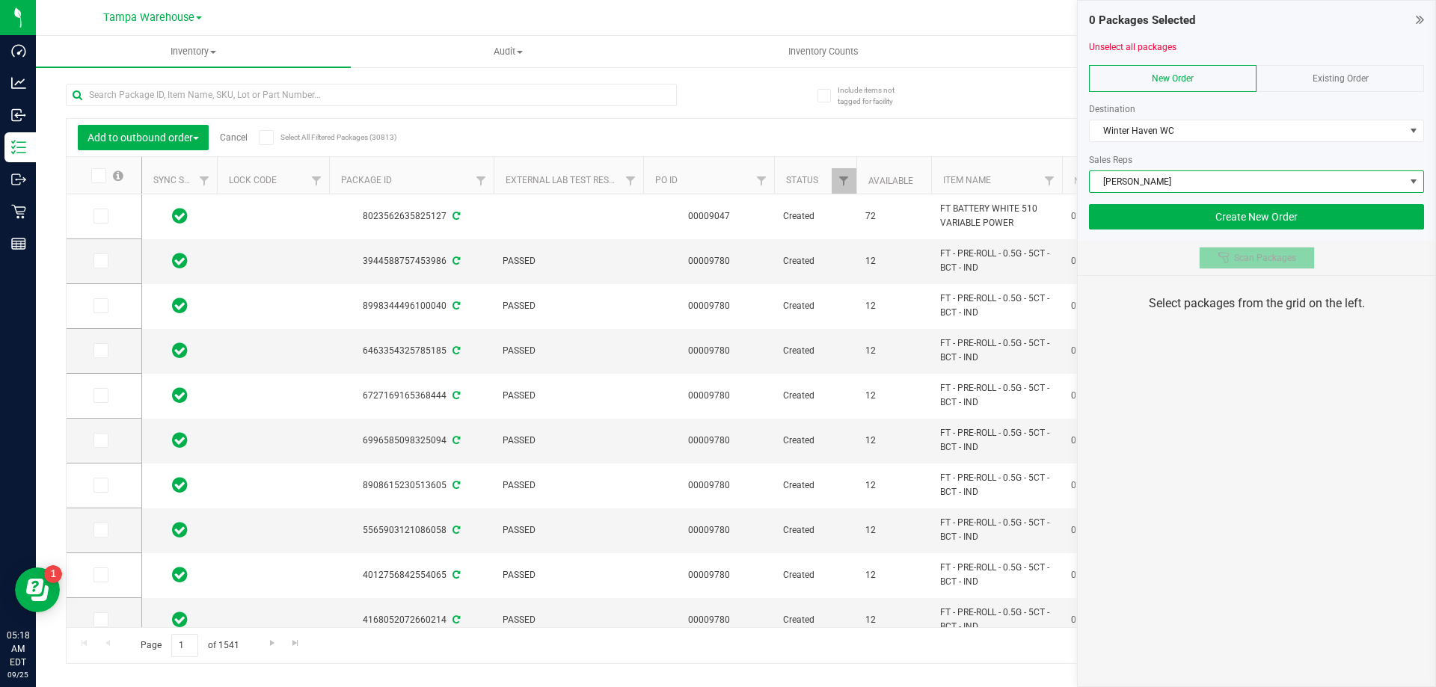
click at [1238, 252] on span "Scan Packages" at bounding box center [1265, 258] width 62 height 12
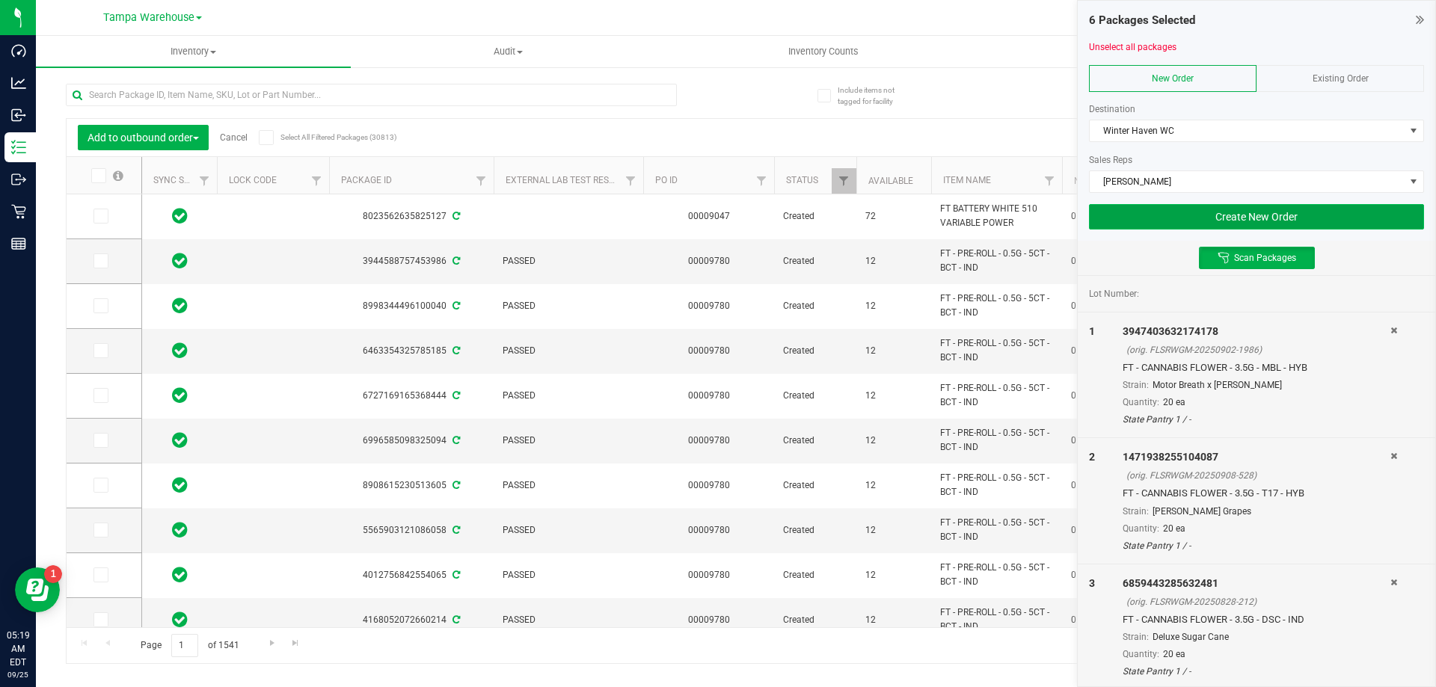
click at [1290, 210] on button "Create New Order" at bounding box center [1256, 216] width 335 height 25
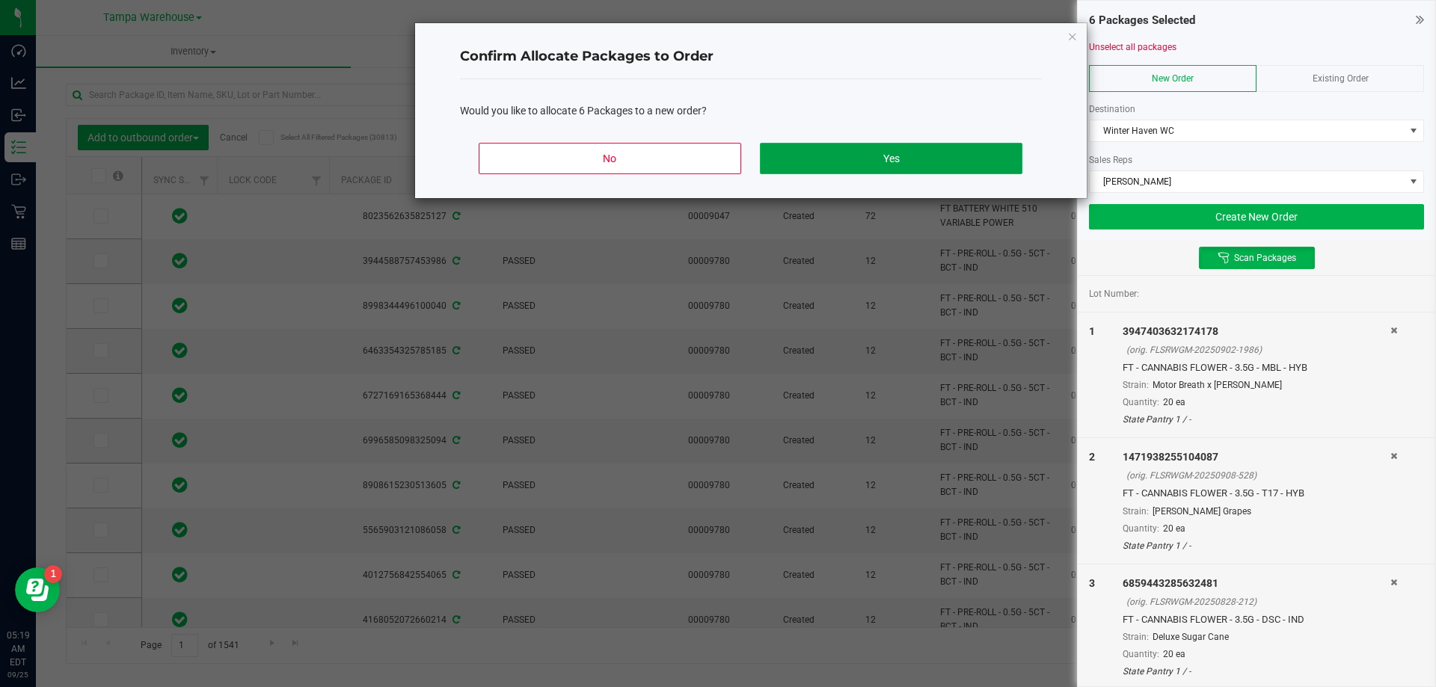
click at [966, 146] on button "Yes" at bounding box center [891, 158] width 262 height 31
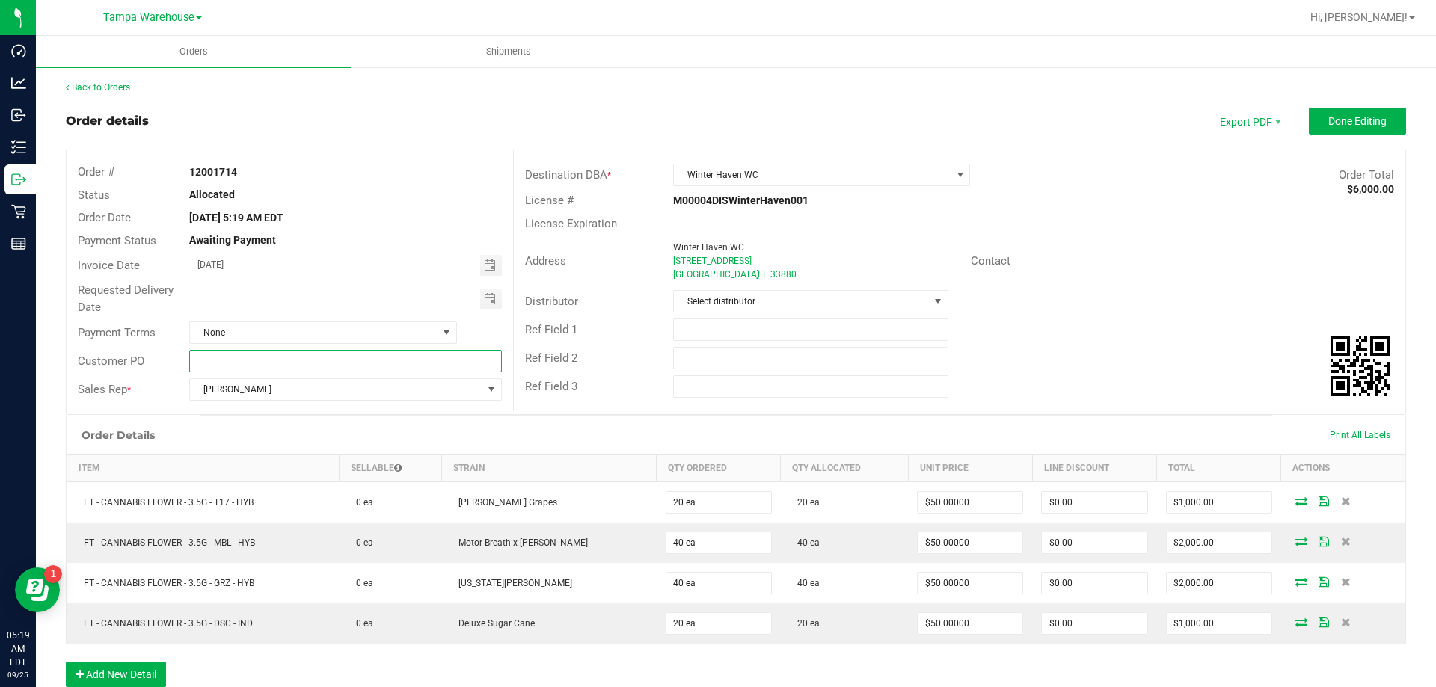
click at [248, 354] on input "text" at bounding box center [345, 361] width 312 height 22
click at [257, 358] on input "Winter Haven WC" at bounding box center [345, 361] width 312 height 22
type input "Winter Haven WC"
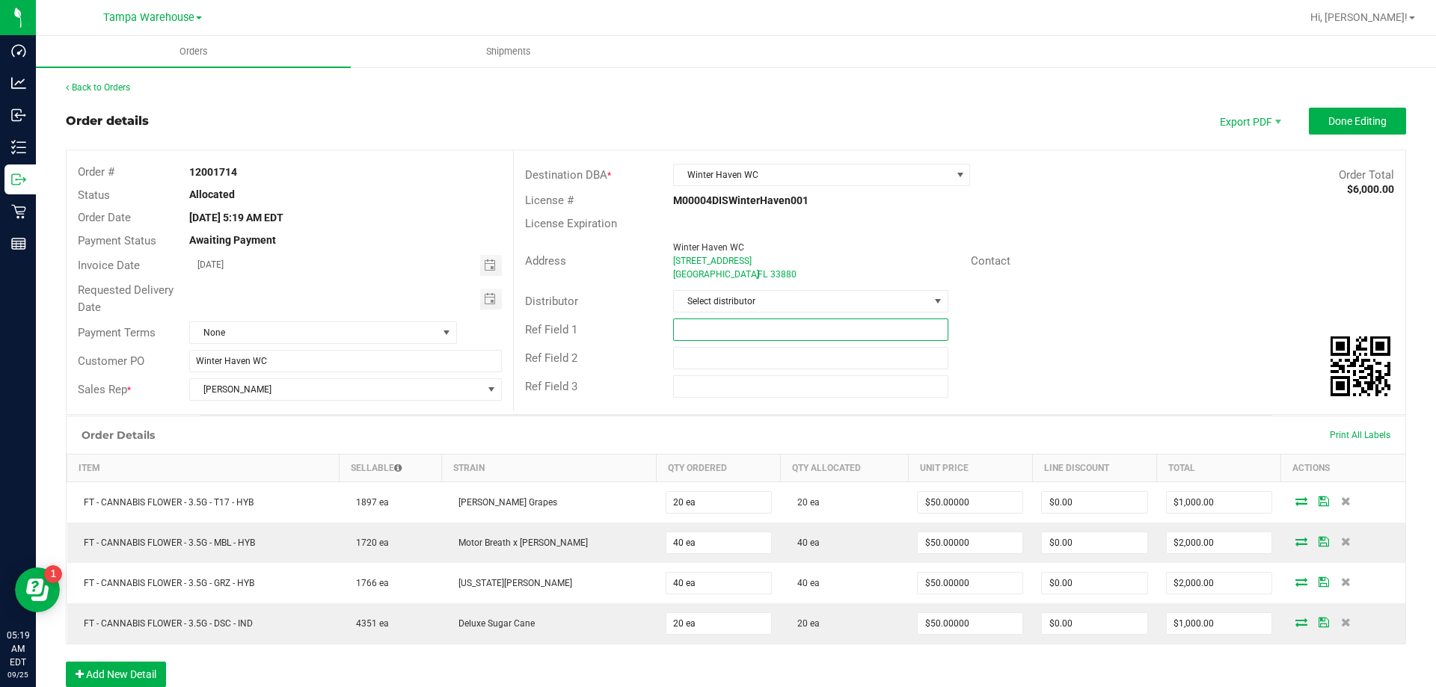
click at [692, 331] on input "text" at bounding box center [810, 330] width 275 height 22
paste input "Winter Haven WC"
type input "Winter Haven WC"
click at [697, 356] on input "text" at bounding box center [810, 358] width 275 height 22
paste input "Winter Haven WC"
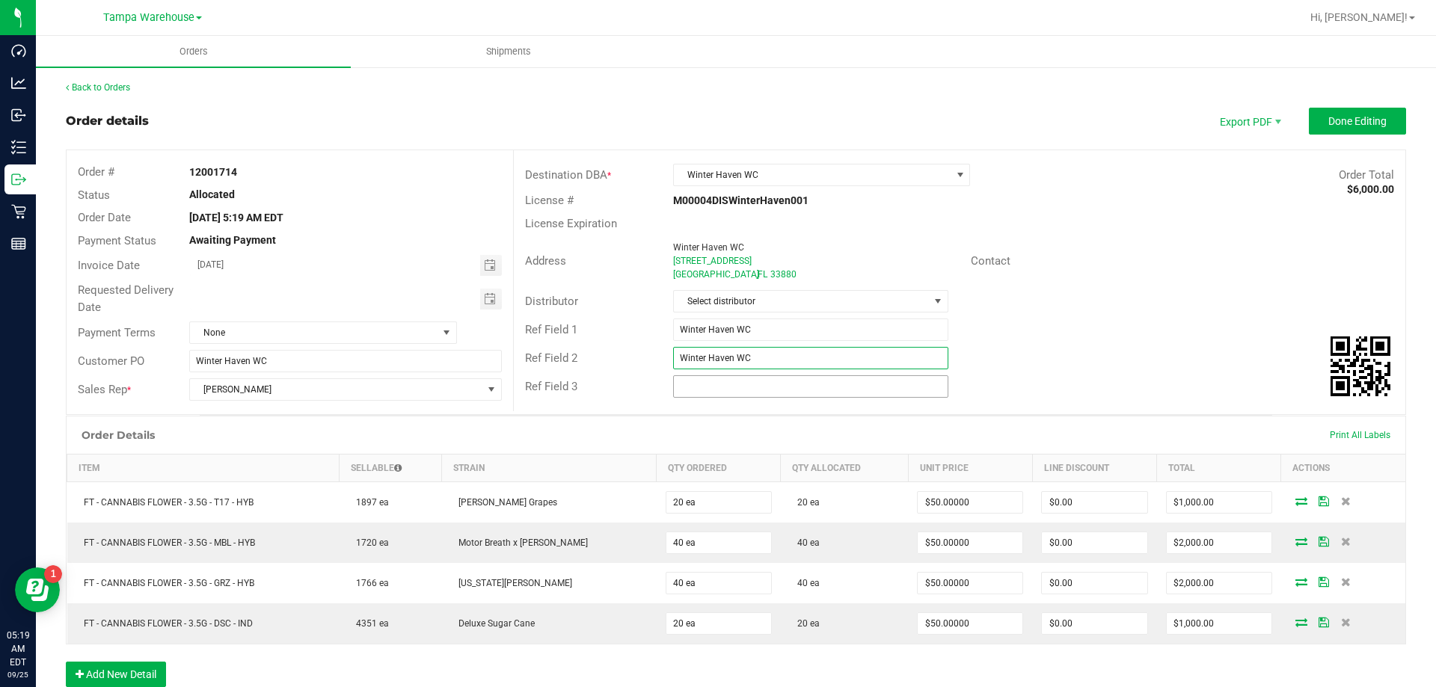
type input "Winter Haven WC"
click at [699, 387] on input "text" at bounding box center [810, 386] width 275 height 22
paste input "Winter Haven WC"
type input "Winter Haven WC"
click at [1104, 322] on div "Ref Field 1 Winter Haven WC" at bounding box center [960, 330] width 892 height 28
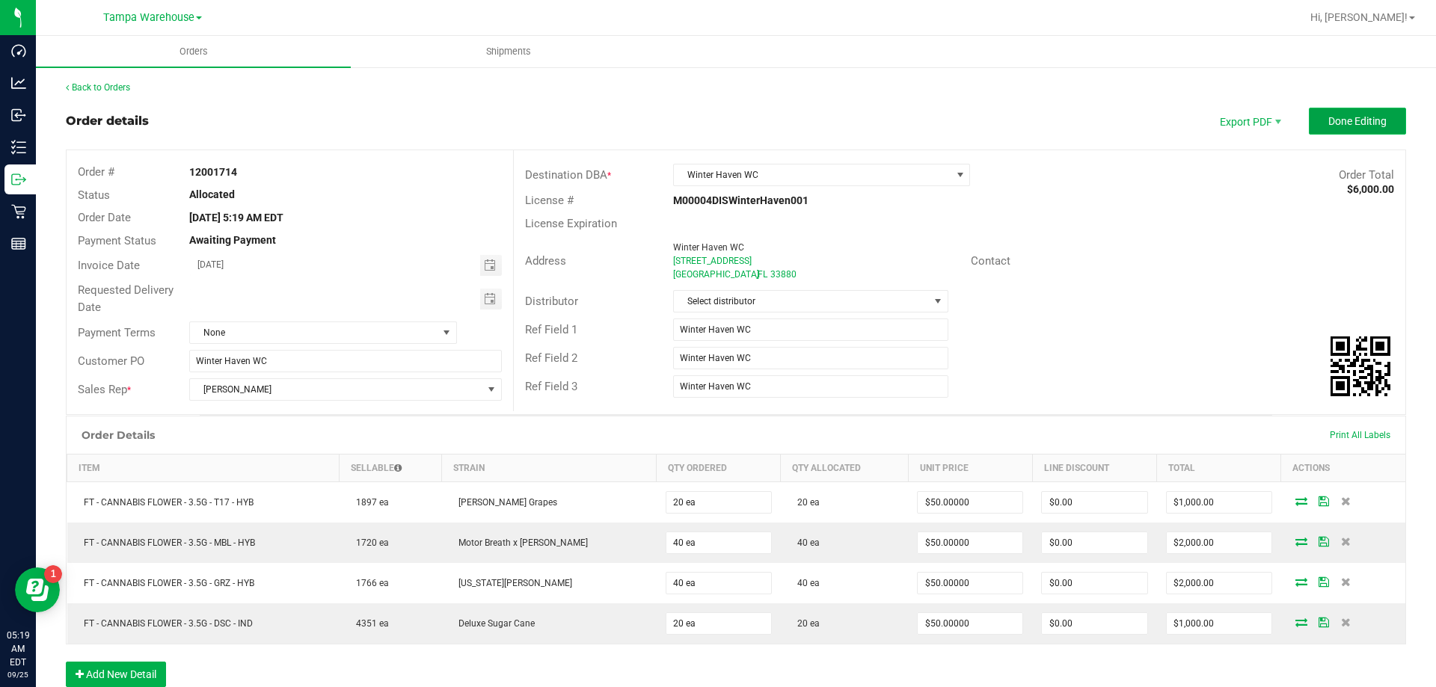
click at [1365, 124] on span "Done Editing" at bounding box center [1357, 121] width 58 height 12
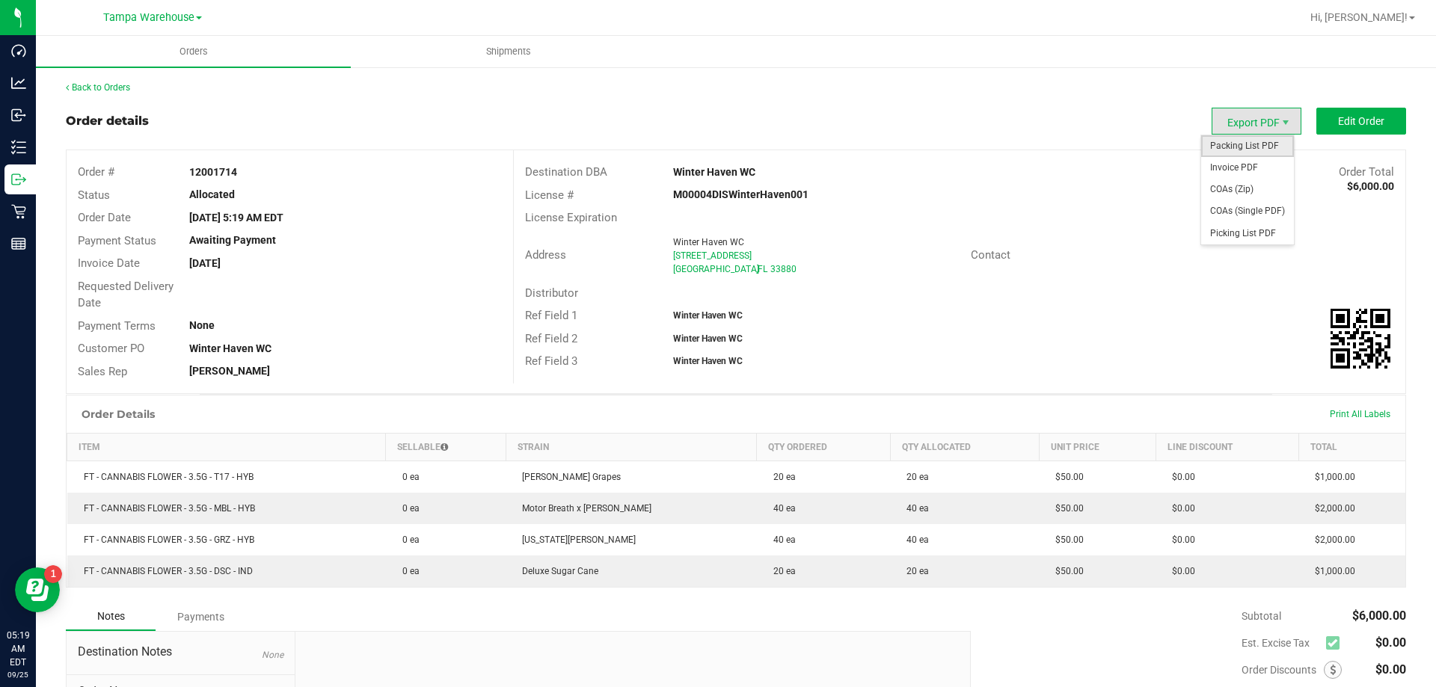
click at [1230, 149] on span "Packing List PDF" at bounding box center [1247, 146] width 93 height 22
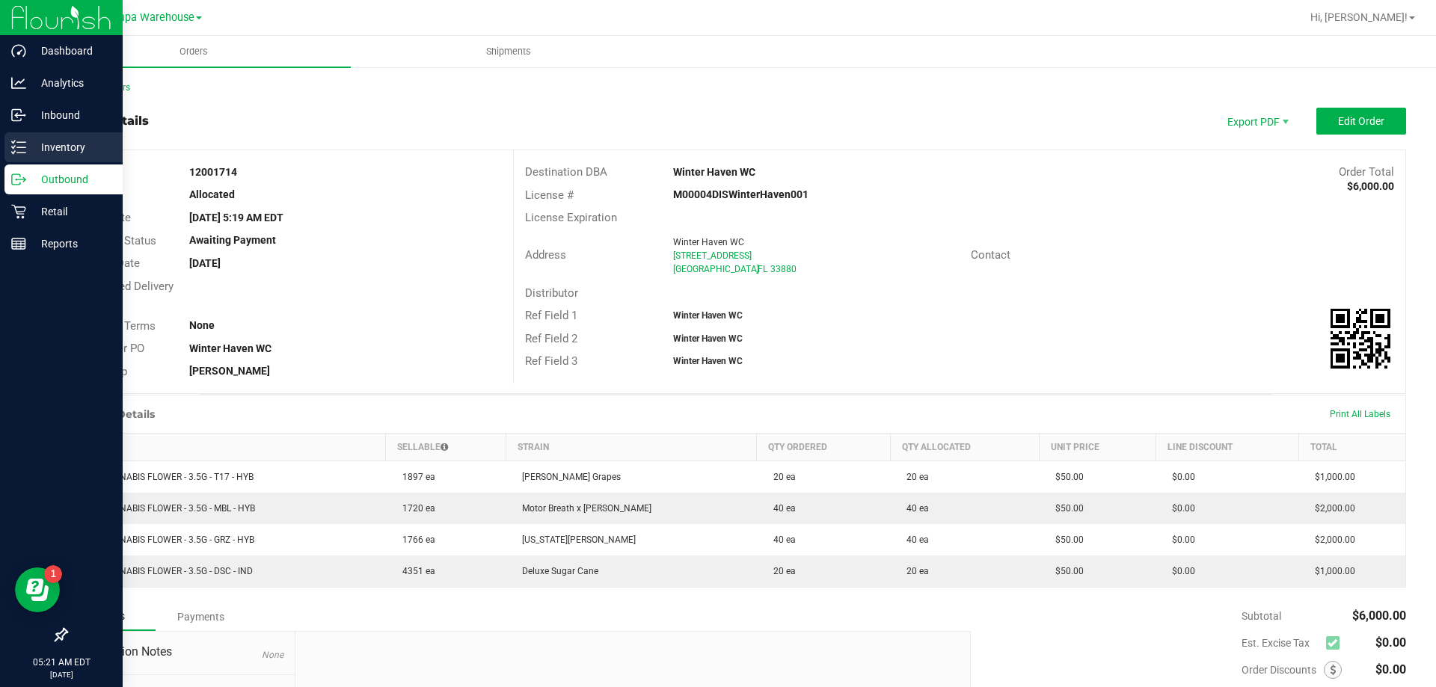
click at [67, 153] on p "Inventory" at bounding box center [71, 147] width 90 height 18
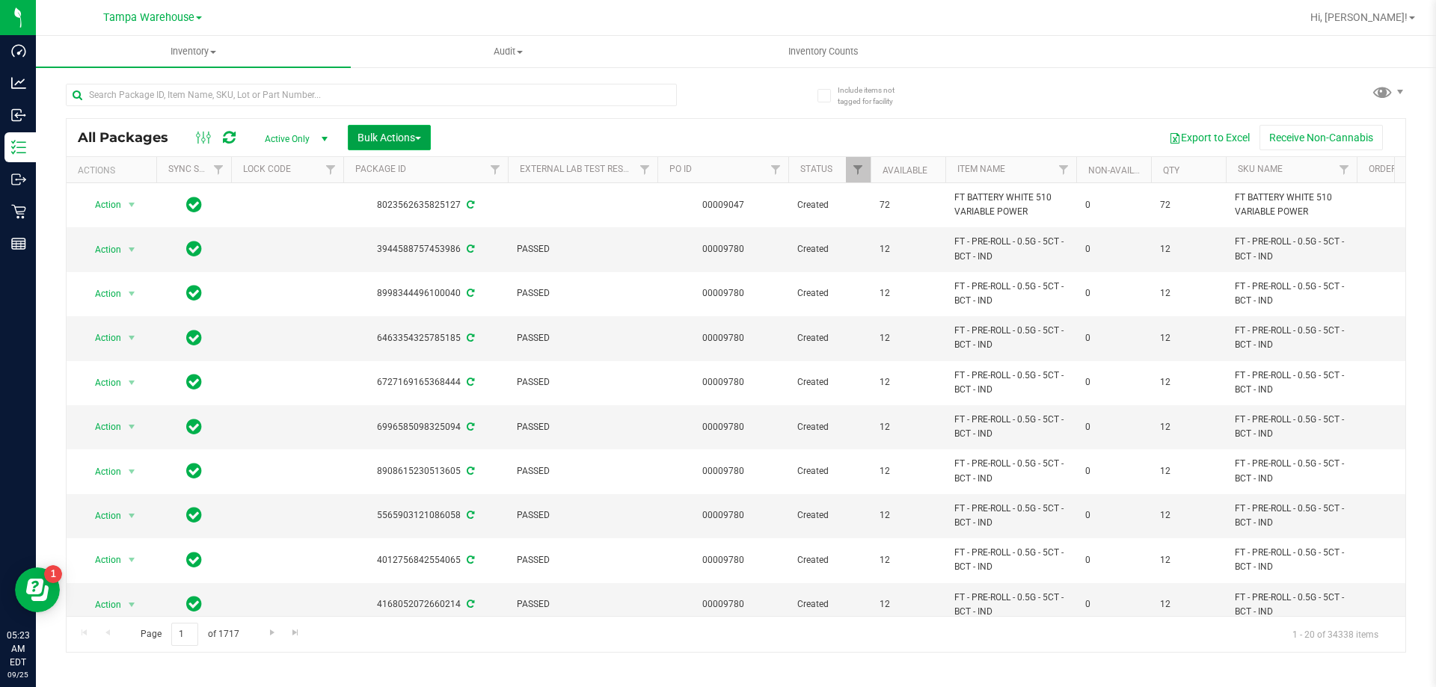
click at [375, 132] on span "Bulk Actions" at bounding box center [390, 138] width 64 height 12
click at [398, 171] on span "Add to outbound order" at bounding box center [408, 171] width 102 height 12
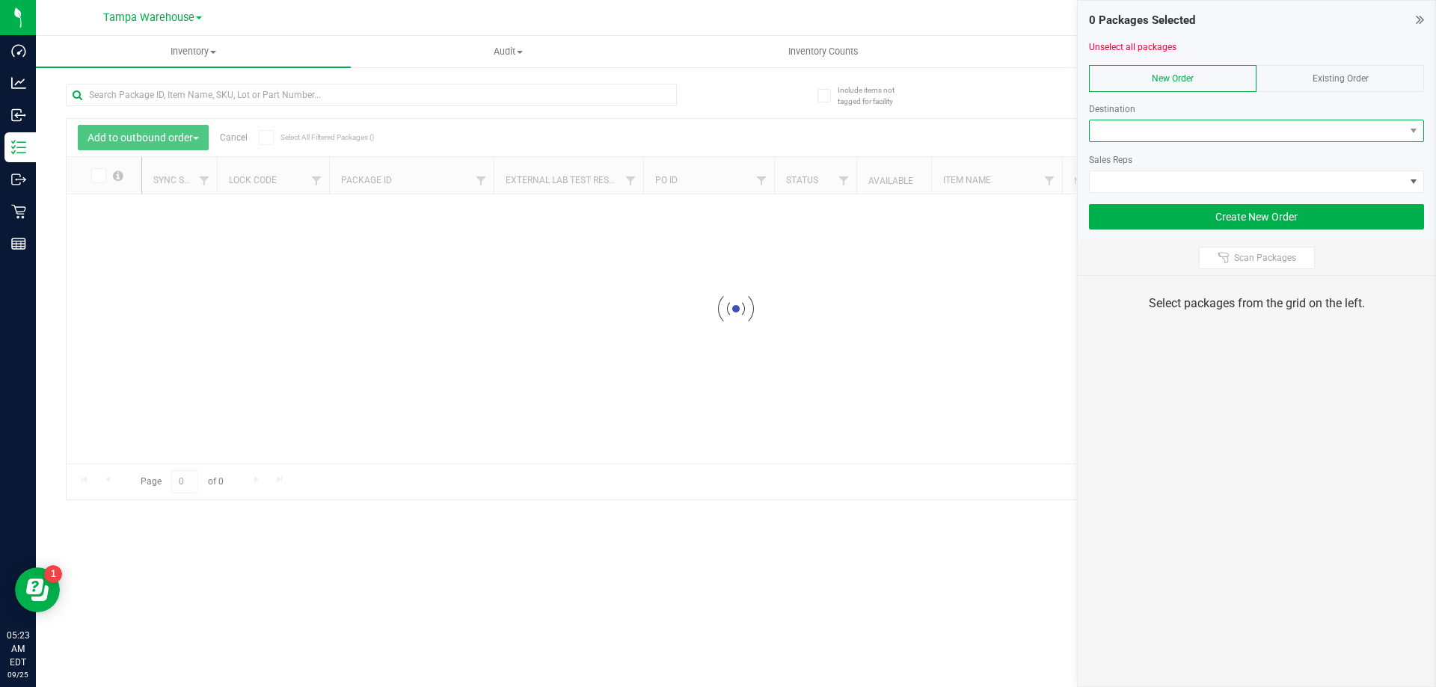
click at [1180, 132] on span at bounding box center [1247, 130] width 315 height 21
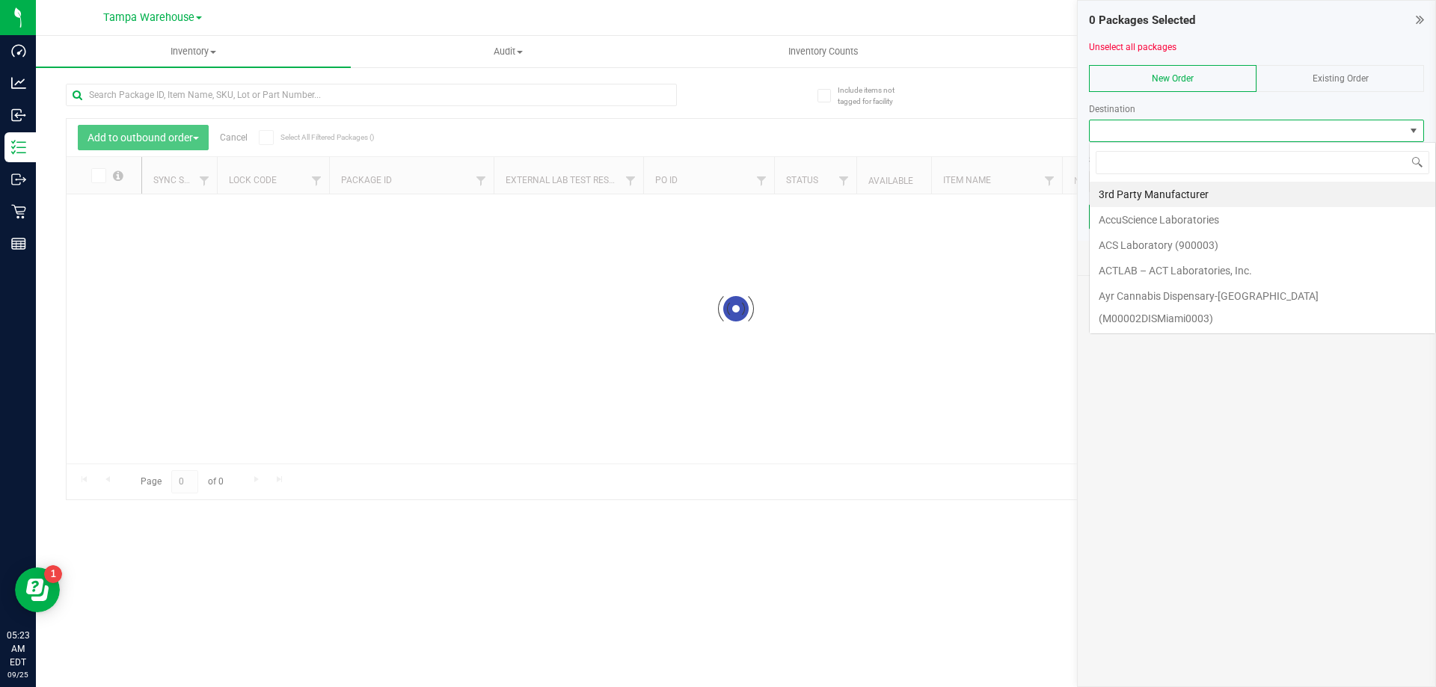
scroll to position [22, 335]
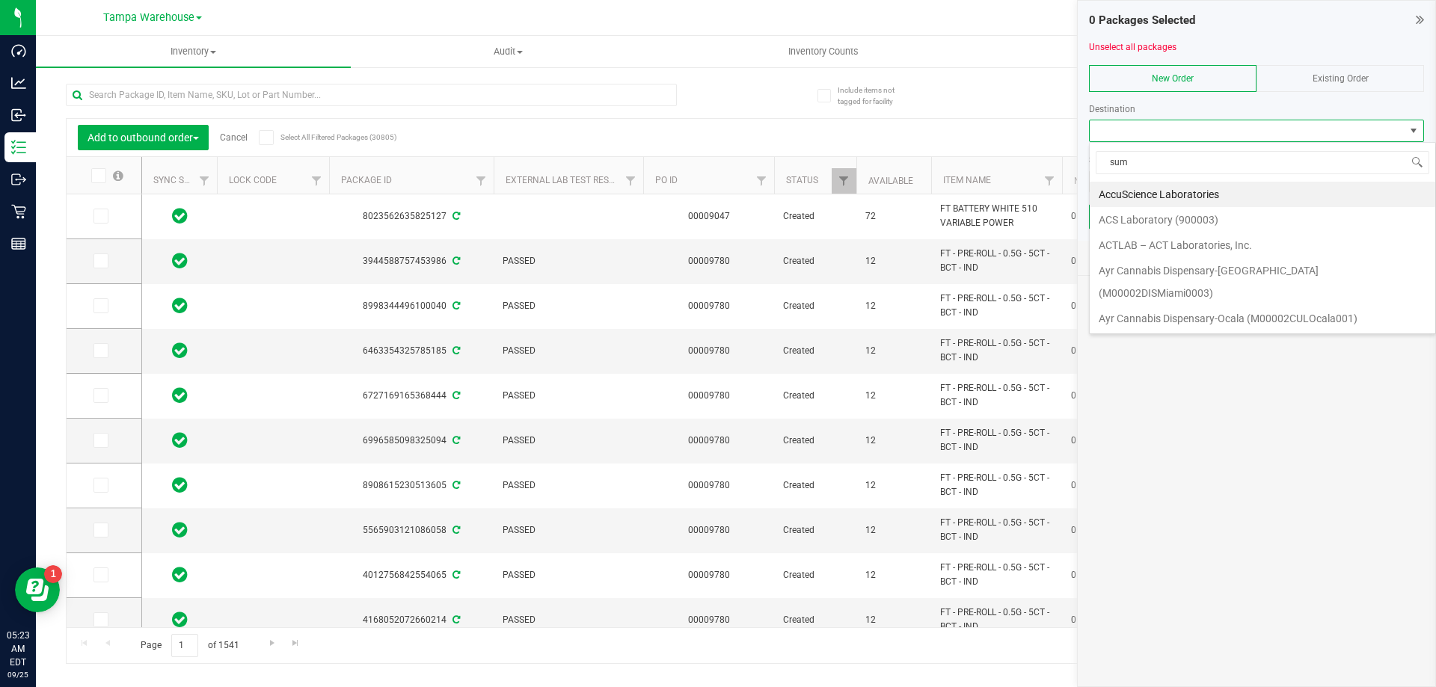
type input "summ"
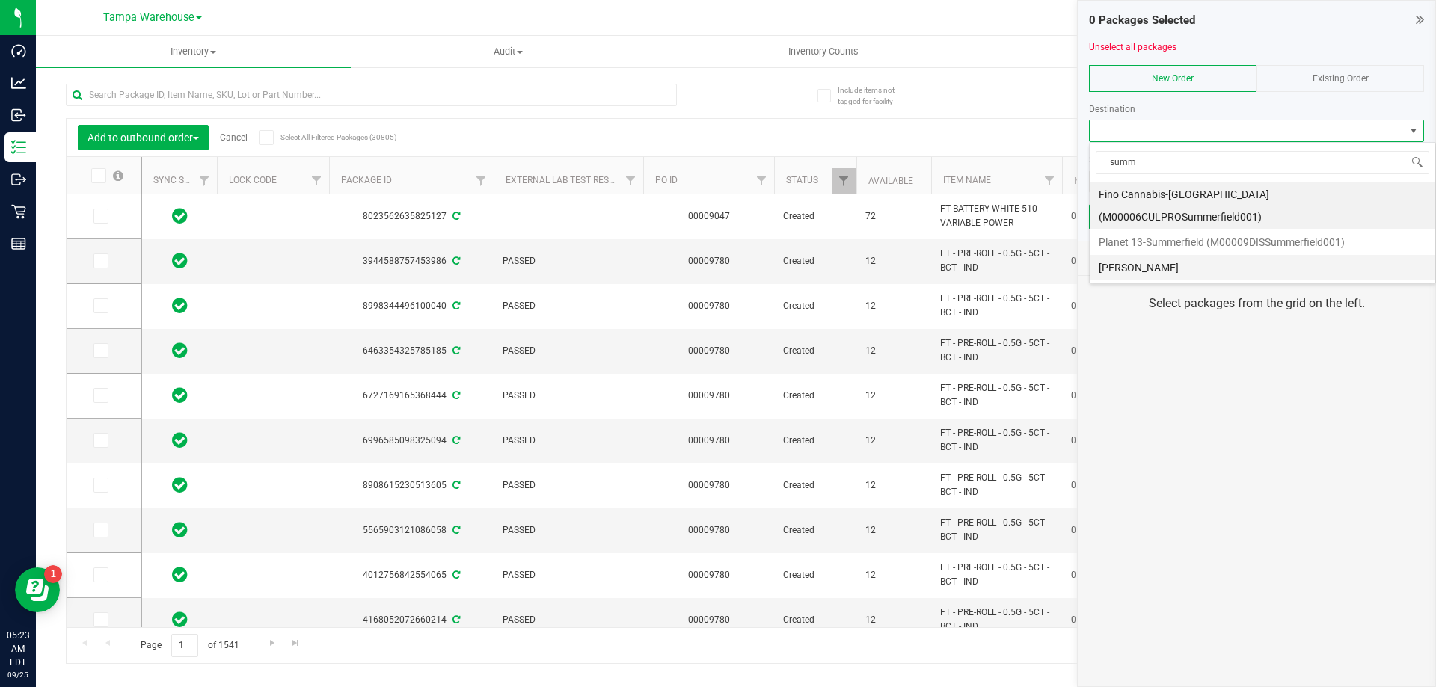
click at [1146, 255] on li "[PERSON_NAME]" at bounding box center [1263, 267] width 346 height 25
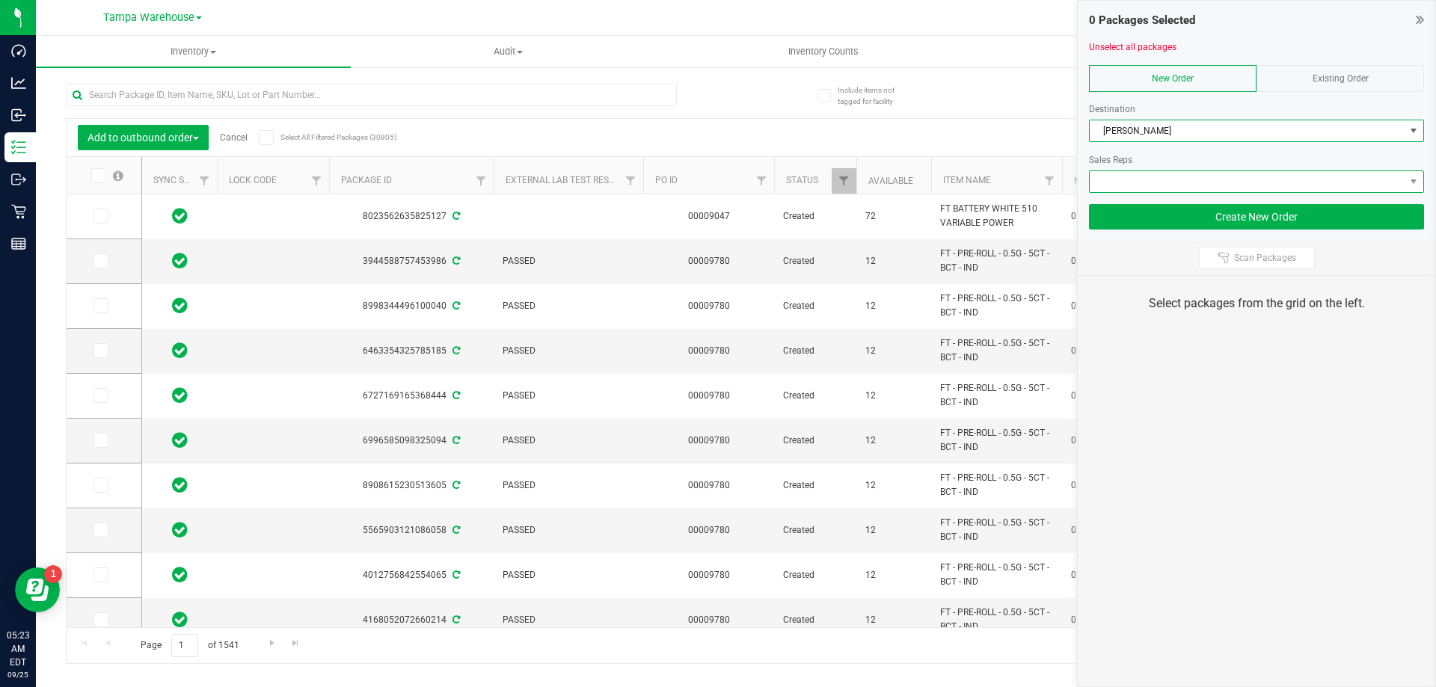
click at [1143, 177] on span at bounding box center [1247, 181] width 315 height 21
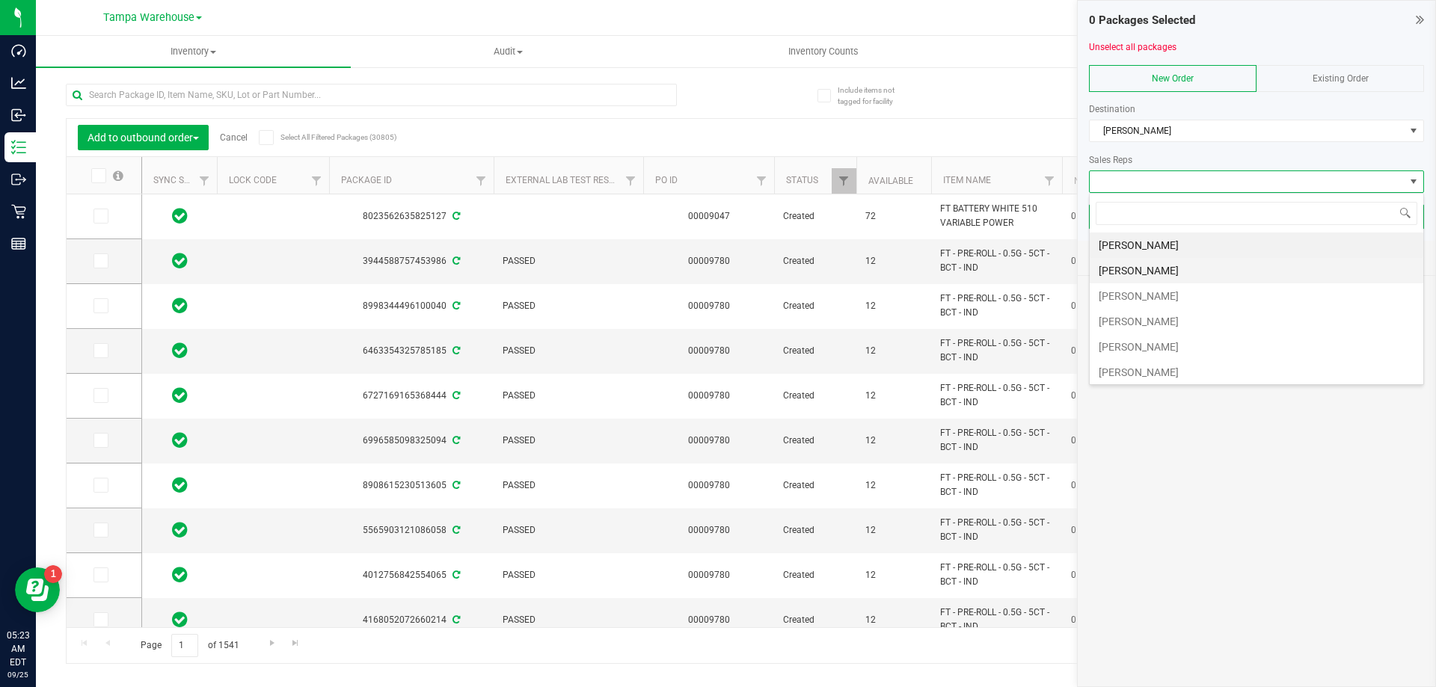
click at [1171, 271] on li "[PERSON_NAME]" at bounding box center [1257, 270] width 334 height 25
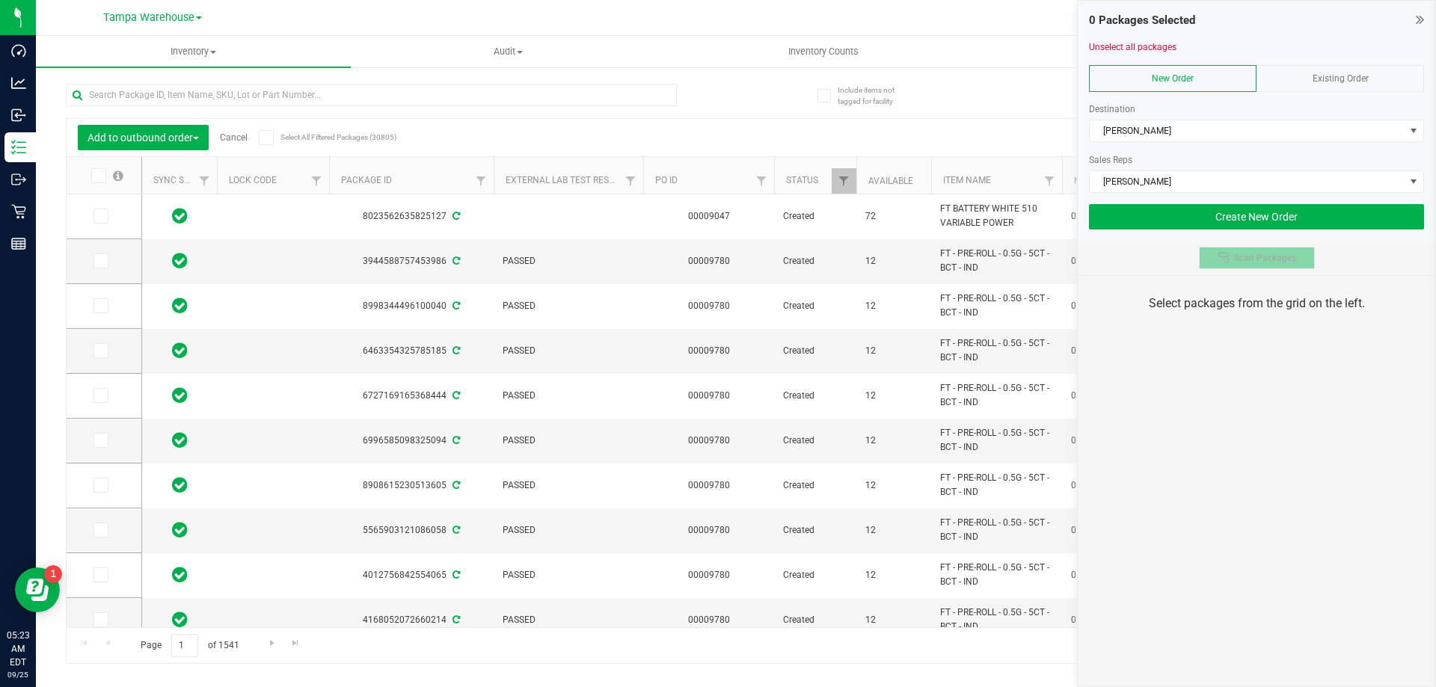
click at [1240, 258] on span "Scan Packages" at bounding box center [1265, 258] width 62 height 12
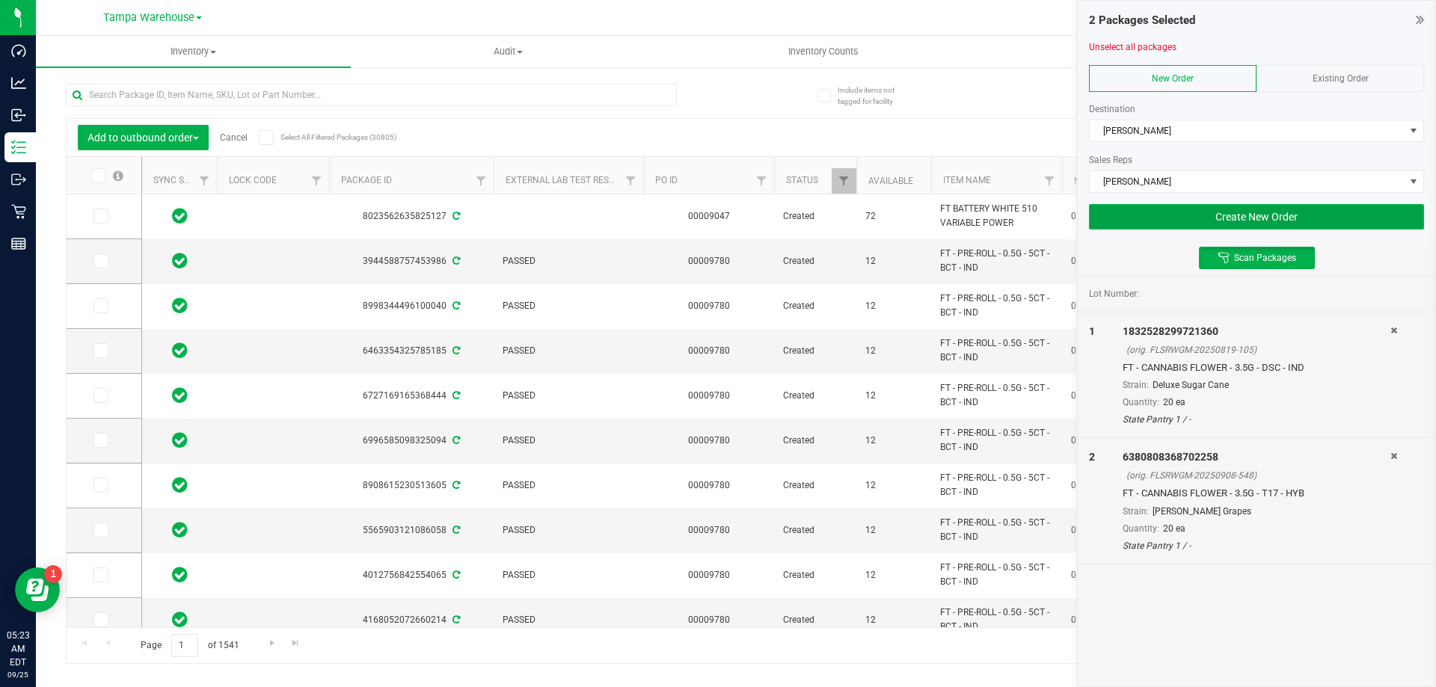
click at [1157, 221] on button "Create New Order" at bounding box center [1256, 216] width 335 height 25
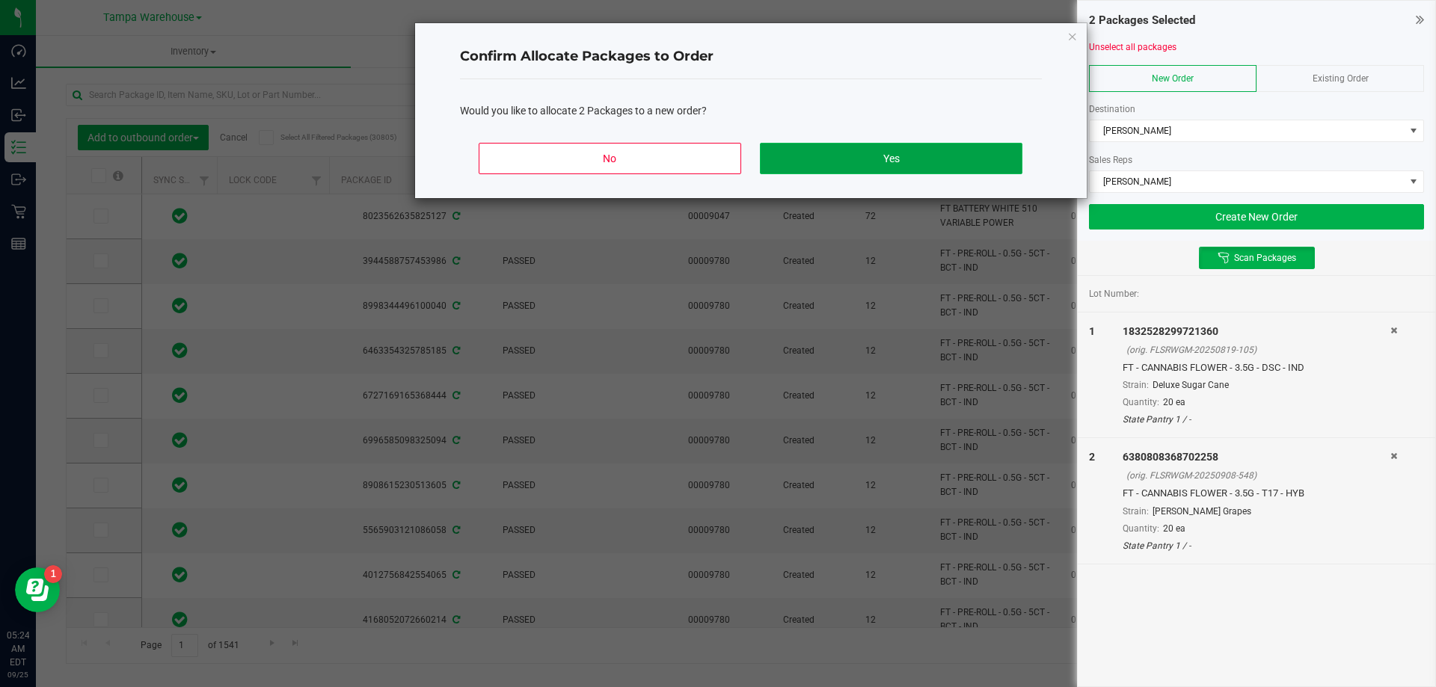
click at [966, 162] on button "Yes" at bounding box center [891, 158] width 262 height 31
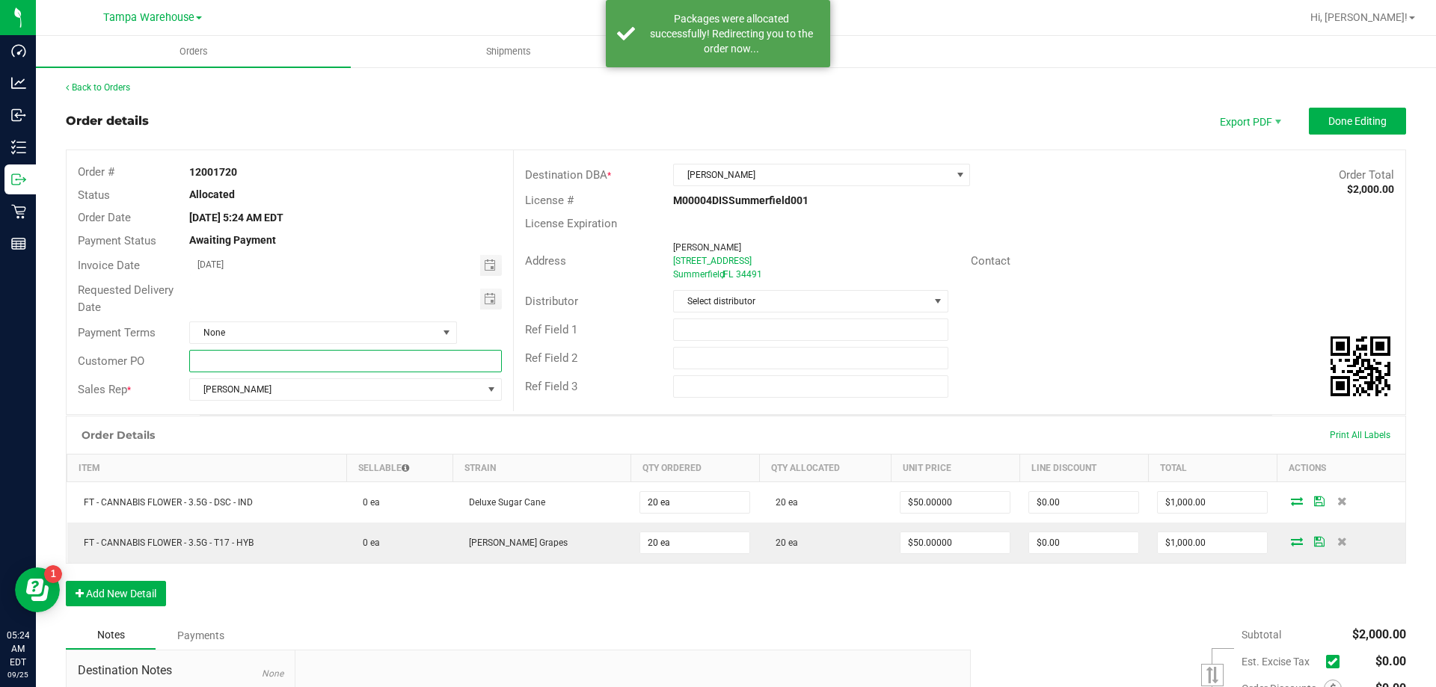
click at [361, 361] on input "text" at bounding box center [345, 361] width 312 height 22
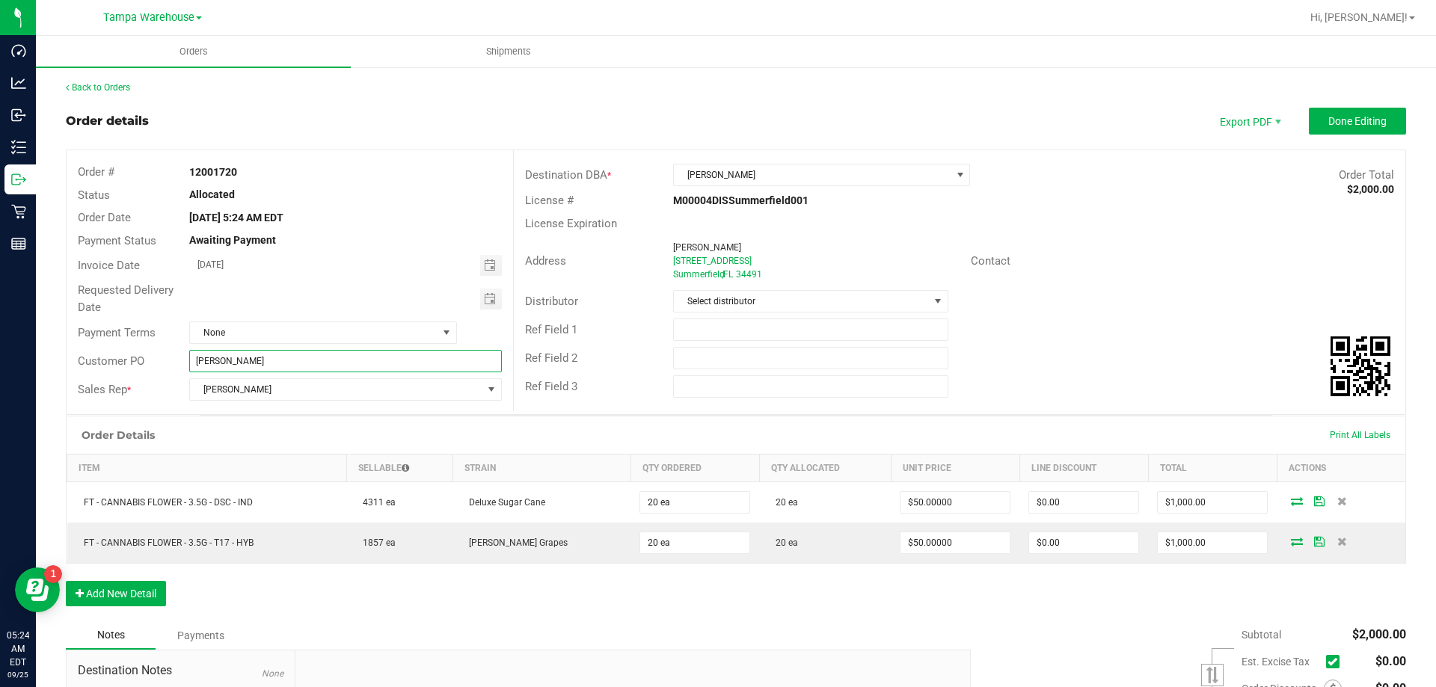
drag, startPoint x: 277, startPoint y: 364, endPoint x: 195, endPoint y: 363, distance: 81.5
click at [195, 363] on input "[PERSON_NAME]" at bounding box center [345, 361] width 312 height 22
type input "[PERSON_NAME]"
click at [695, 325] on input "text" at bounding box center [810, 330] width 275 height 22
paste input "[PERSON_NAME]"
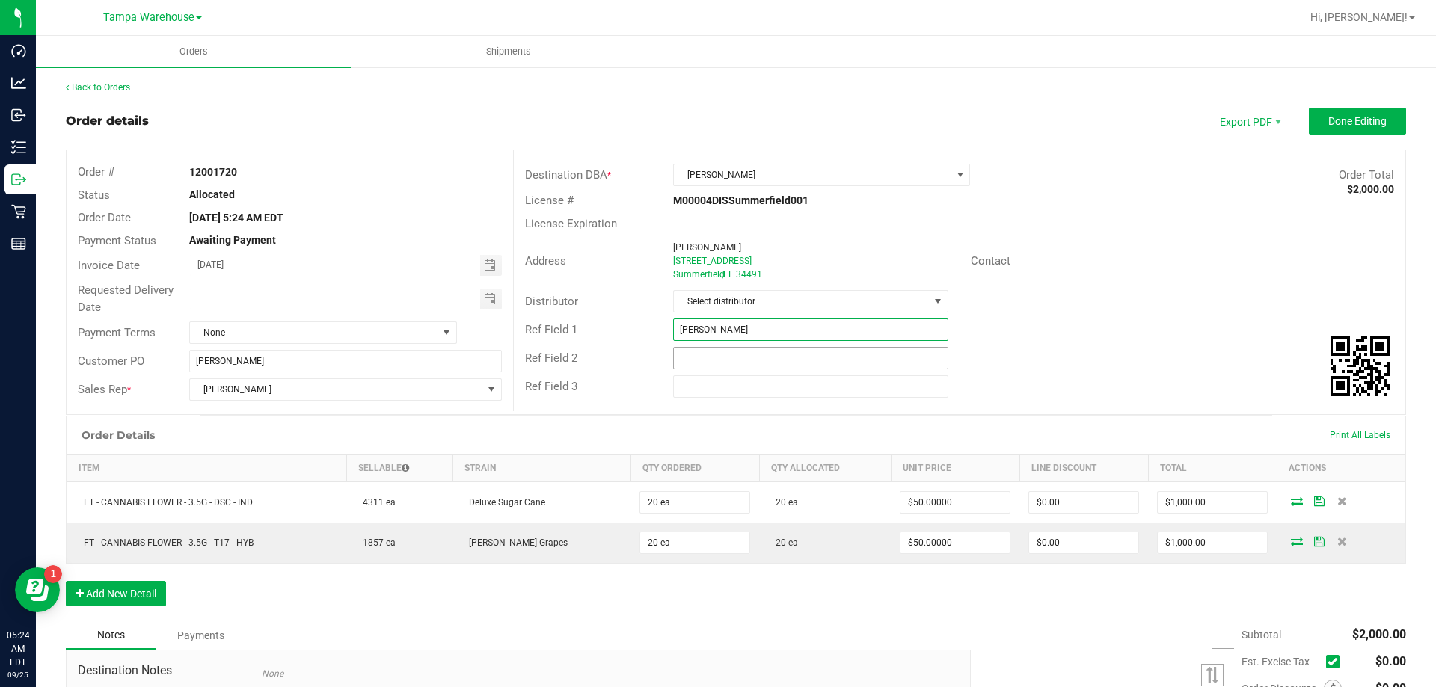
type input "[PERSON_NAME]"
click at [687, 352] on input "text" at bounding box center [810, 358] width 275 height 22
paste input "[PERSON_NAME]"
type input "[PERSON_NAME]"
click at [691, 380] on input "text" at bounding box center [810, 386] width 275 height 22
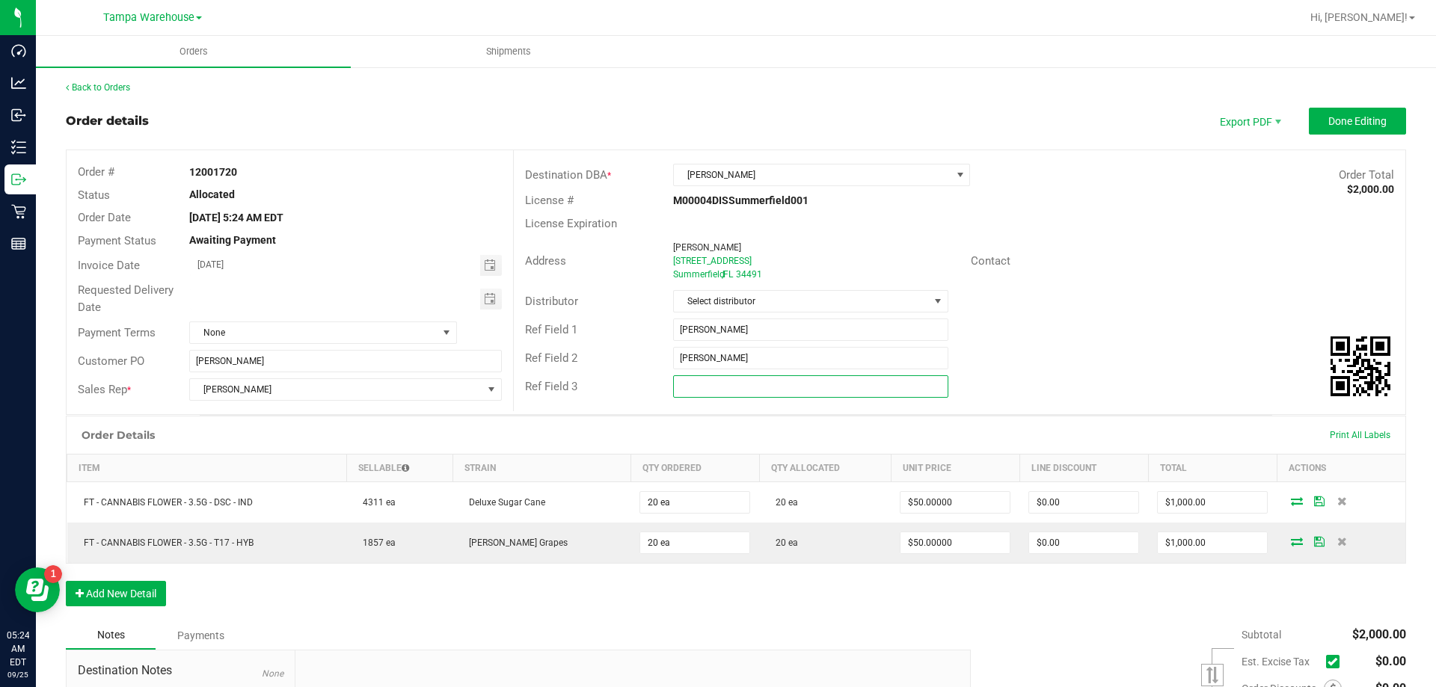
paste input "[PERSON_NAME]"
type input "[PERSON_NAME]"
click at [1169, 256] on div "Contact" at bounding box center [1183, 261] width 446 height 23
click at [1337, 126] on span "Done Editing" at bounding box center [1357, 121] width 58 height 12
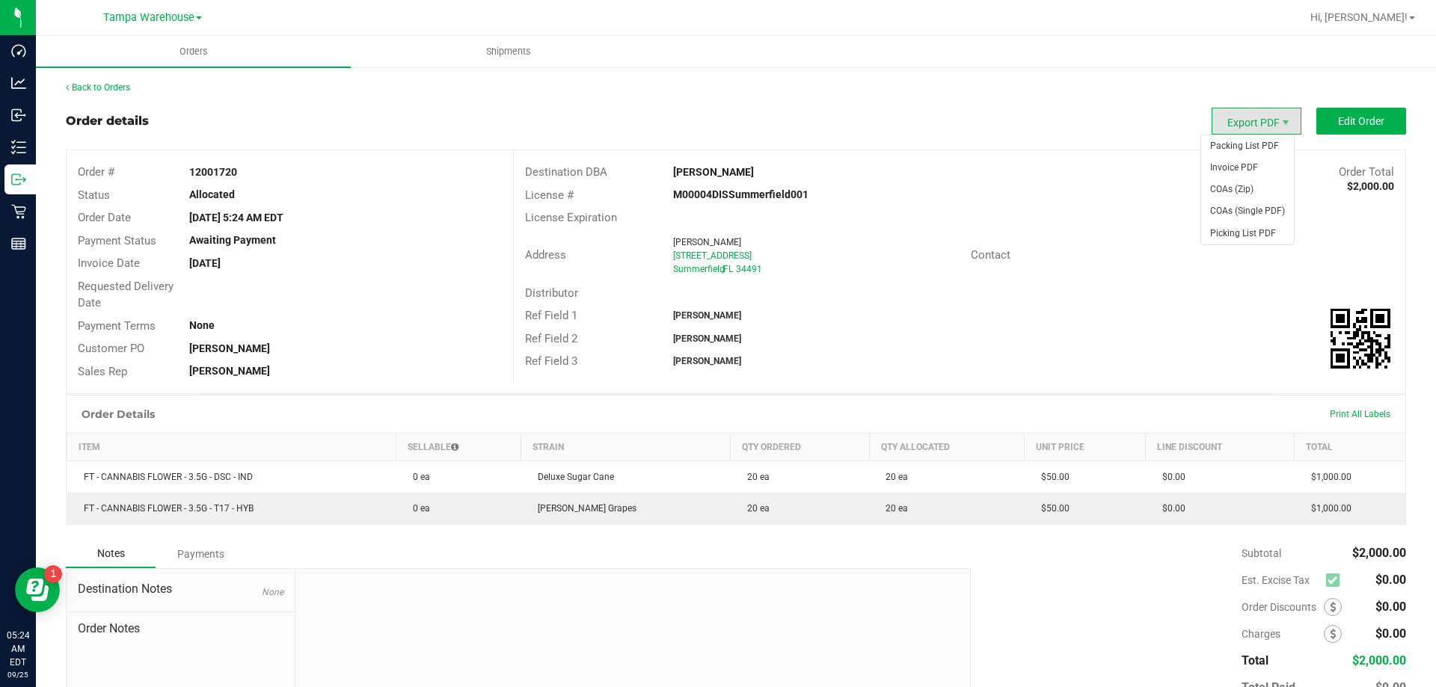
click at [1230, 118] on span "Export PDF" at bounding box center [1257, 121] width 90 height 27
click at [1224, 145] on span "Packing List PDF" at bounding box center [1247, 146] width 93 height 22
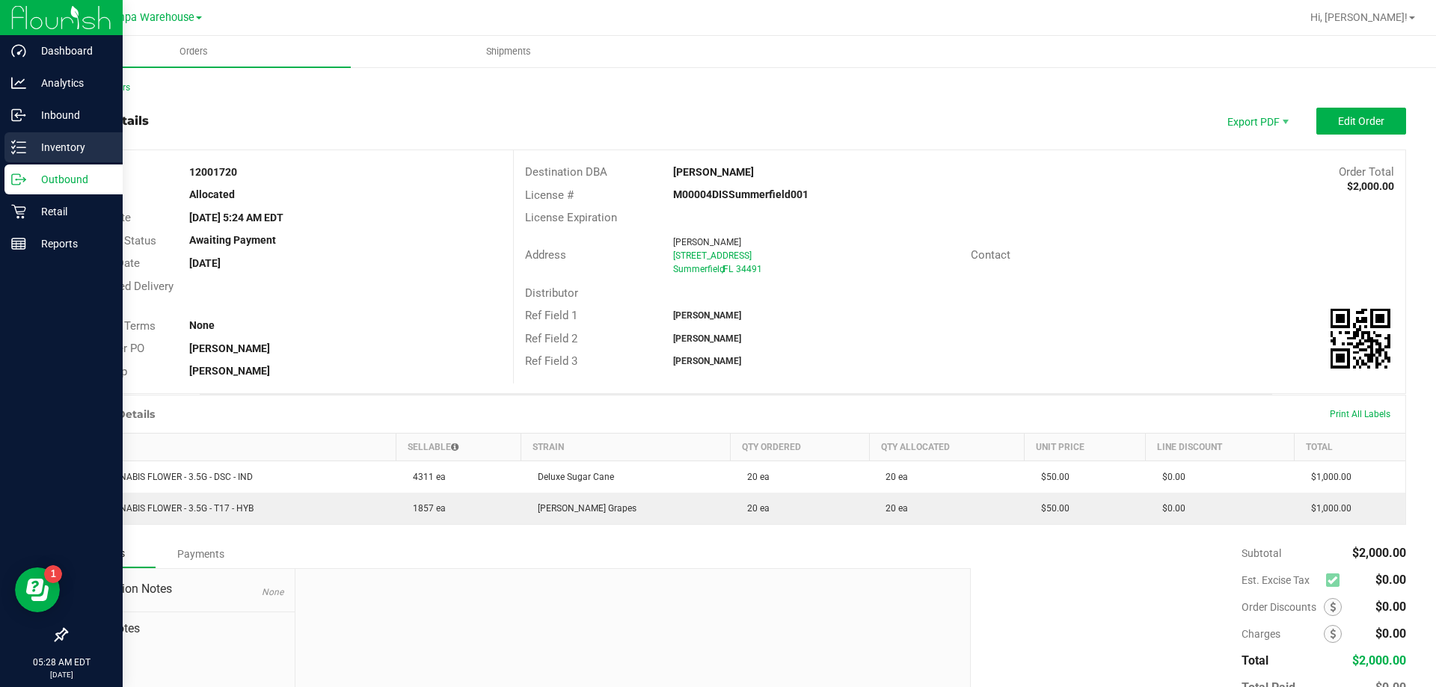
click at [65, 148] on p "Inventory" at bounding box center [71, 147] width 90 height 18
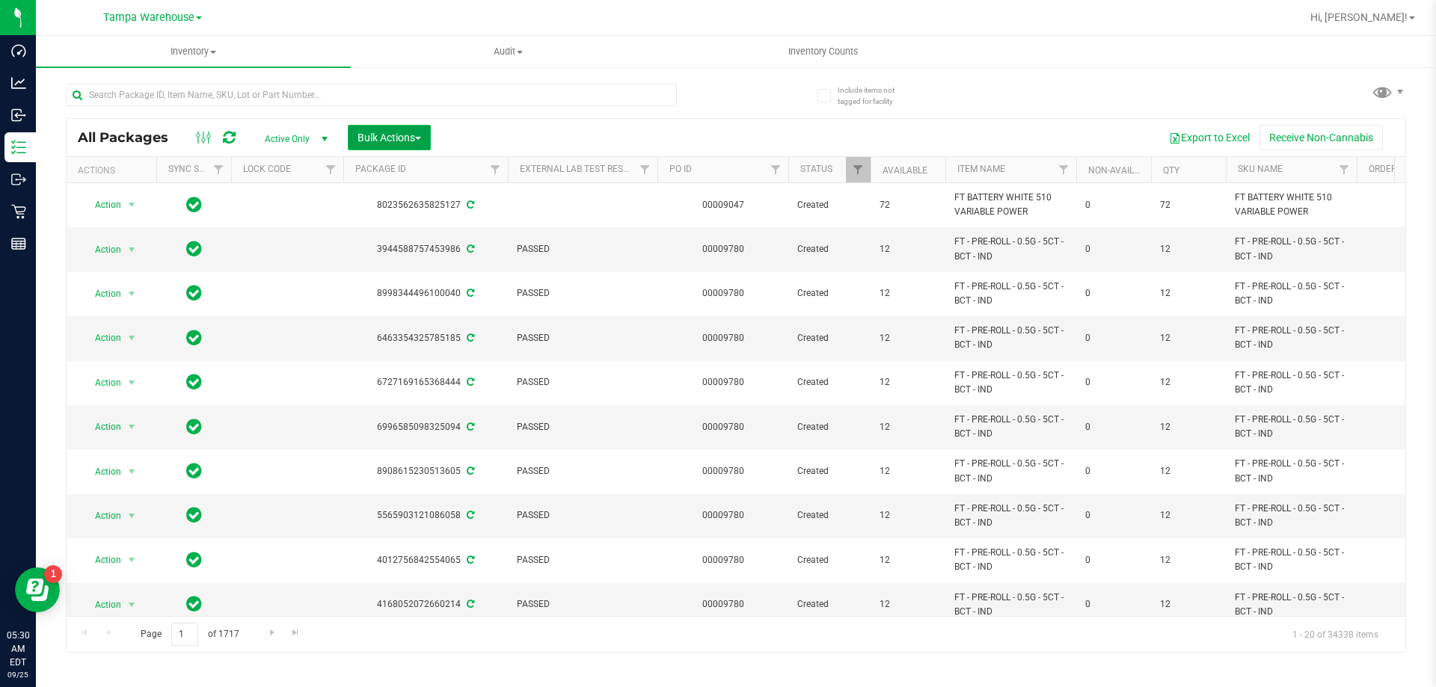
click at [404, 139] on span "Bulk Actions" at bounding box center [390, 138] width 64 height 12
click at [424, 166] on span "Add to outbound order" at bounding box center [408, 171] width 102 height 12
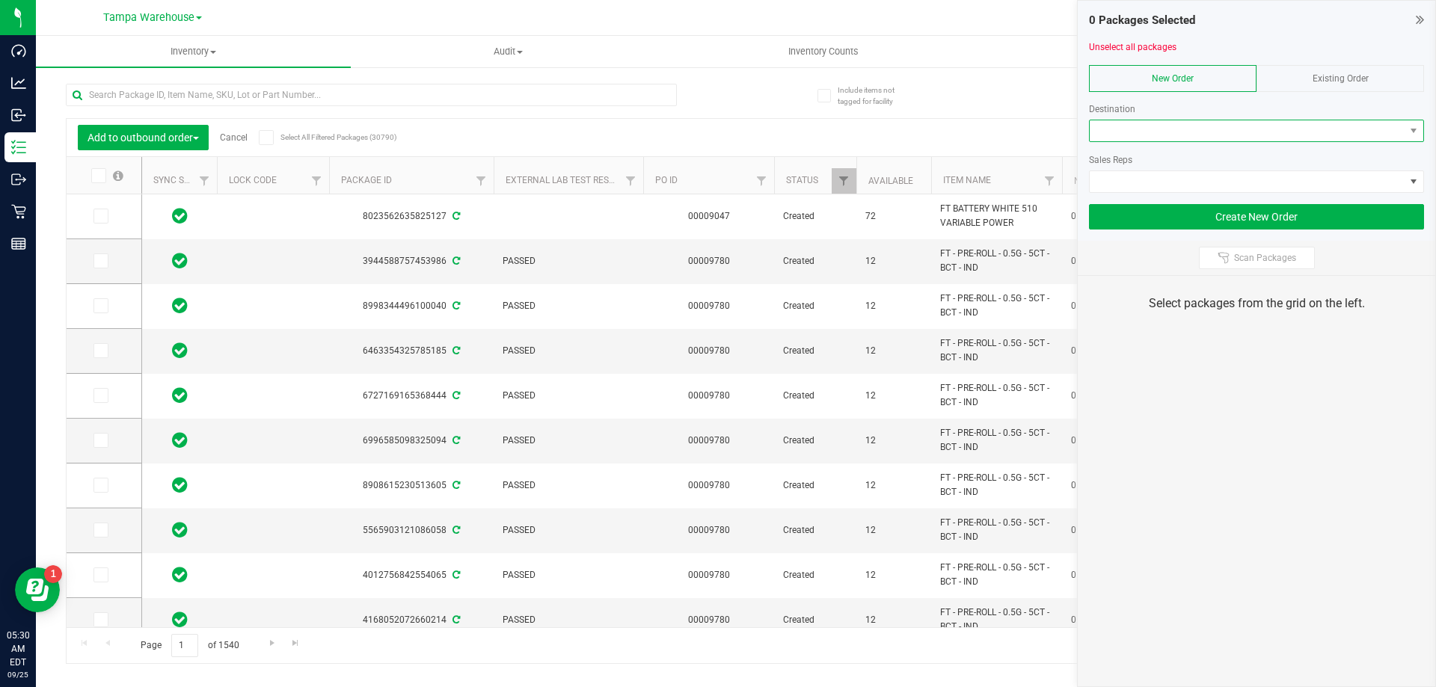
click at [1195, 126] on span at bounding box center [1247, 130] width 315 height 21
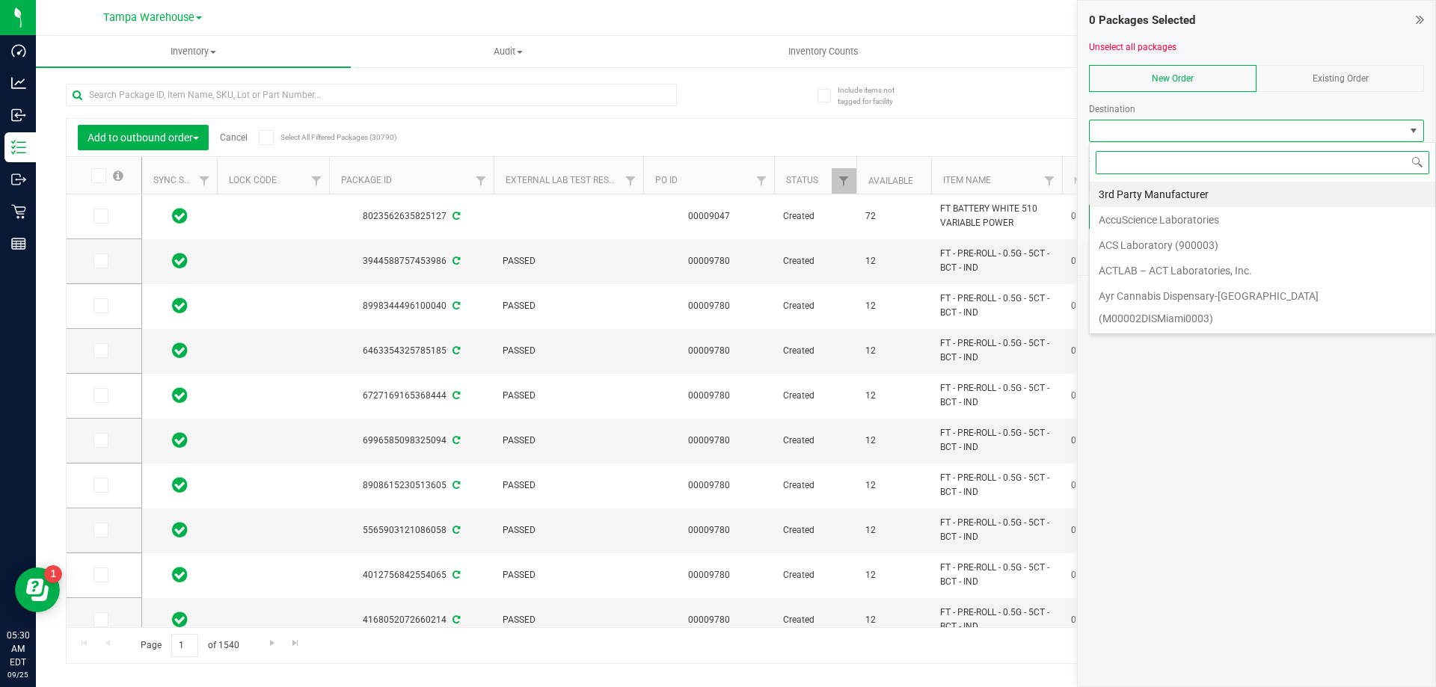
scroll to position [22, 335]
type input "colo"
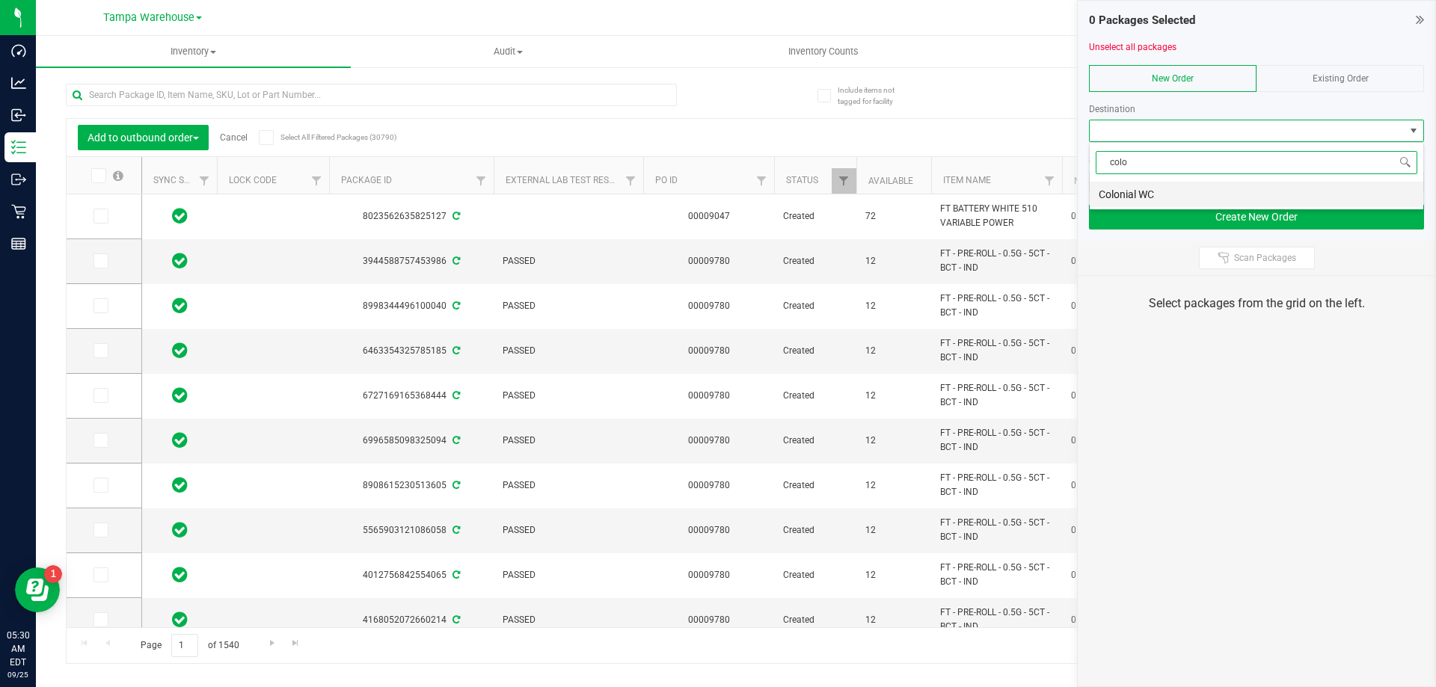
click at [1128, 197] on li "Colonial WC" at bounding box center [1257, 194] width 334 height 25
click at [1130, 188] on span at bounding box center [1247, 181] width 315 height 21
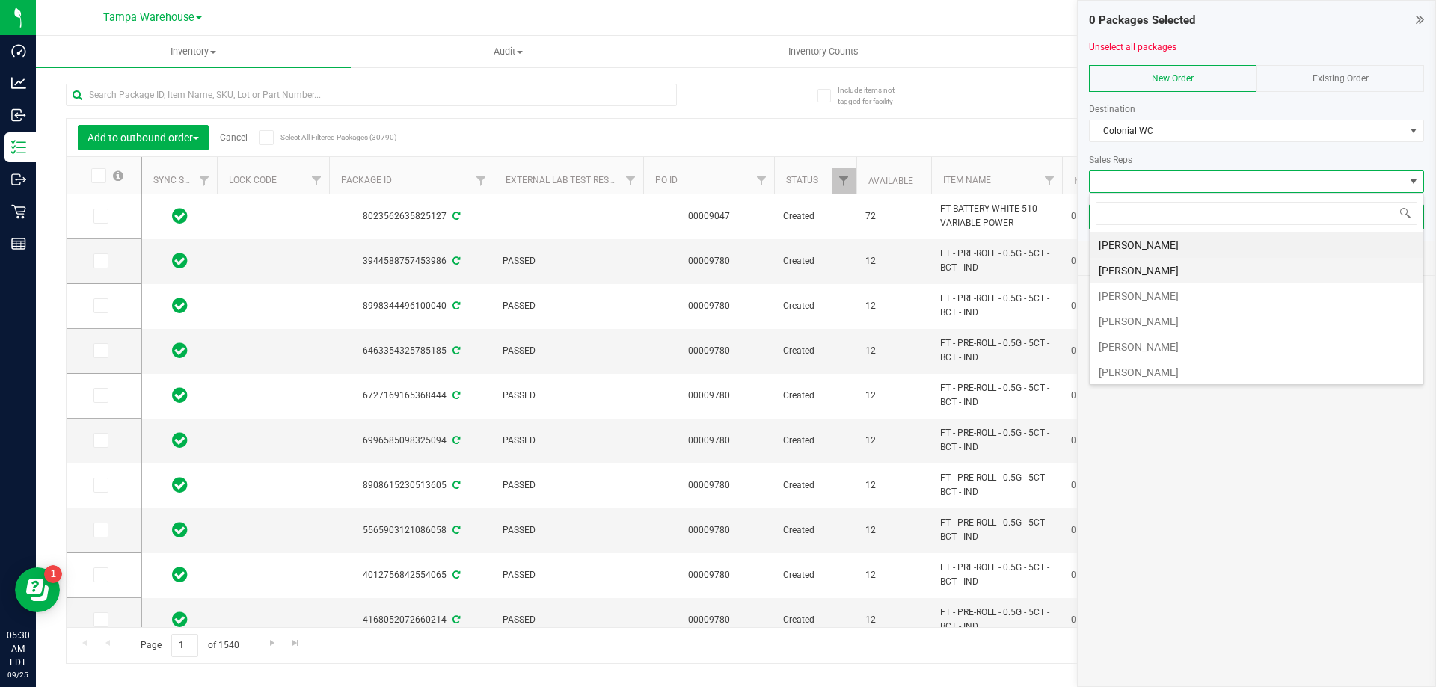
click at [1134, 271] on li "[PERSON_NAME]" at bounding box center [1257, 270] width 334 height 25
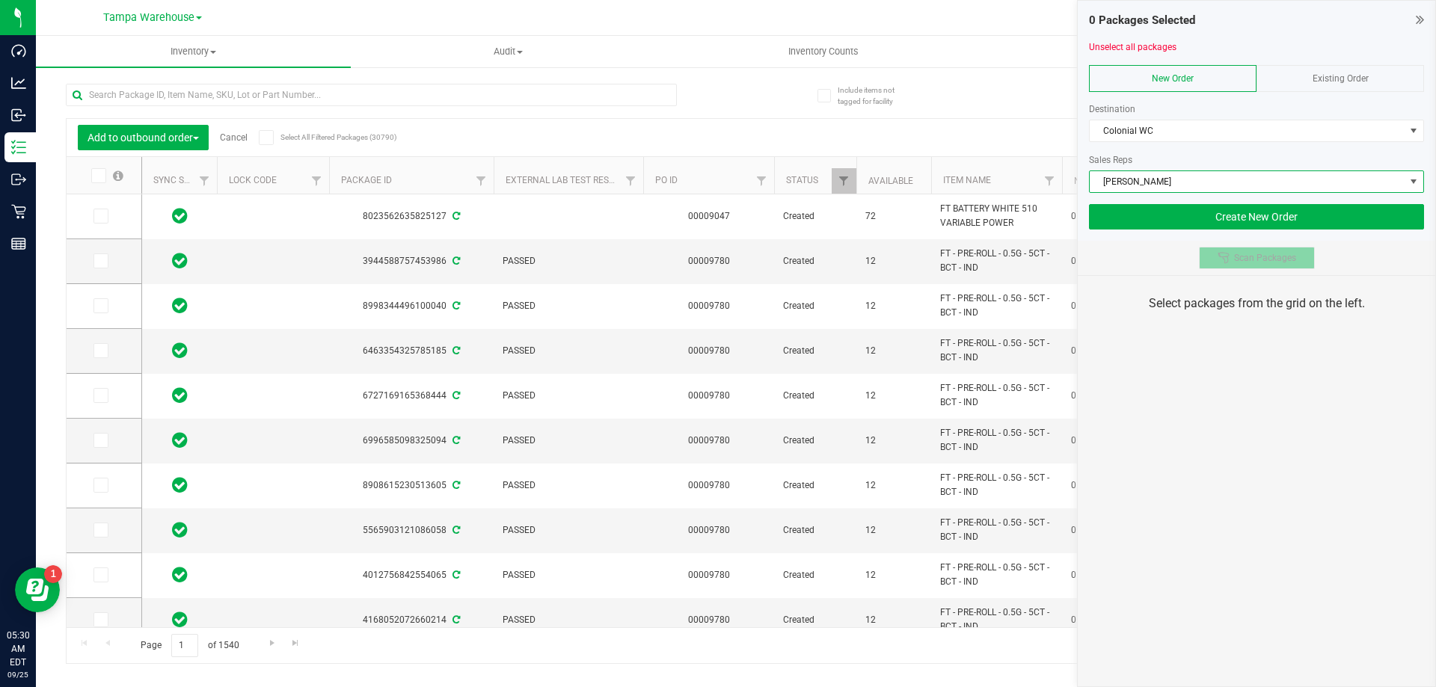
click at [1242, 257] on span "Scan Packages" at bounding box center [1265, 258] width 62 height 12
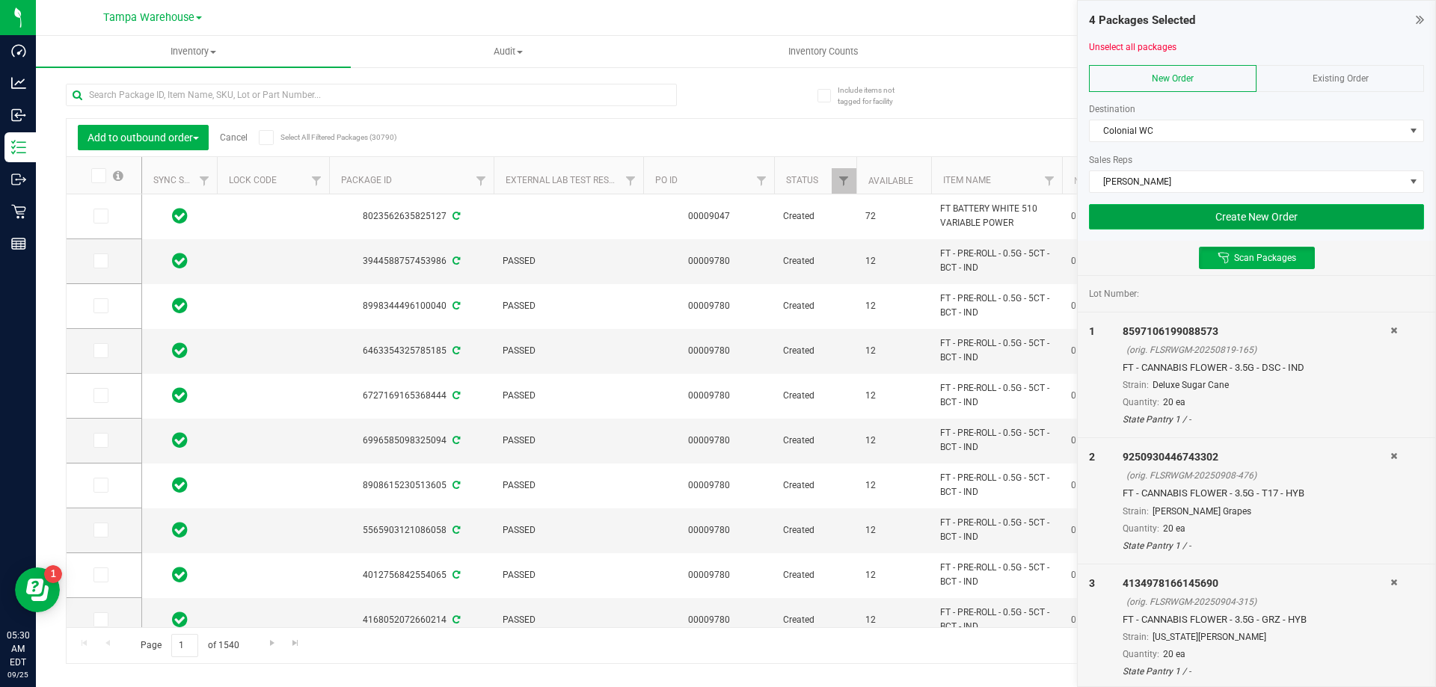
click at [1198, 211] on button "Create New Order" at bounding box center [1256, 216] width 335 height 25
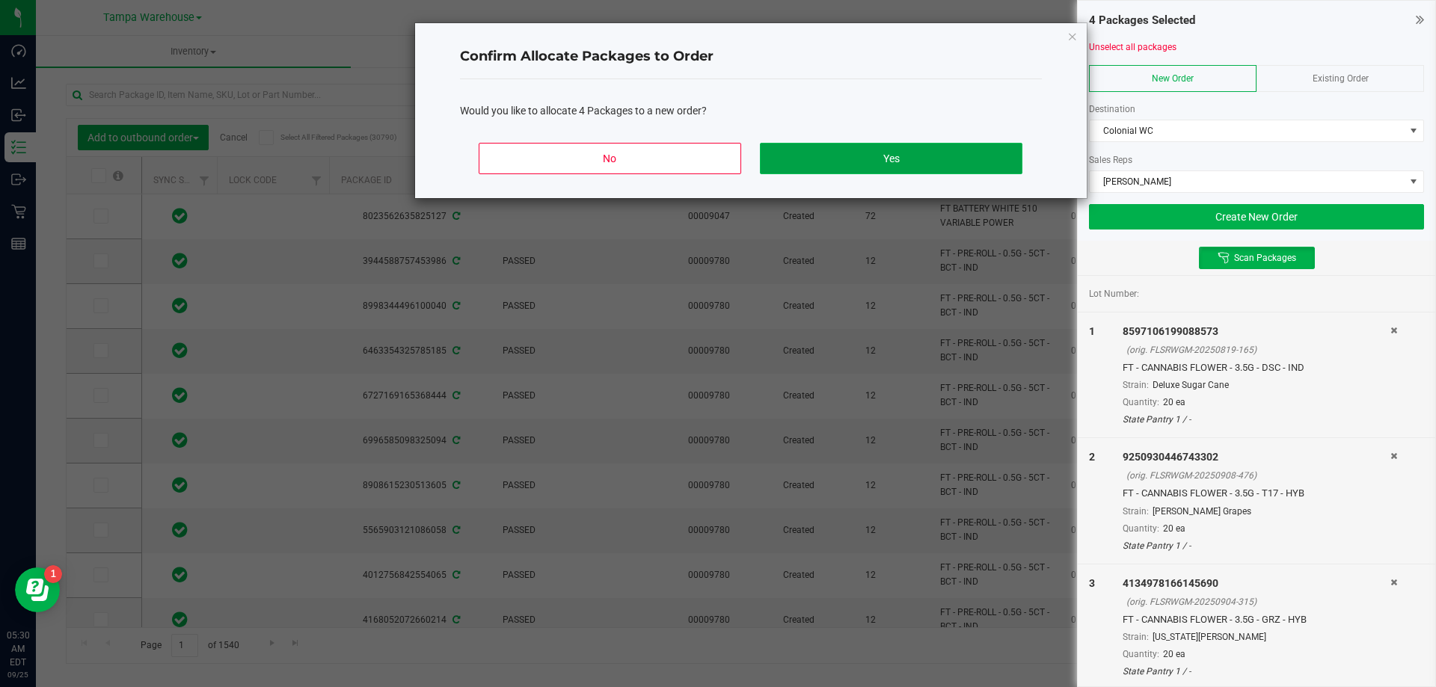
click at [987, 159] on button "Yes" at bounding box center [891, 158] width 262 height 31
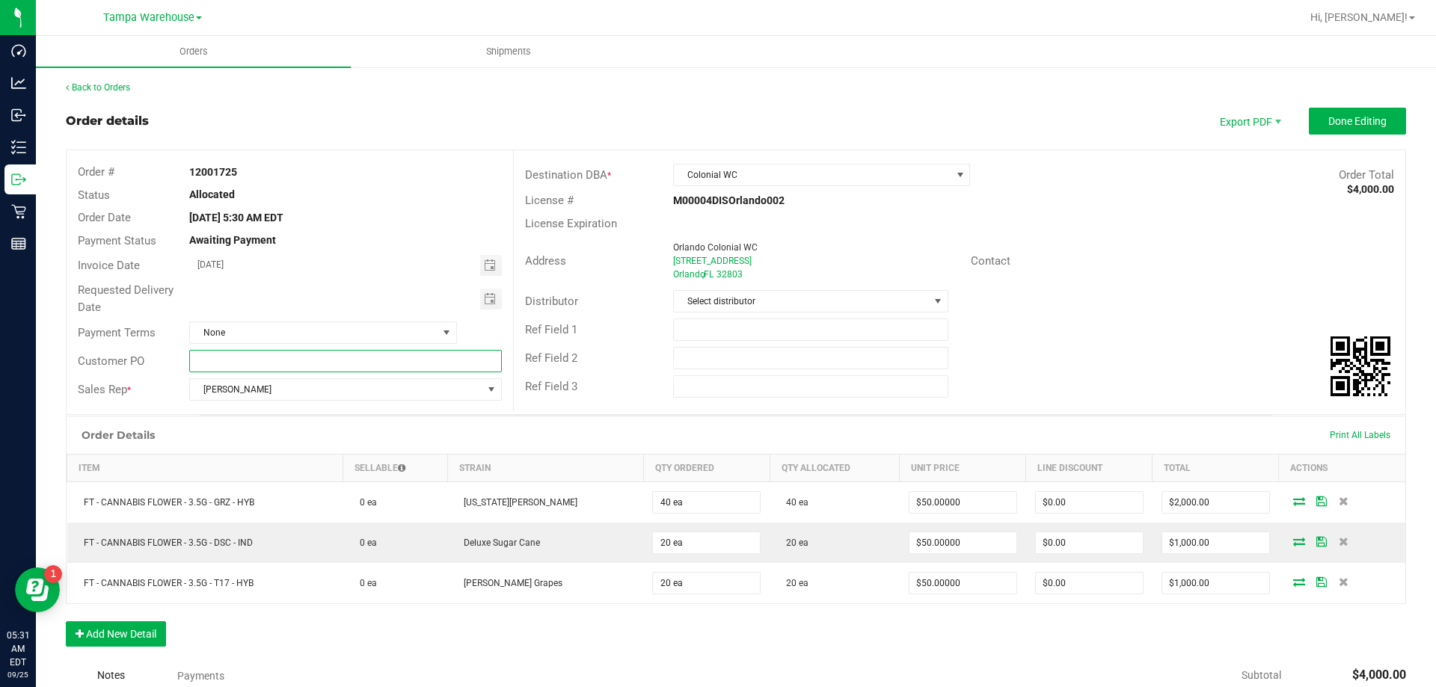
click at [250, 367] on input "text" at bounding box center [345, 361] width 312 height 22
drag, startPoint x: 349, startPoint y: 358, endPoint x: 188, endPoint y: 354, distance: 160.9
click at [189, 354] on input "Colonial WC" at bounding box center [345, 361] width 312 height 22
type input "Colonial WC"
click at [767, 324] on input "text" at bounding box center [810, 330] width 275 height 22
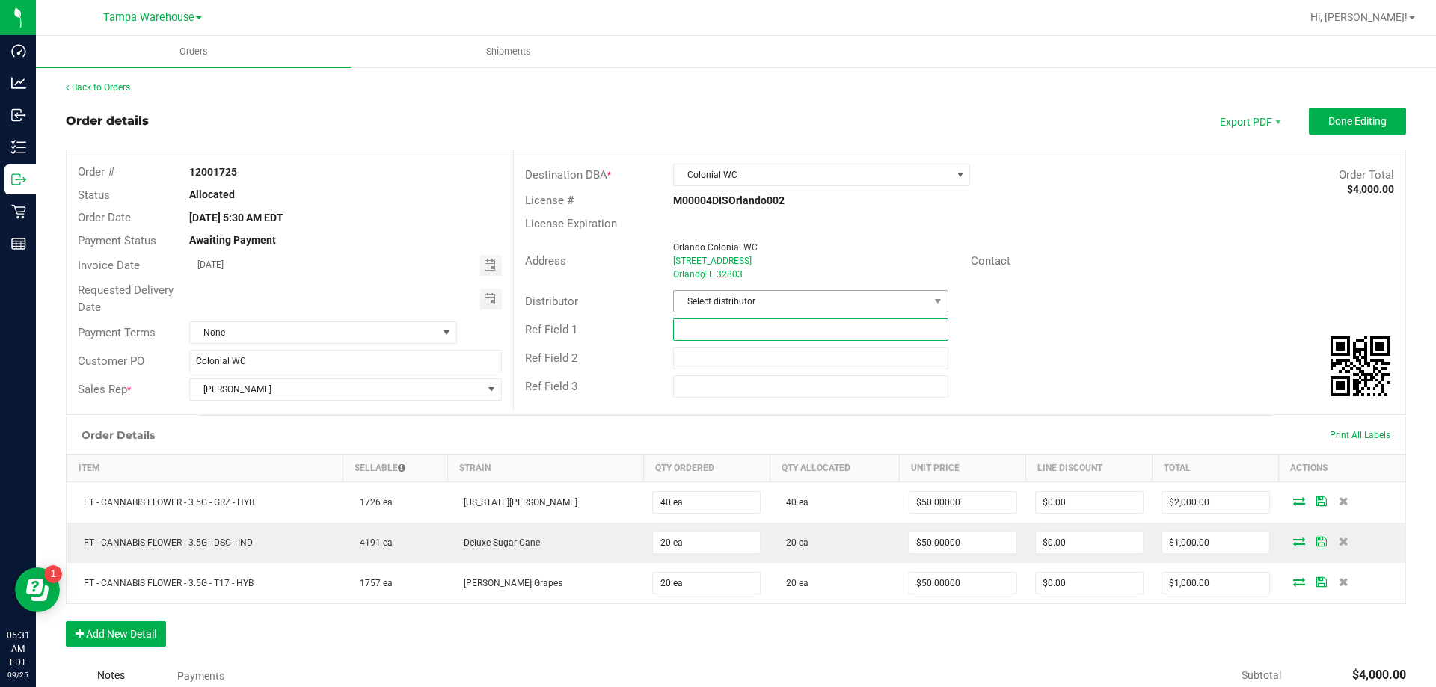
paste input "Colonial WC"
type input "Colonial WC"
click at [812, 361] on input "text" at bounding box center [810, 358] width 275 height 22
paste input "Colonial WC"
type input "Colonial WC"
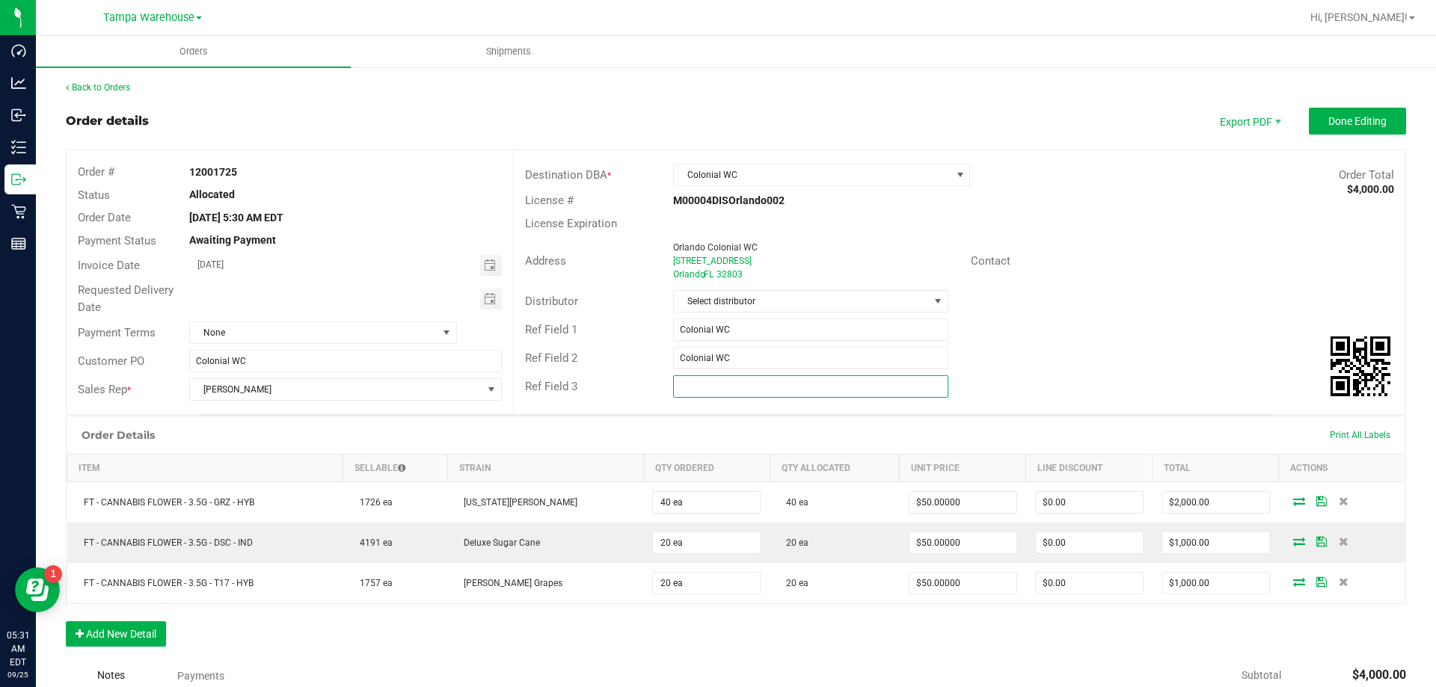
click at [824, 381] on input "text" at bounding box center [810, 386] width 275 height 22
paste input "Colonial WC"
type input "Colonial WC"
drag, startPoint x: 1079, startPoint y: 370, endPoint x: 1299, endPoint y: 294, distance: 232.8
click at [1082, 370] on div "Ref Field 2 Colonial WC" at bounding box center [960, 358] width 892 height 28
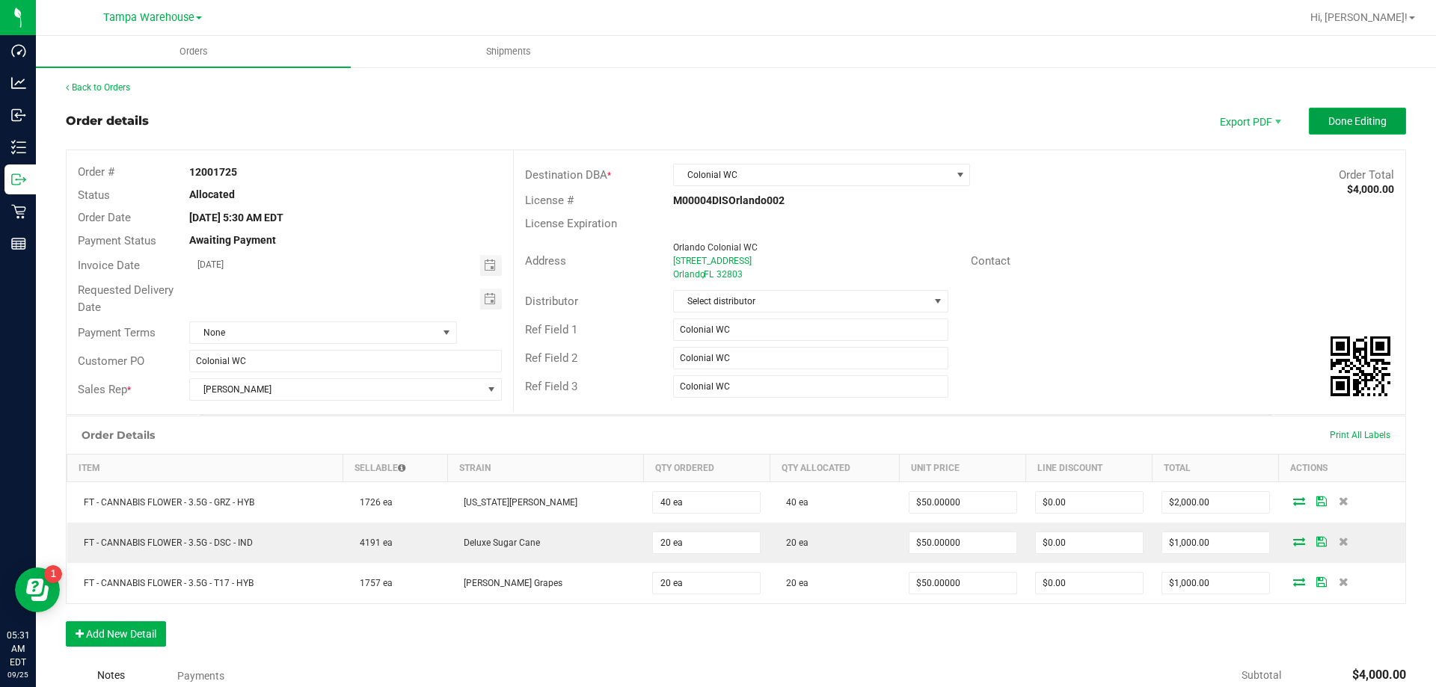
click at [1346, 123] on span "Done Editing" at bounding box center [1357, 121] width 58 height 12
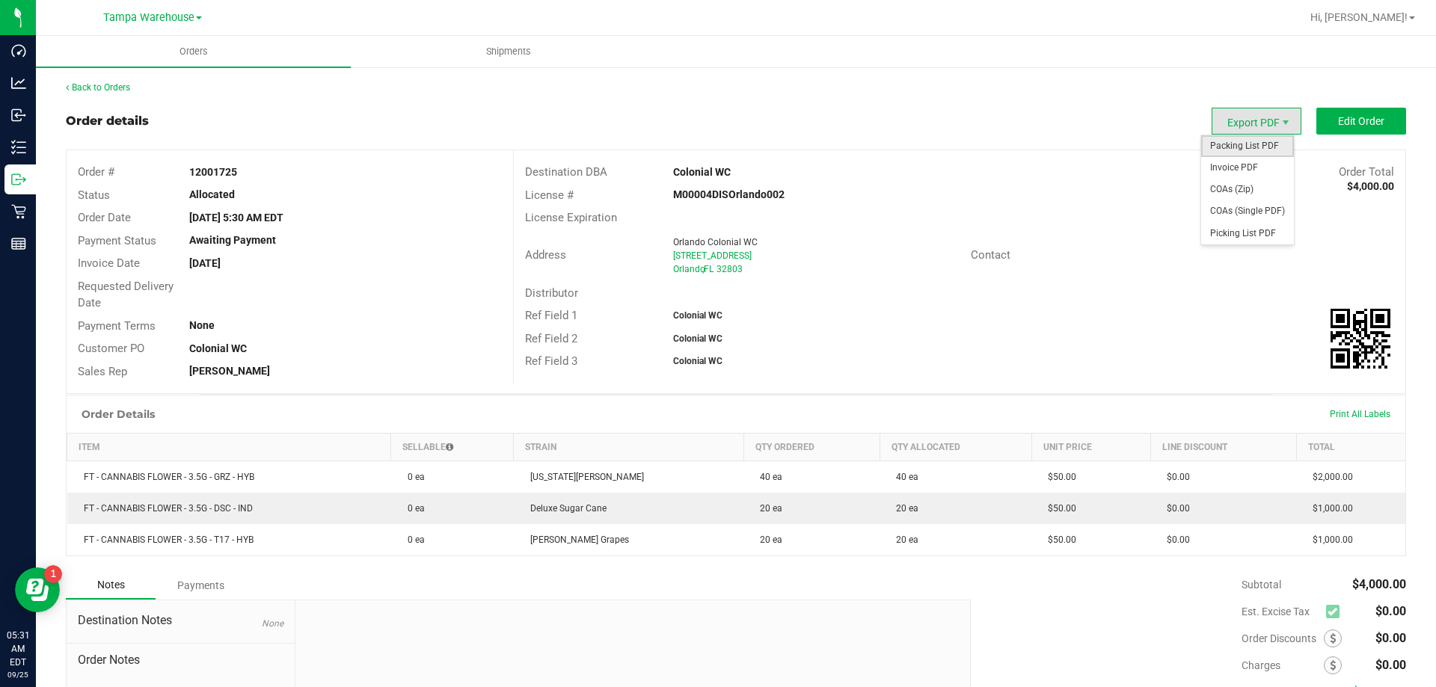
click at [1249, 148] on span "Packing List PDF" at bounding box center [1247, 146] width 93 height 22
click at [694, 121] on div "Order details Export PDF Edit Order" at bounding box center [736, 121] width 1340 height 27
